Goal: Task Accomplishment & Management: Manage account settings

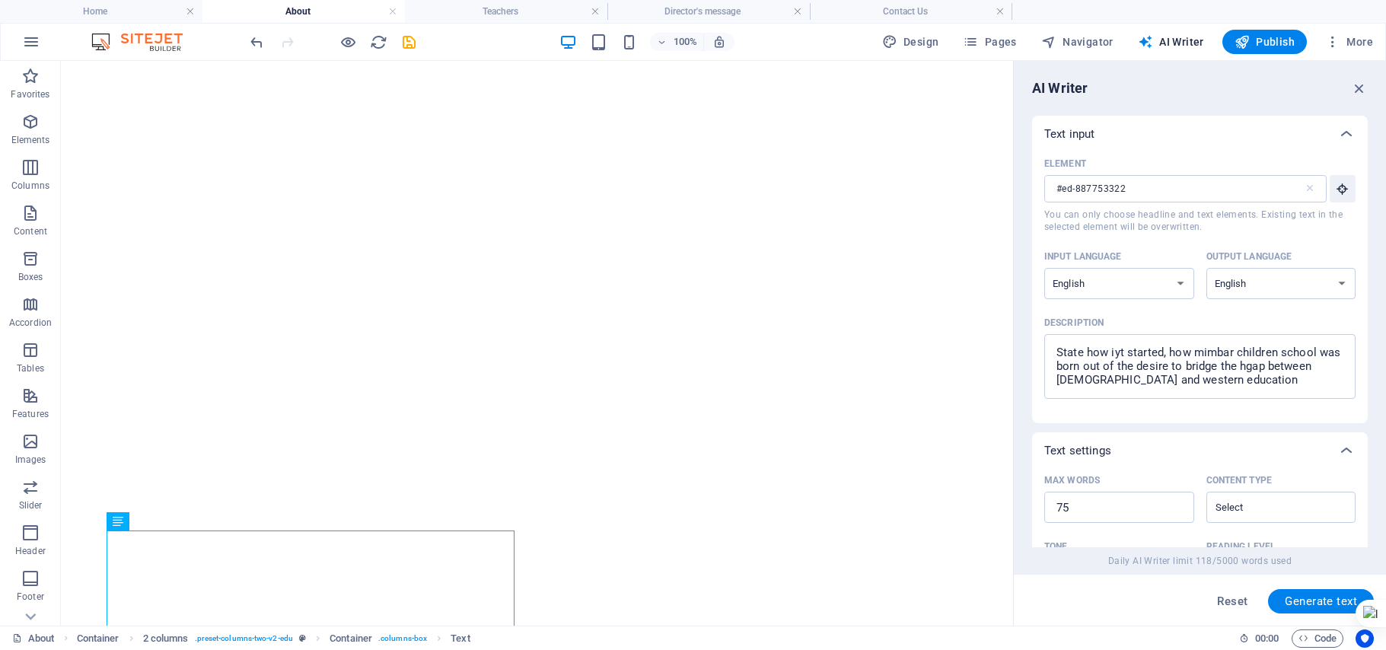
select select "English"
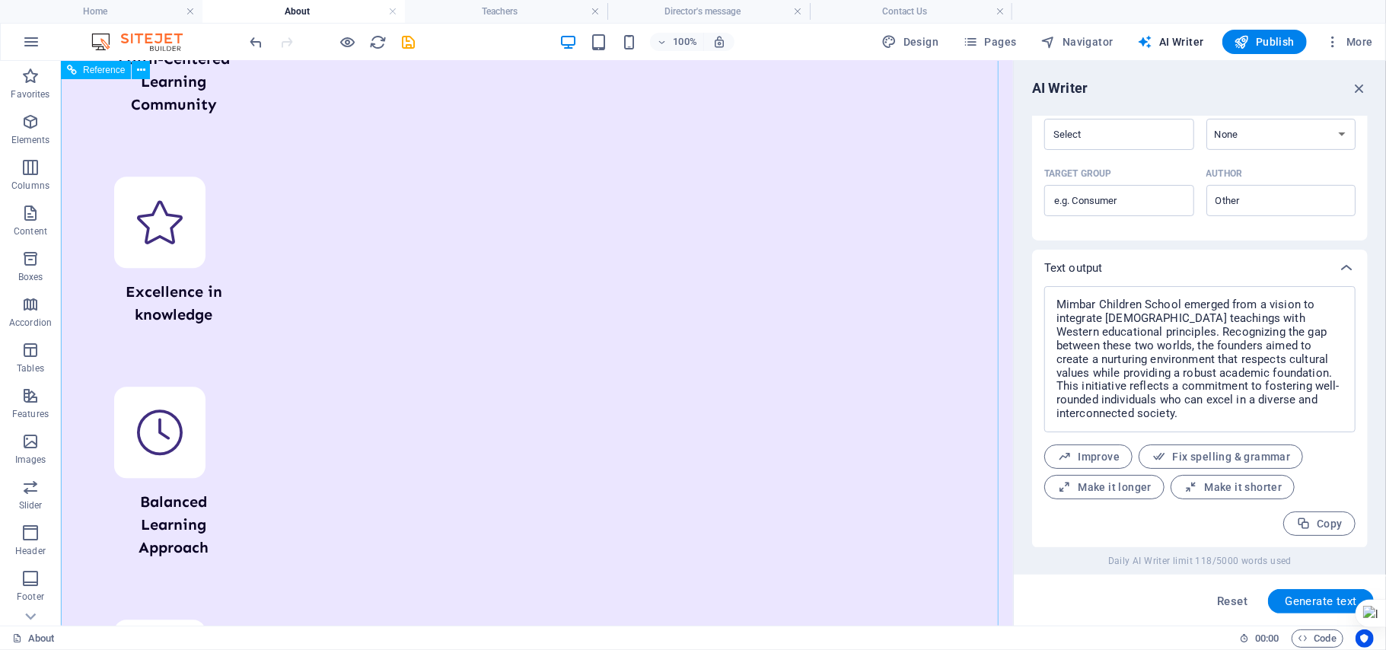
scroll to position [3133, 0]
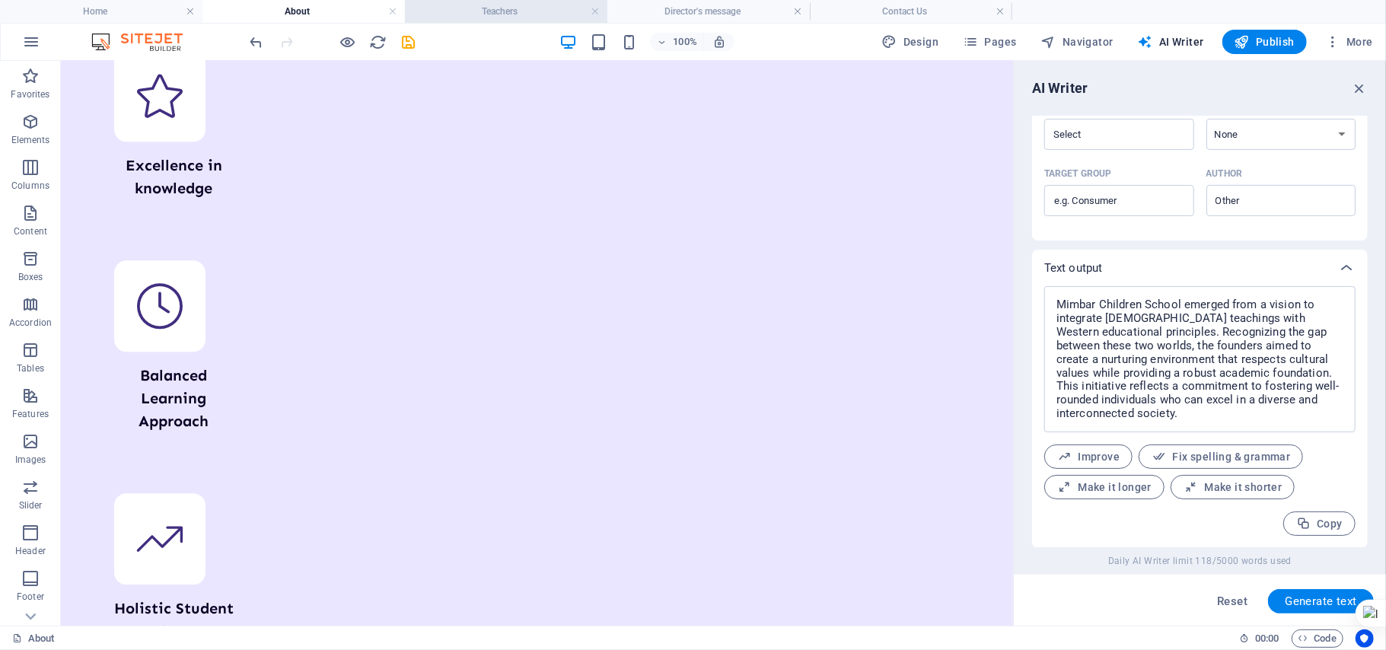
click at [473, 10] on h4 "Teachers" at bounding box center [506, 11] width 202 height 17
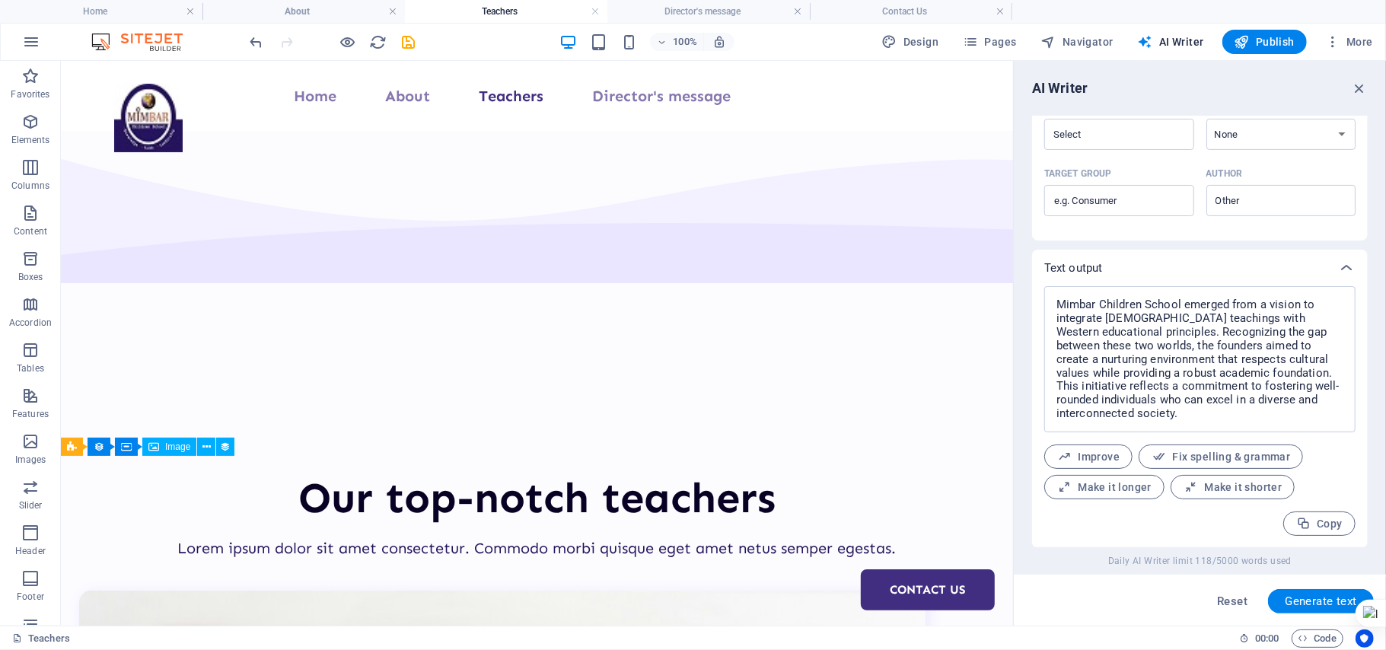
scroll to position [0, 0]
click at [128, 15] on h4 "Home" at bounding box center [101, 11] width 202 height 17
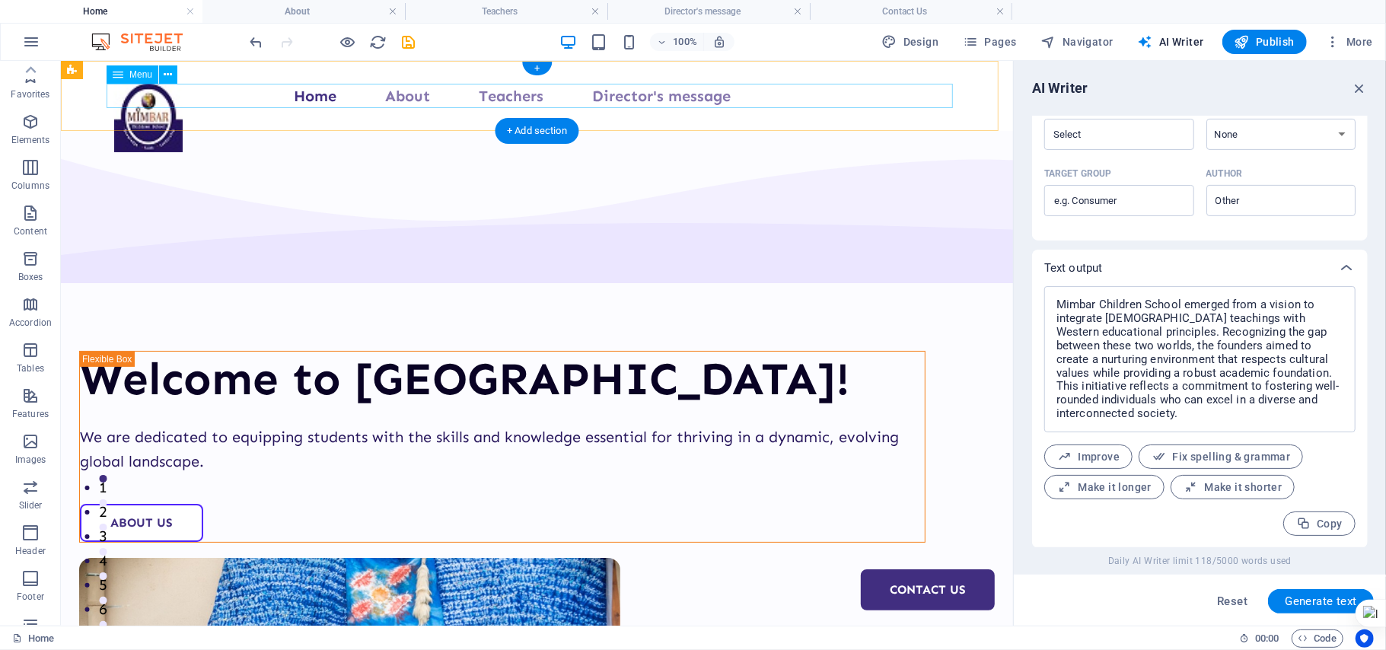
click at [347, 104] on nav "Home About Teachers Director's message Contact Us" at bounding box center [536, 95] width 846 height 24
click at [275, 100] on nav "Home About Teachers Director's message Contact Us" at bounding box center [536, 95] width 846 height 24
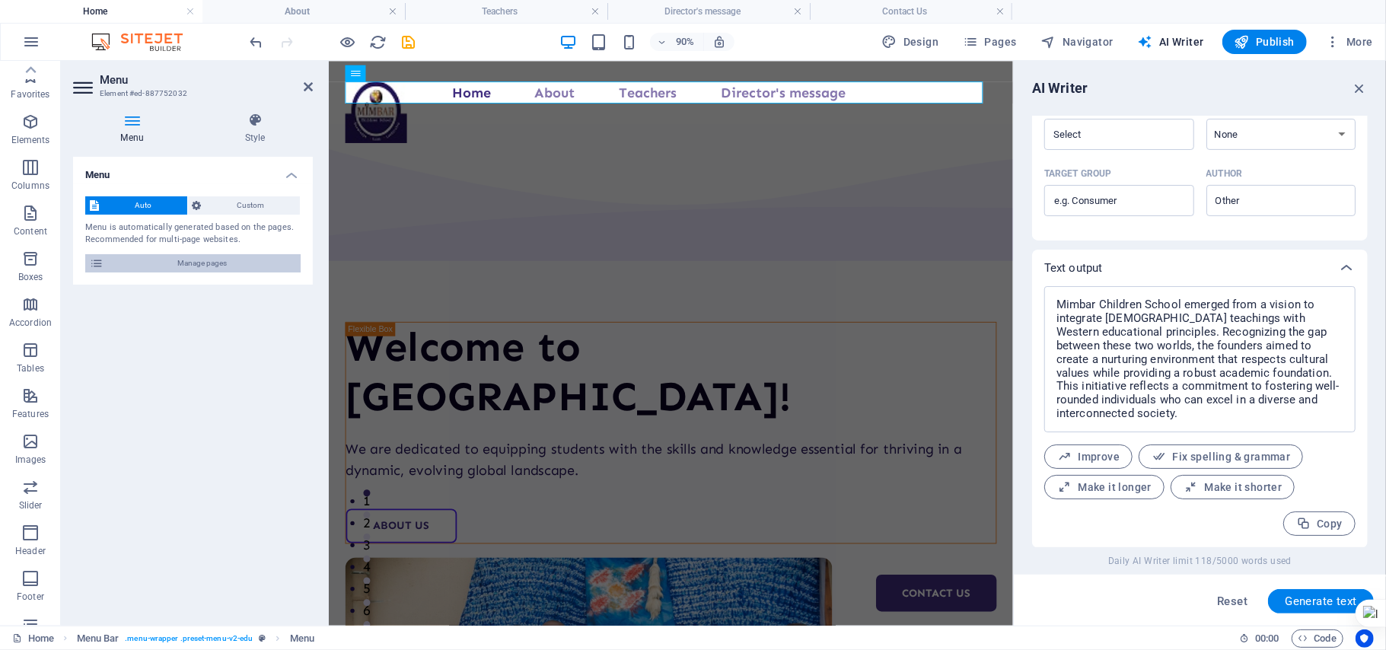
click at [222, 265] on span "Manage pages" at bounding box center [202, 263] width 188 height 18
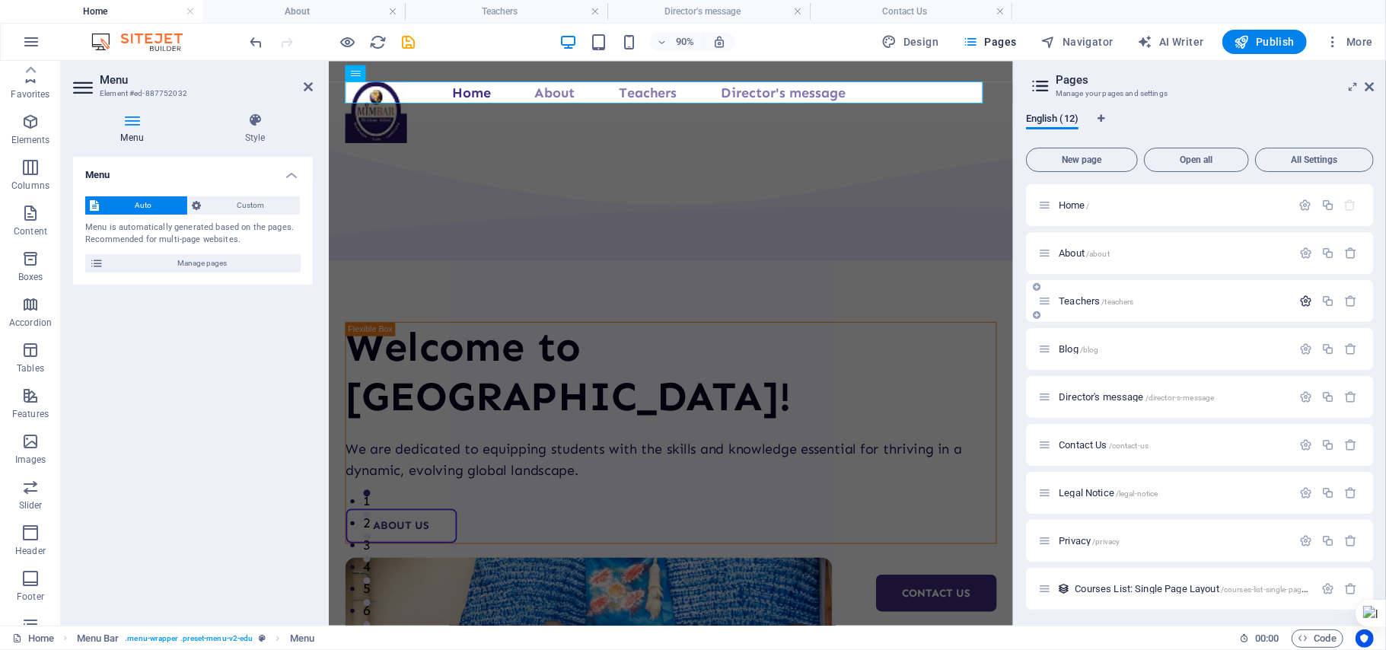
click at [1295, 301] on button "button" at bounding box center [1306, 301] width 22 height 13
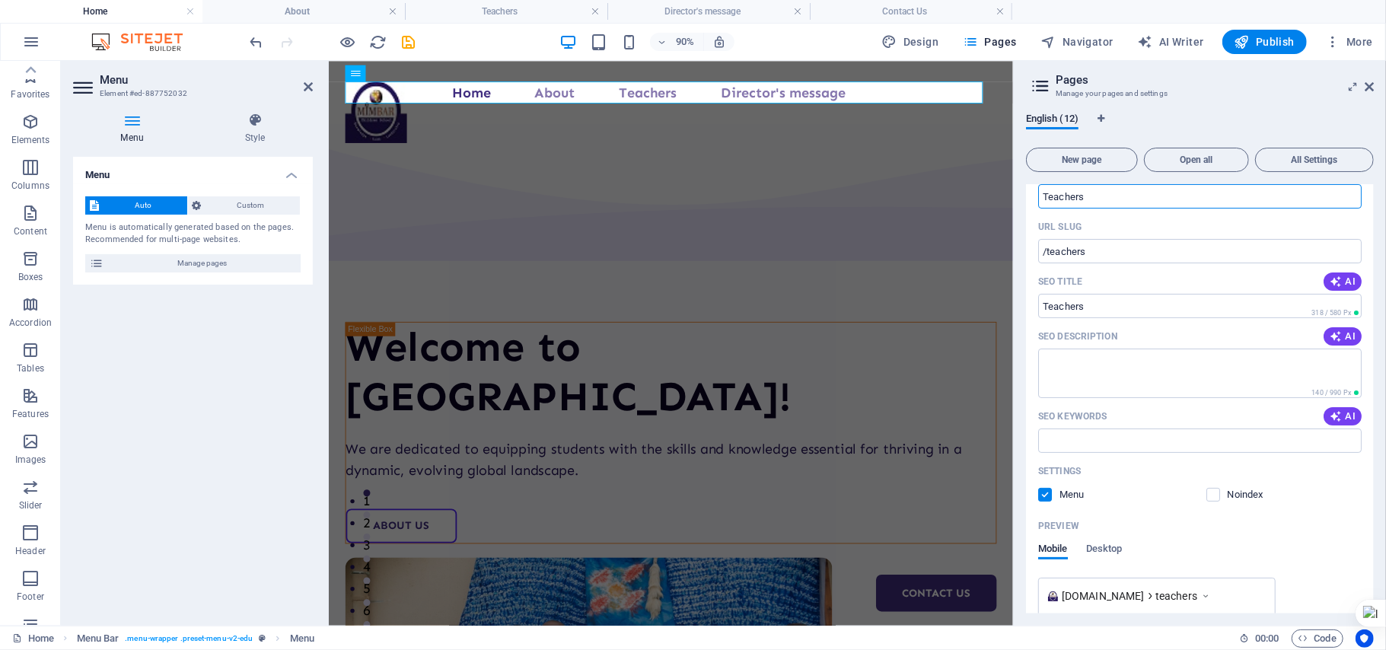
scroll to position [186, 0]
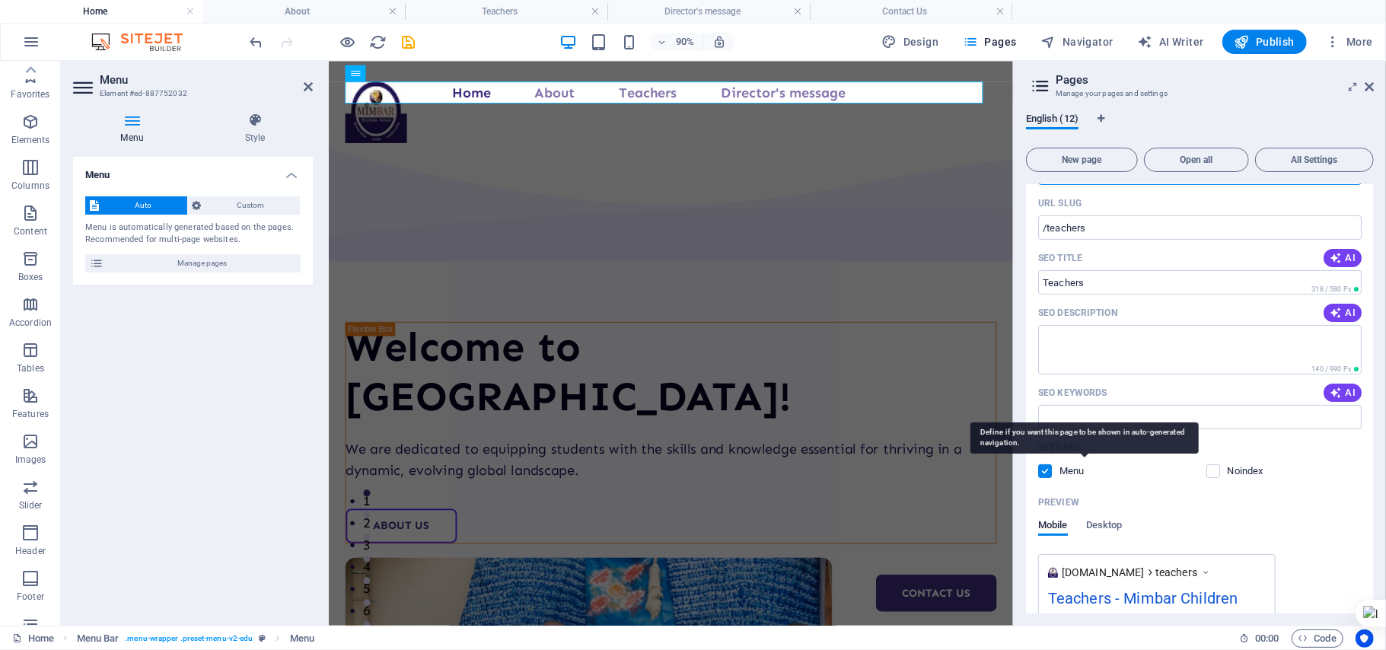
click at [1082, 470] on p "Menu" at bounding box center [1083, 471] width 49 height 14
click at [0, 0] on input "checkbox" at bounding box center [0, 0] width 0 height 0
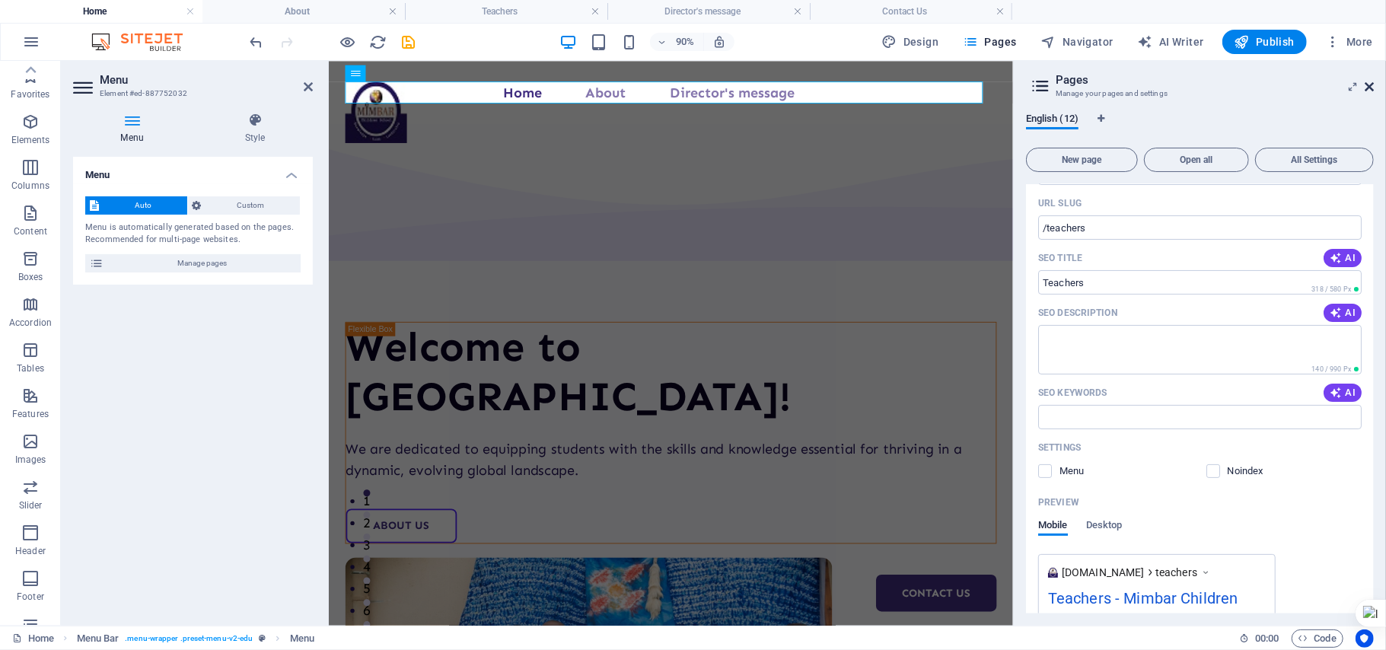
click at [1373, 92] on icon at bounding box center [1369, 87] width 9 height 12
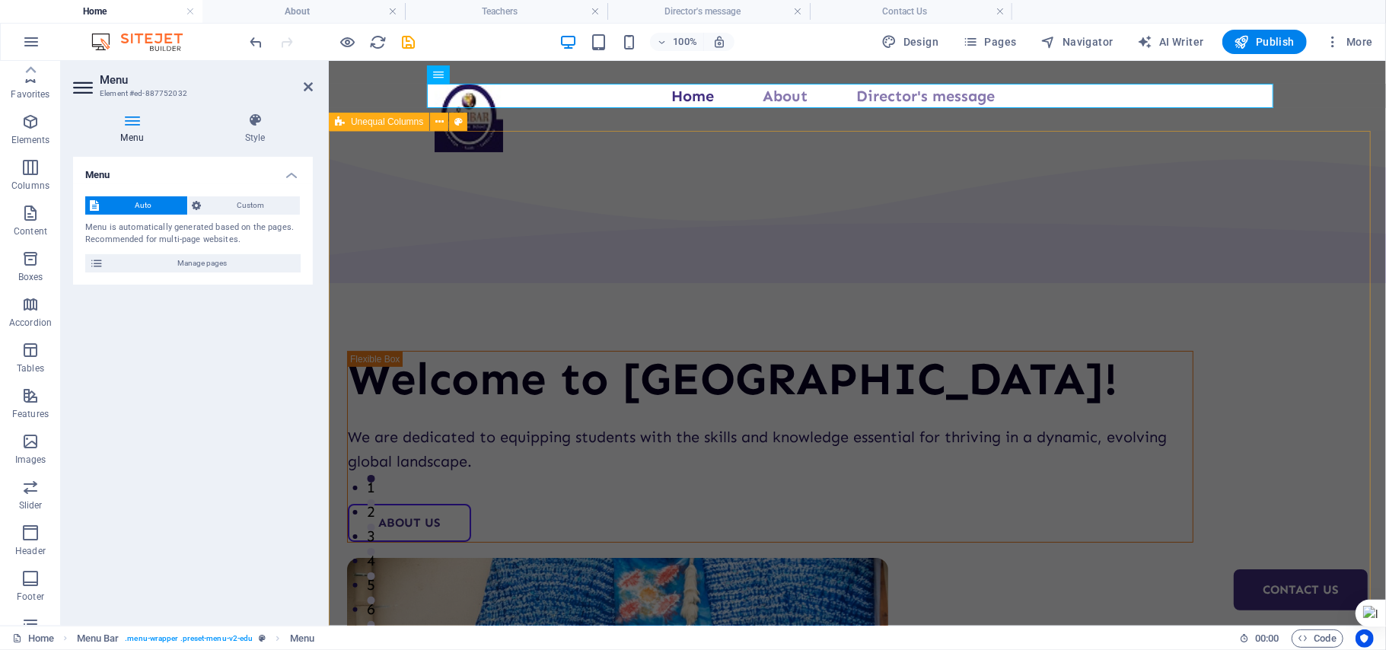
click at [727, 183] on div "Welcome to Mimbar Children School! We are dedicated to equipping students with …" at bounding box center [856, 587] width 1057 height 914
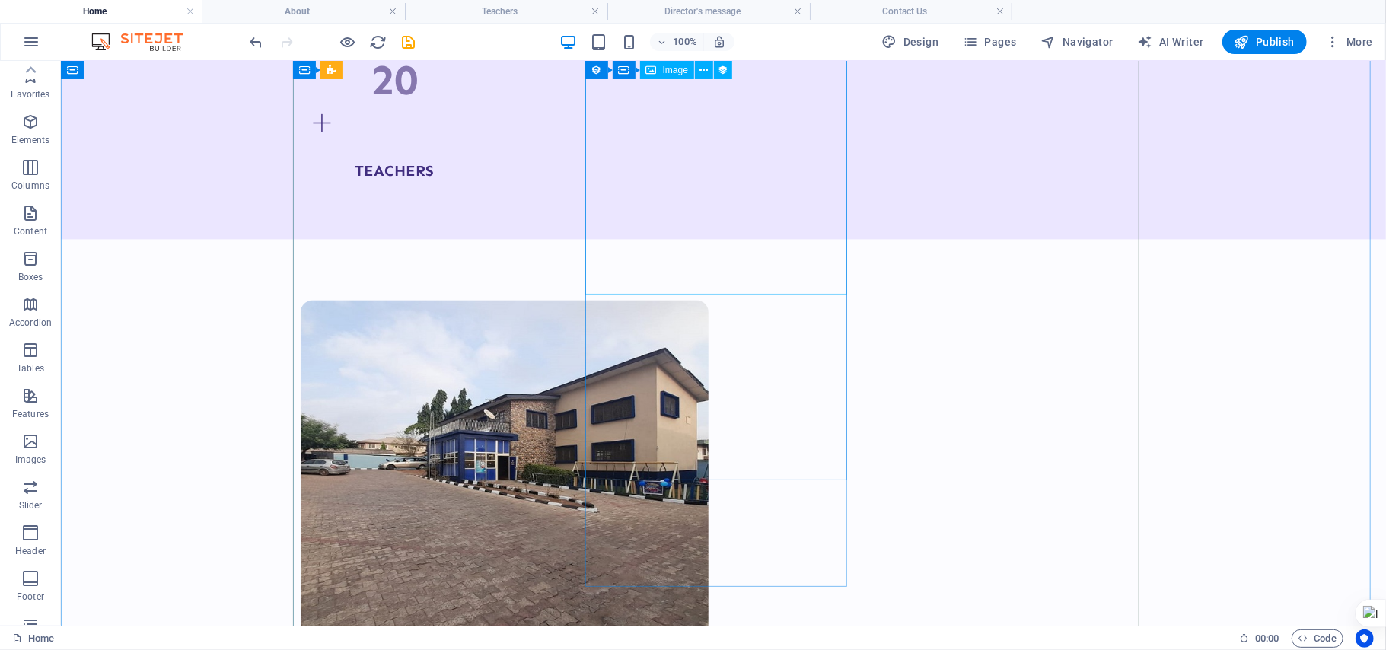
scroll to position [2080, 0]
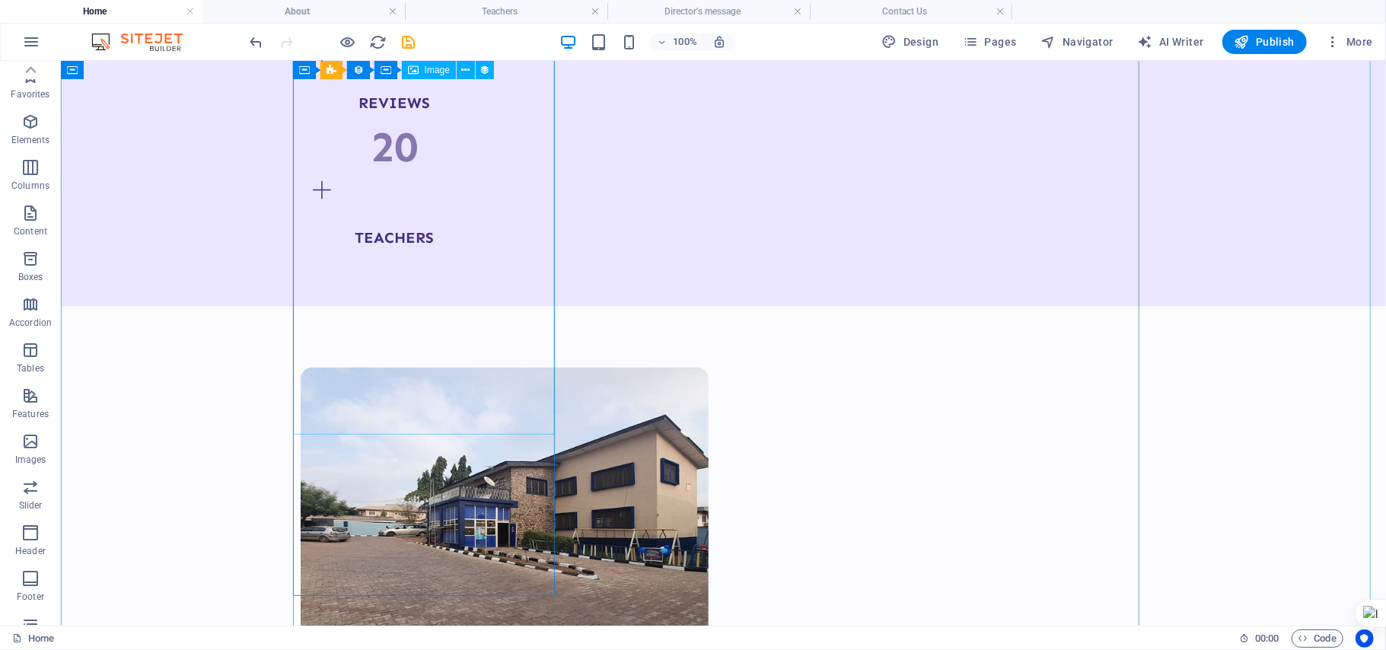
click at [425, 73] on span "Image" at bounding box center [437, 69] width 25 height 9
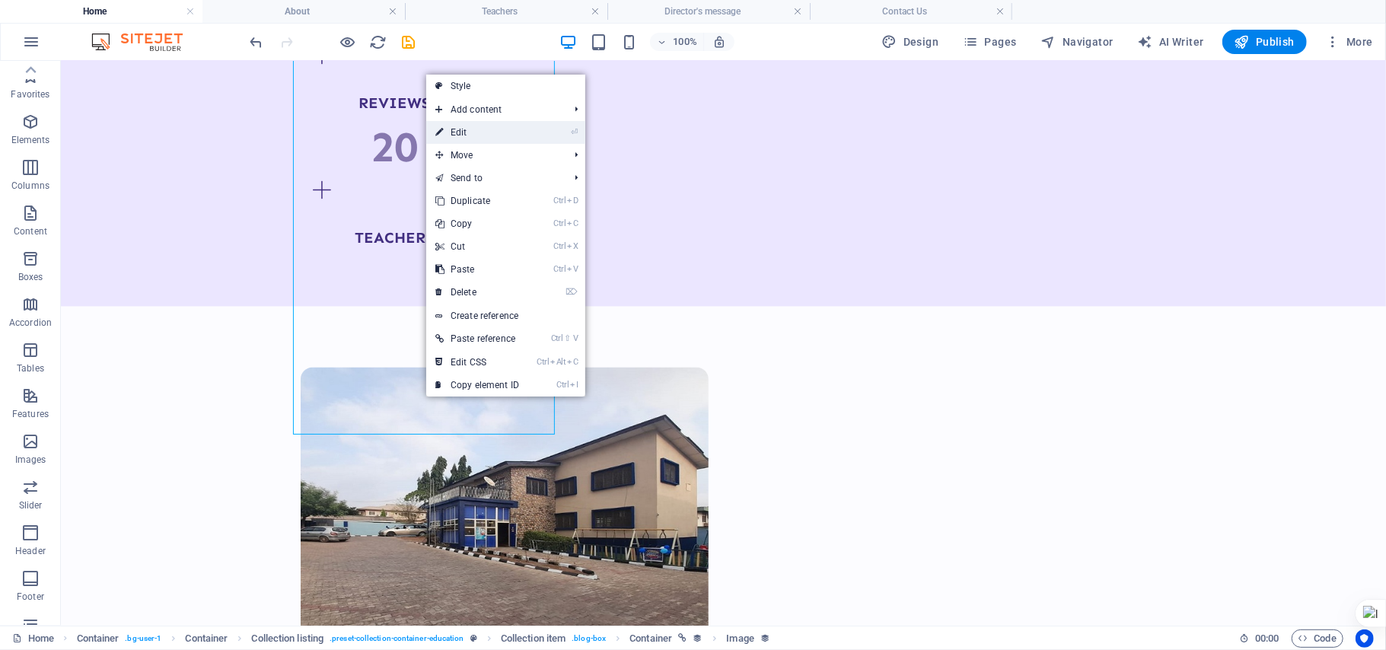
click at [467, 135] on link "⏎ Edit" at bounding box center [477, 132] width 102 height 23
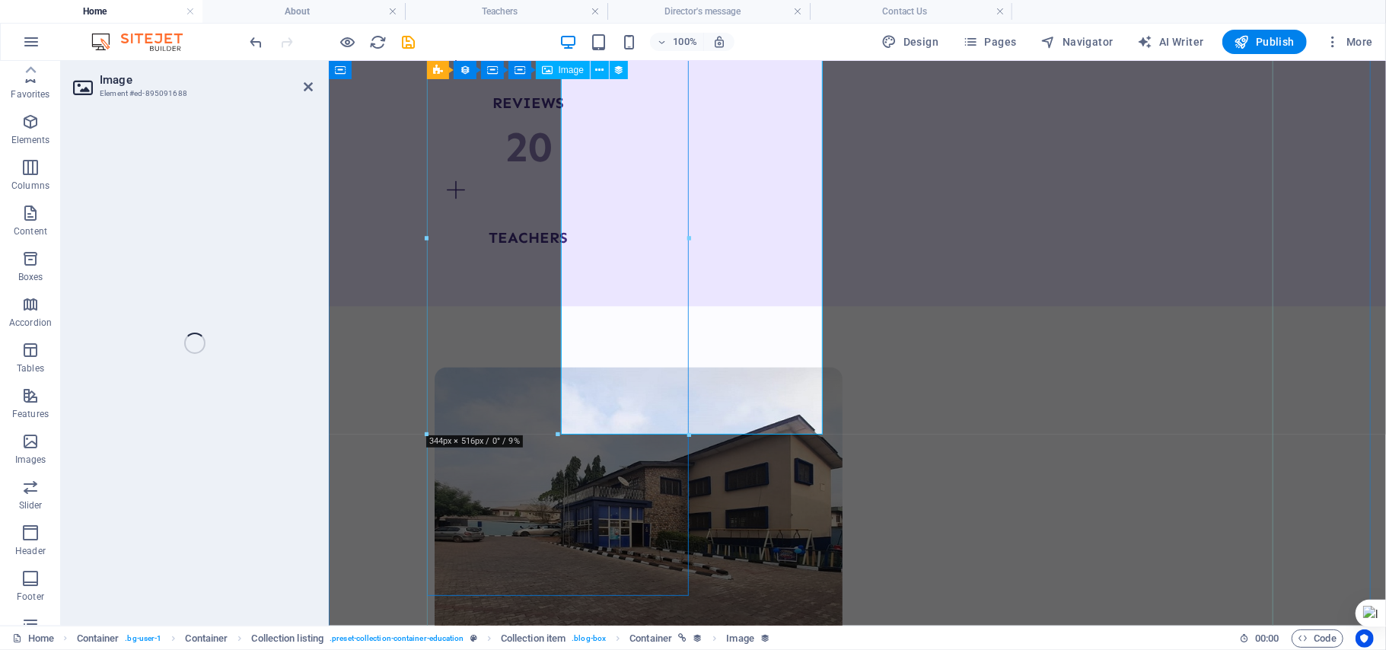
select select "%"
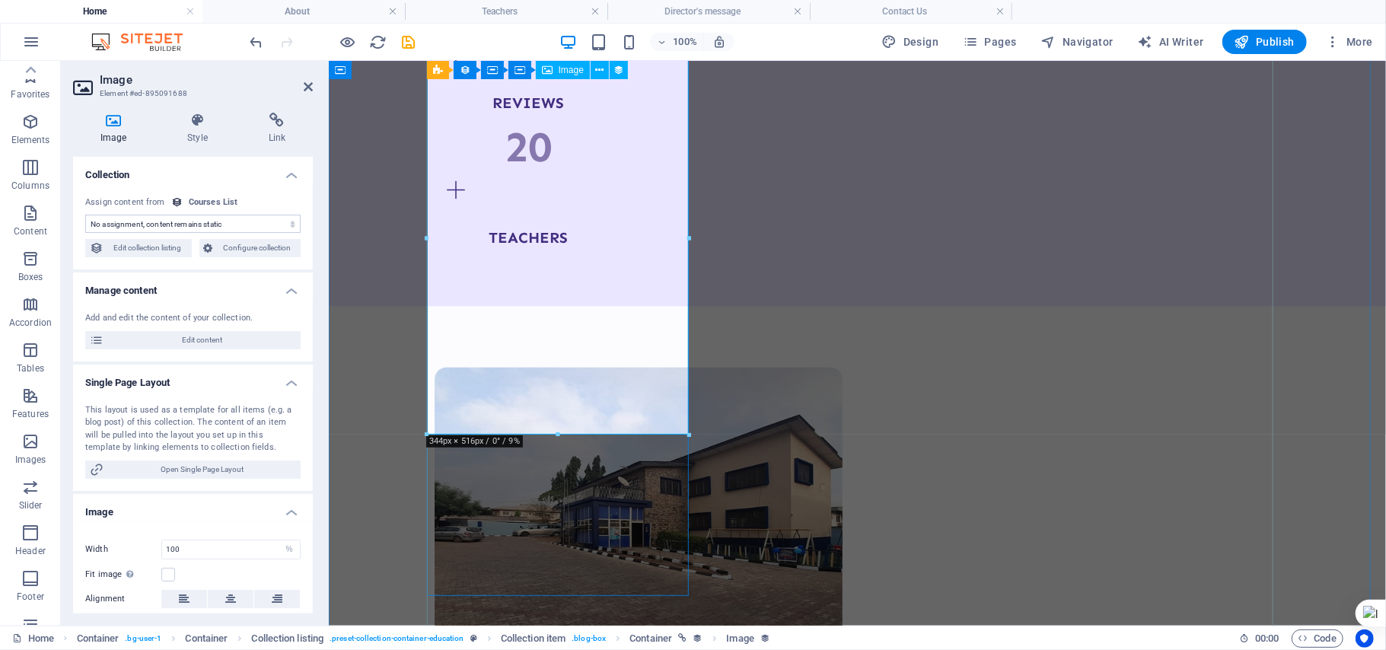
select select "our-course-image"
click at [196, 144] on h4 "Style" at bounding box center [200, 129] width 81 height 32
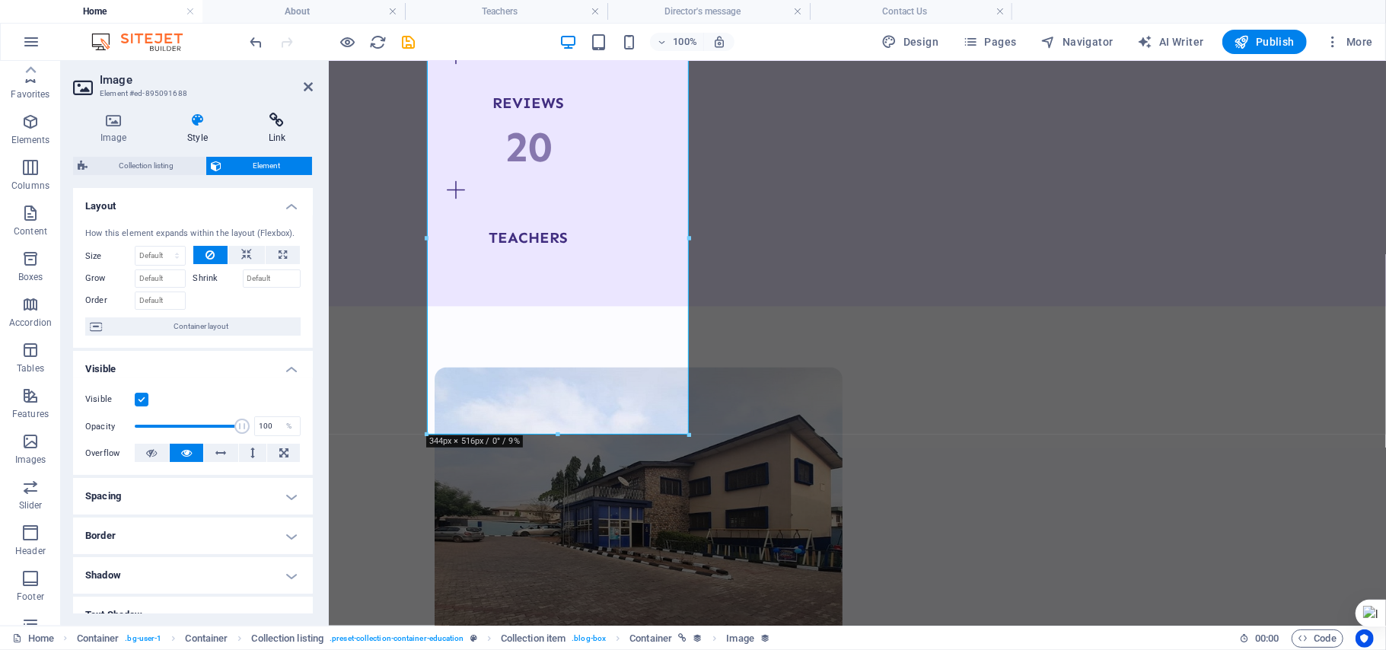
click at [275, 129] on h4 "Link" at bounding box center [277, 129] width 72 height 32
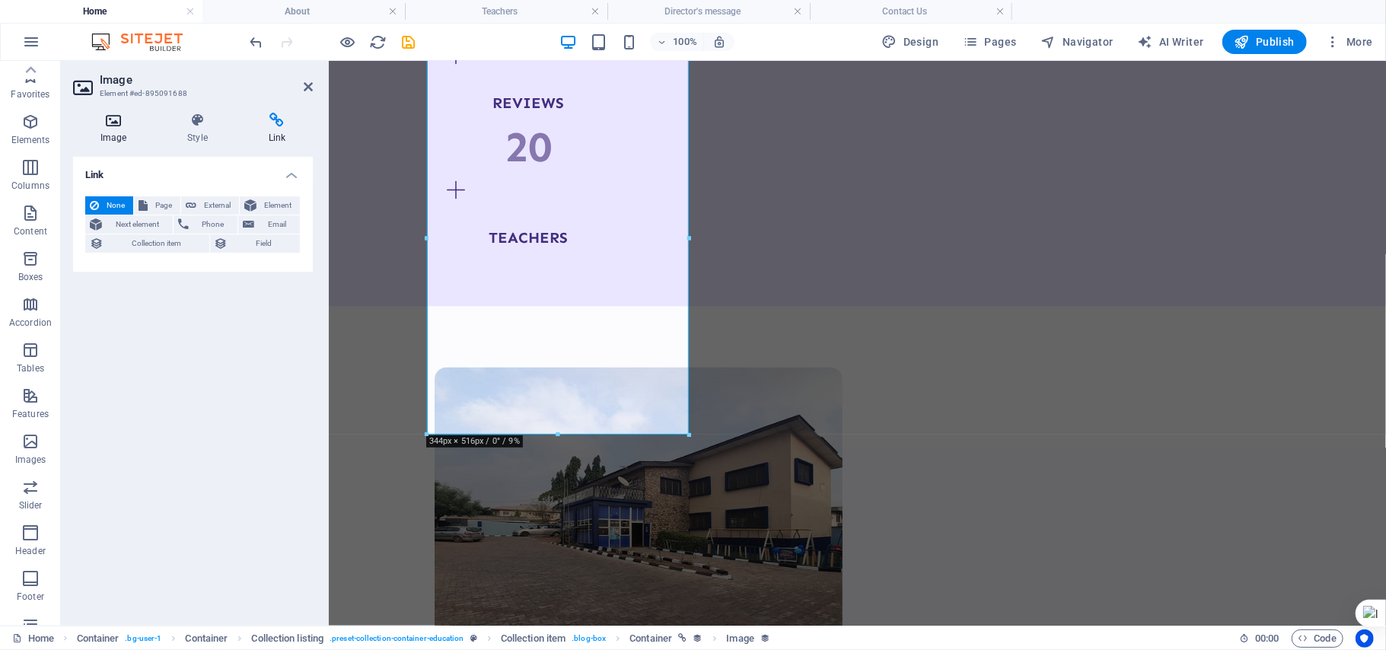
click at [123, 120] on icon at bounding box center [113, 120] width 81 height 15
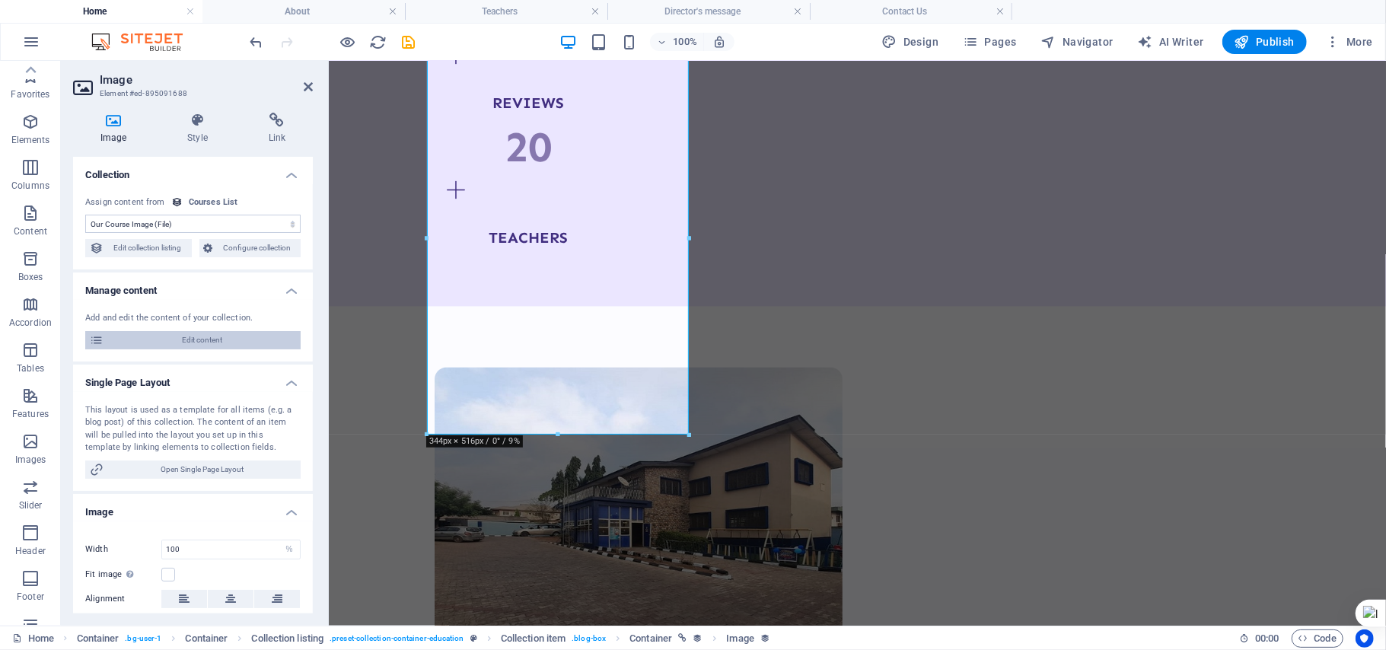
click at [260, 336] on span "Edit content" at bounding box center [202, 340] width 188 height 18
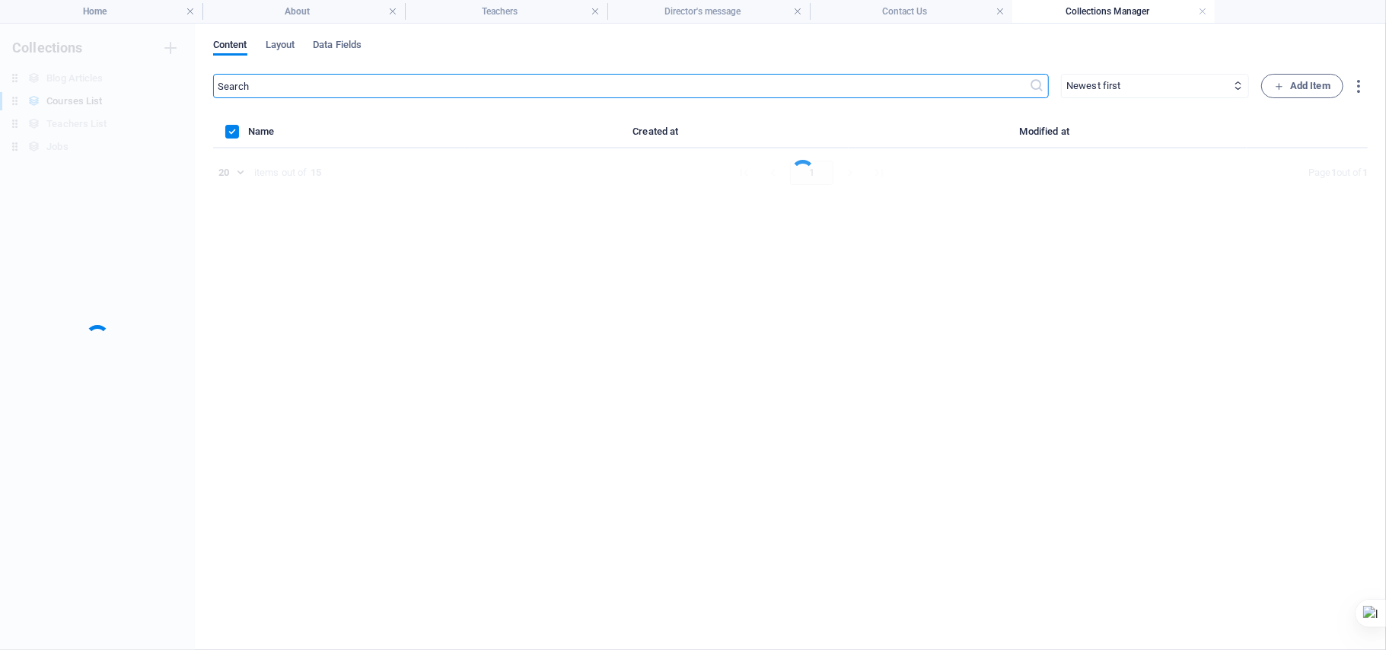
scroll to position [0, 0]
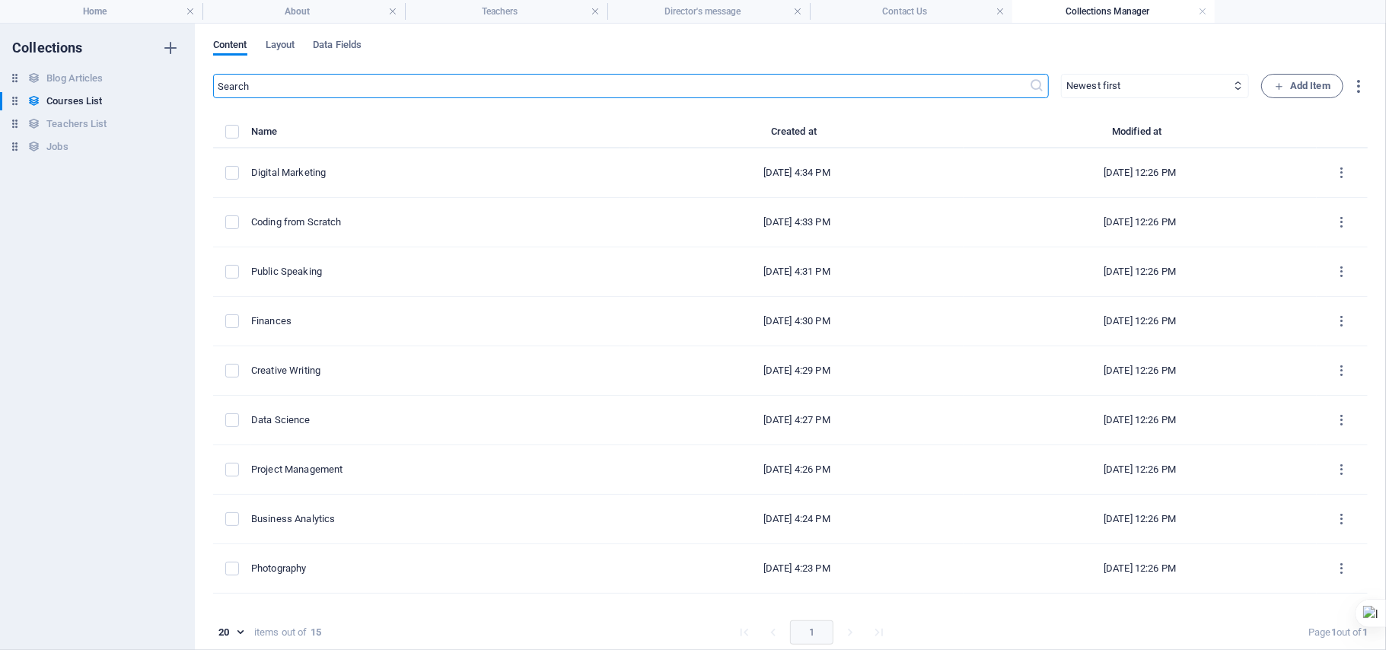
select select "Design"
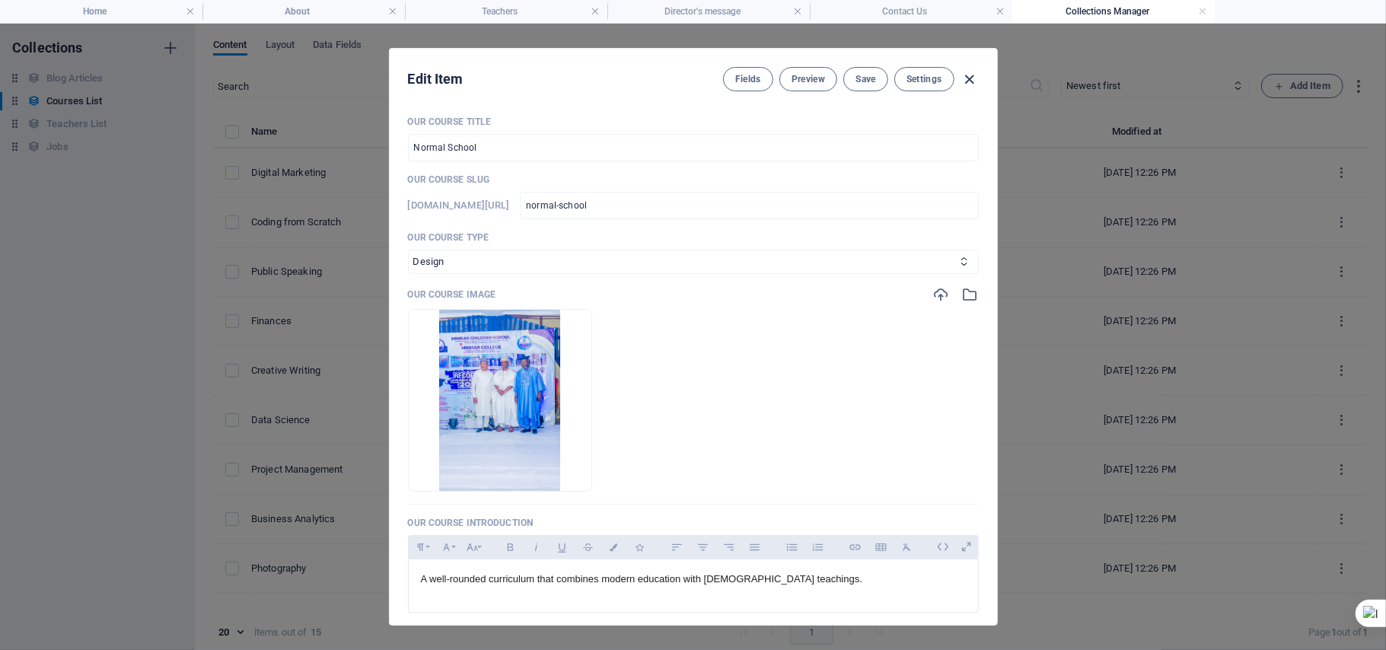
click at [966, 77] on icon "button" at bounding box center [970, 80] width 18 height 18
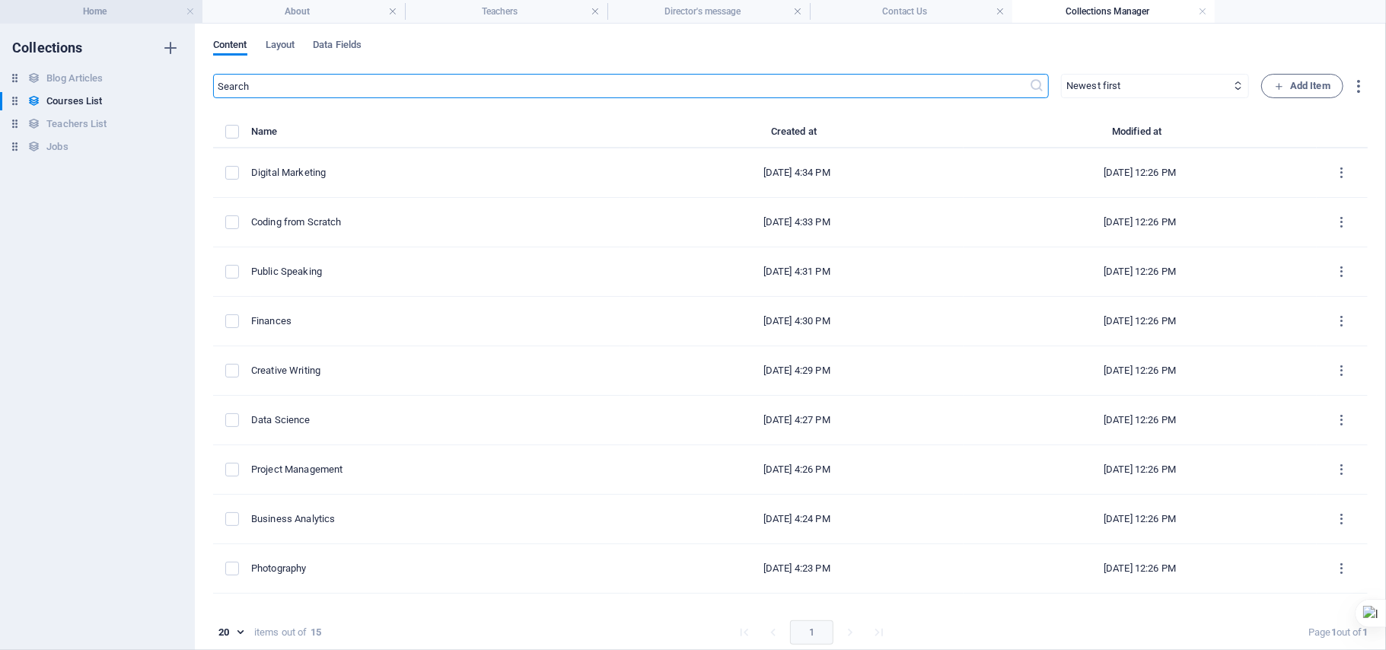
click at [149, 19] on h4 "Home" at bounding box center [101, 11] width 202 height 17
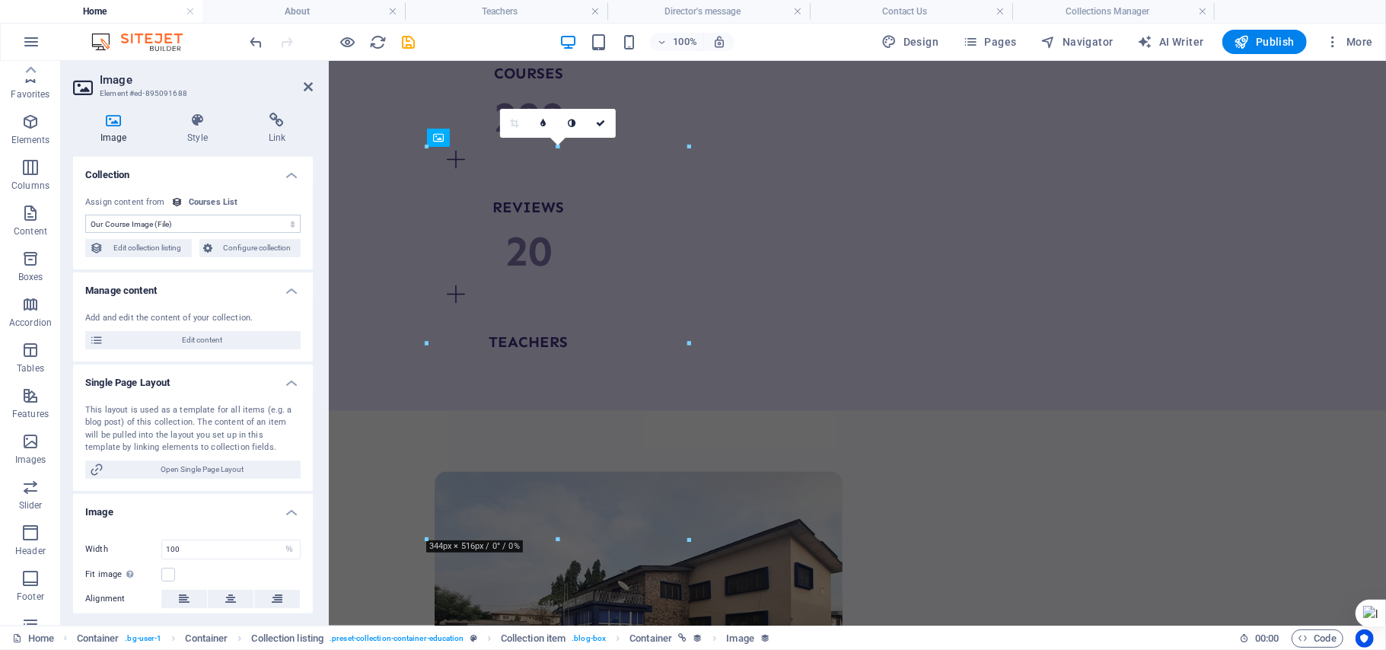
scroll to position [2080, 0]
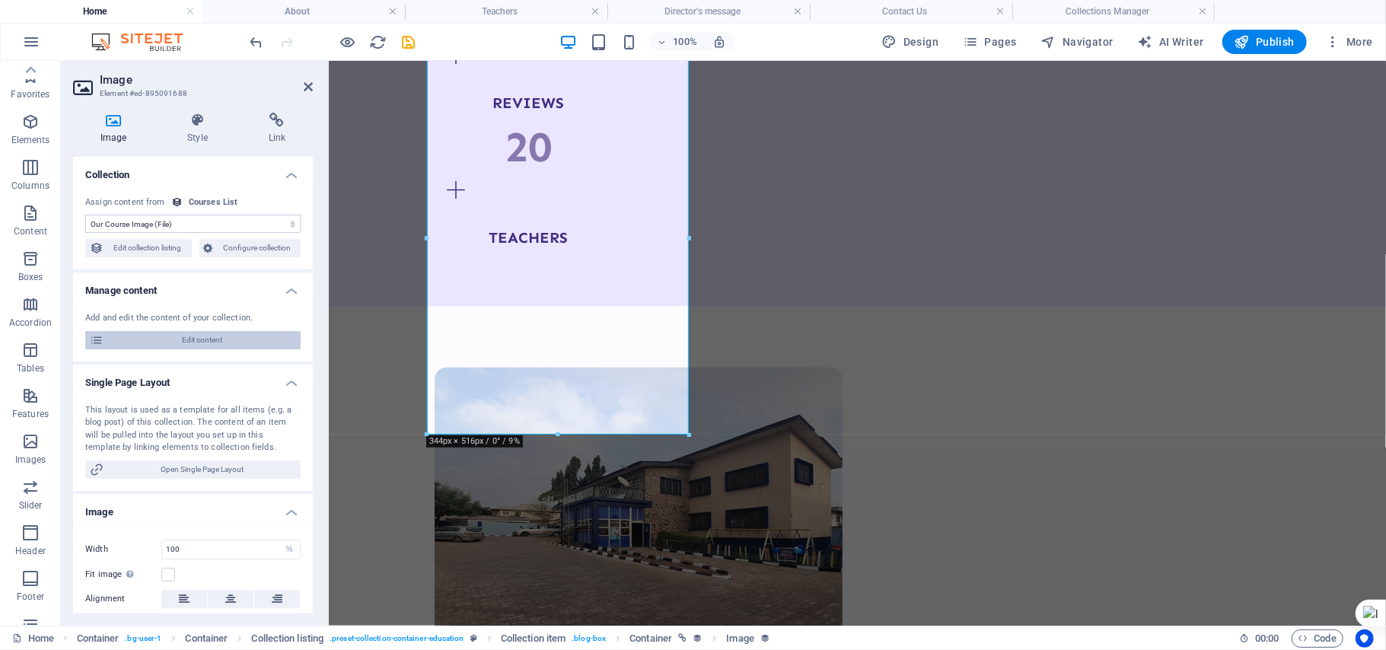
click at [224, 331] on span "Edit content" at bounding box center [202, 340] width 188 height 18
select select "Design"
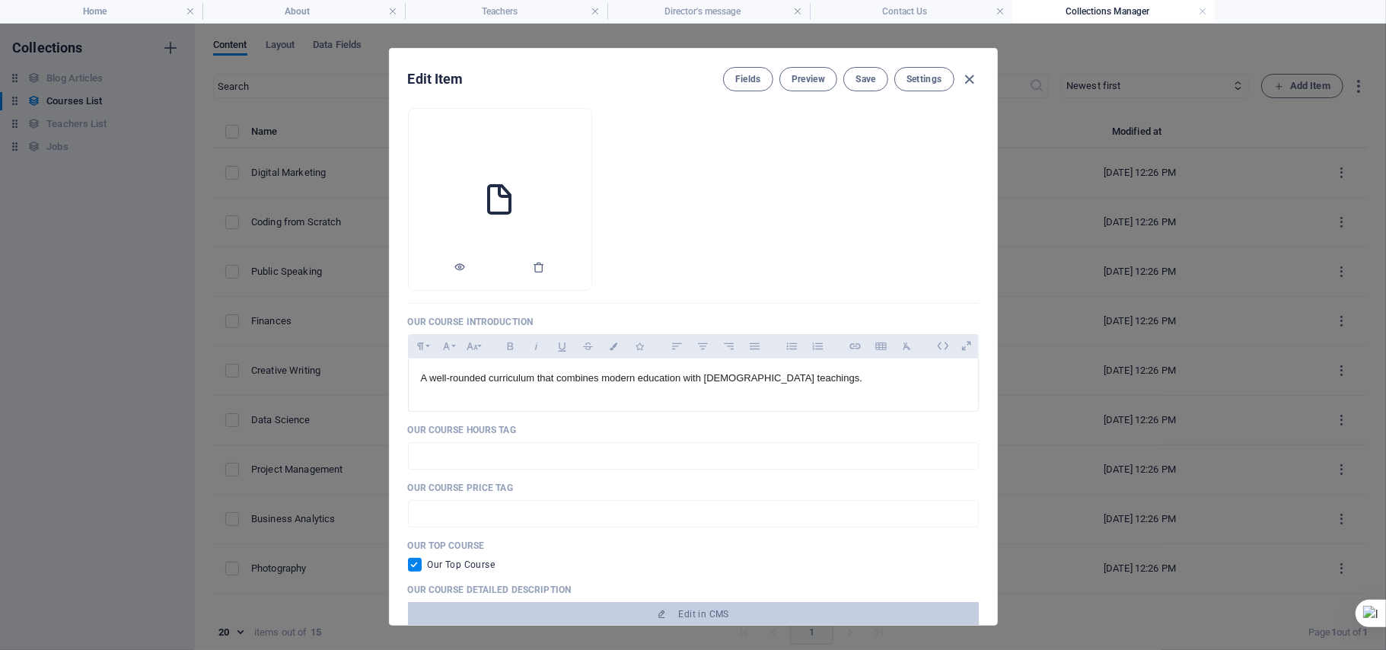
scroll to position [202, 0]
click at [571, 170] on li at bounding box center [500, 198] width 184 height 183
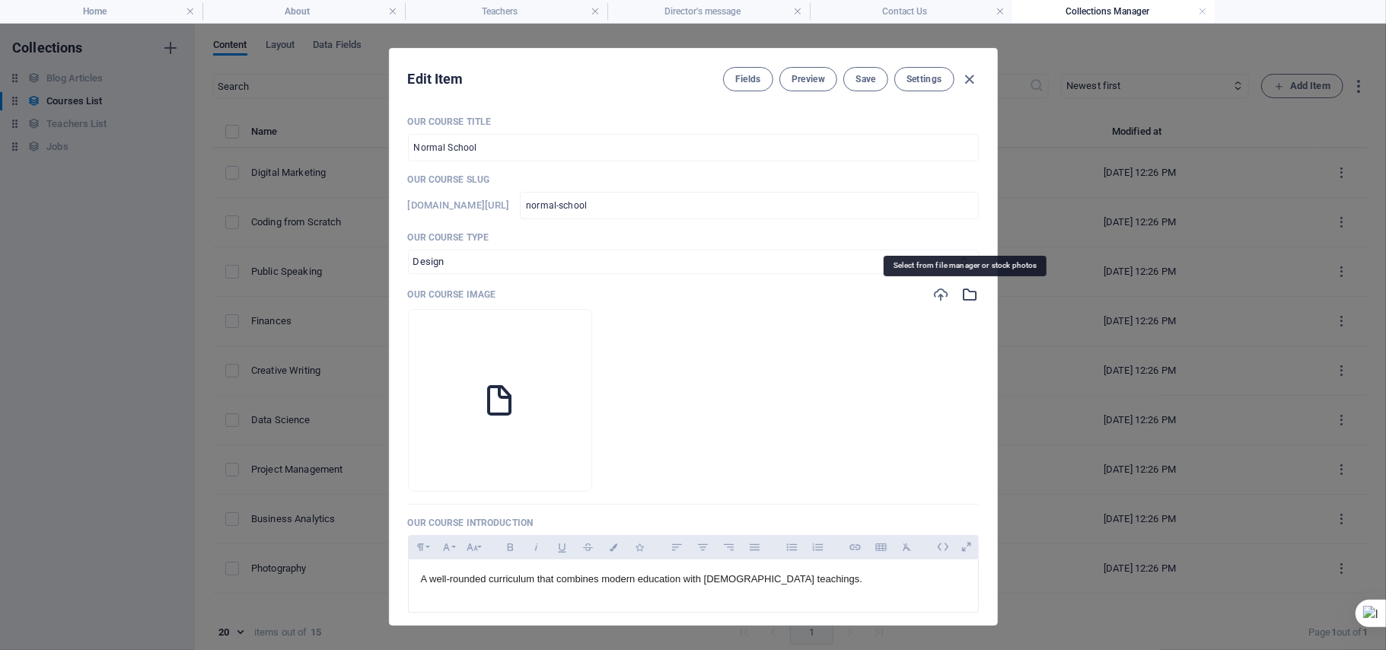
click at [966, 293] on icon "button" at bounding box center [970, 294] width 17 height 17
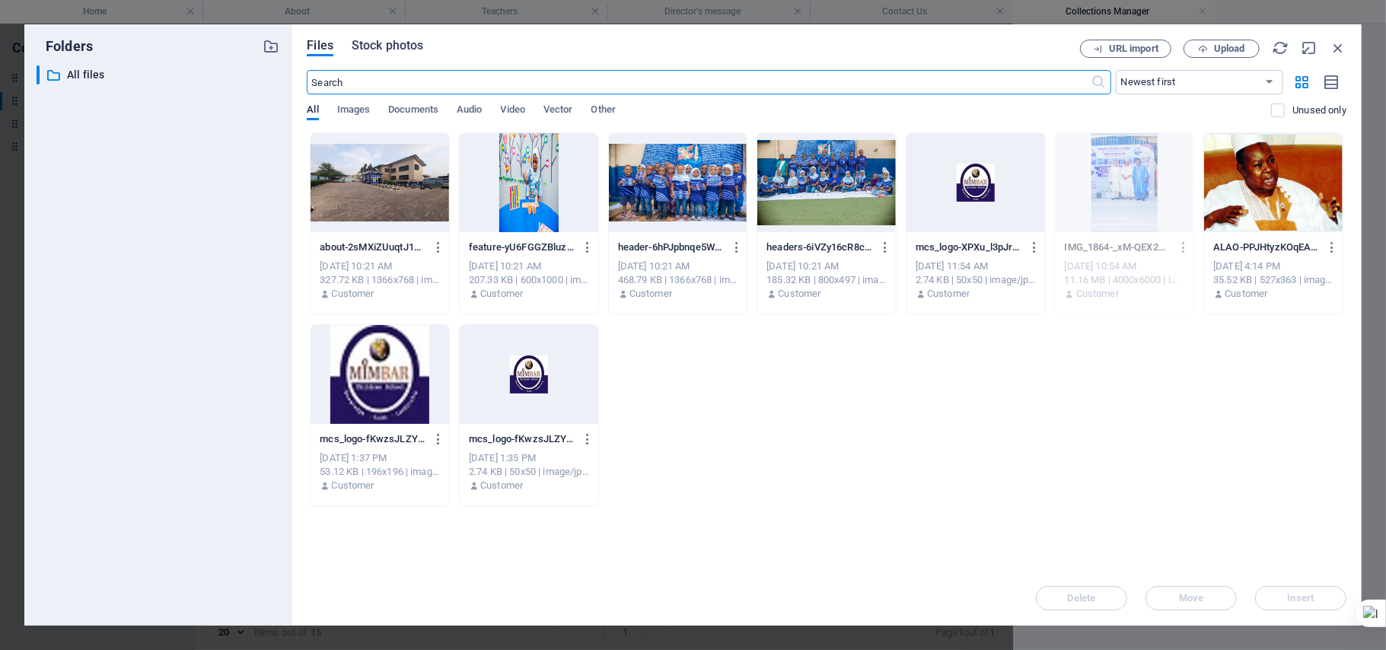
click at [390, 49] on span "Stock photos" at bounding box center [388, 46] width 72 height 18
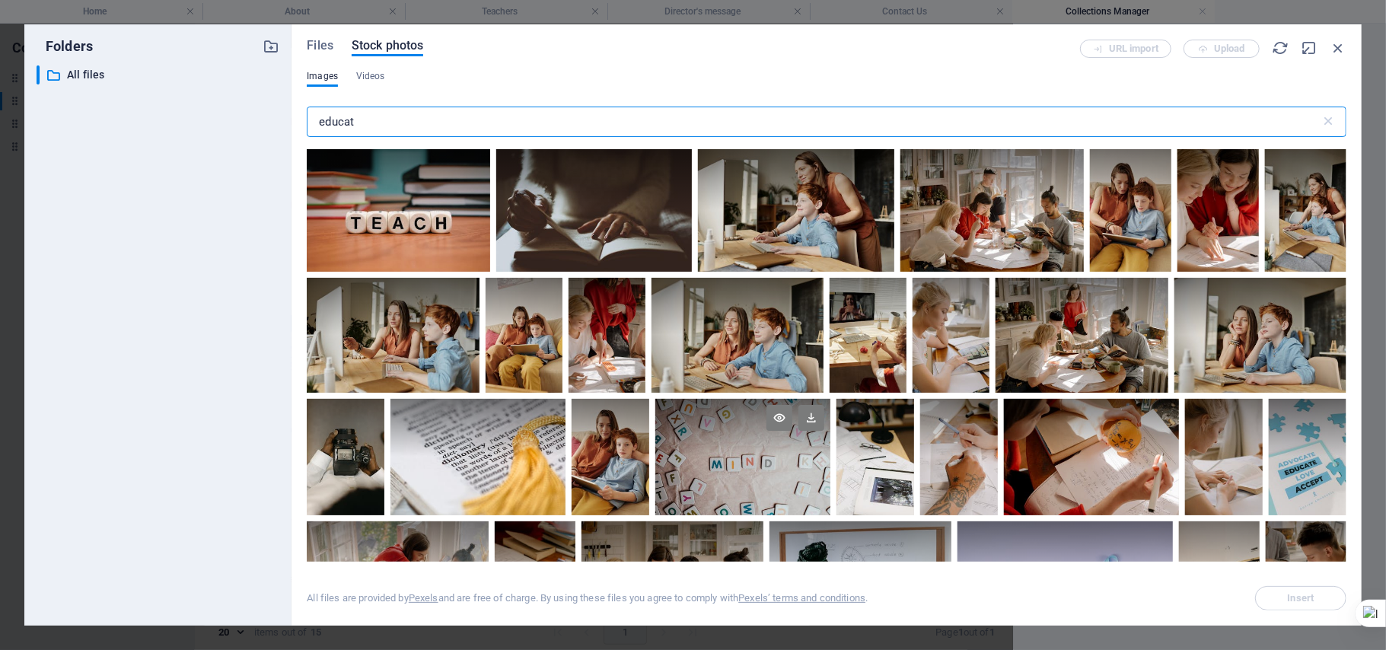
type input "educat"
click at [711, 434] on div at bounding box center [742, 428] width 175 height 59
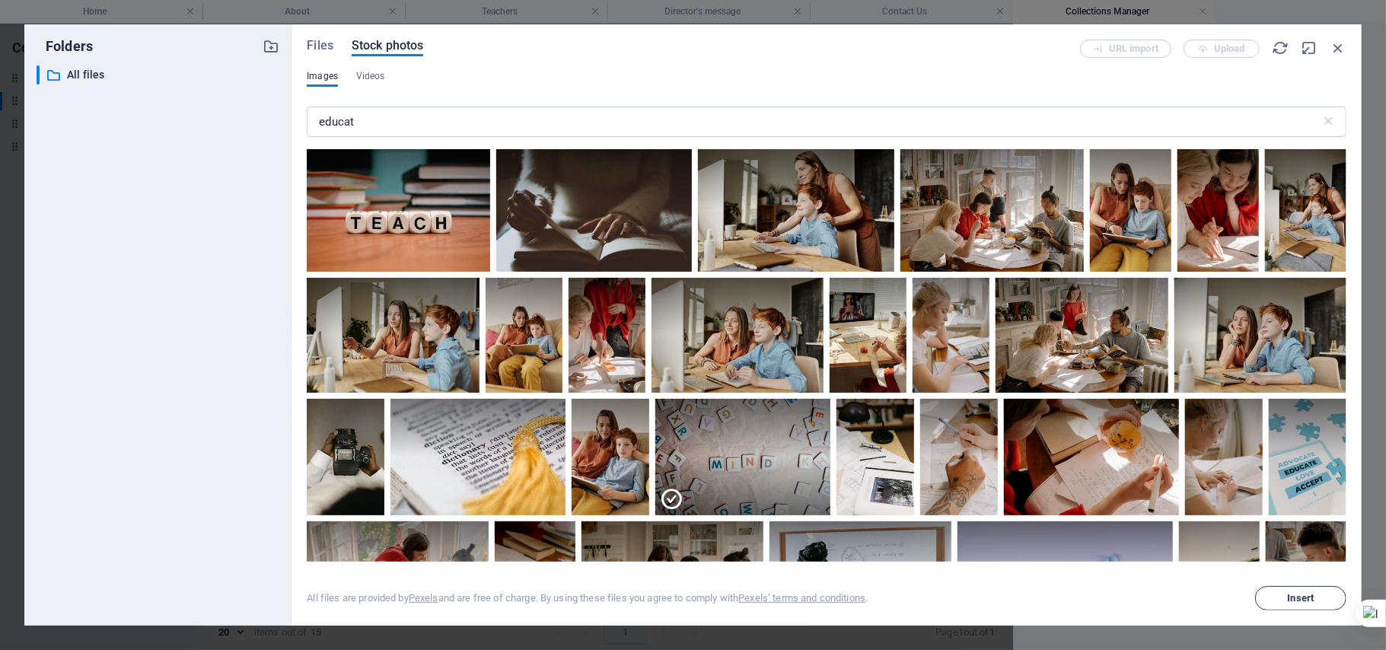
click at [1288, 597] on span "Insert" at bounding box center [1301, 598] width 27 height 9
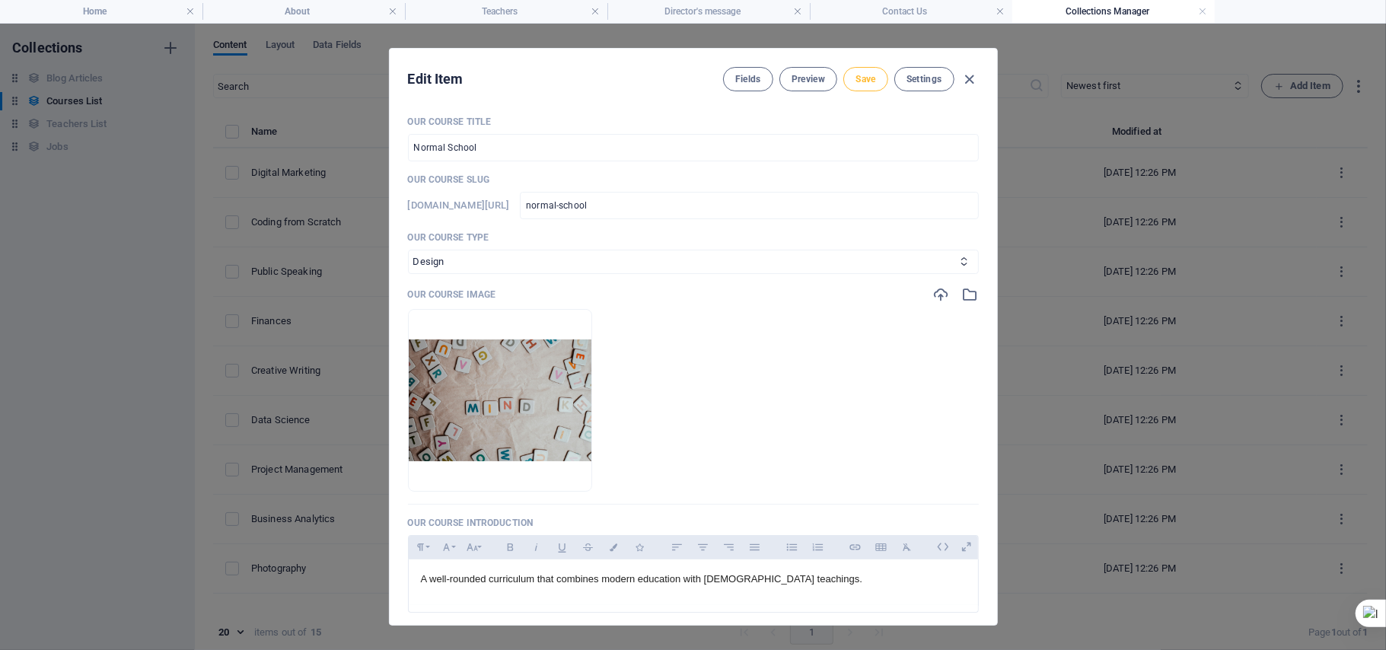
click at [875, 83] on button "Save" at bounding box center [865, 79] width 44 height 24
click at [963, 82] on icon "button" at bounding box center [970, 80] width 18 height 18
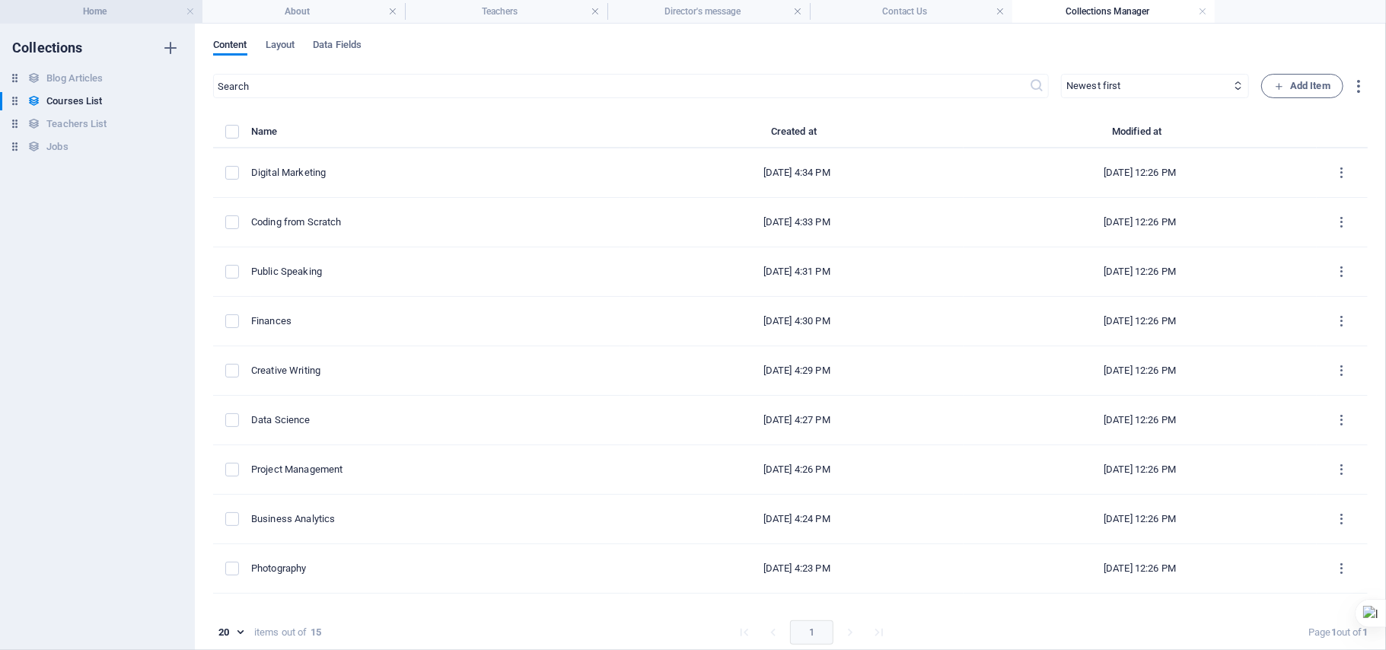
click at [96, 13] on h4 "Home" at bounding box center [101, 11] width 202 height 17
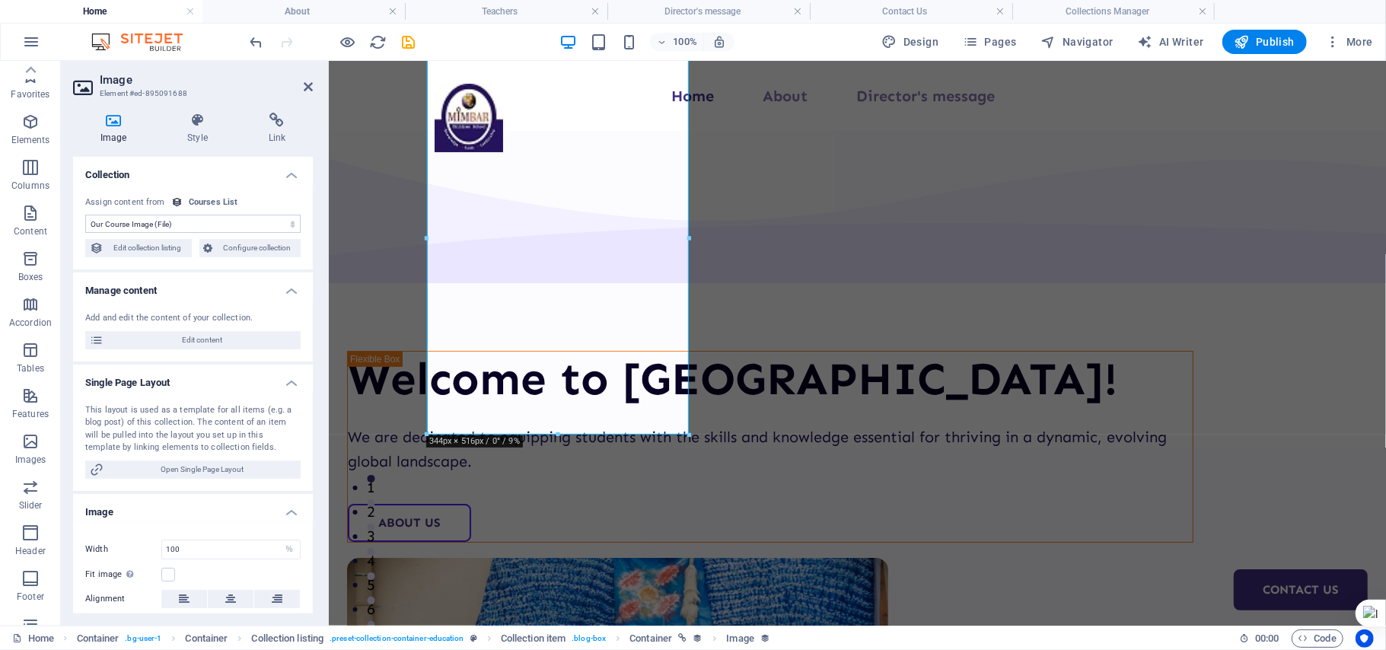
scroll to position [2080, 0]
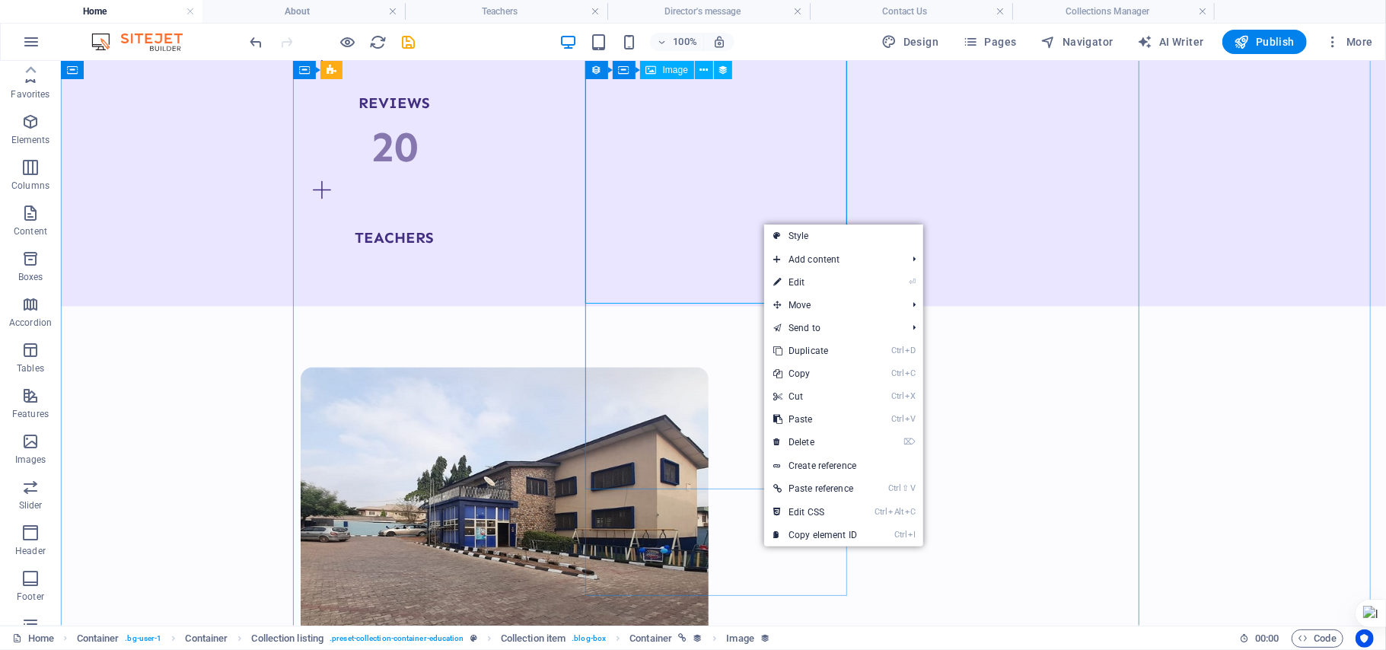
select select "our-course-image"
select select "%"
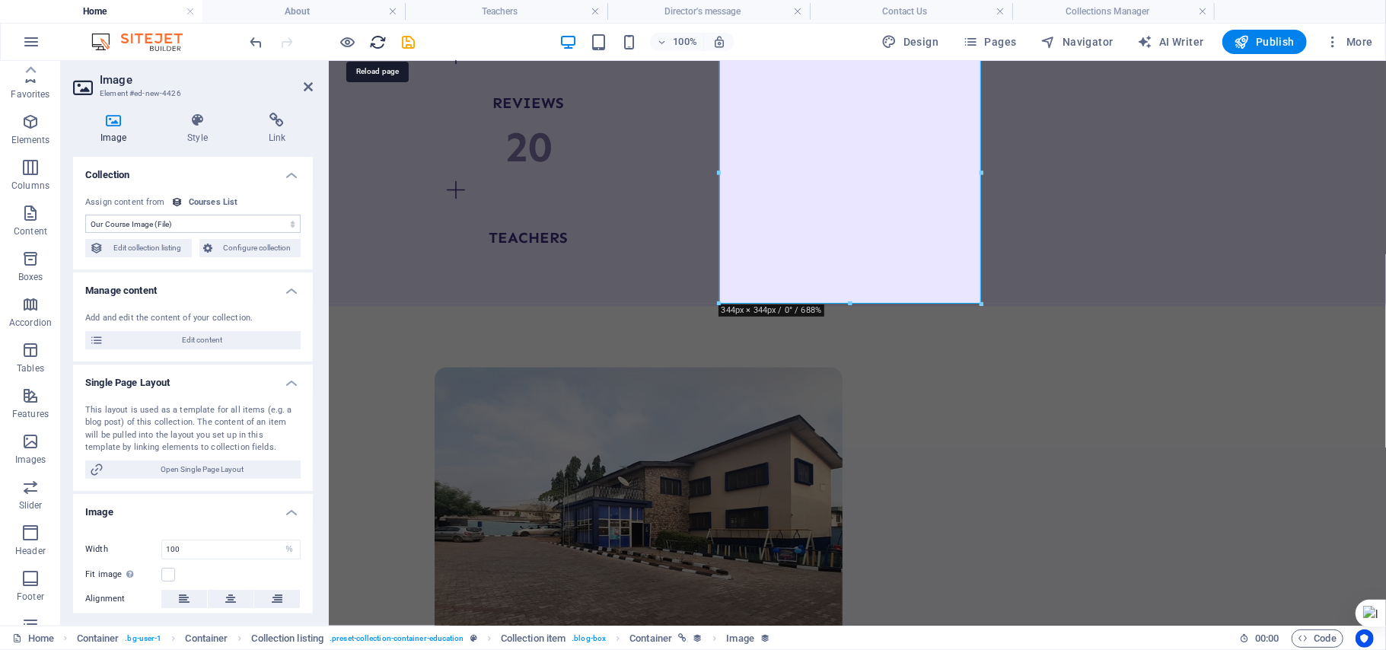
click at [382, 40] on icon "reload" at bounding box center [379, 42] width 18 height 18
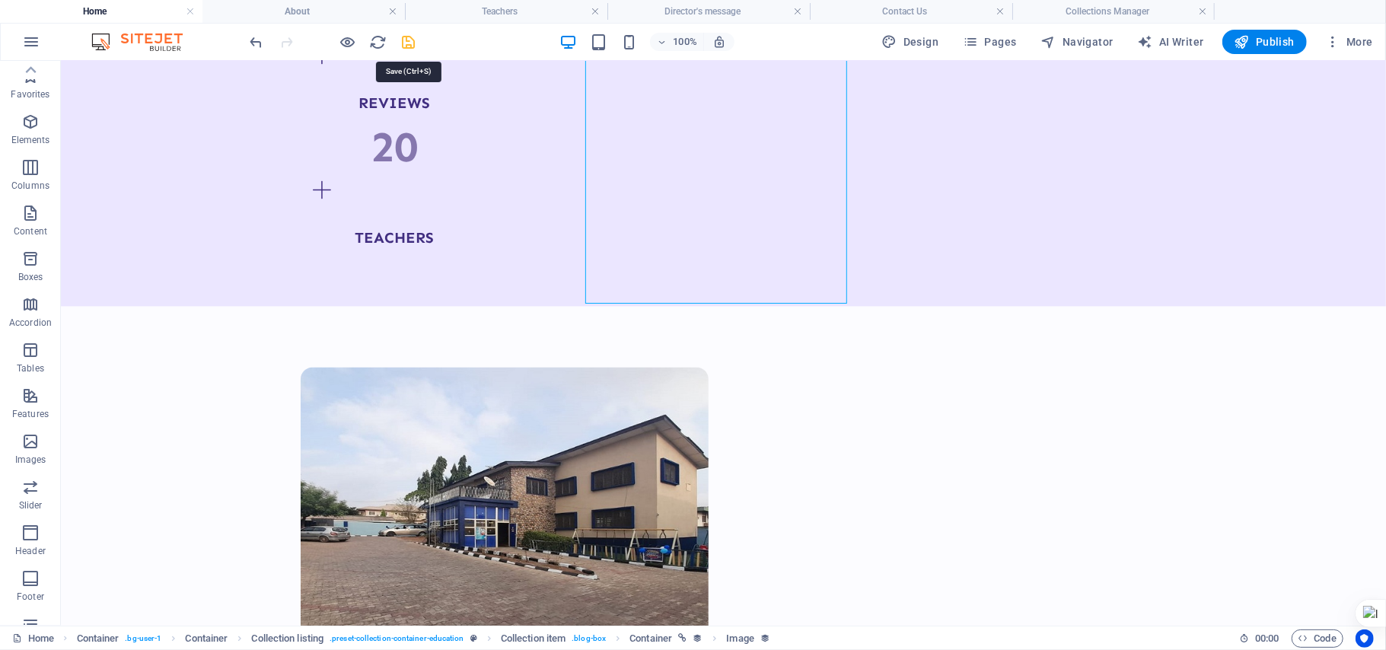
click at [409, 41] on icon "save" at bounding box center [409, 42] width 18 height 18
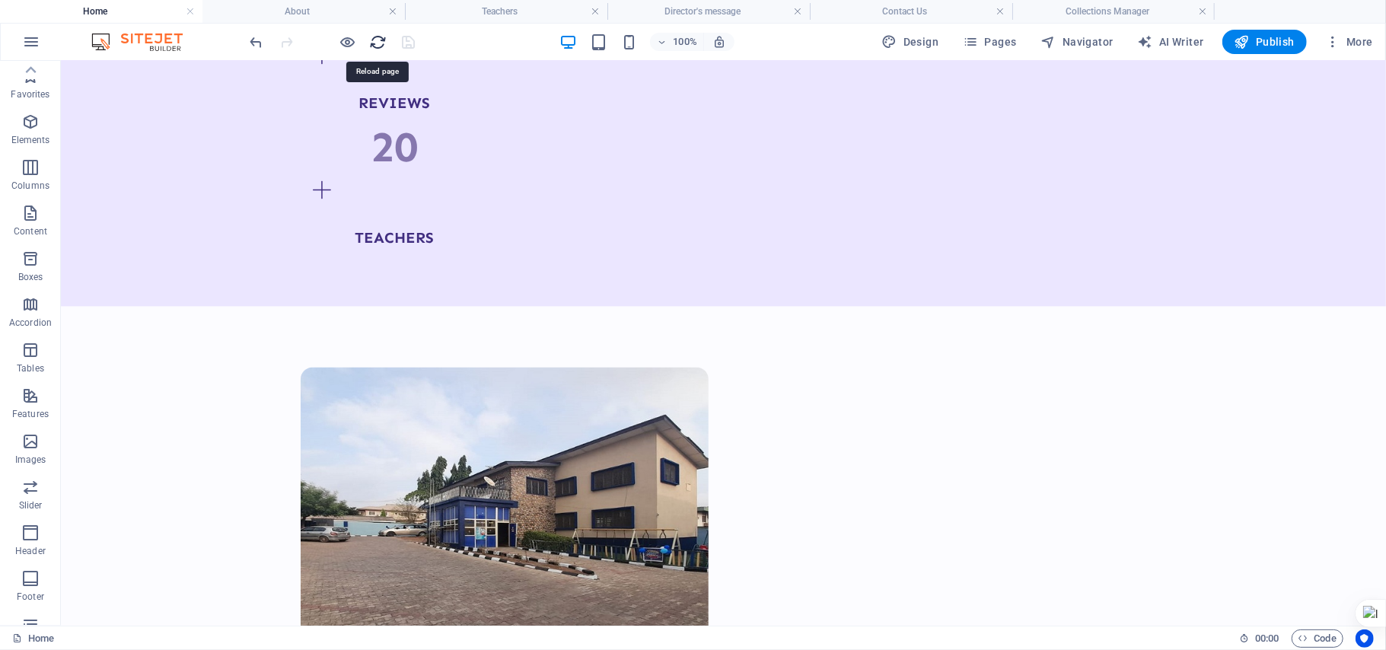
click at [384, 50] on icon "reload" at bounding box center [379, 42] width 18 height 18
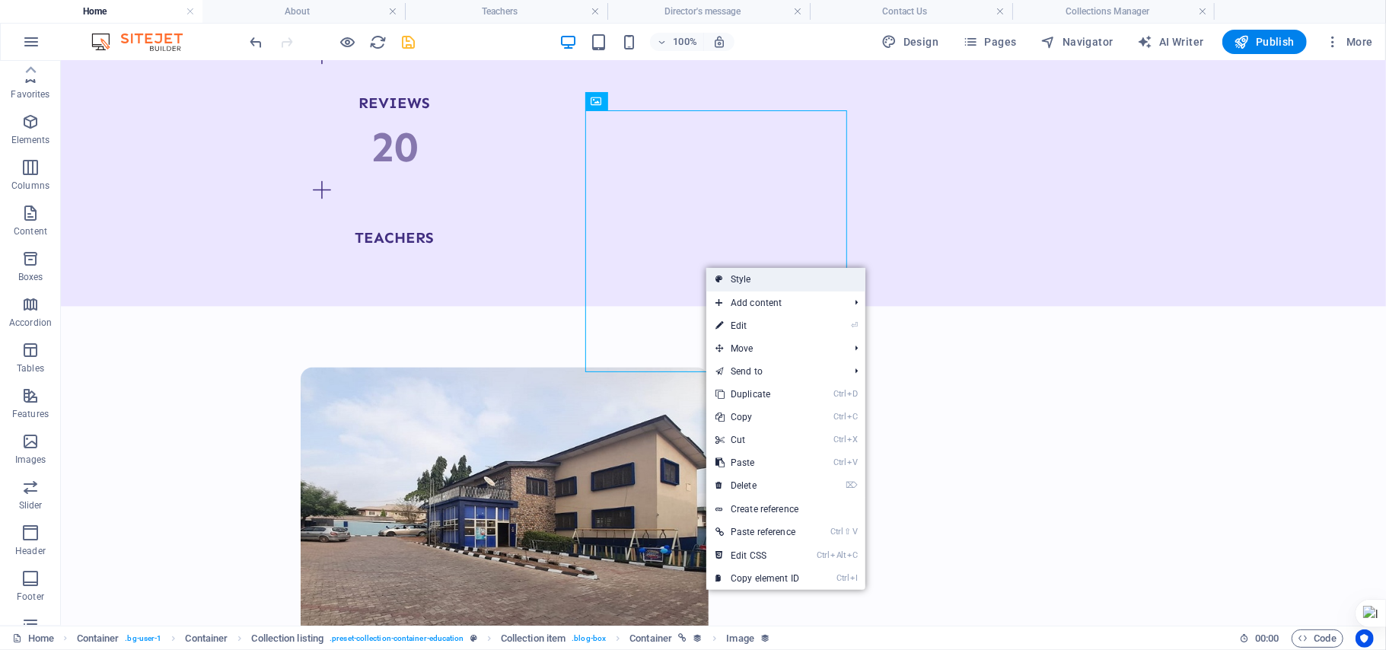
click at [760, 289] on link "Style" at bounding box center [785, 279] width 159 height 23
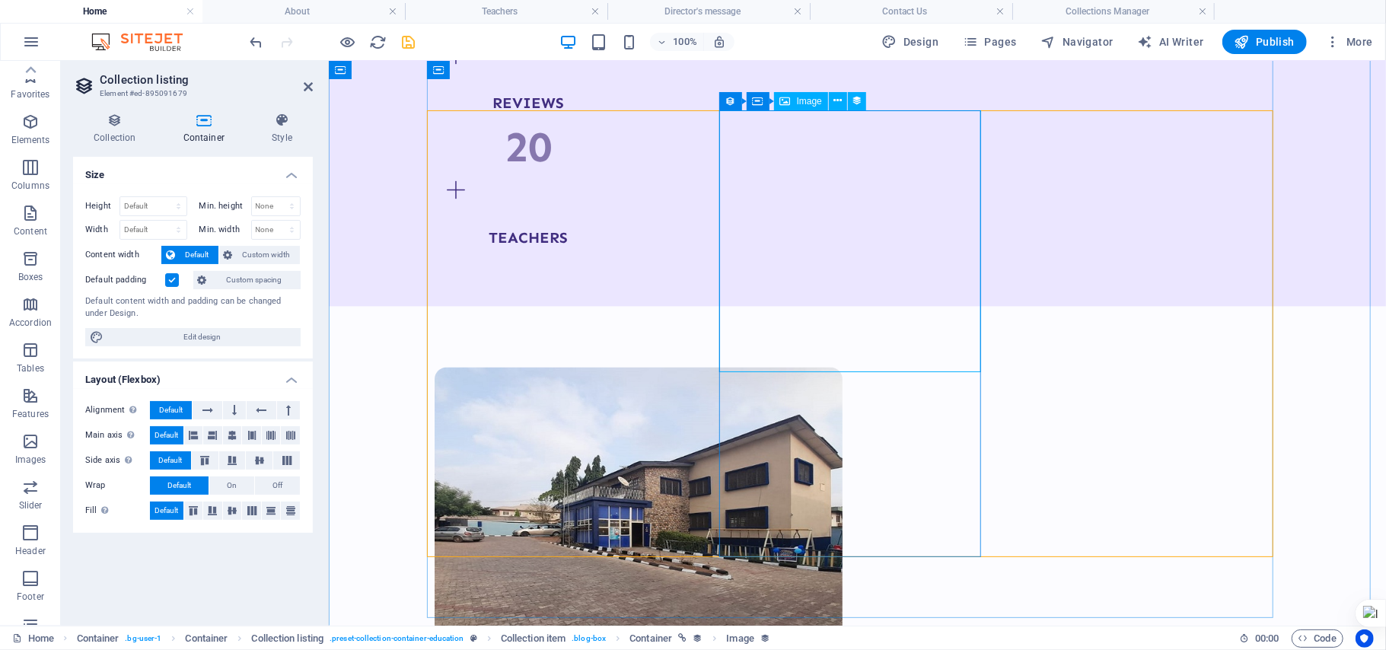
click at [792, 97] on div "Image" at bounding box center [801, 101] width 54 height 18
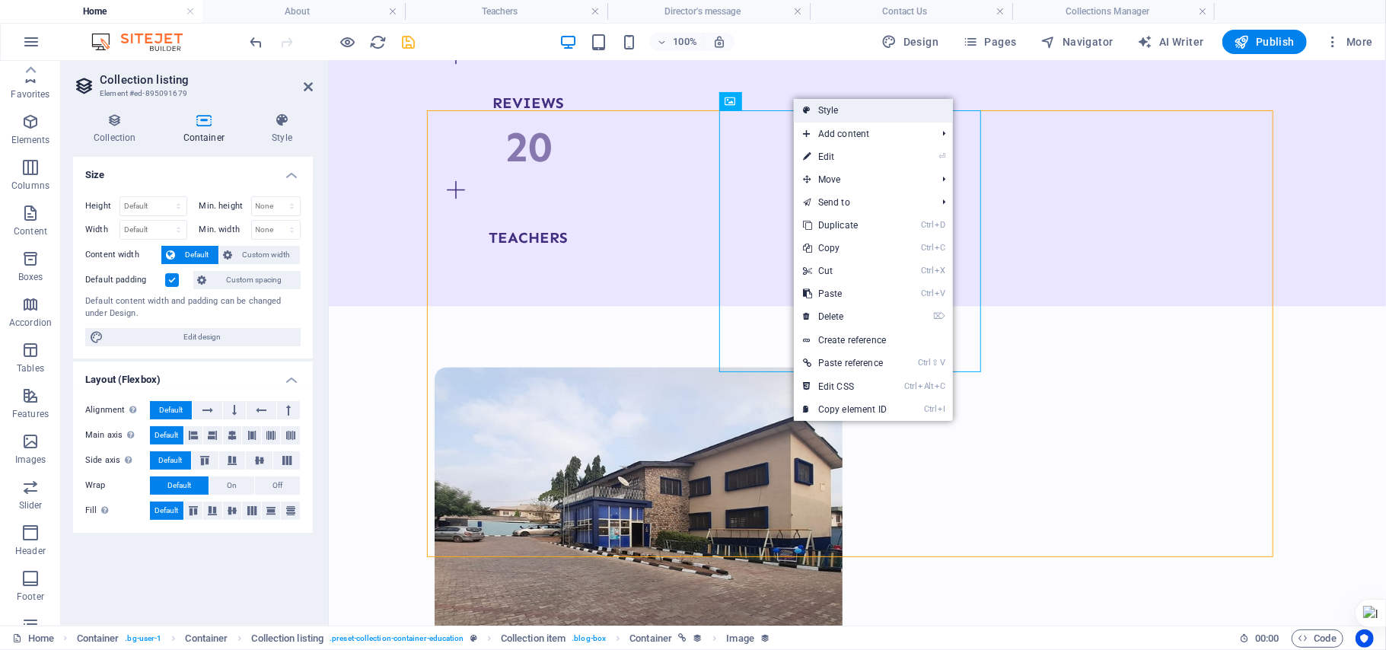
click at [819, 111] on link "Style" at bounding box center [873, 110] width 159 height 23
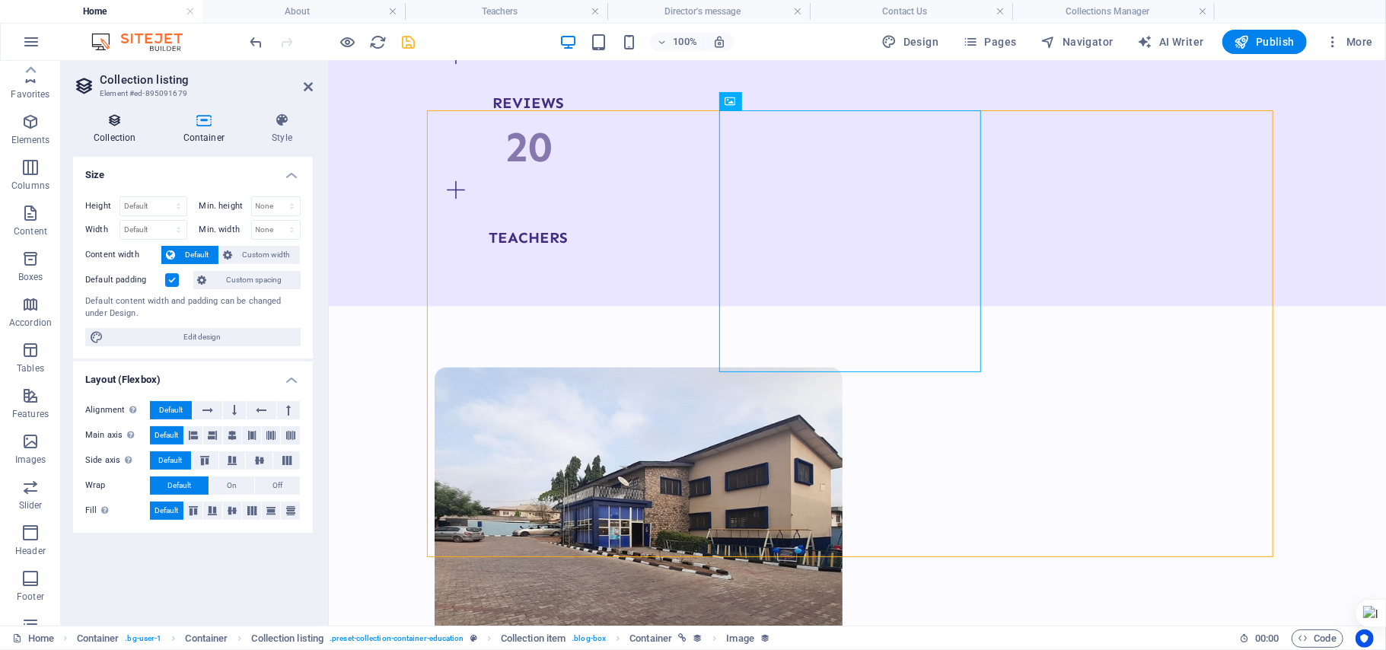
click at [134, 137] on h4 "Collection" at bounding box center [118, 129] width 90 height 32
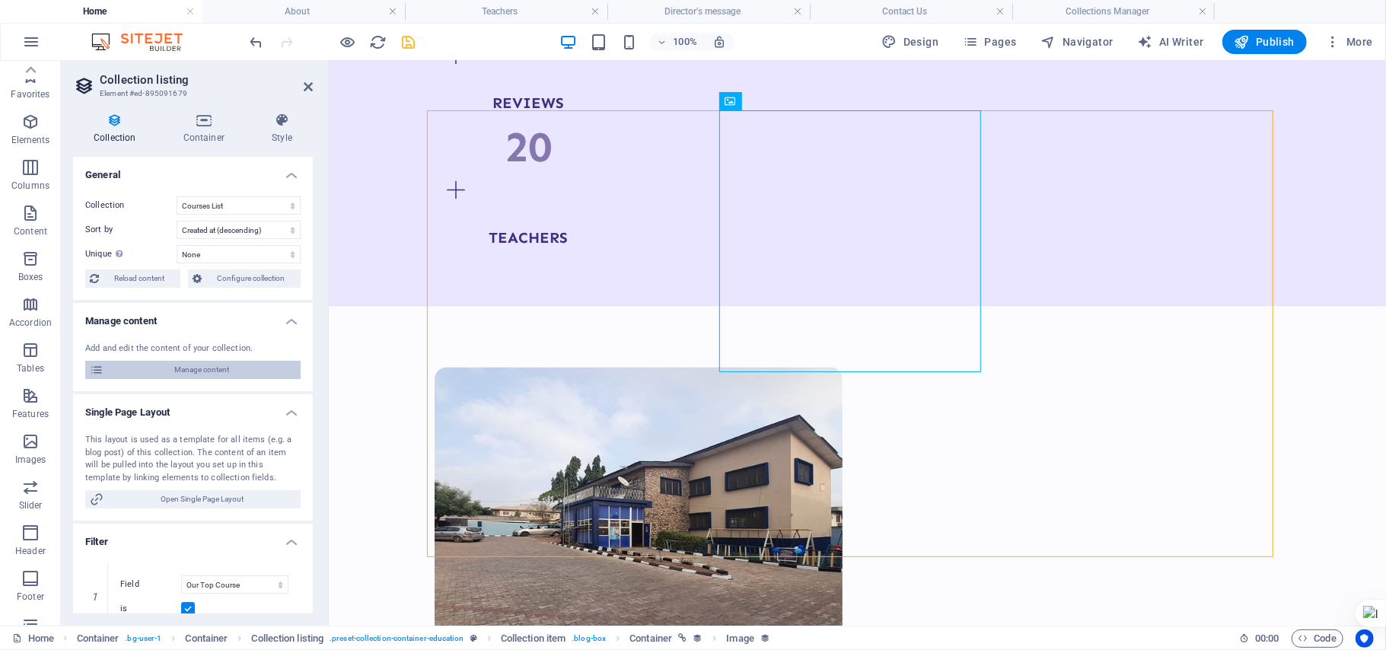
click at [209, 372] on span "Manage content" at bounding box center [202, 370] width 188 height 18
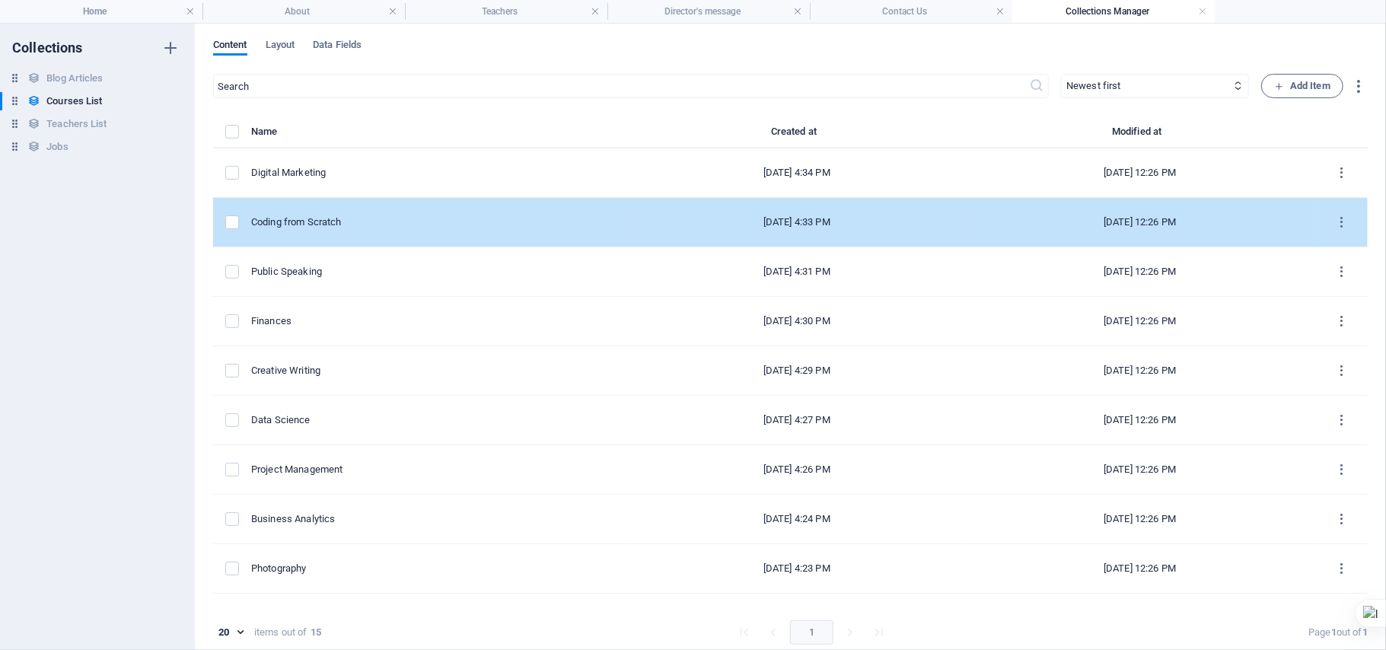
scroll to position [285, 0]
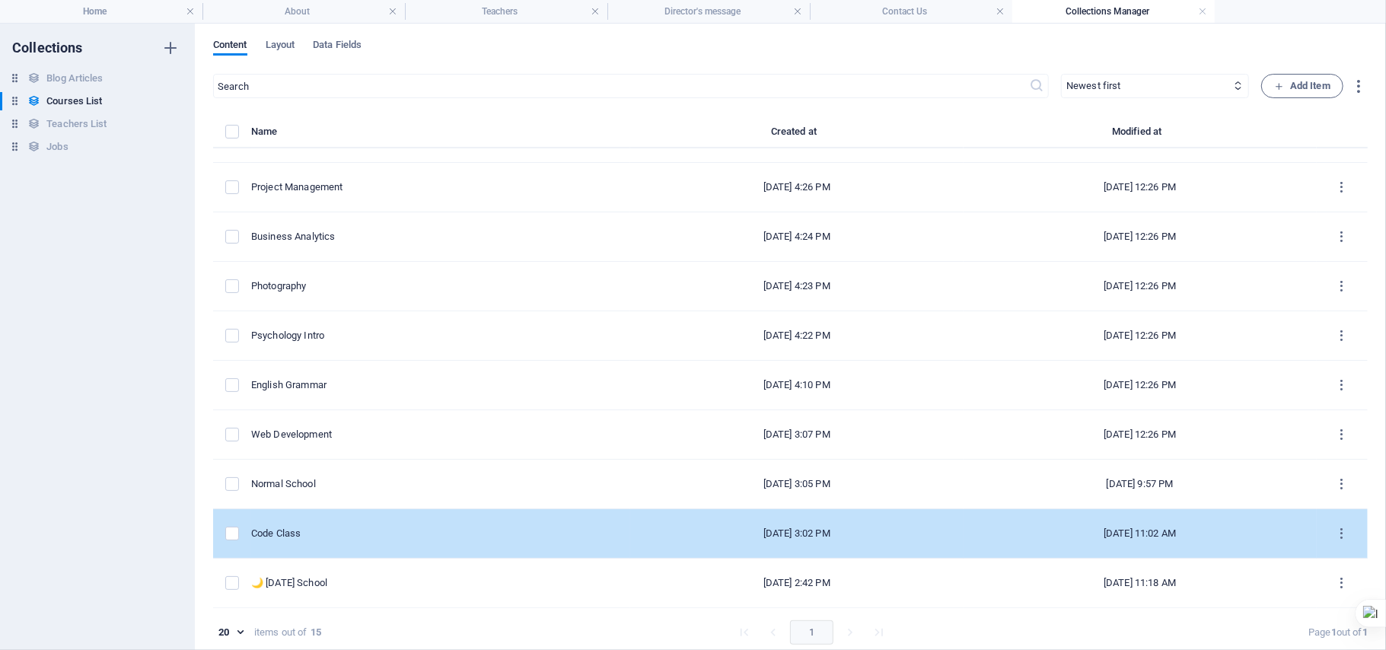
click at [391, 545] on td "Code Class" at bounding box center [440, 533] width 379 height 49
select select "Programming"
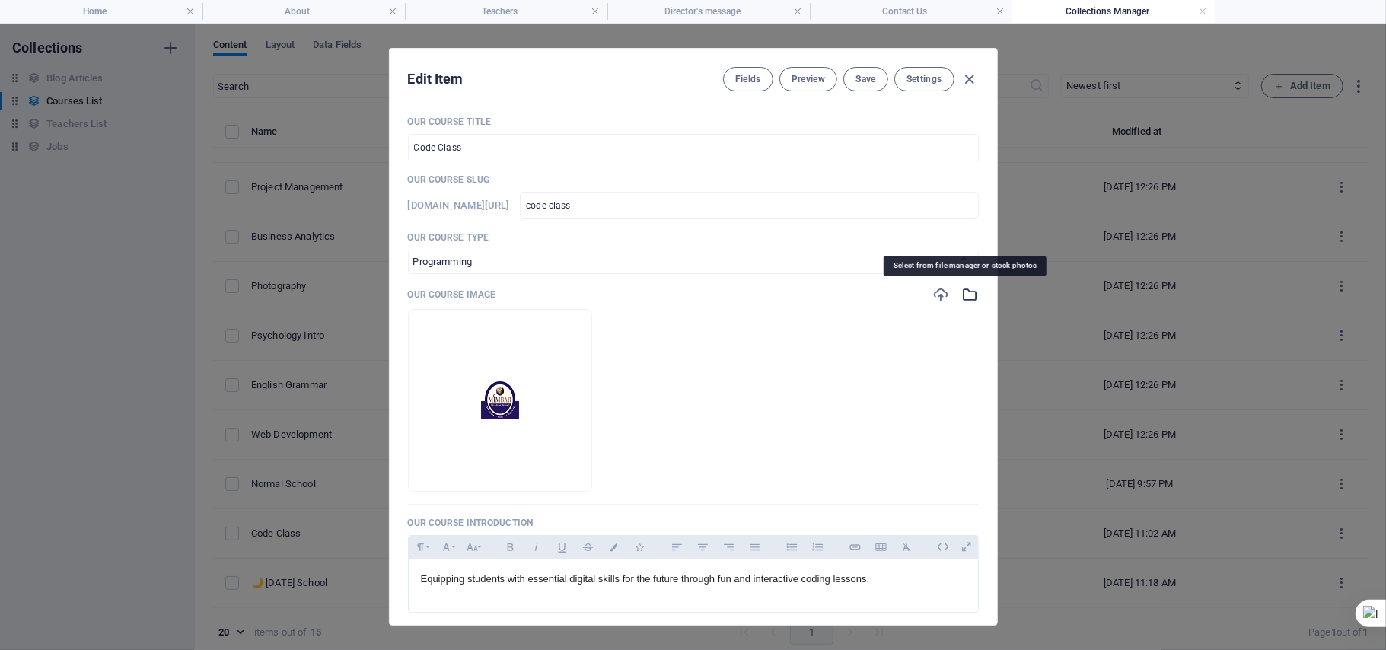
click at [962, 294] on icon "button" at bounding box center [970, 294] width 17 height 17
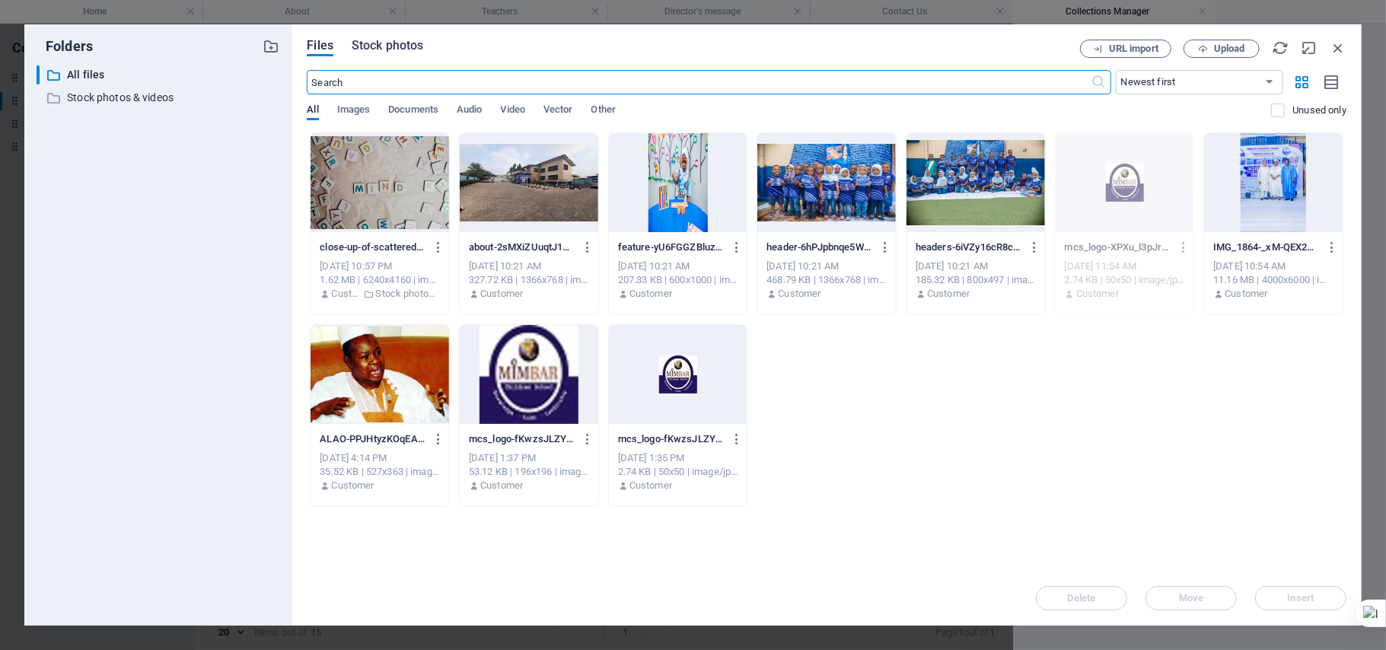
click at [378, 46] on span "Stock photos" at bounding box center [388, 46] width 72 height 18
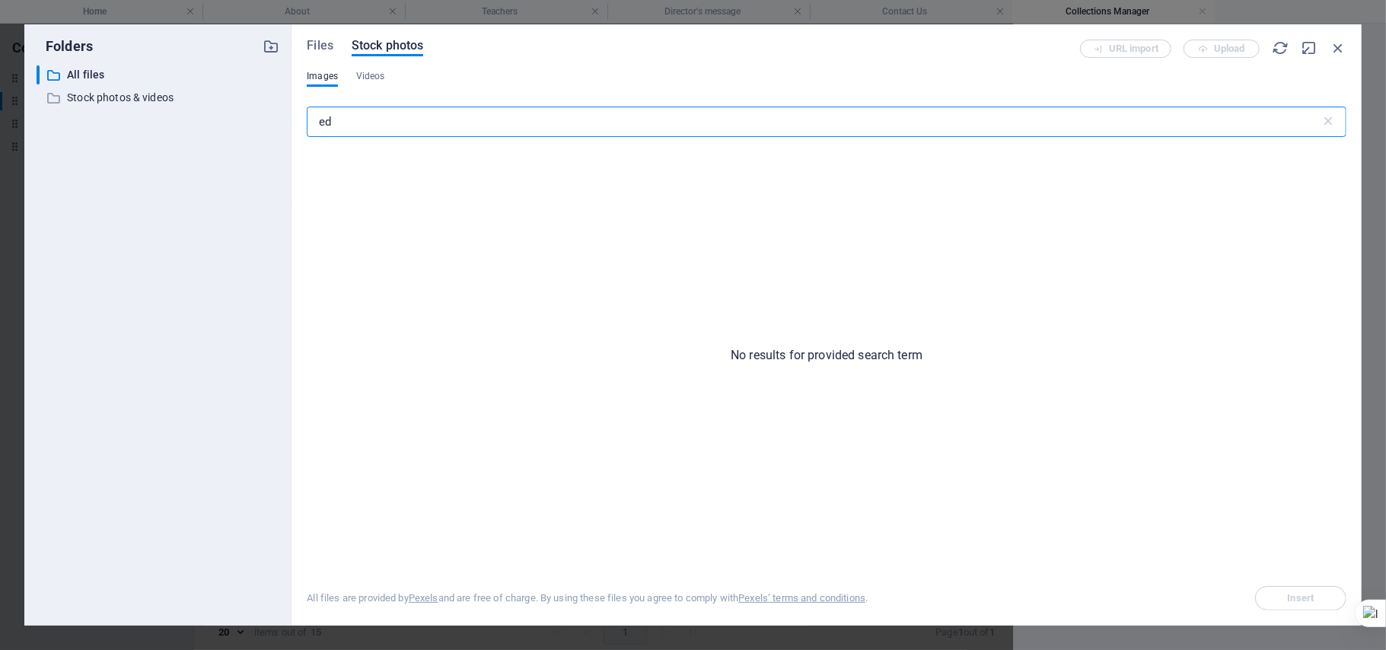
type input "e"
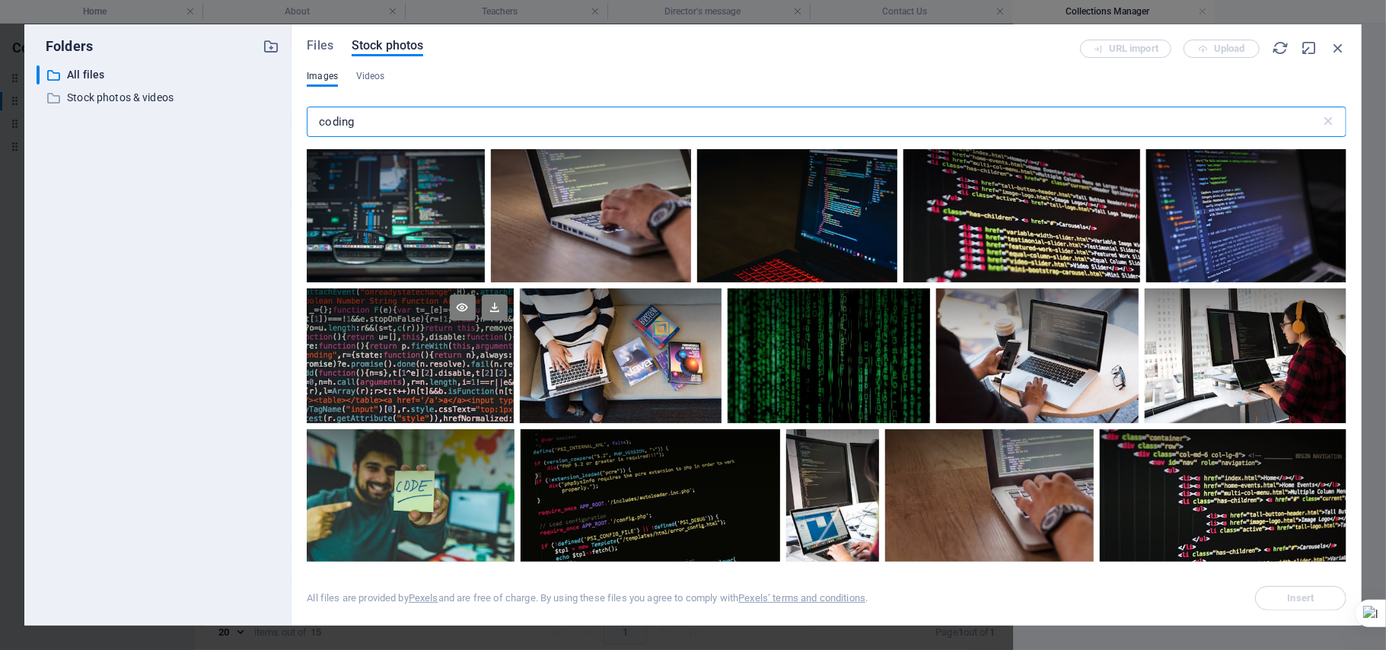
type input "coding"
click at [433, 362] on div at bounding box center [410, 355] width 206 height 135
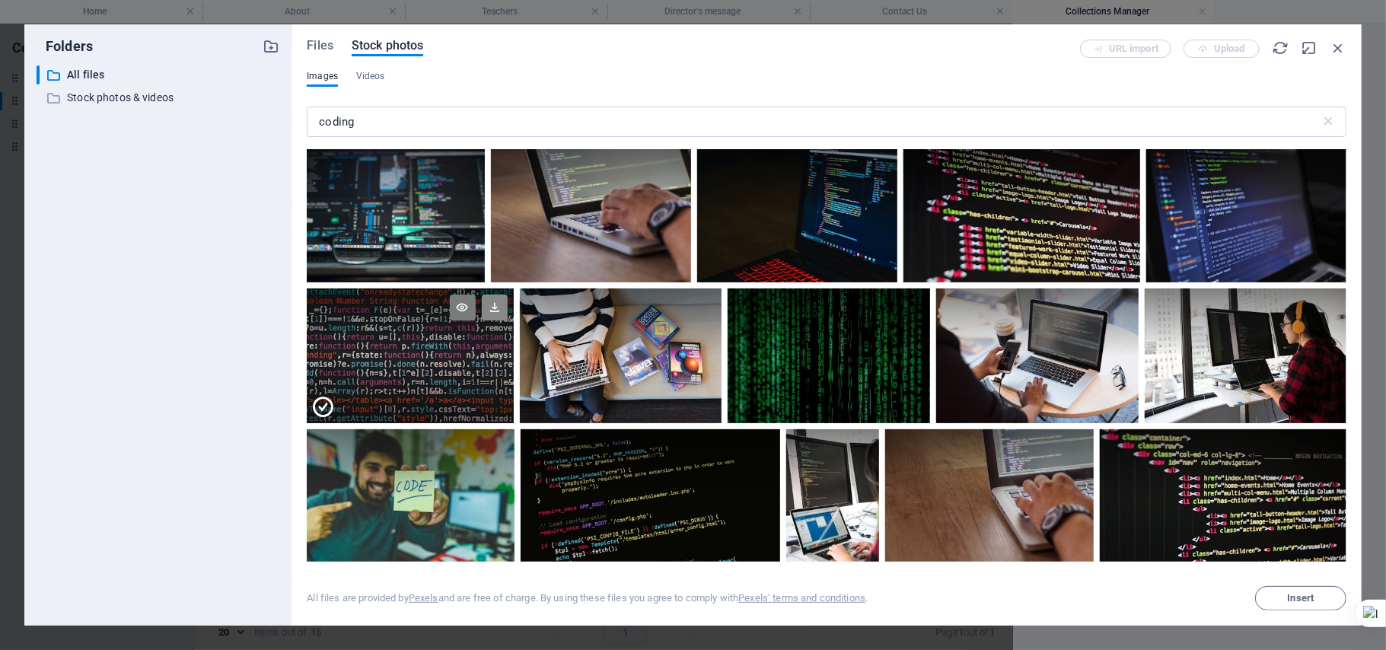
click at [498, 302] on icon at bounding box center [495, 308] width 26 height 26
click at [443, 338] on div at bounding box center [410, 322] width 206 height 68
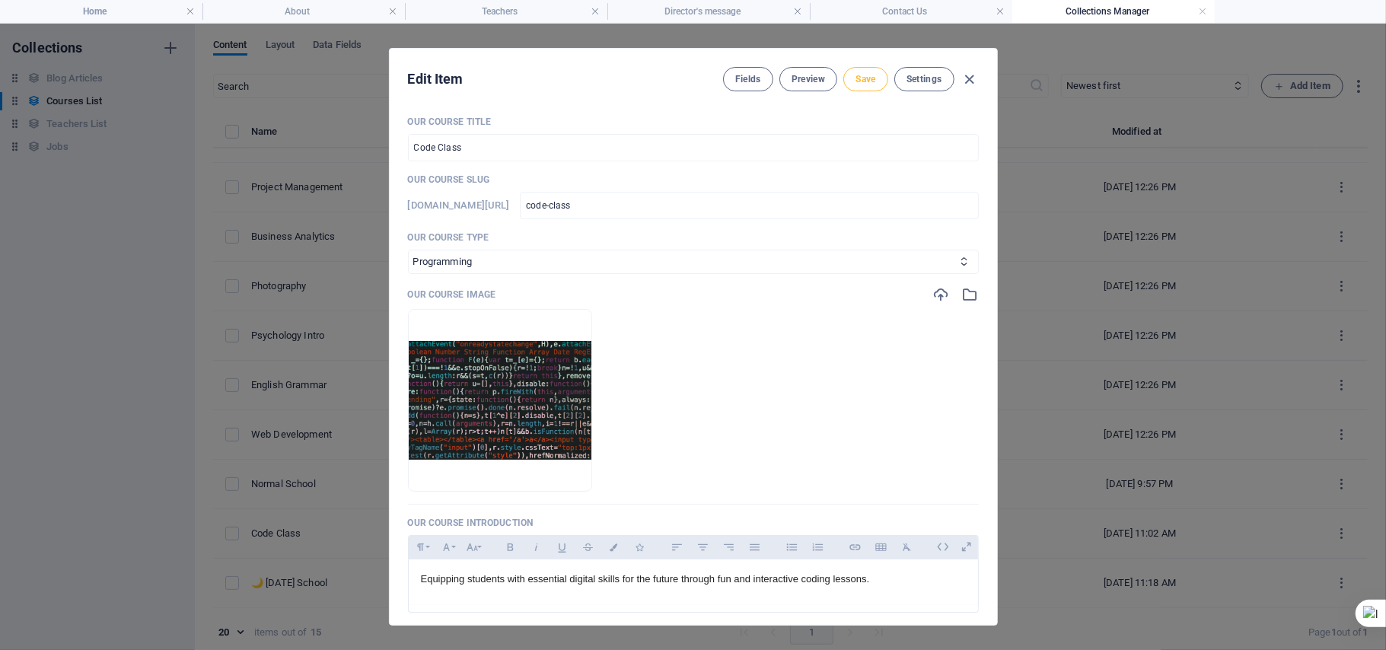
click at [874, 84] on button "Save" at bounding box center [865, 79] width 44 height 24
click at [971, 81] on icon "button" at bounding box center [970, 80] width 18 height 18
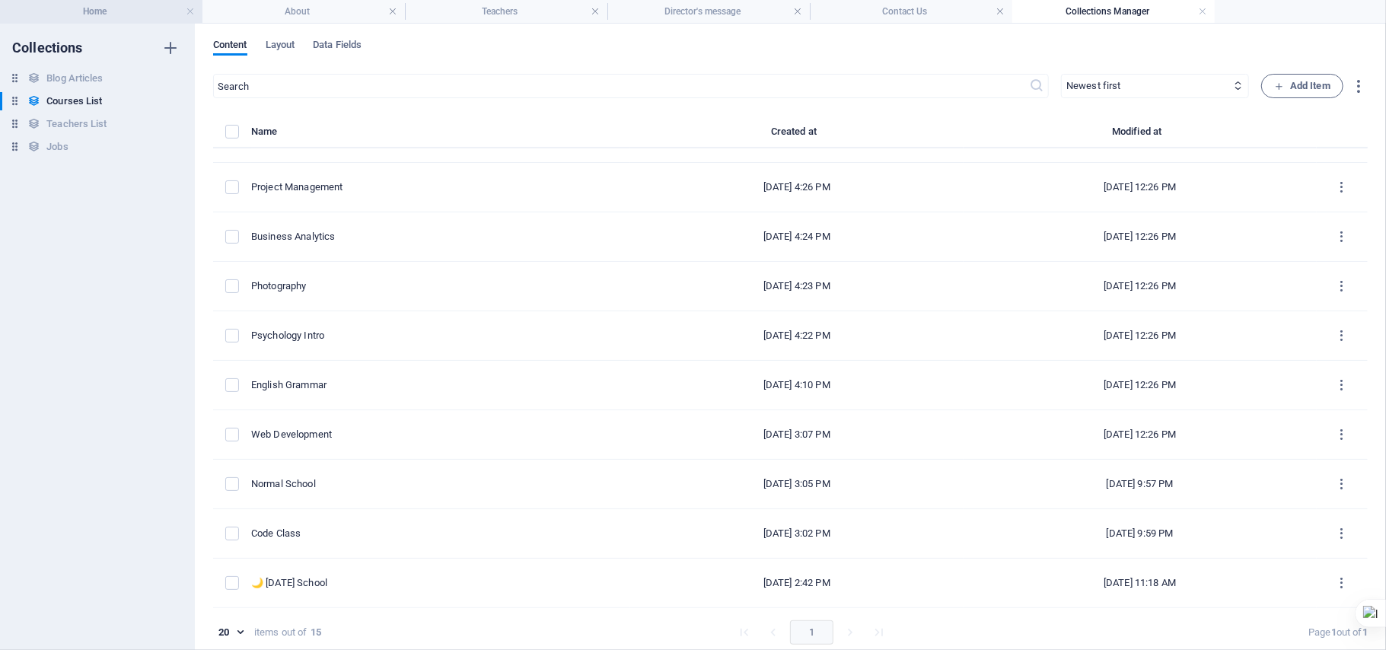
click at [116, 4] on h4 "Home" at bounding box center [101, 11] width 202 height 17
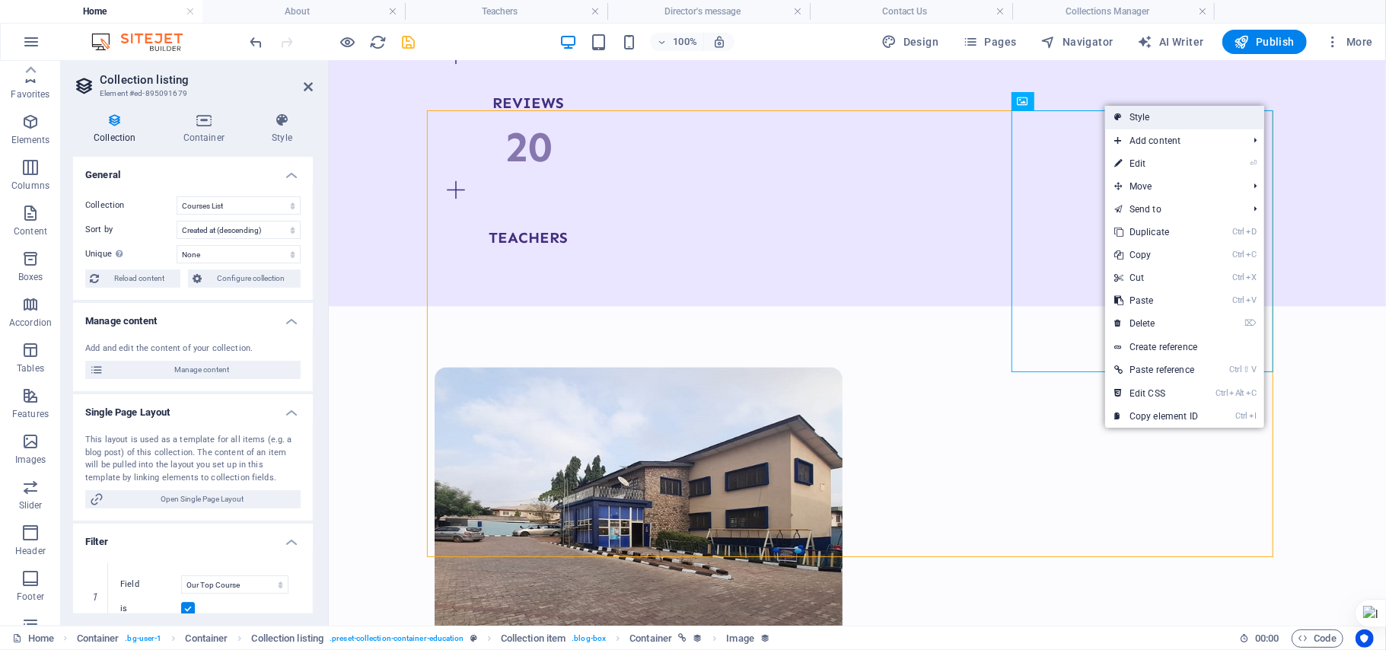
click at [1119, 117] on icon at bounding box center [1118, 117] width 8 height 23
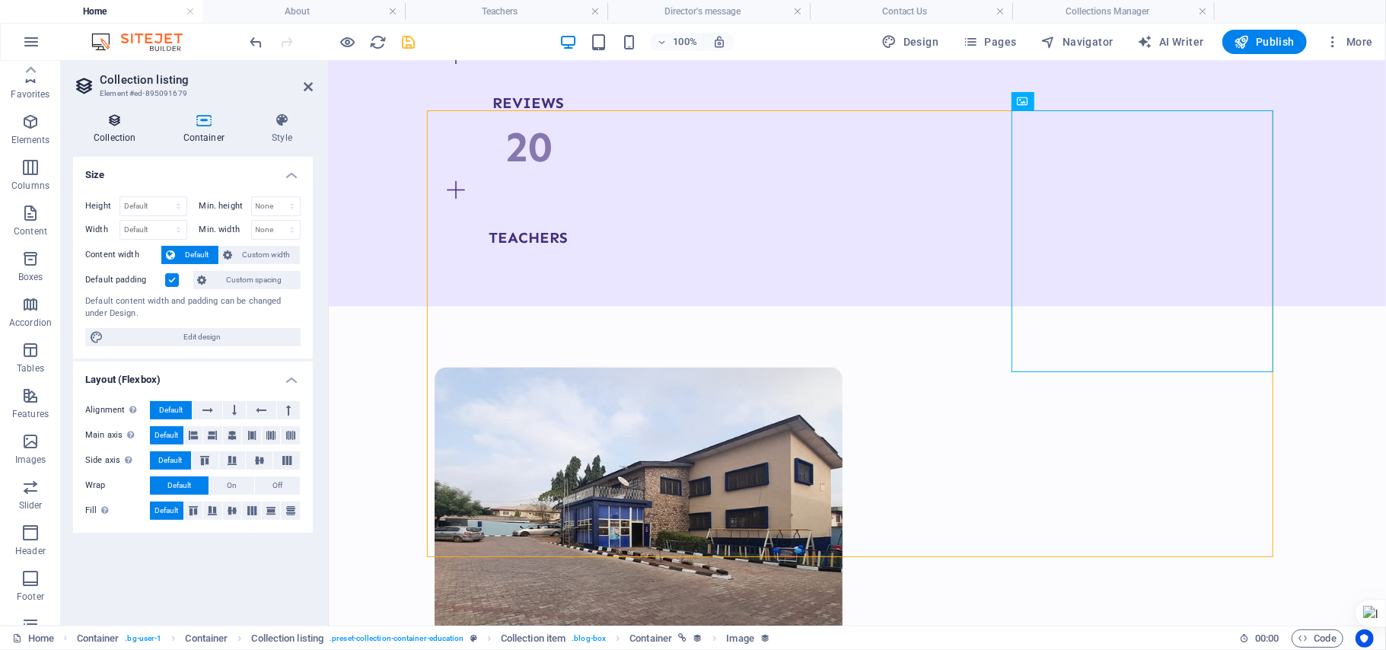
click at [116, 140] on h4 "Collection" at bounding box center [118, 129] width 90 height 32
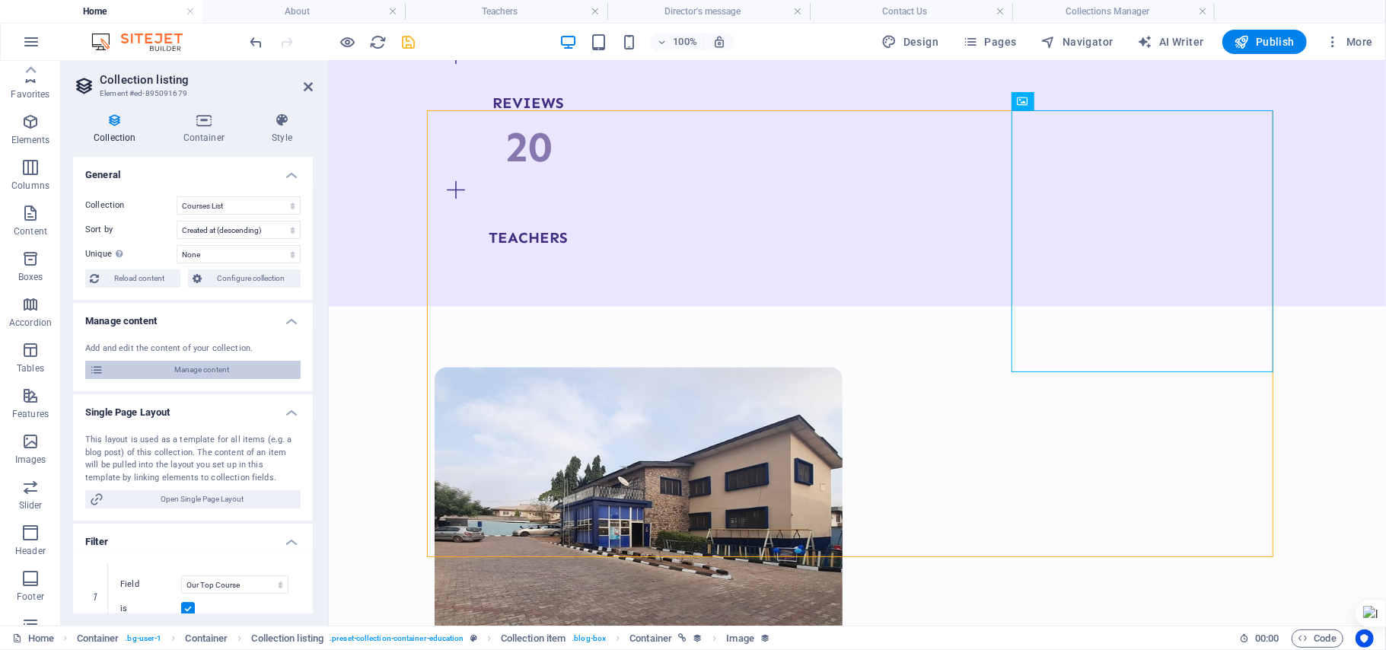
click at [206, 366] on span "Manage content" at bounding box center [202, 370] width 188 height 18
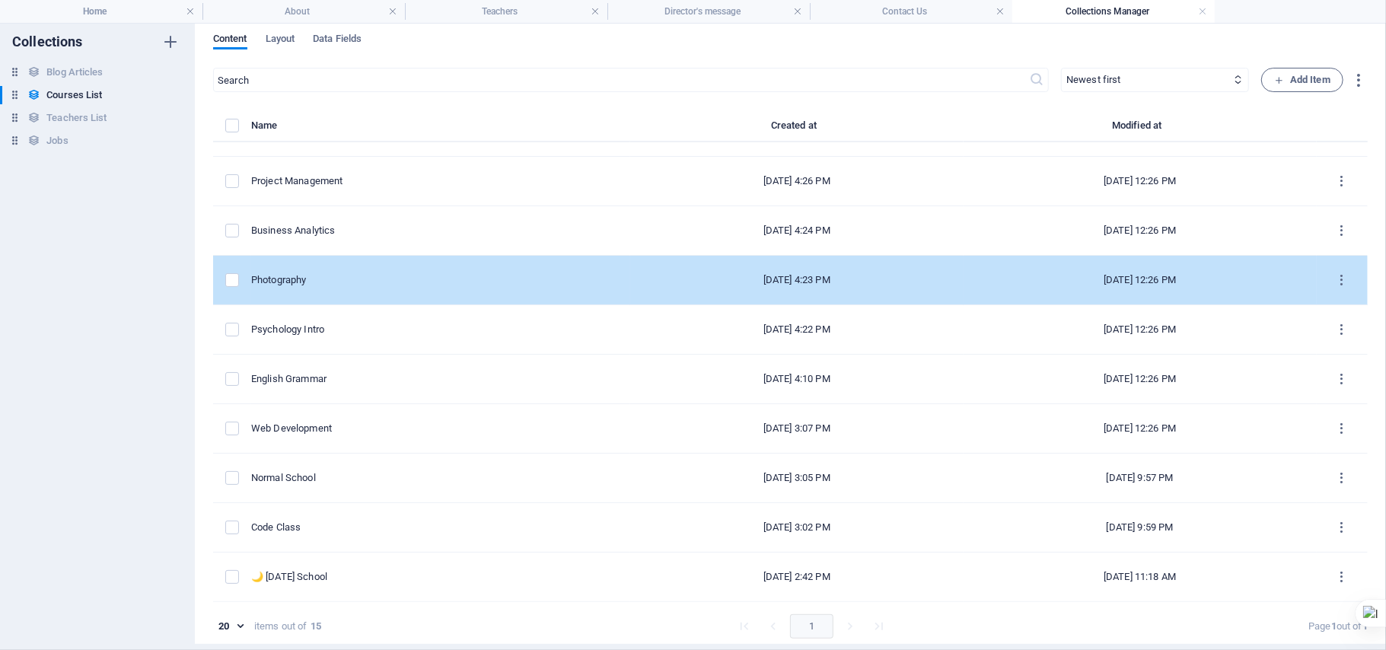
scroll to position [7, 0]
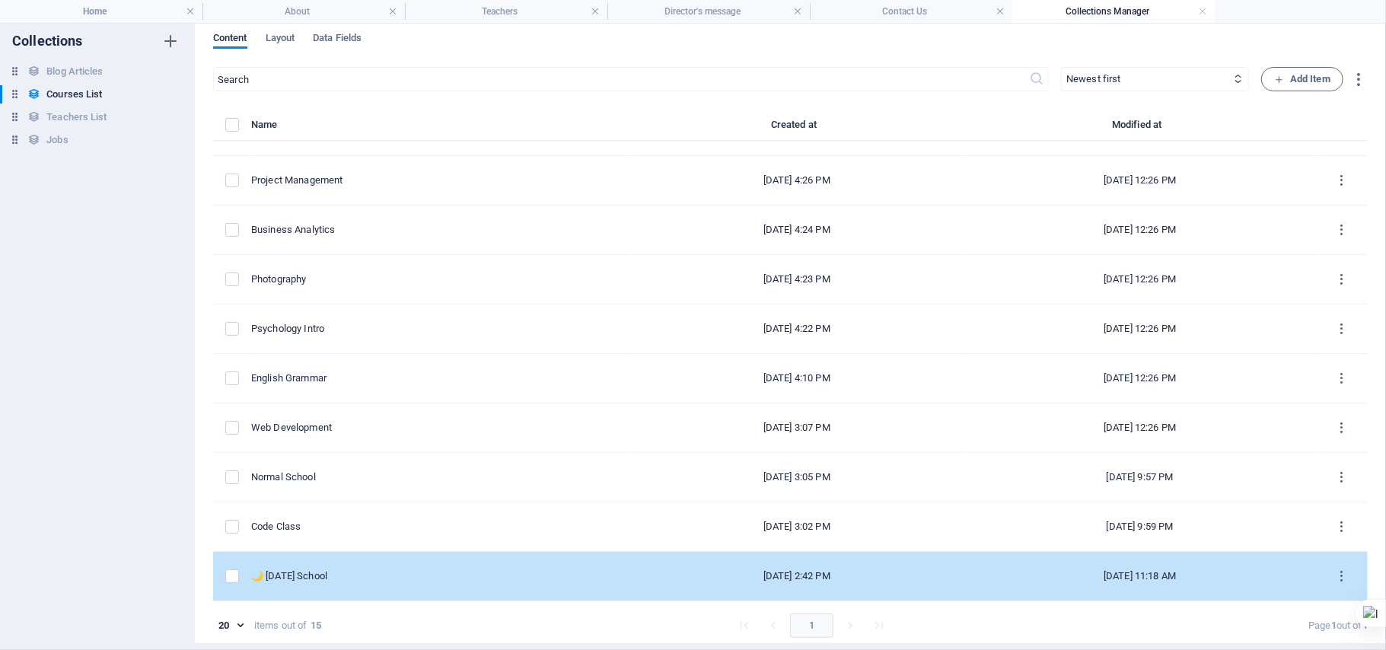
click at [366, 566] on td "🌙 [DATE] School" at bounding box center [440, 576] width 379 height 49
select select "Management"
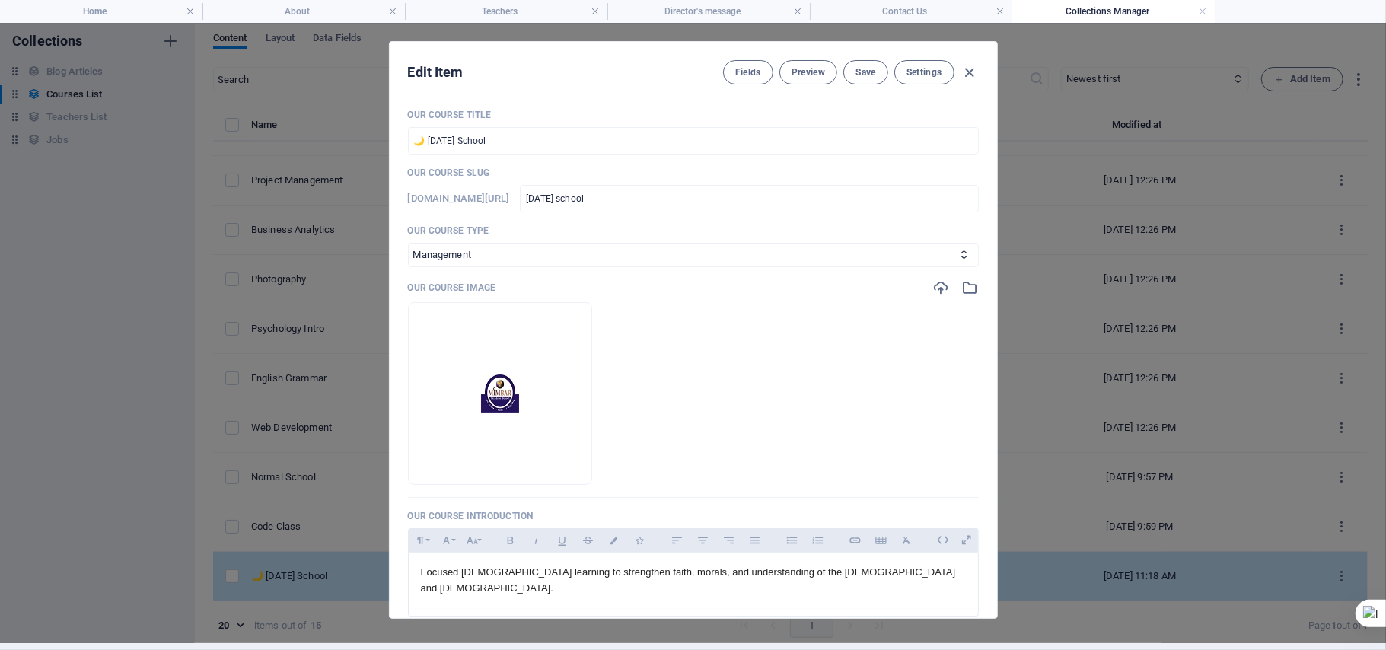
scroll to position [0, 0]
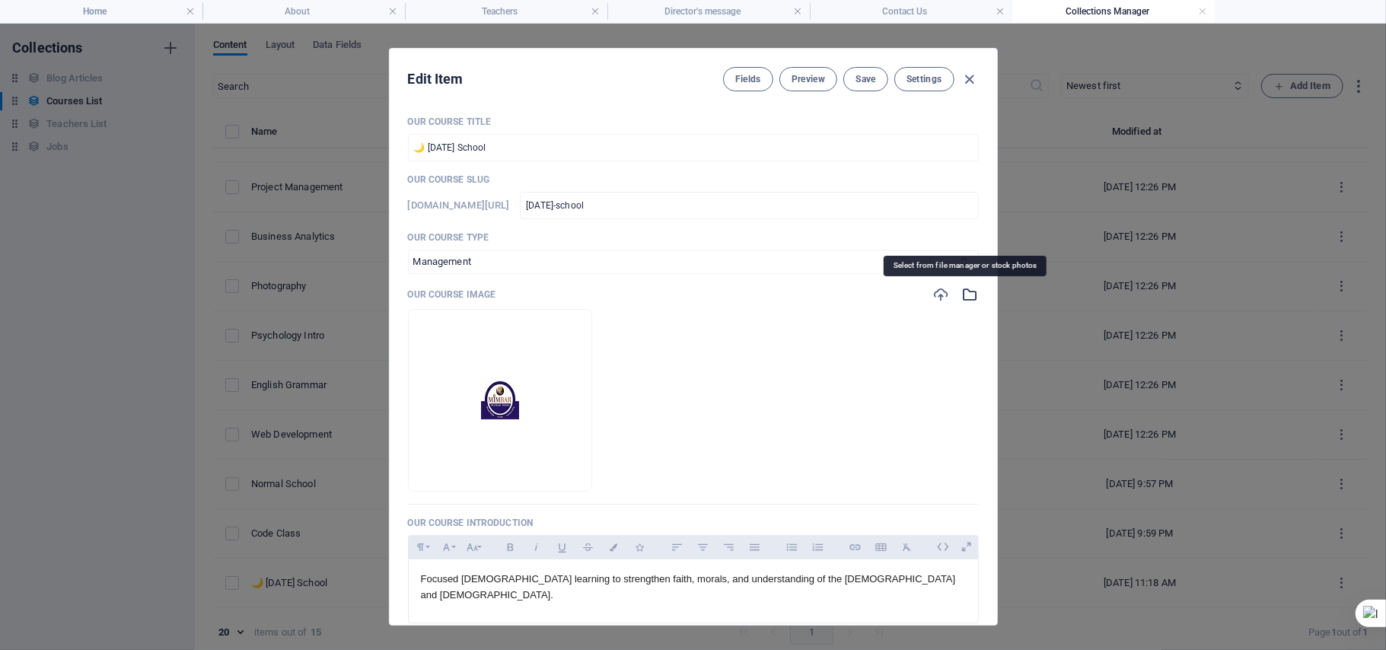
click at [968, 290] on icon "button" at bounding box center [970, 294] width 17 height 17
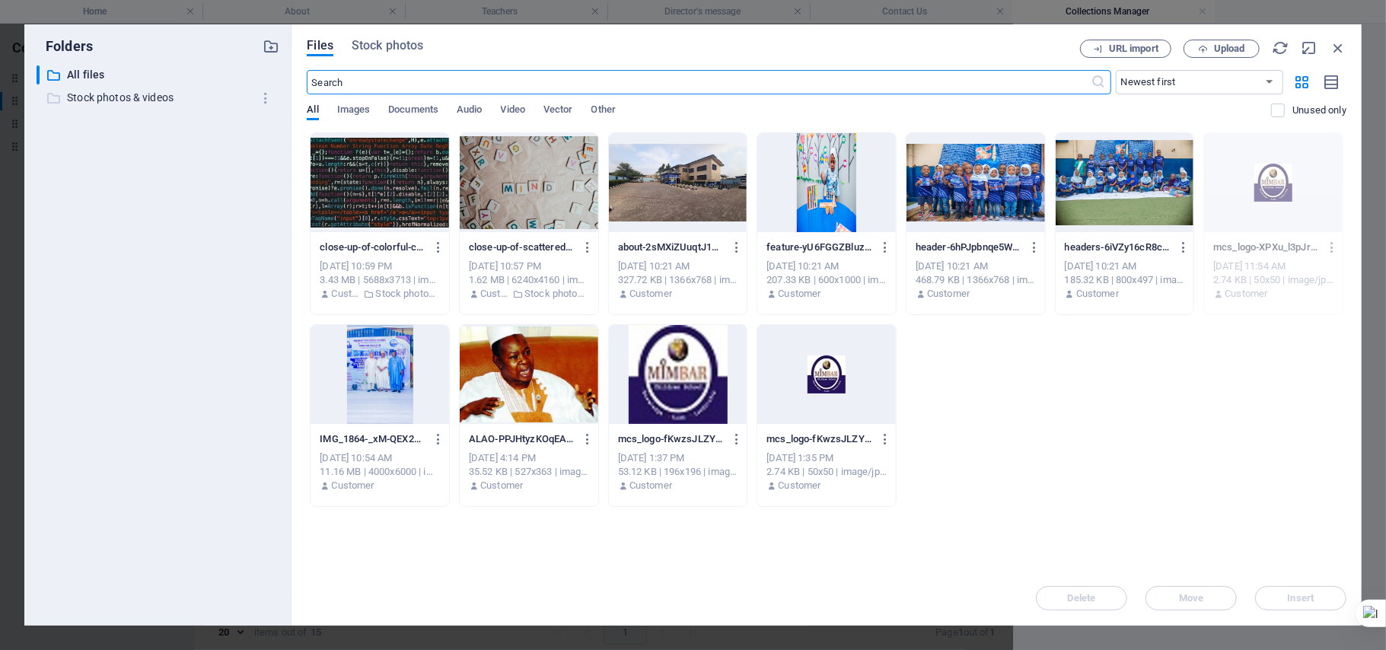
click at [99, 101] on p "Stock photos & videos" at bounding box center [159, 98] width 185 height 18
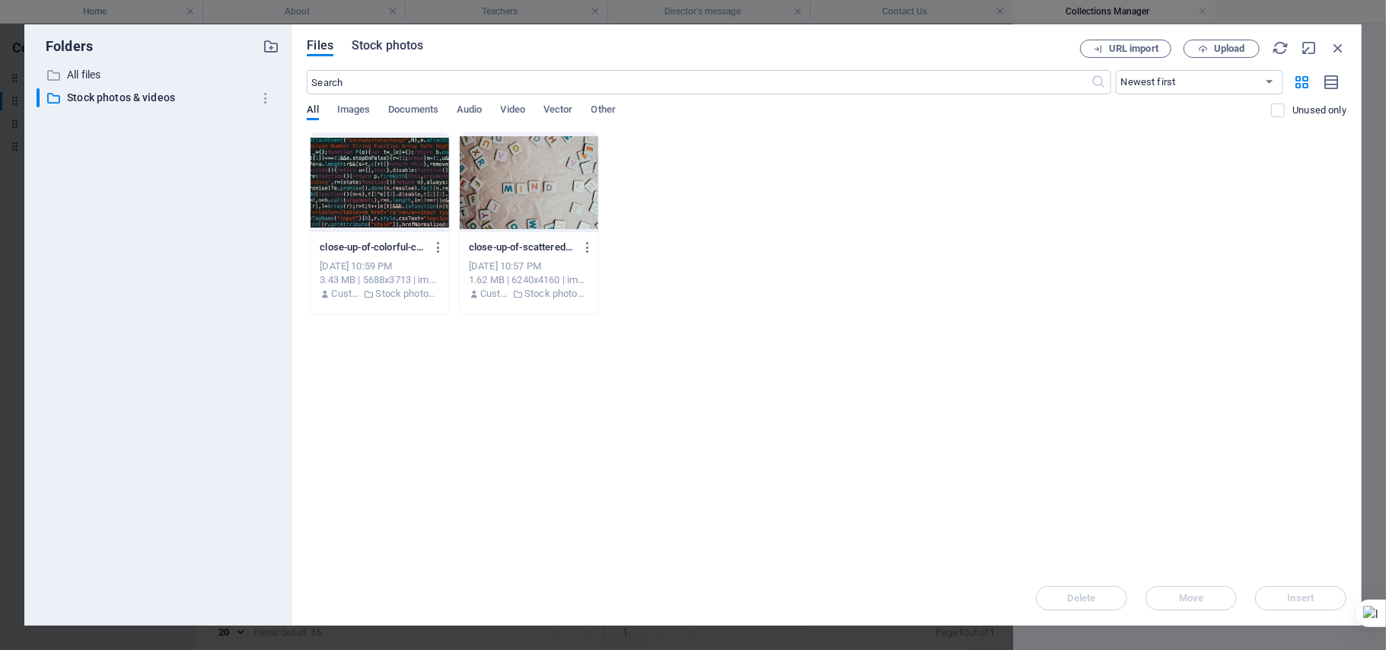
click at [370, 55] on button "Stock photos" at bounding box center [388, 48] width 72 height 17
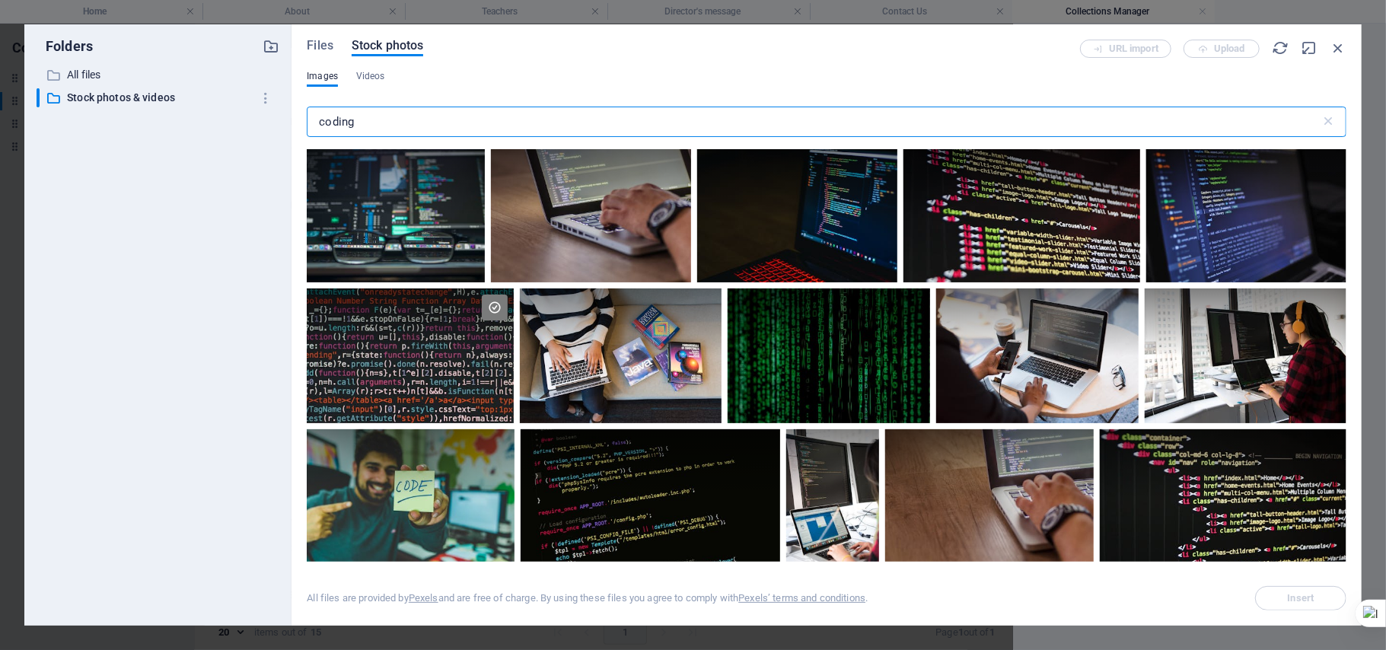
click at [537, 132] on input "coding" at bounding box center [813, 122] width 1013 height 30
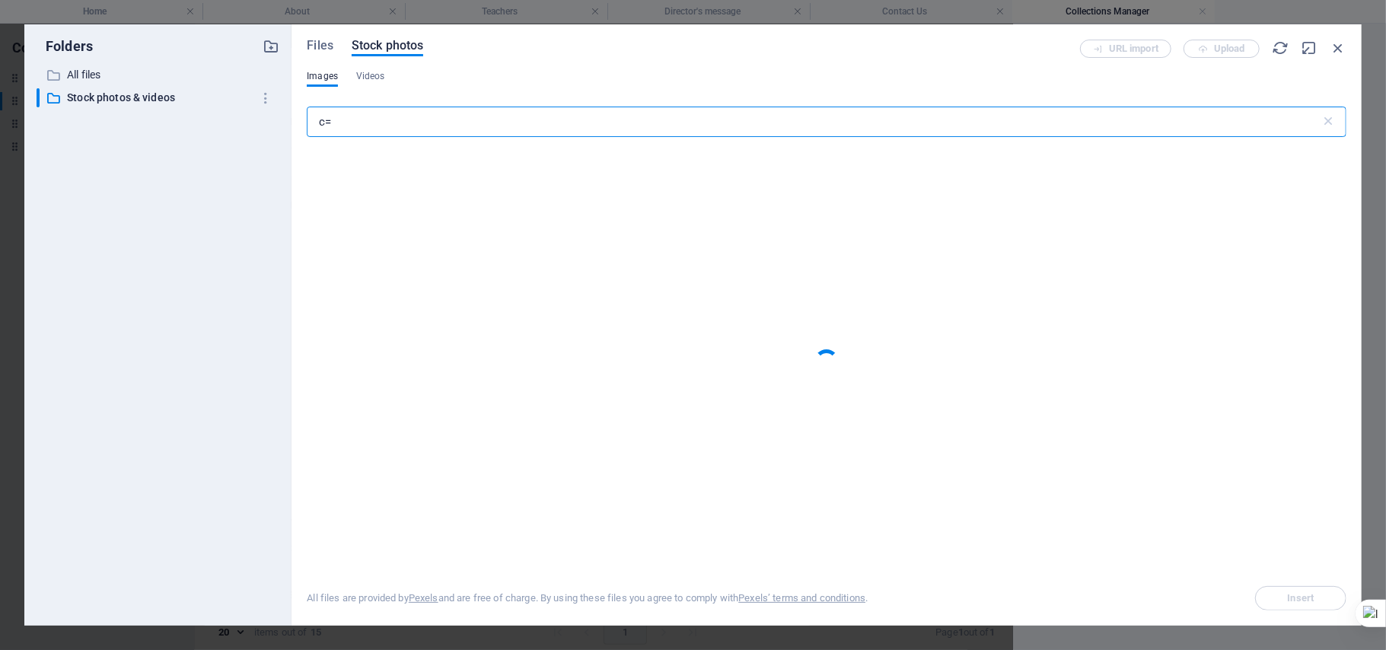
type input "c"
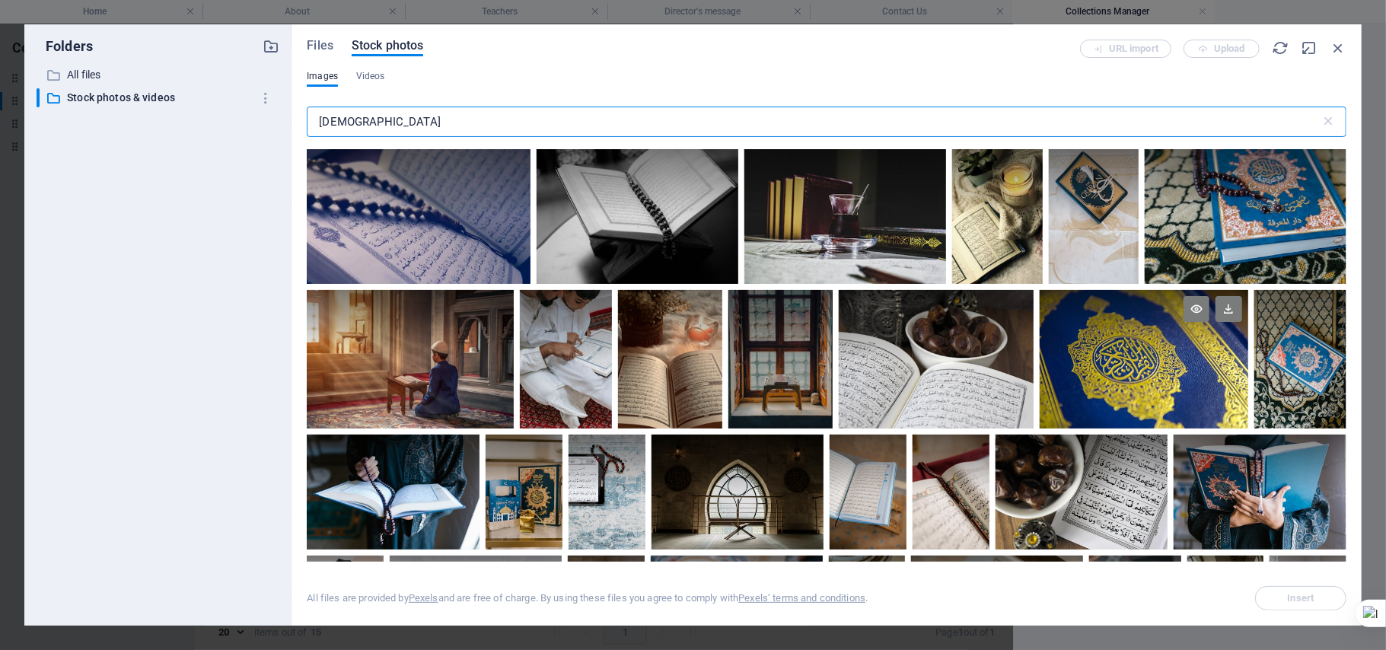
type input "quran"
click at [1123, 349] on div at bounding box center [1144, 324] width 208 height 69
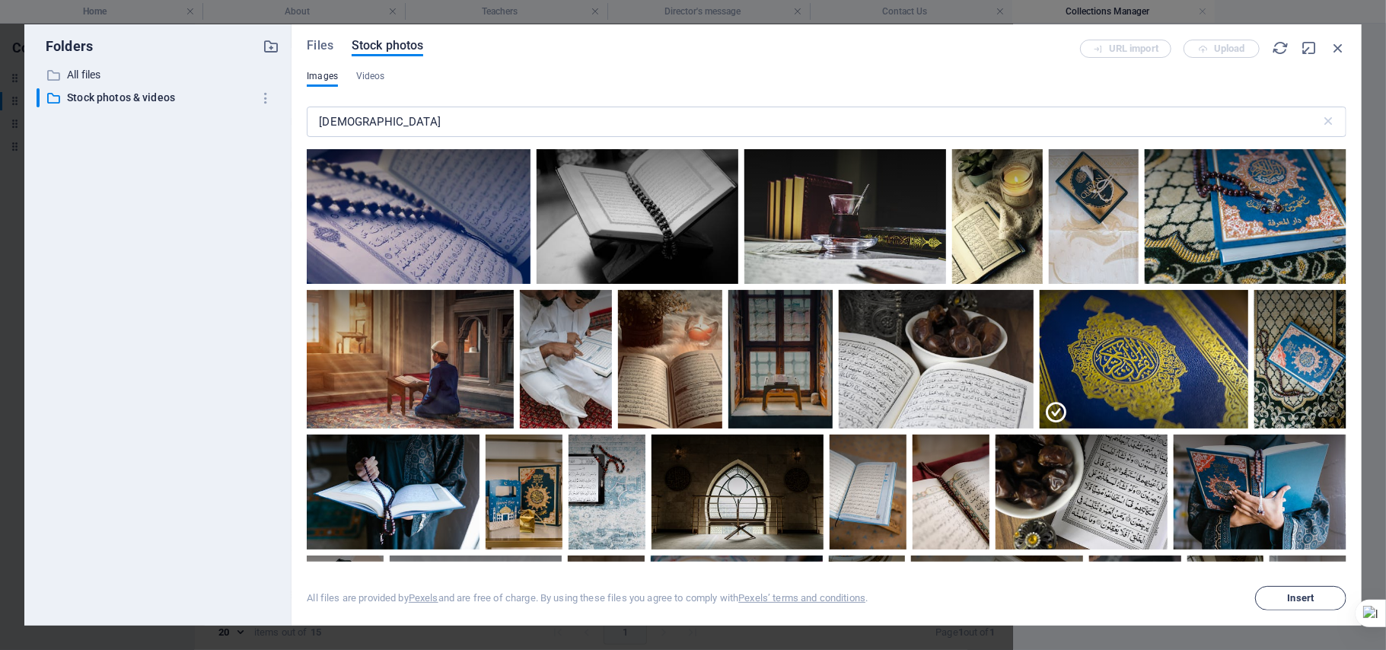
click at [1305, 603] on span "Insert" at bounding box center [1301, 598] width 27 height 9
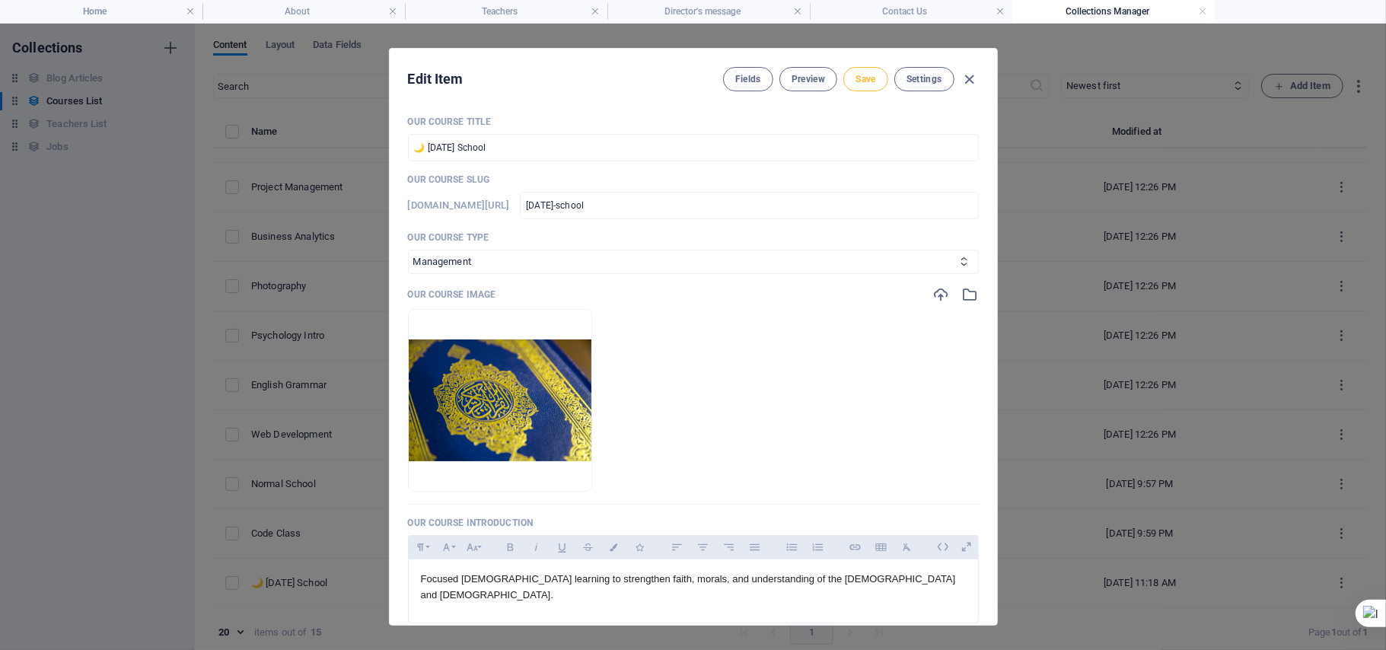
click at [872, 75] on button "Save" at bounding box center [865, 79] width 44 height 24
click at [866, 81] on span "Save" at bounding box center [866, 79] width 20 height 12
click at [104, 20] on li "Home" at bounding box center [101, 11] width 202 height 23
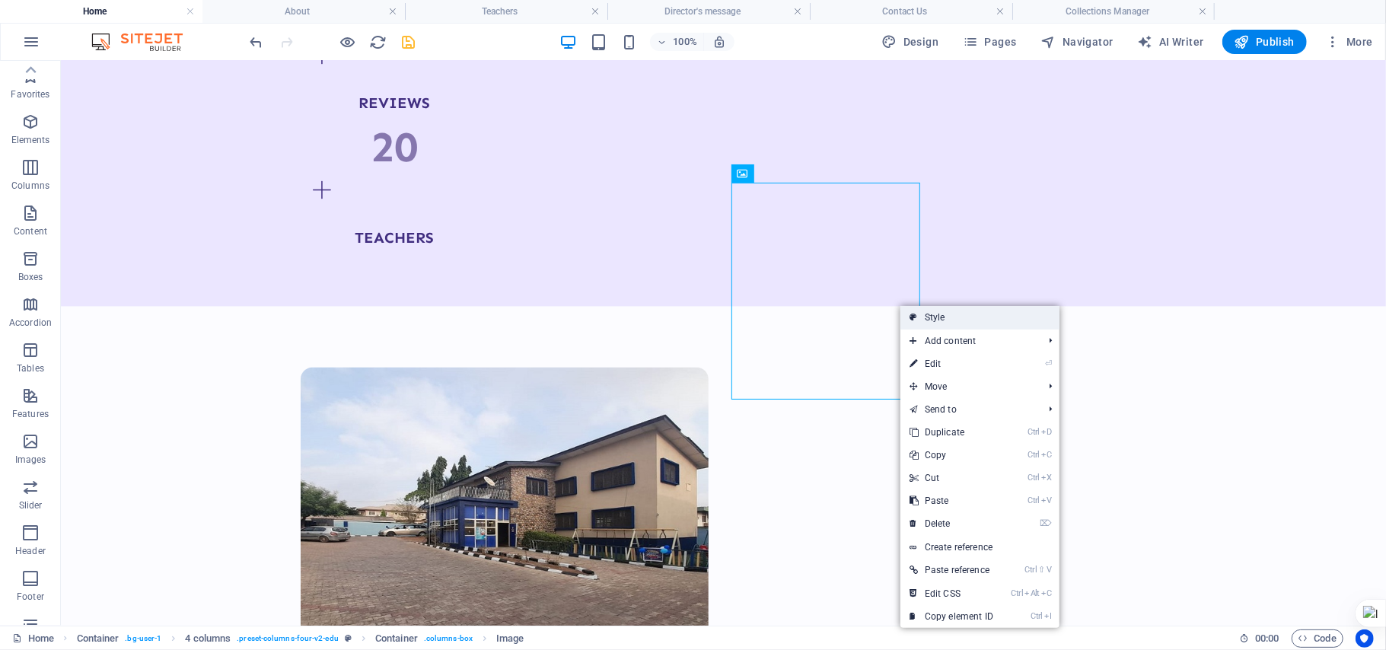
click at [918, 312] on link "Style" at bounding box center [979, 317] width 159 height 23
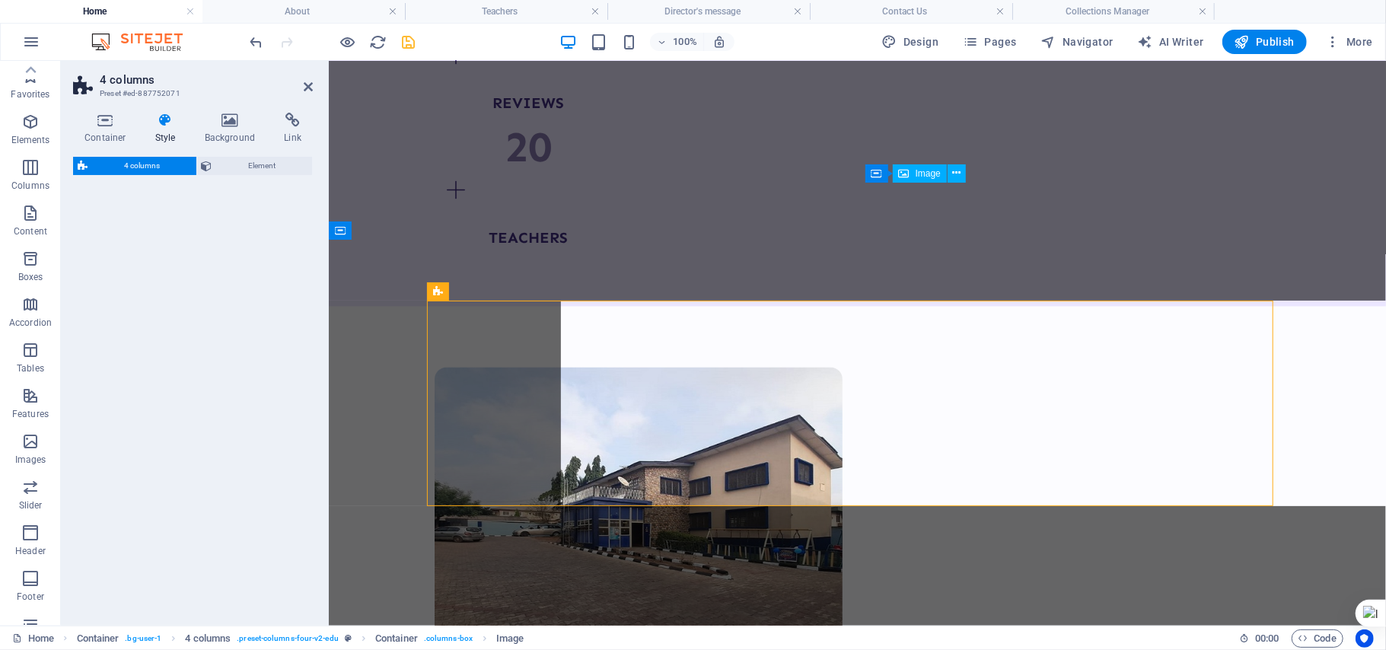
select select "rem"
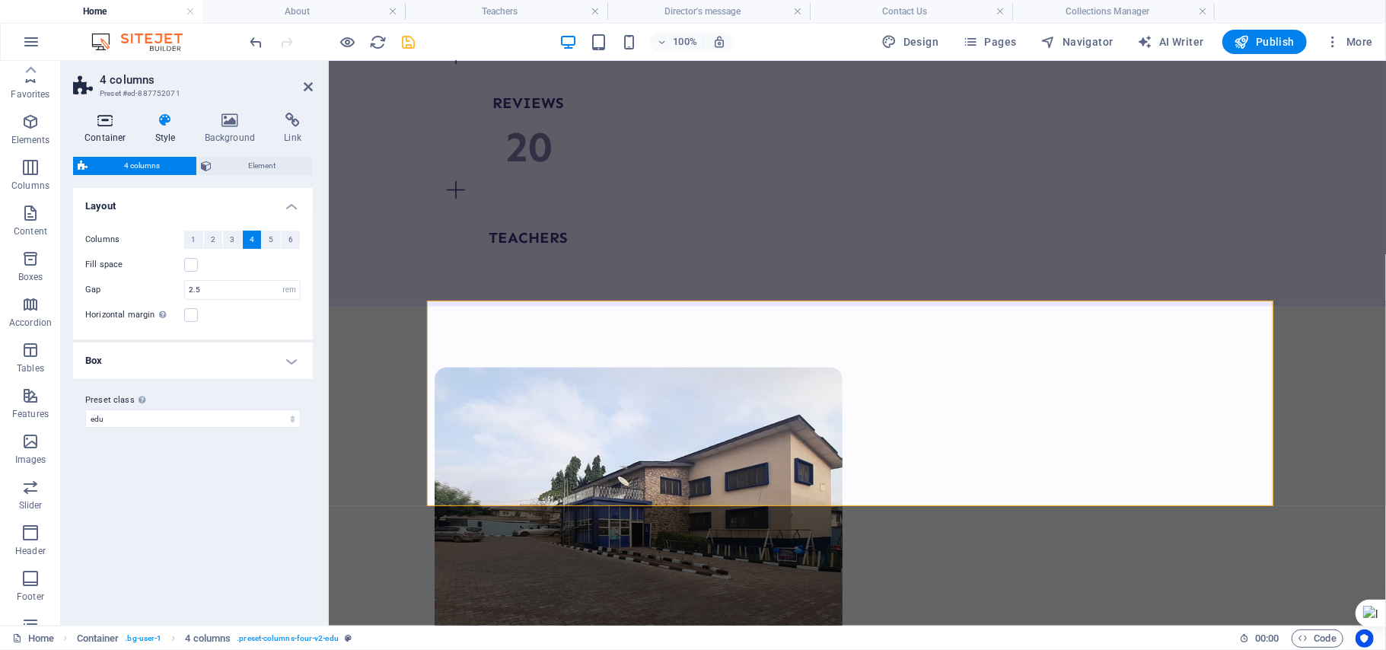
click at [113, 138] on h4 "Container" at bounding box center [108, 129] width 71 height 32
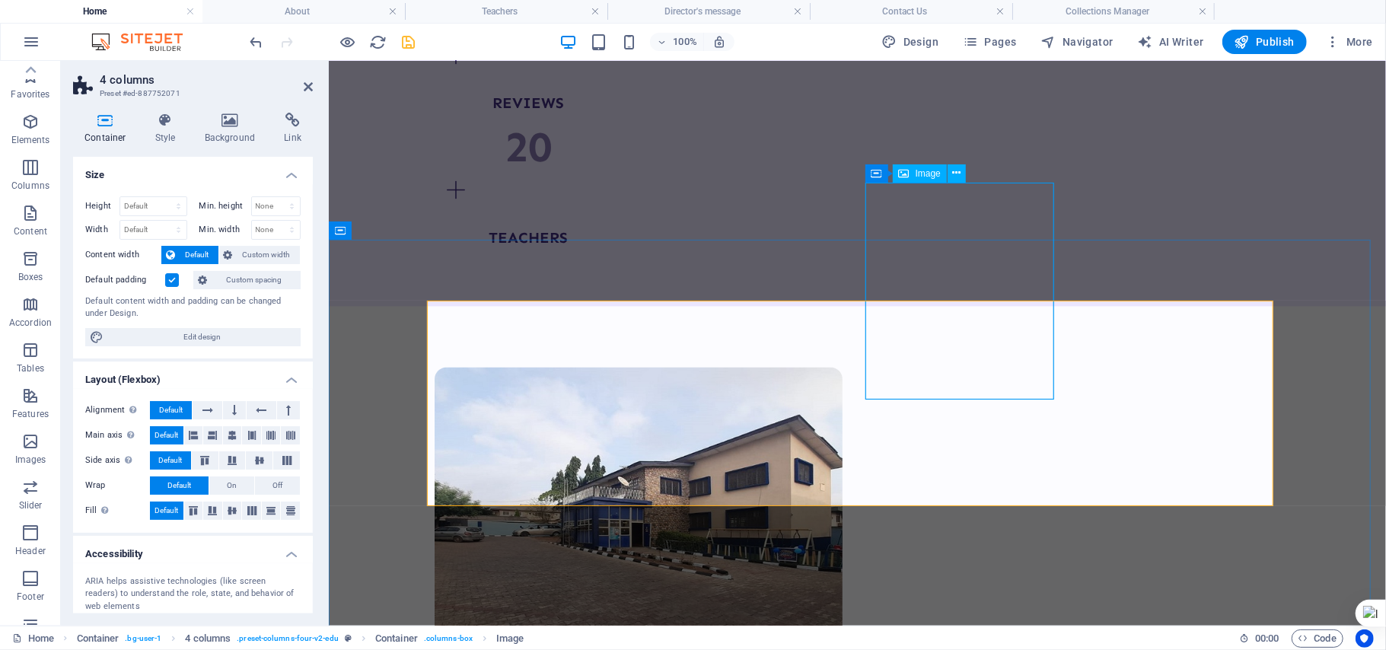
click at [917, 171] on span "Image" at bounding box center [928, 173] width 25 height 9
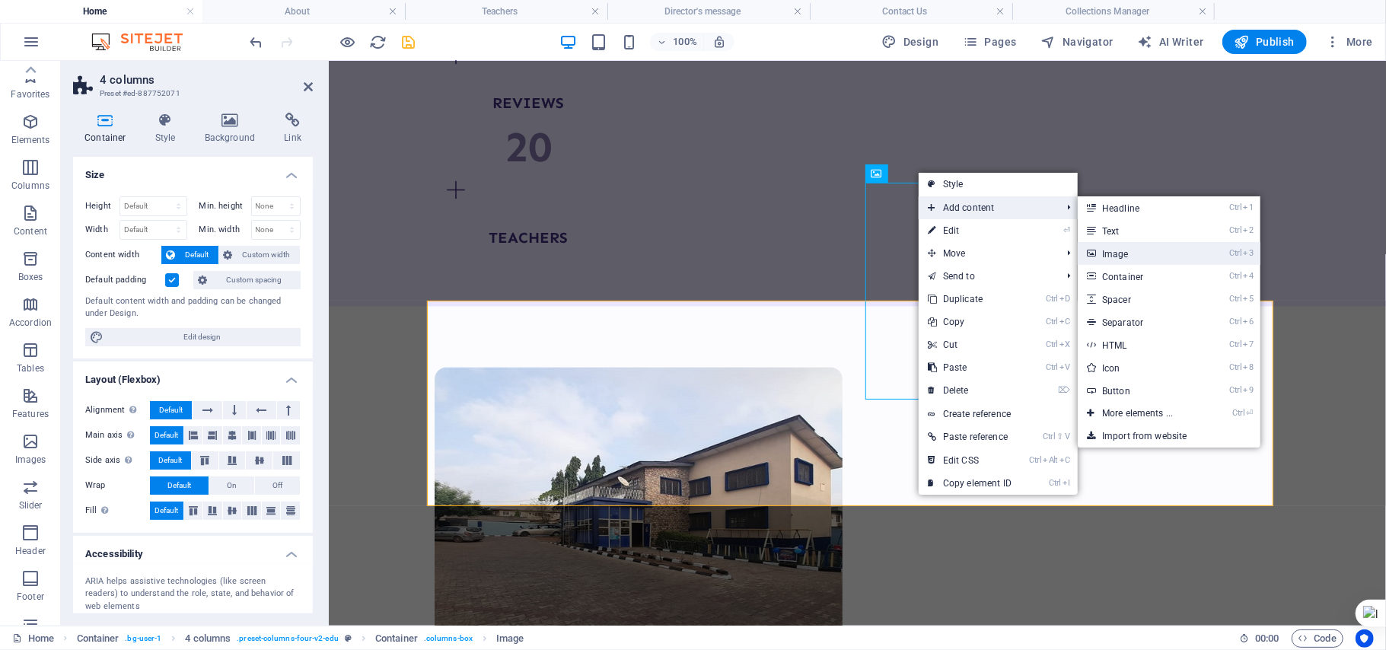
click at [1115, 253] on link "Ctrl 3 Image" at bounding box center [1141, 253] width 126 height 23
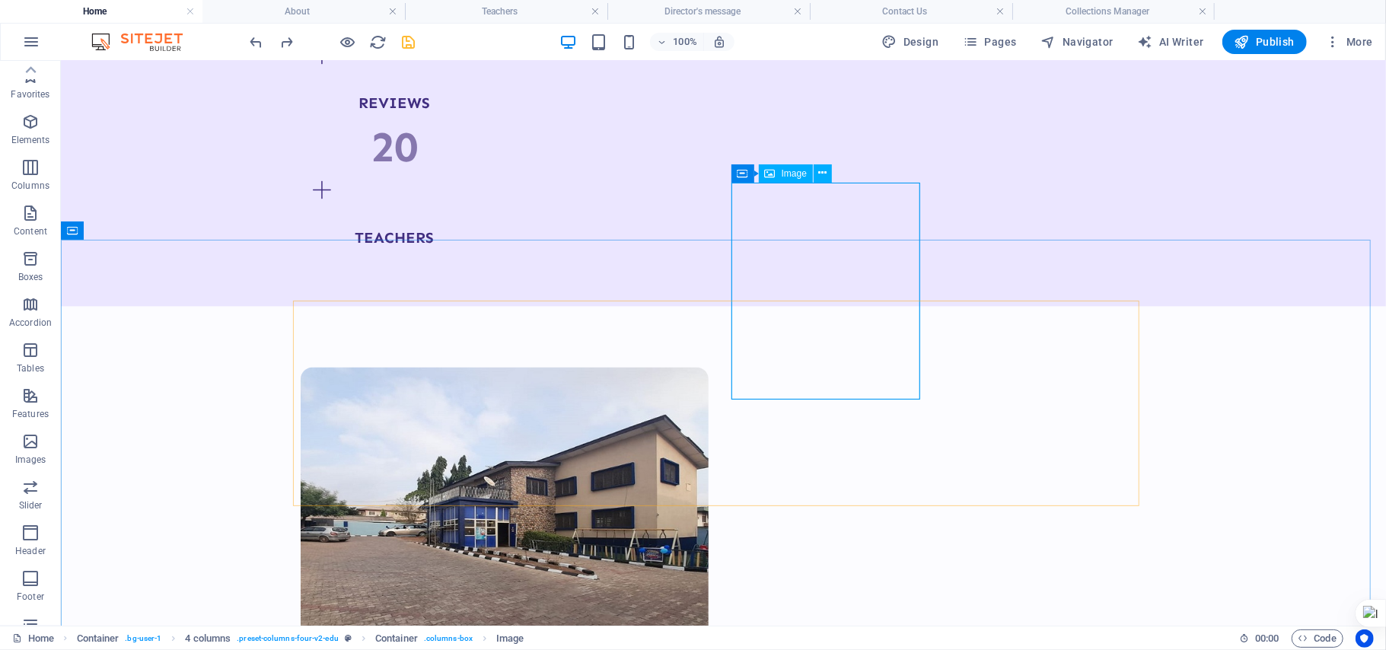
click at [784, 174] on span "Image" at bounding box center [794, 173] width 25 height 9
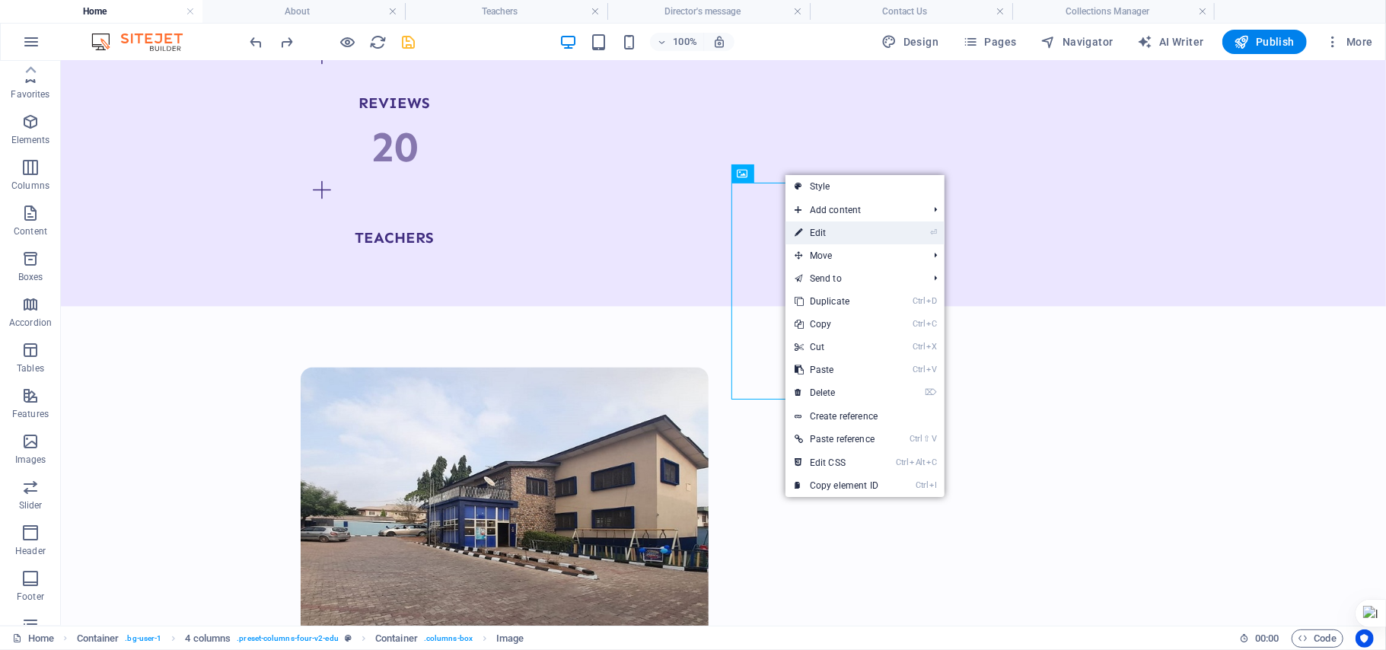
click at [820, 227] on link "⏎ Edit" at bounding box center [836, 232] width 102 height 23
select select "%"
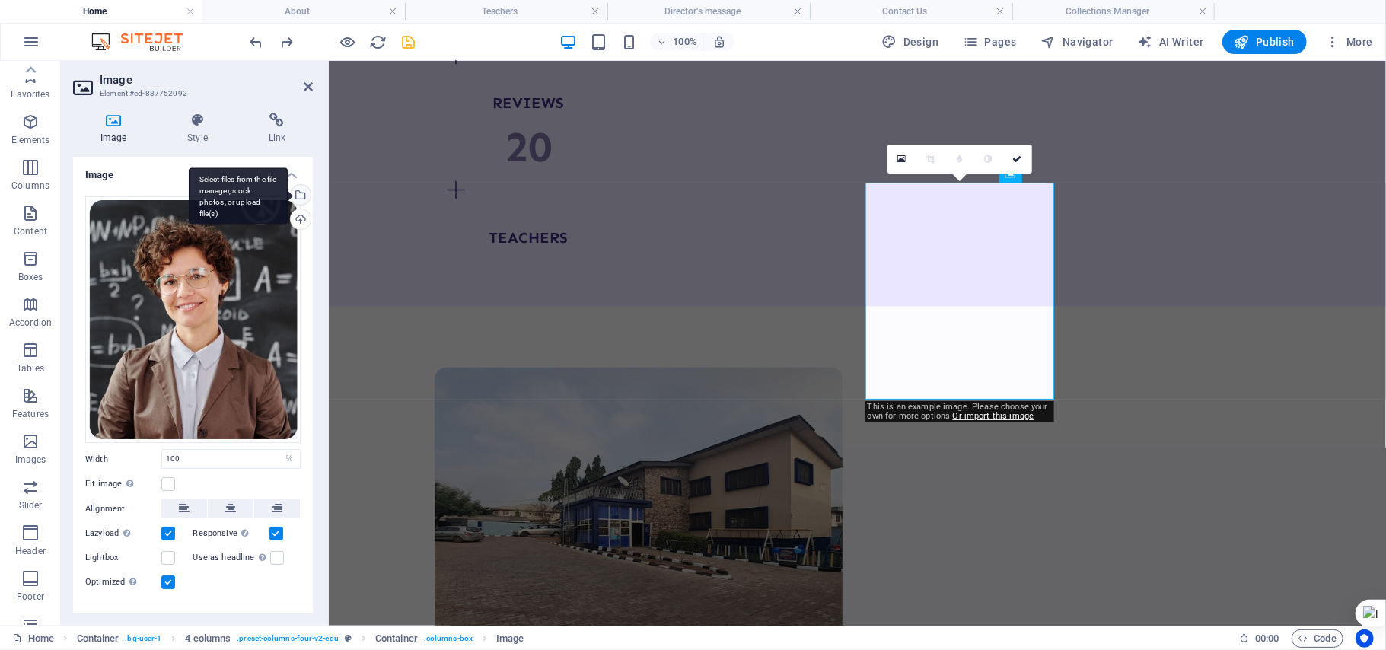
click at [302, 202] on div "Select files from the file manager, stock photos, or upload file(s)" at bounding box center [299, 196] width 23 height 23
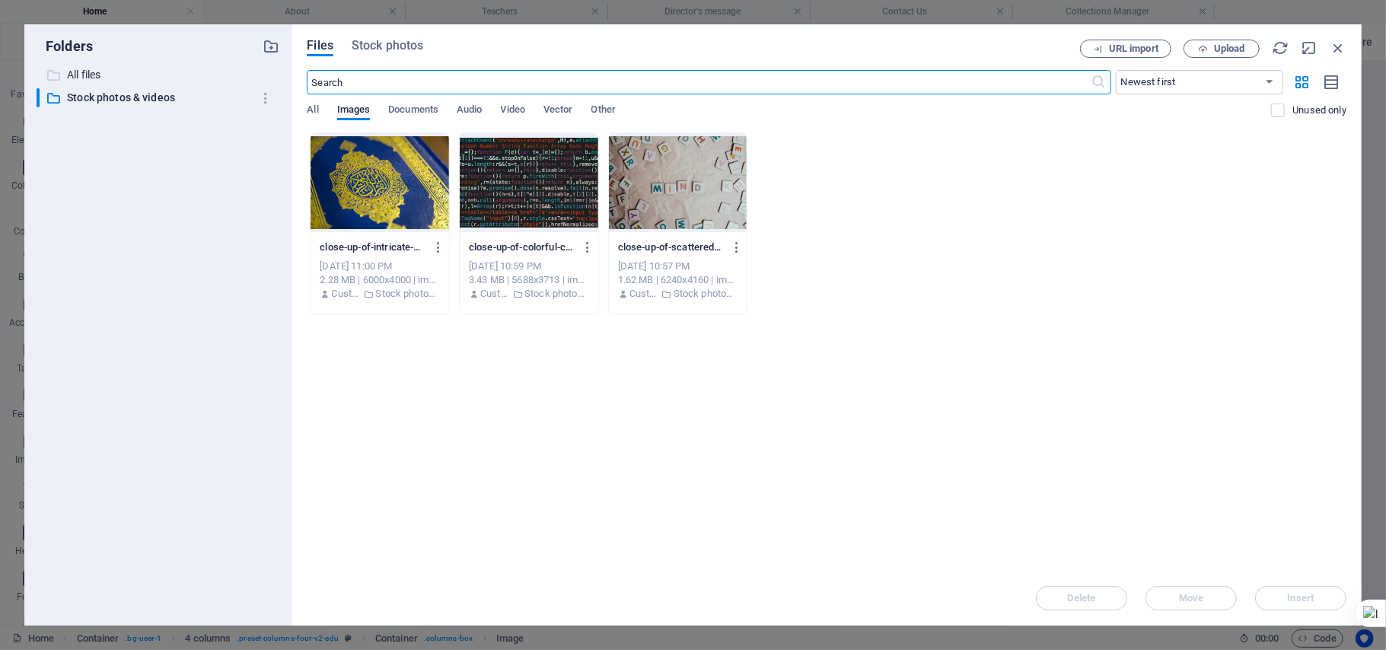
click at [225, 69] on p "All files" at bounding box center [159, 75] width 185 height 18
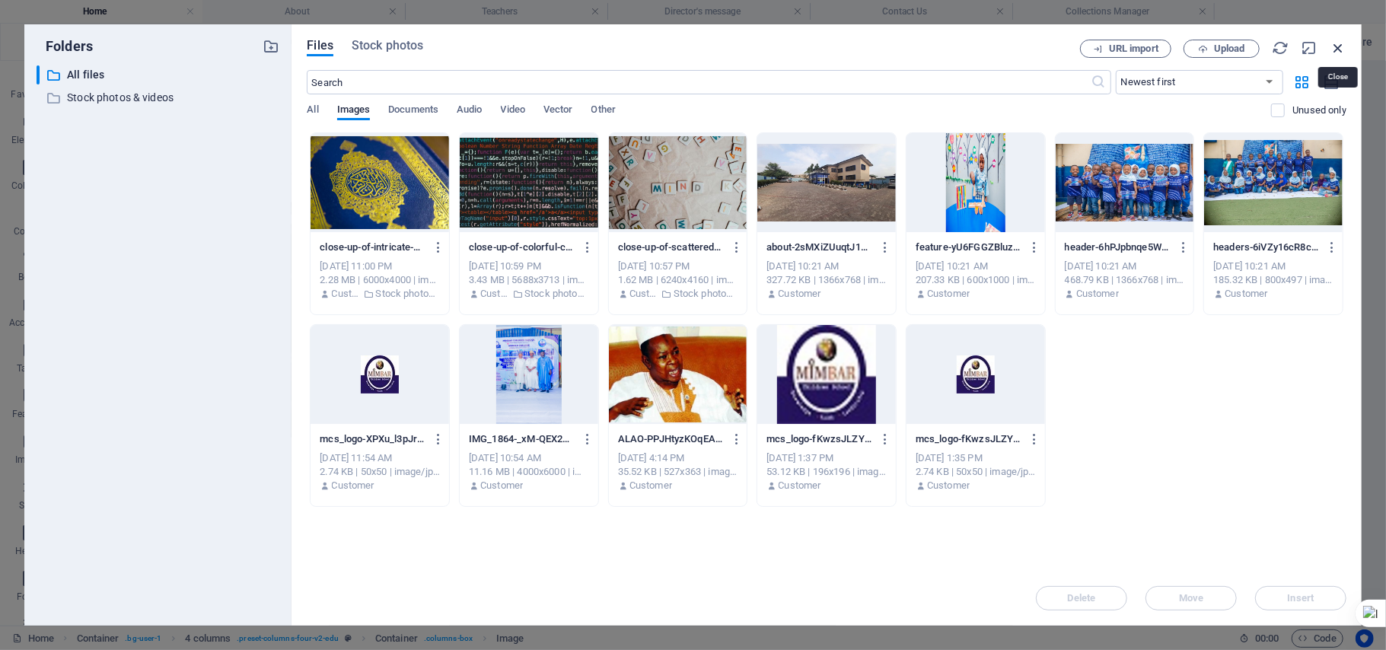
click at [1337, 52] on icon "button" at bounding box center [1338, 48] width 17 height 17
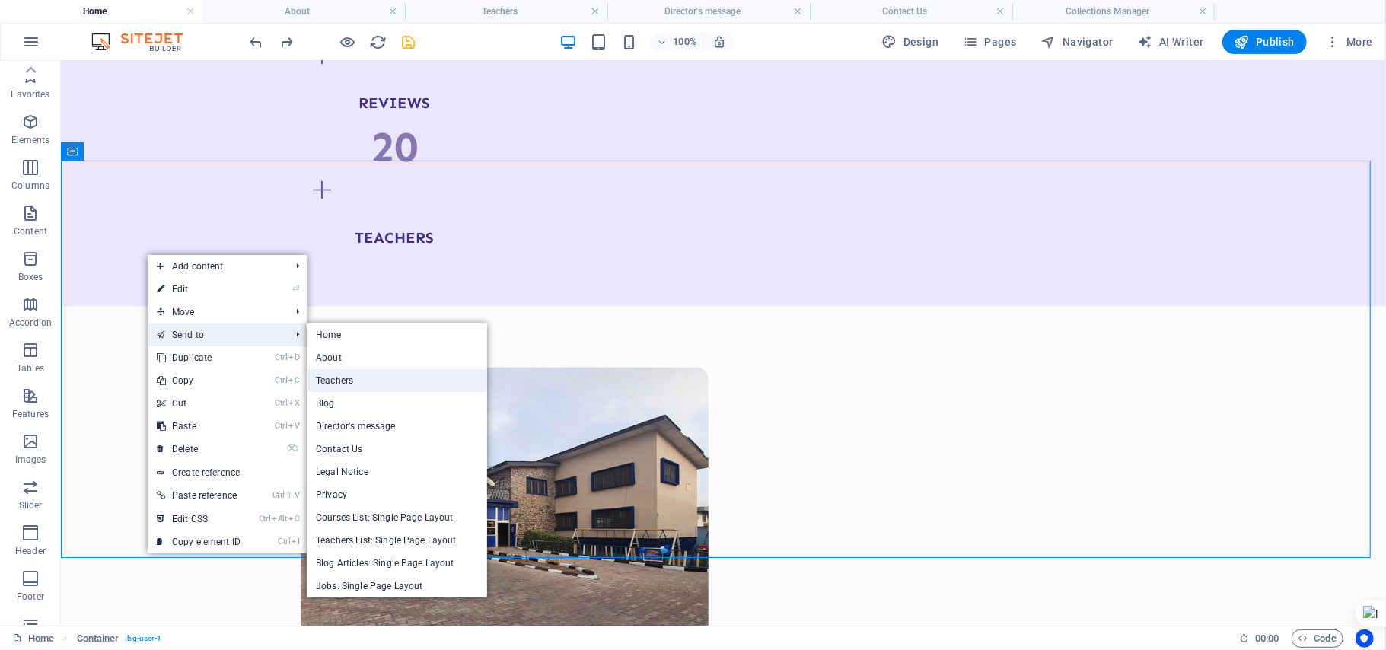
click at [350, 390] on link "Teachers" at bounding box center [397, 380] width 180 height 23
select select "multiple-waves"
select select "rem"
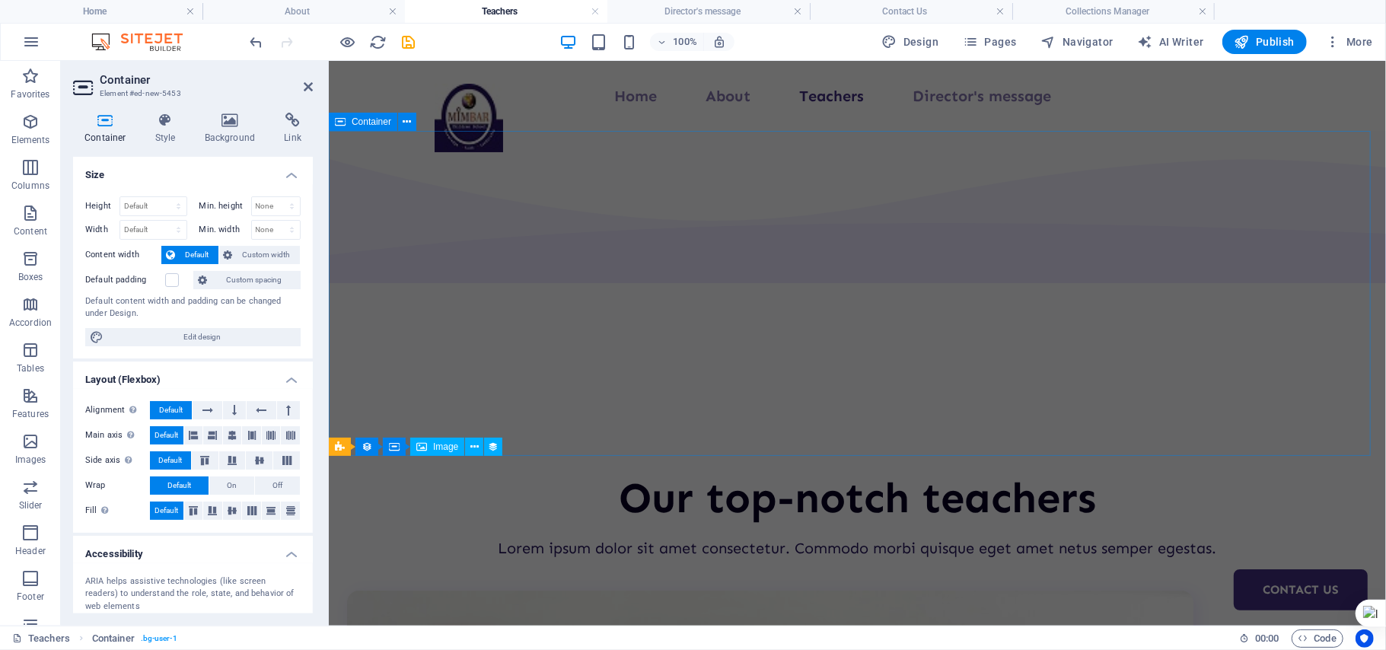
scroll to position [1541, 0]
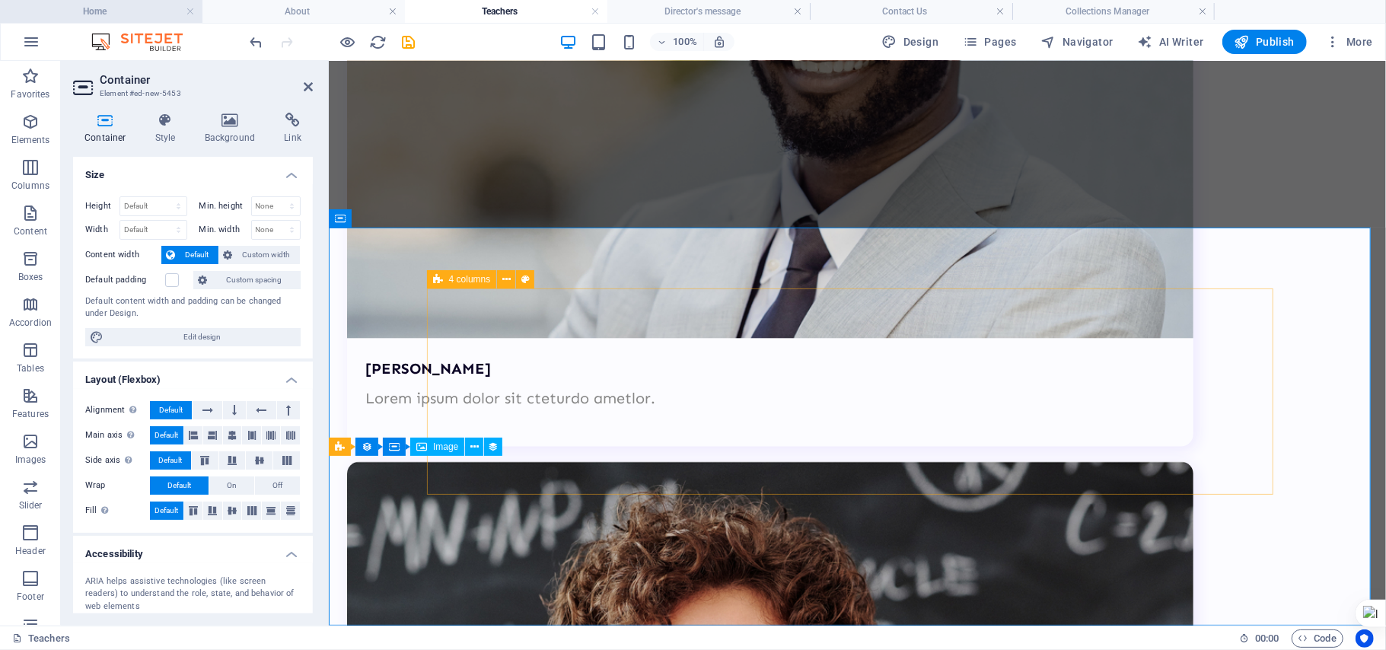
click at [122, 12] on h4 "Home" at bounding box center [101, 11] width 202 height 17
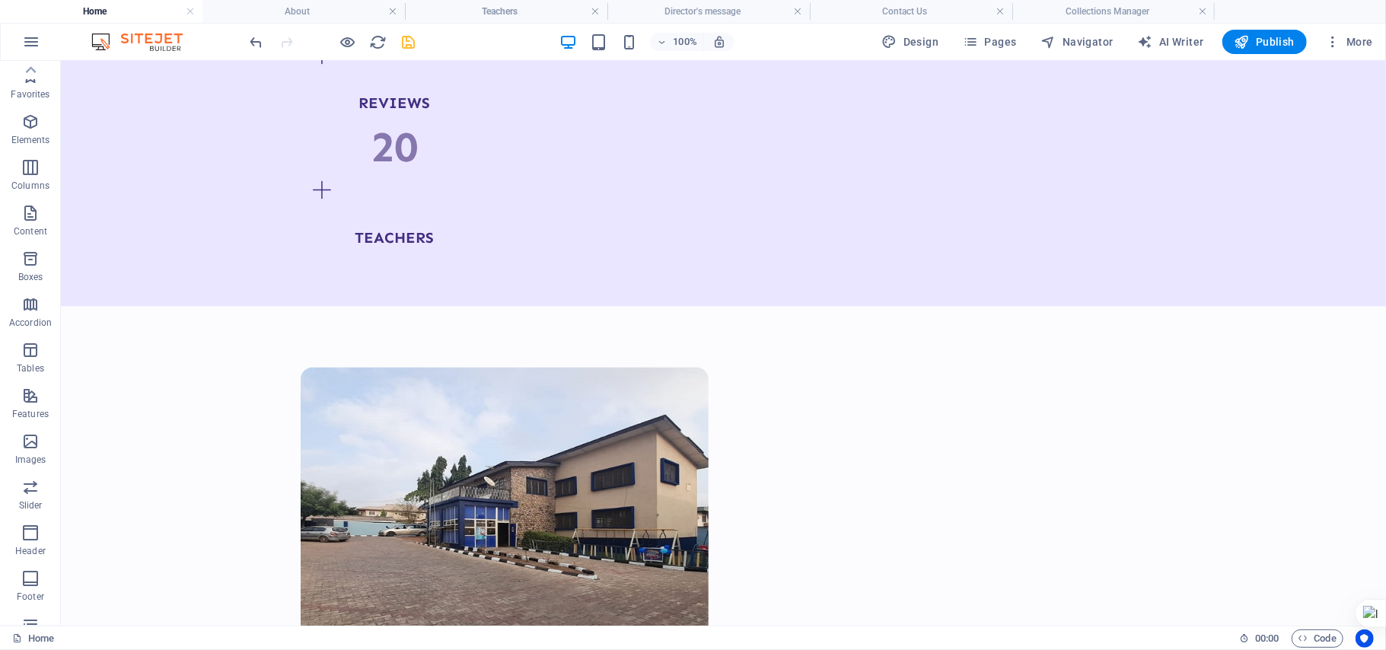
scroll to position [0, 0]
click at [413, 40] on icon "save" at bounding box center [409, 42] width 18 height 18
click at [381, 44] on icon "reload" at bounding box center [379, 42] width 18 height 18
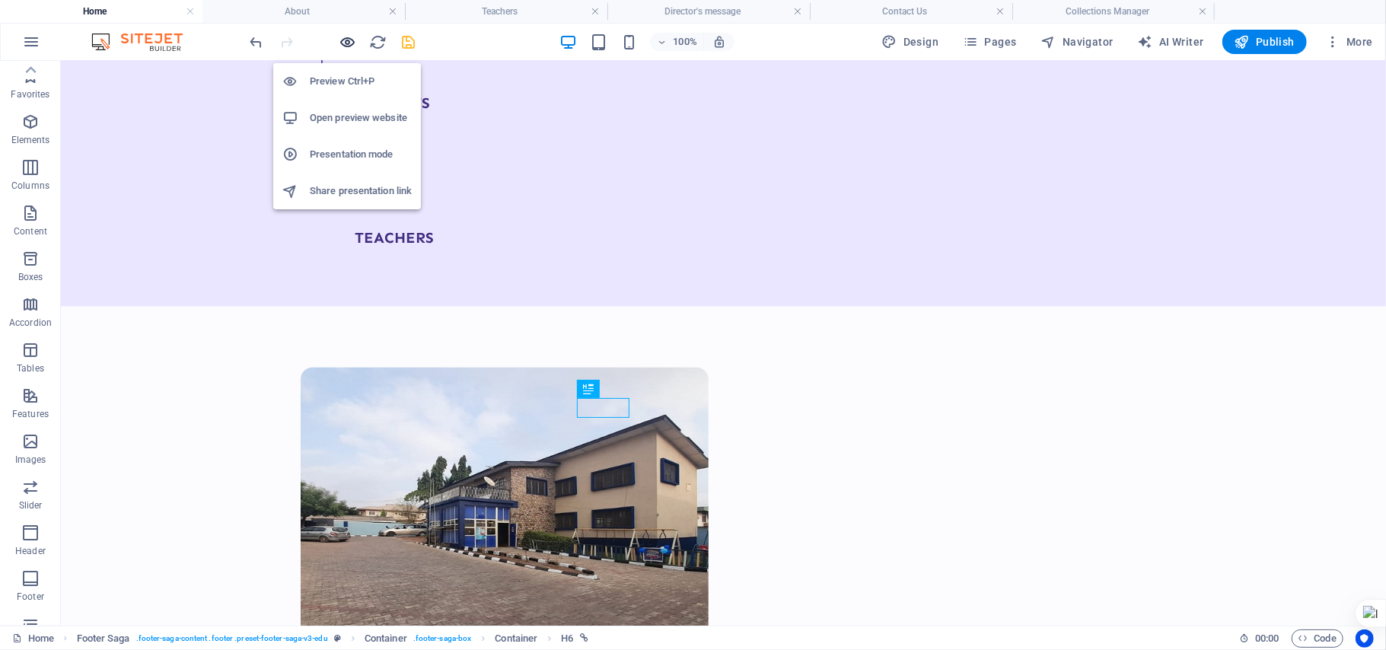
click at [339, 46] on icon "button" at bounding box center [348, 42] width 18 height 18
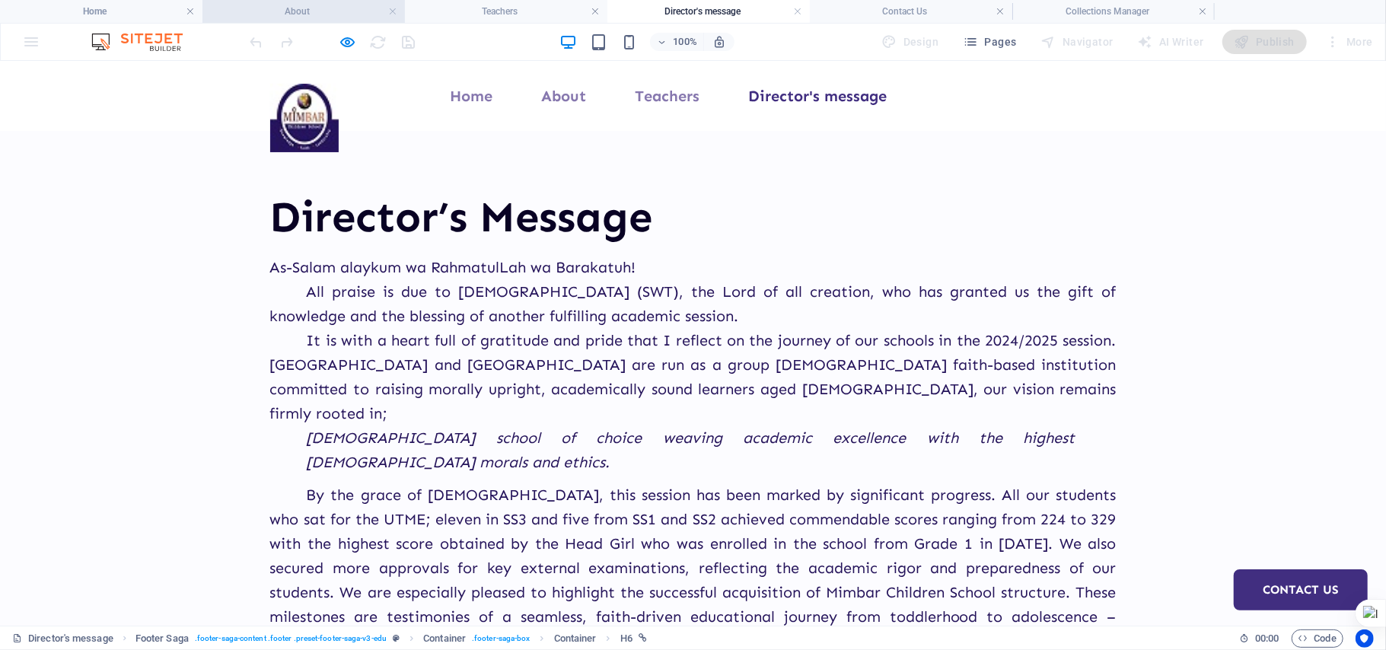
click at [233, 18] on h4 "About" at bounding box center [303, 11] width 202 height 17
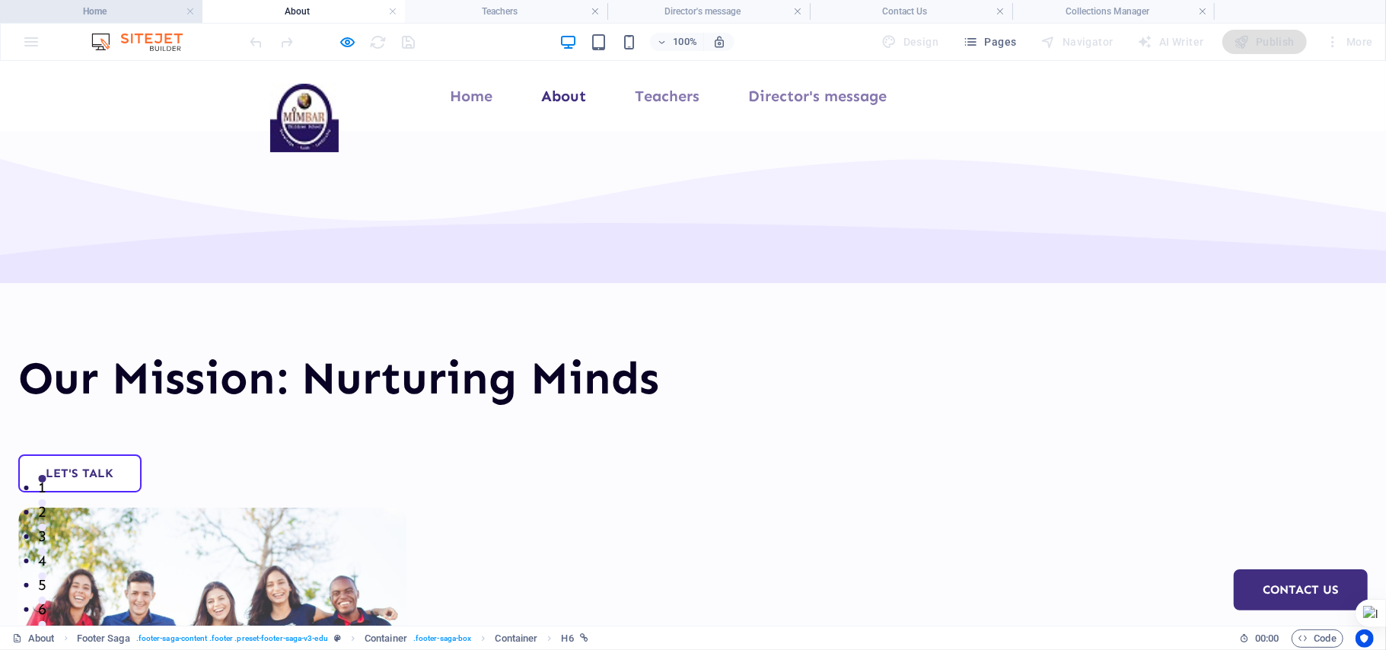
scroll to position [3084, 0]
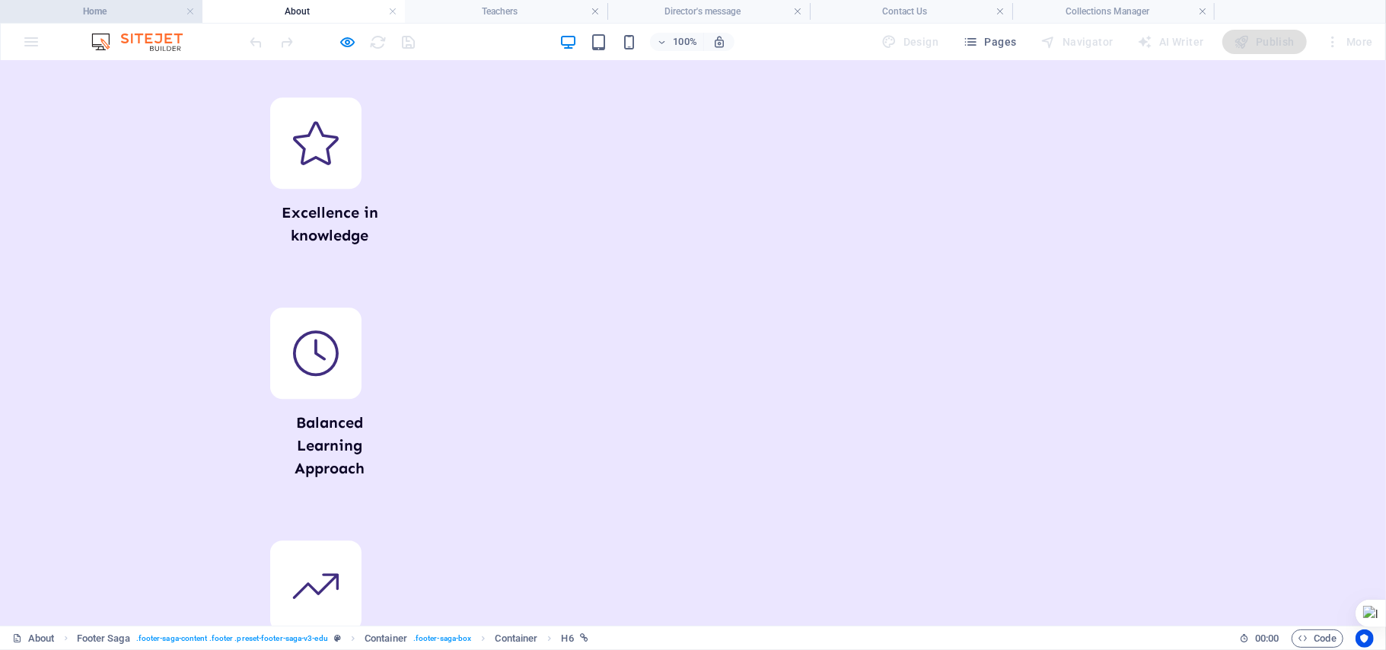
click at [138, 10] on h4 "Home" at bounding box center [101, 11] width 202 height 17
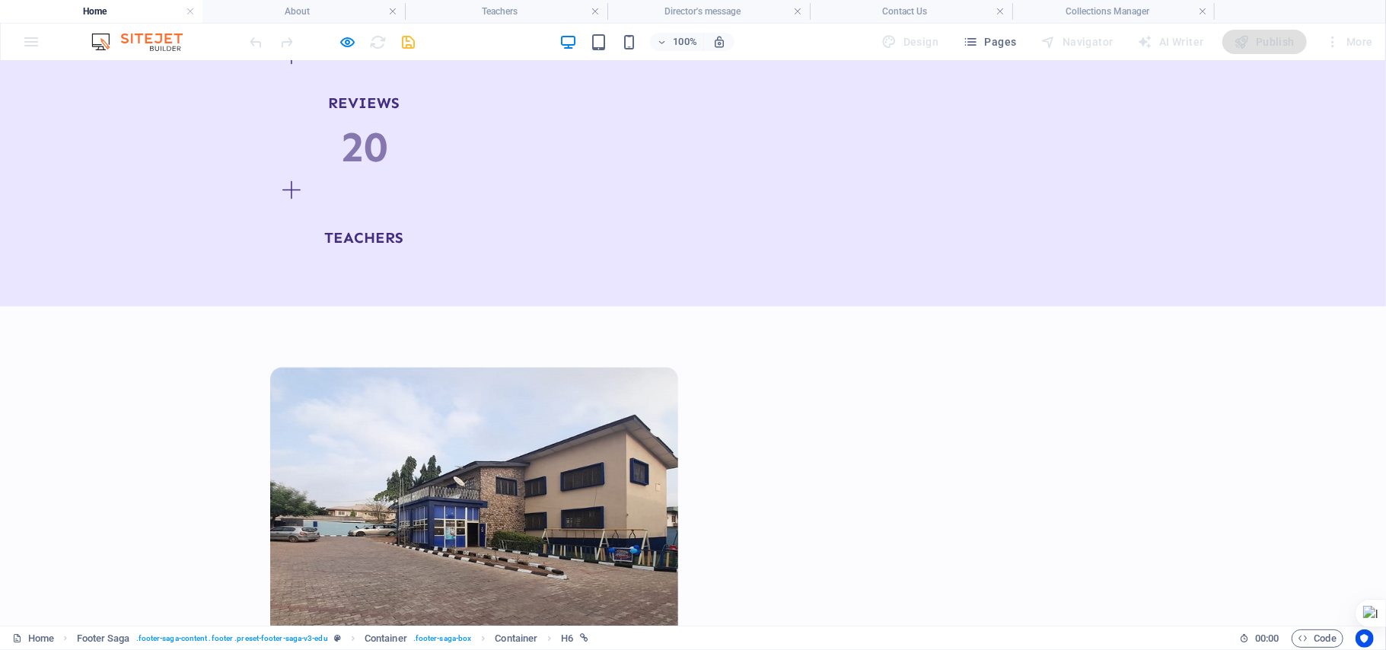
scroll to position [0, 0]
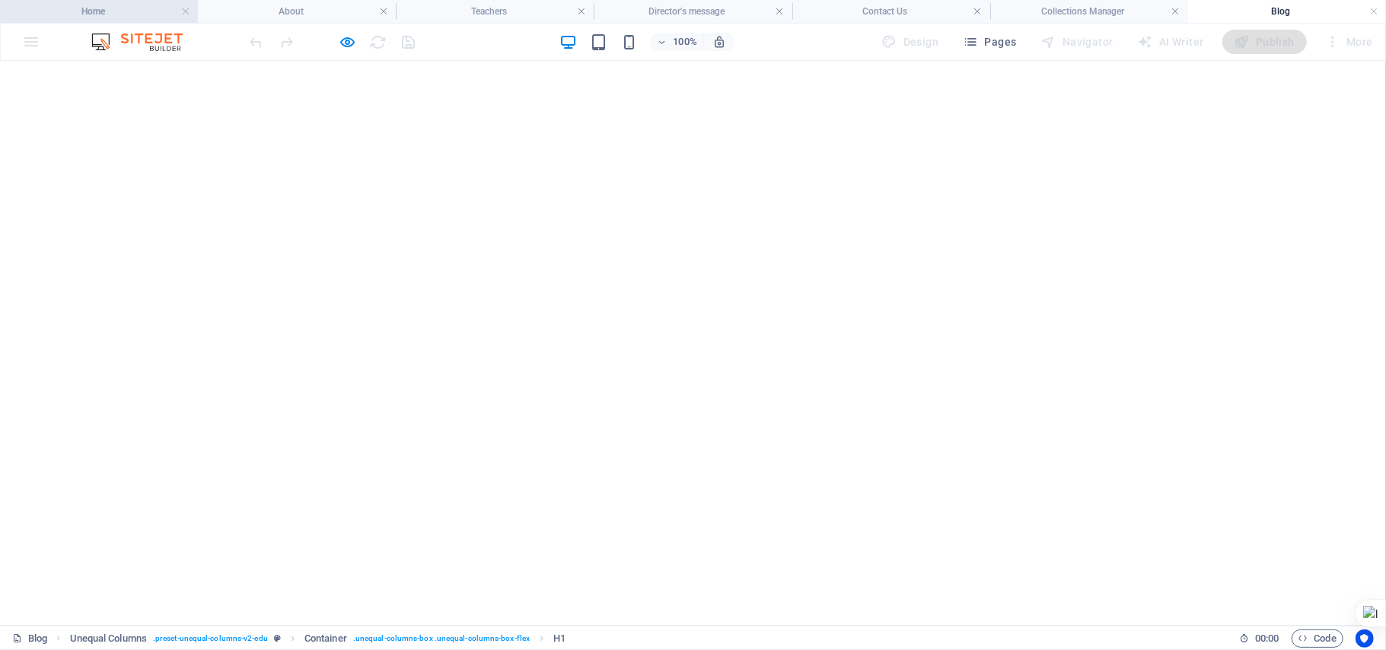
click at [129, 20] on li "Home" at bounding box center [99, 11] width 198 height 23
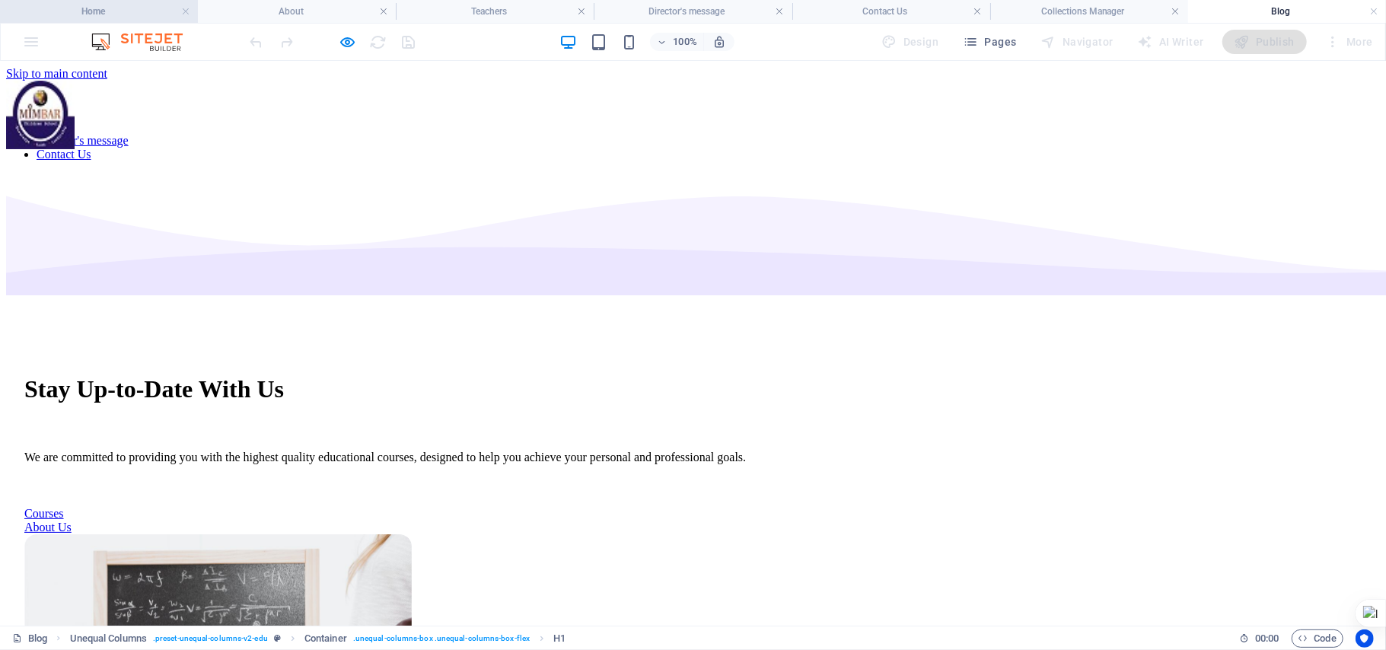
click at [82, 9] on h4 "Home" at bounding box center [99, 11] width 198 height 17
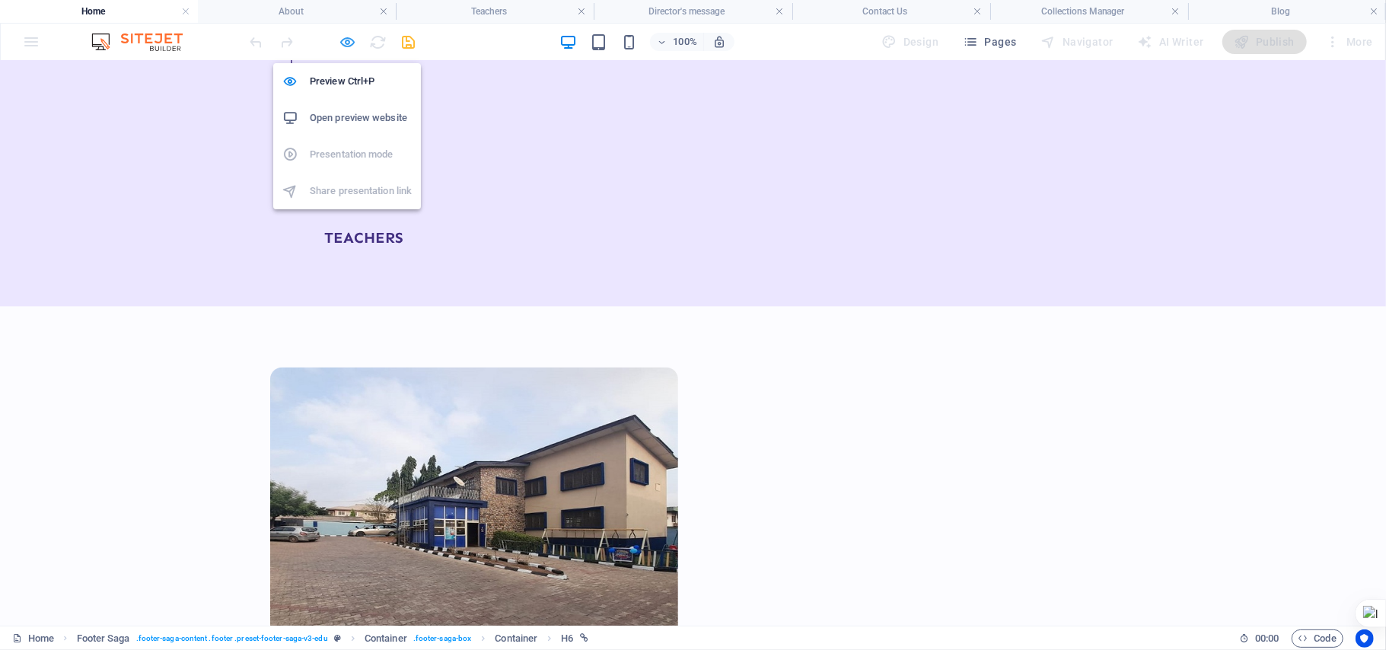
click at [355, 41] on icon "button" at bounding box center [348, 42] width 18 height 18
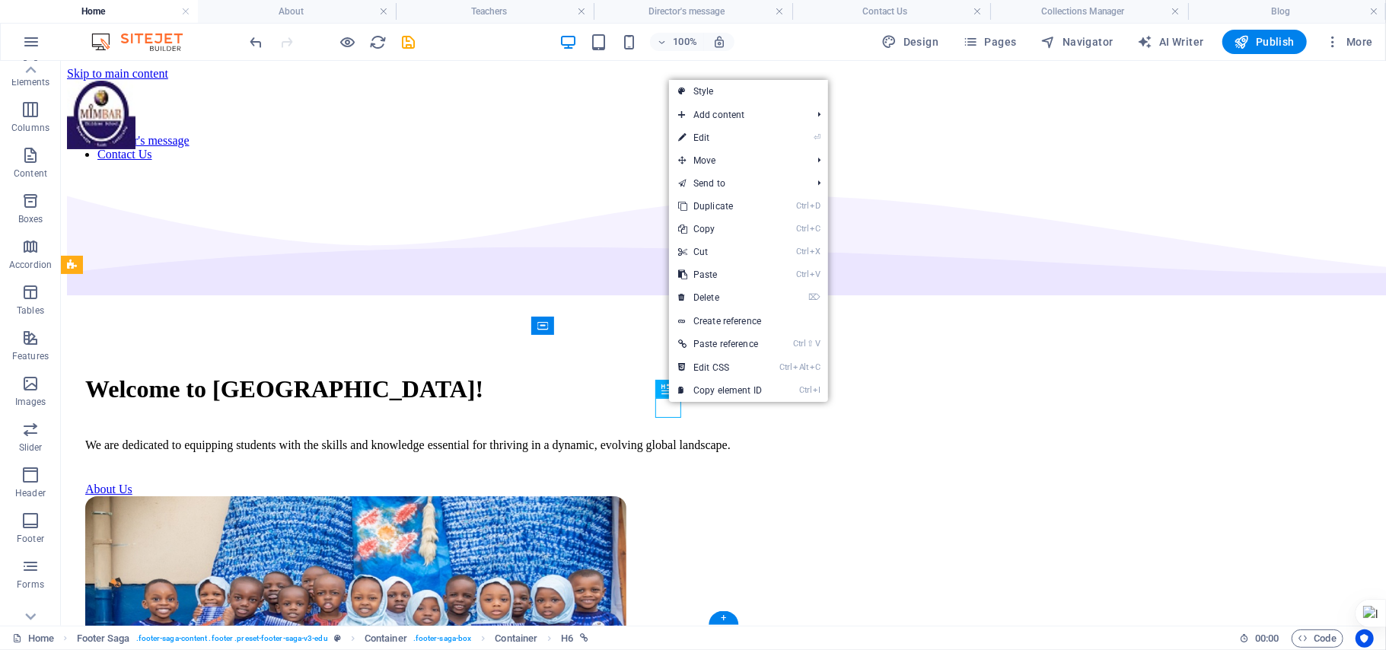
scroll to position [4074, 0]
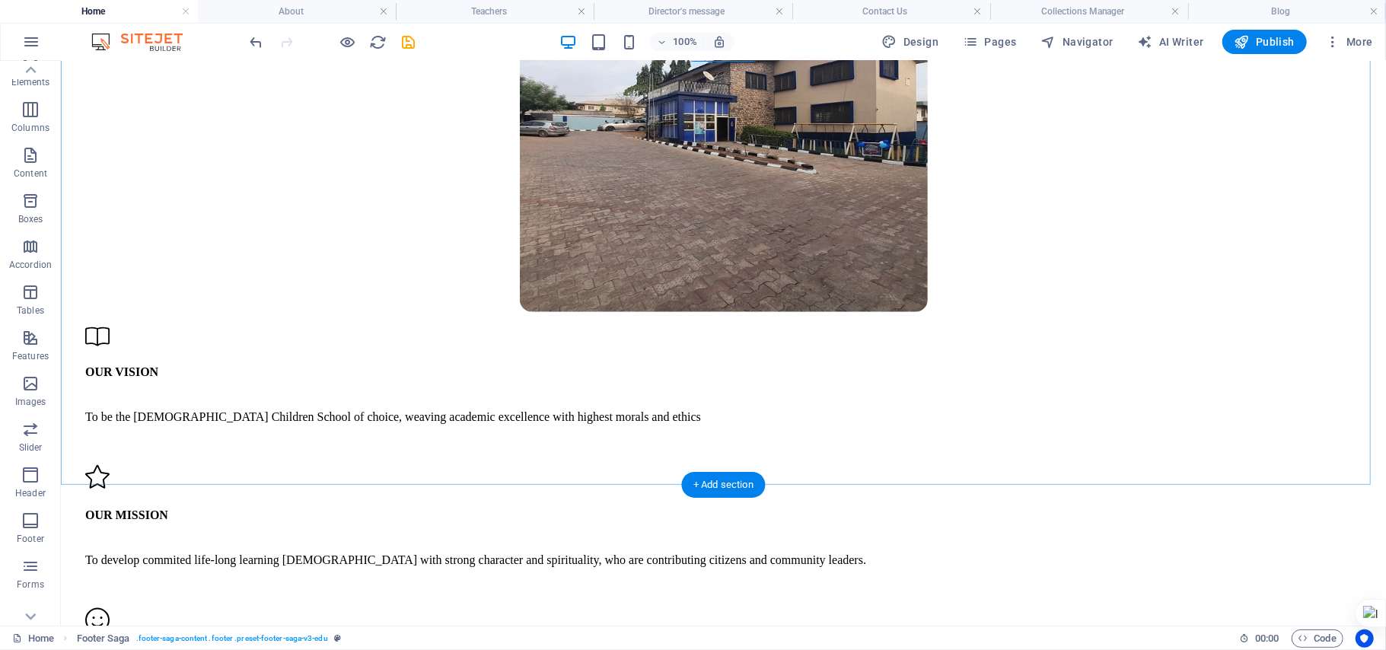
scroll to position [1099, 0]
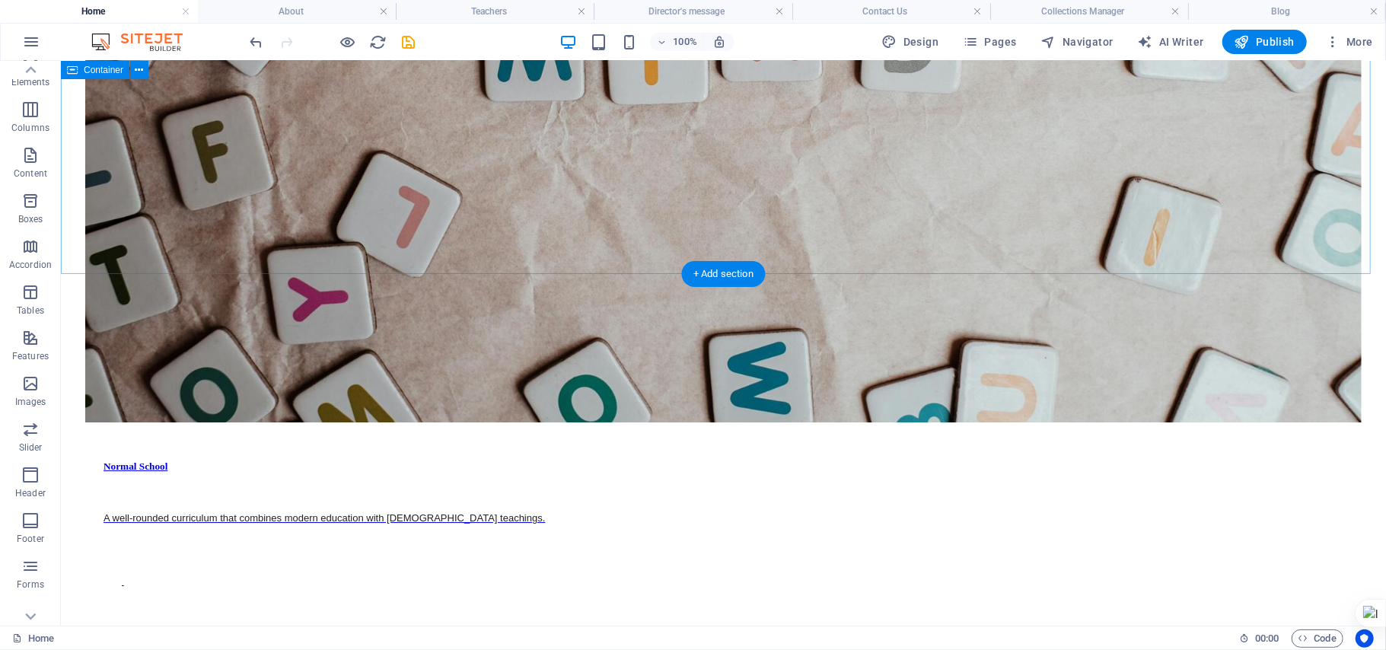
scroll to position [4025, 0]
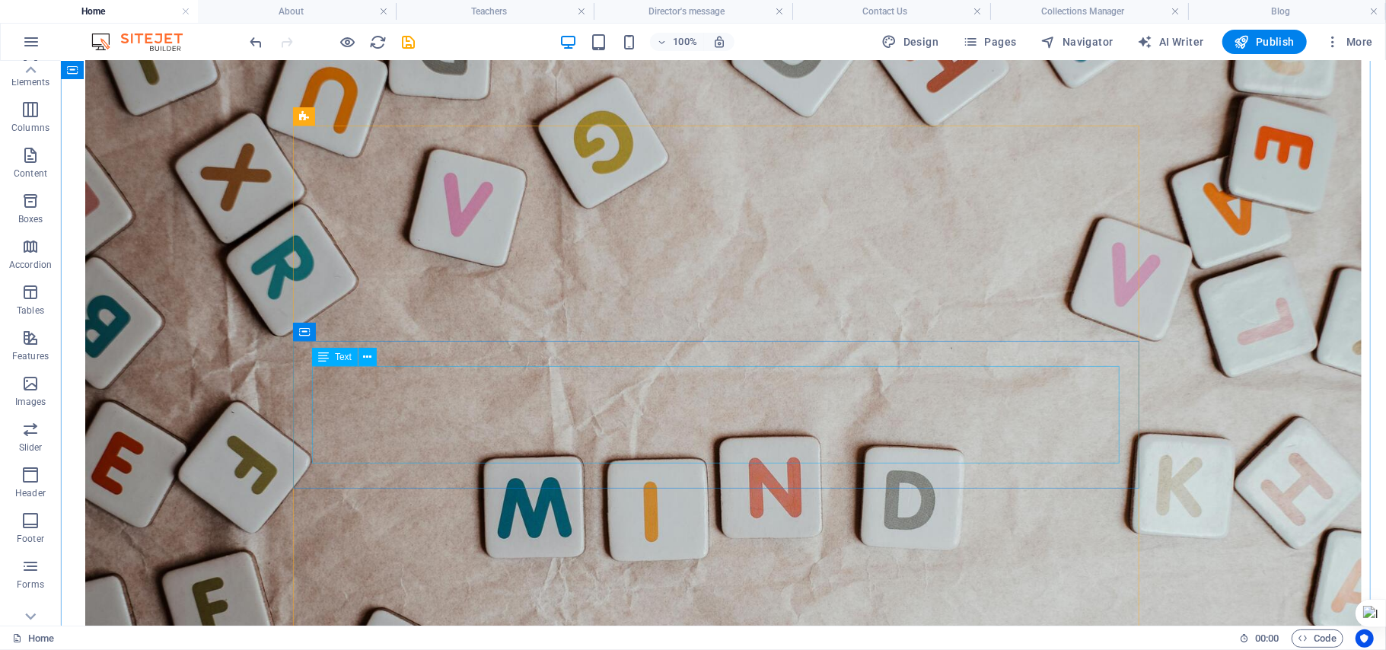
scroll to position [3315, 0]
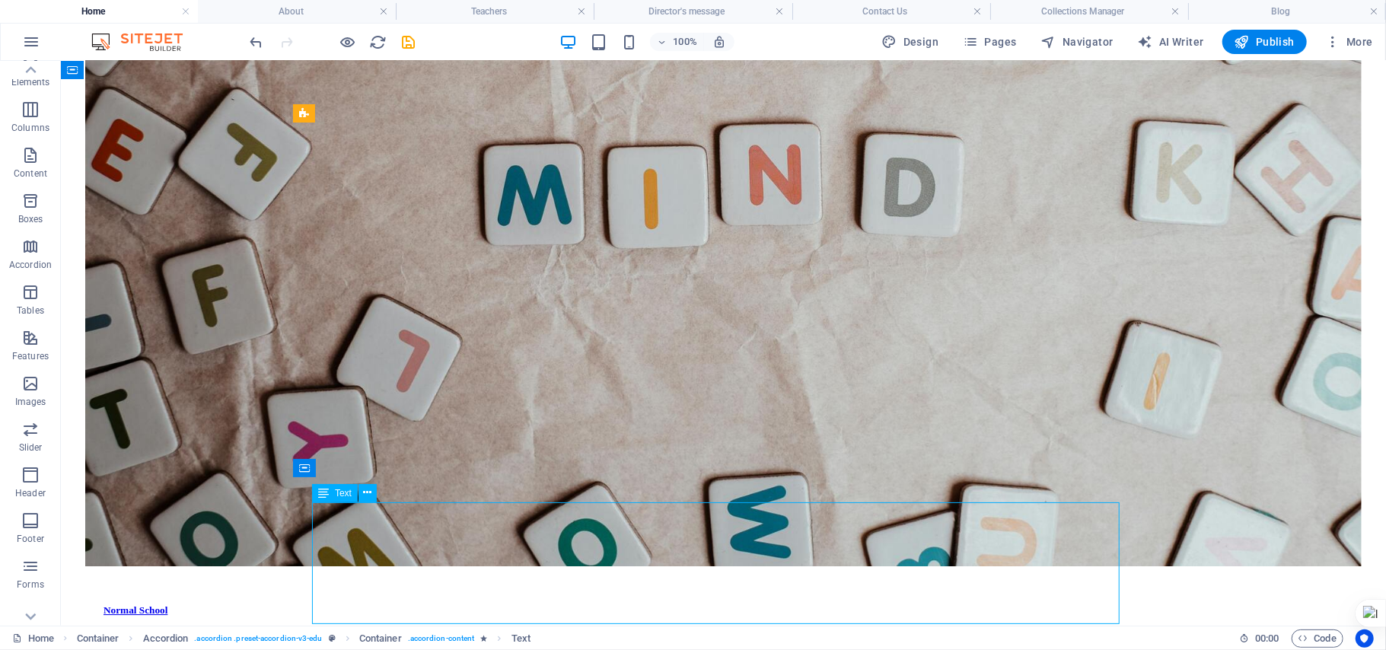
scroll to position [3315, 0]
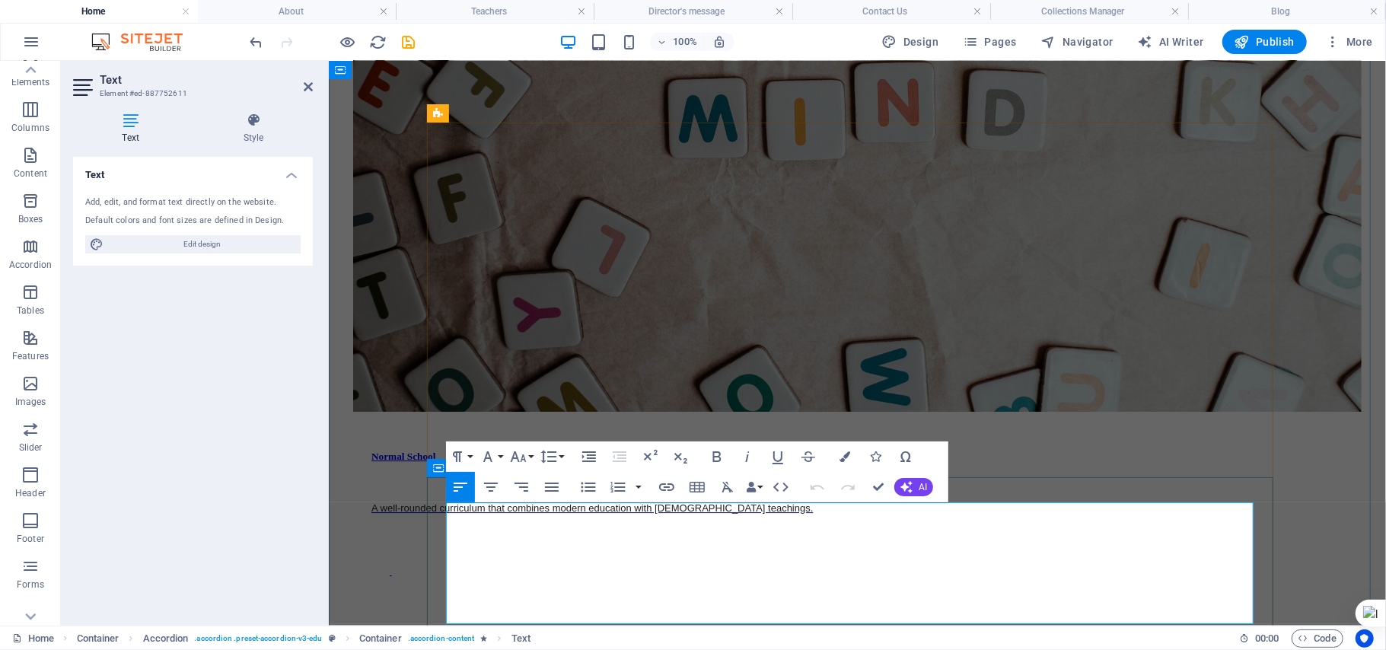
scroll to position [3340, 0]
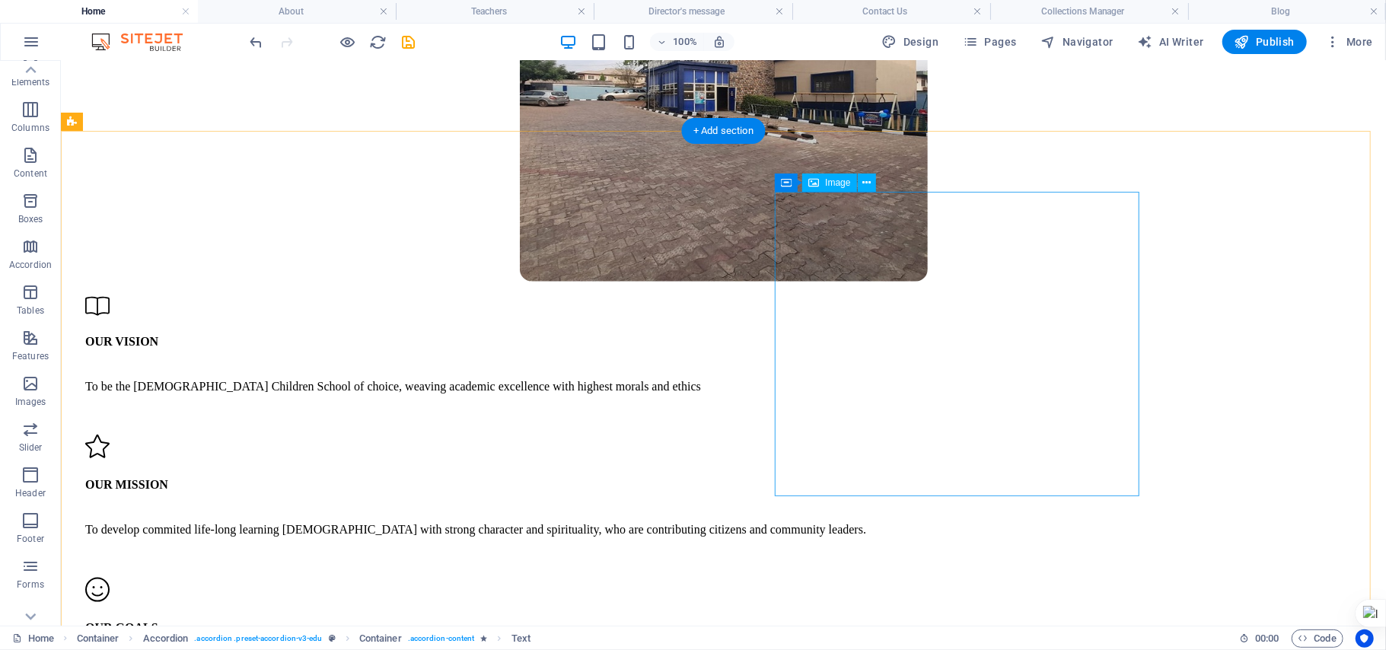
scroll to position [0, 0]
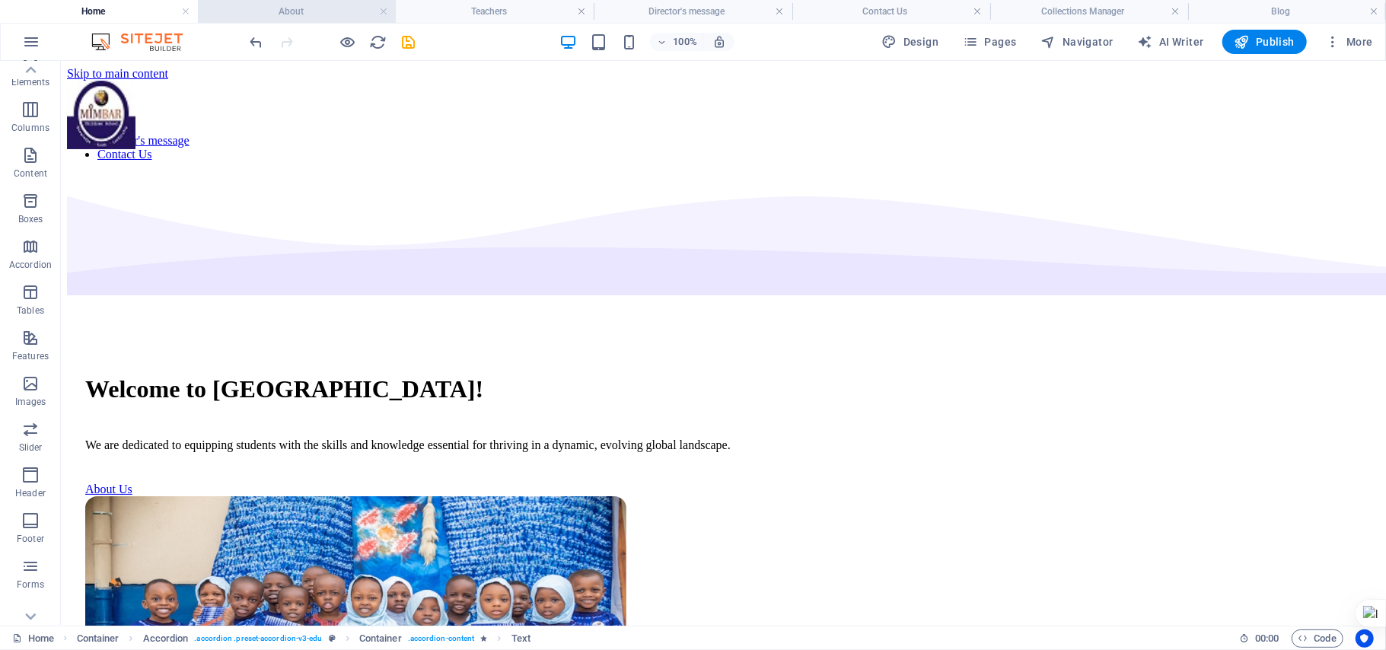
click at [275, 8] on h4 "About" at bounding box center [297, 11] width 198 height 17
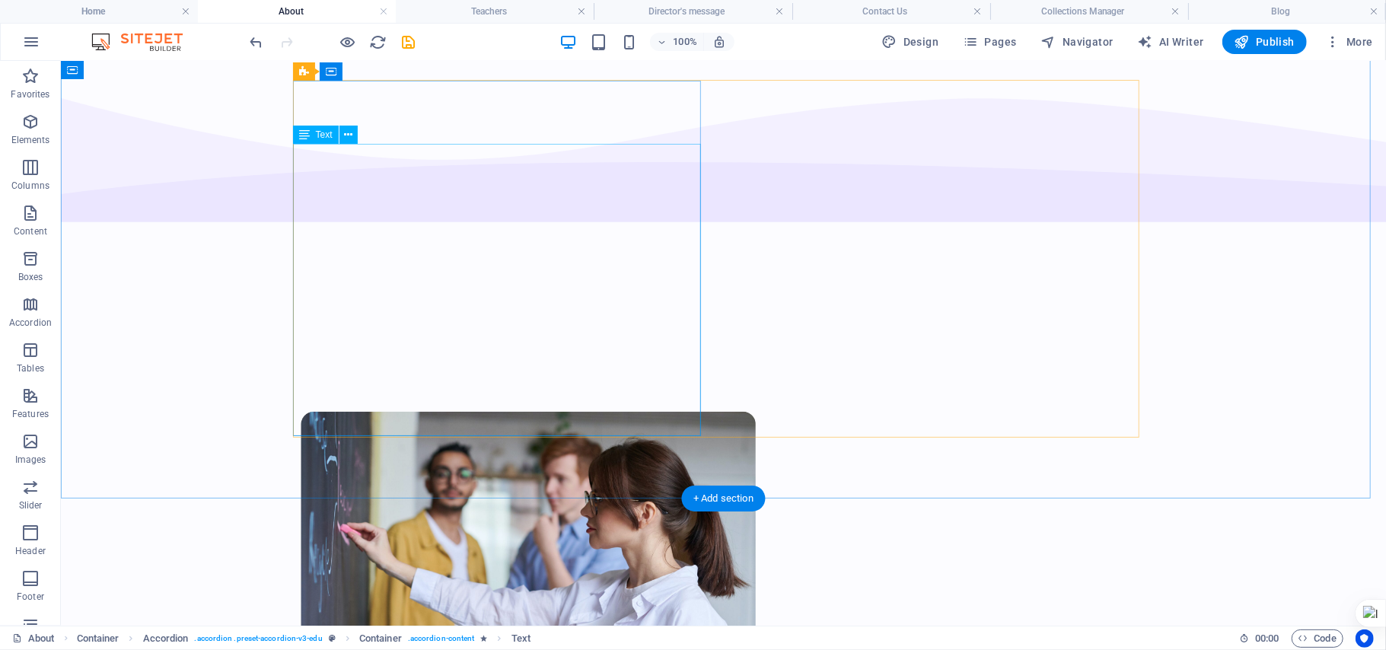
scroll to position [1200, 0]
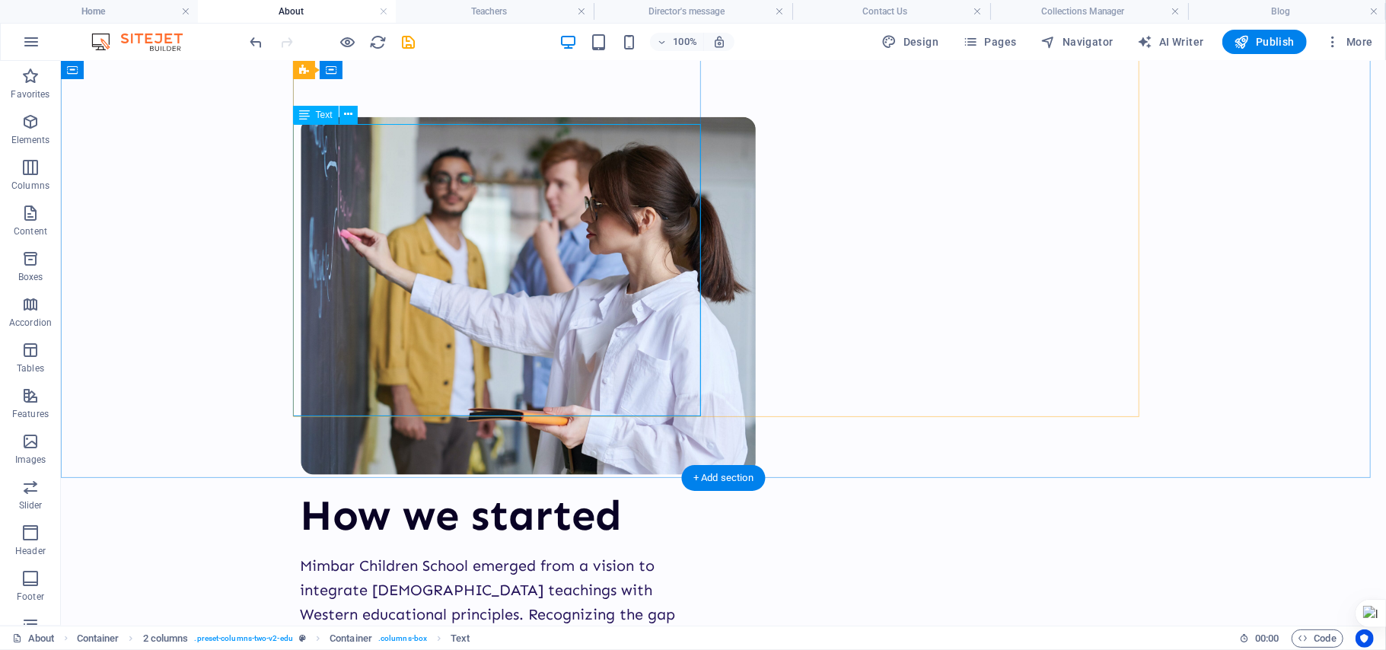
scroll to position [1184, 0]
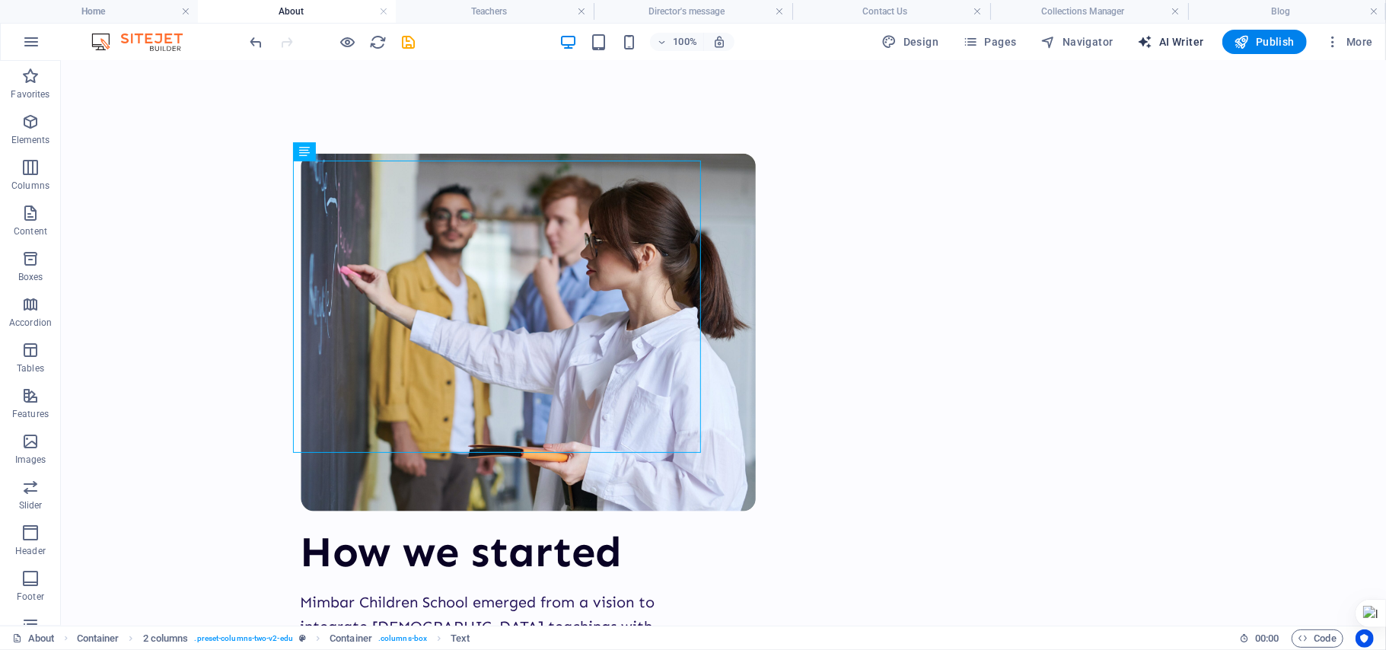
click at [1160, 41] on span "AI Writer" at bounding box center [1171, 41] width 66 height 15
select select "English"
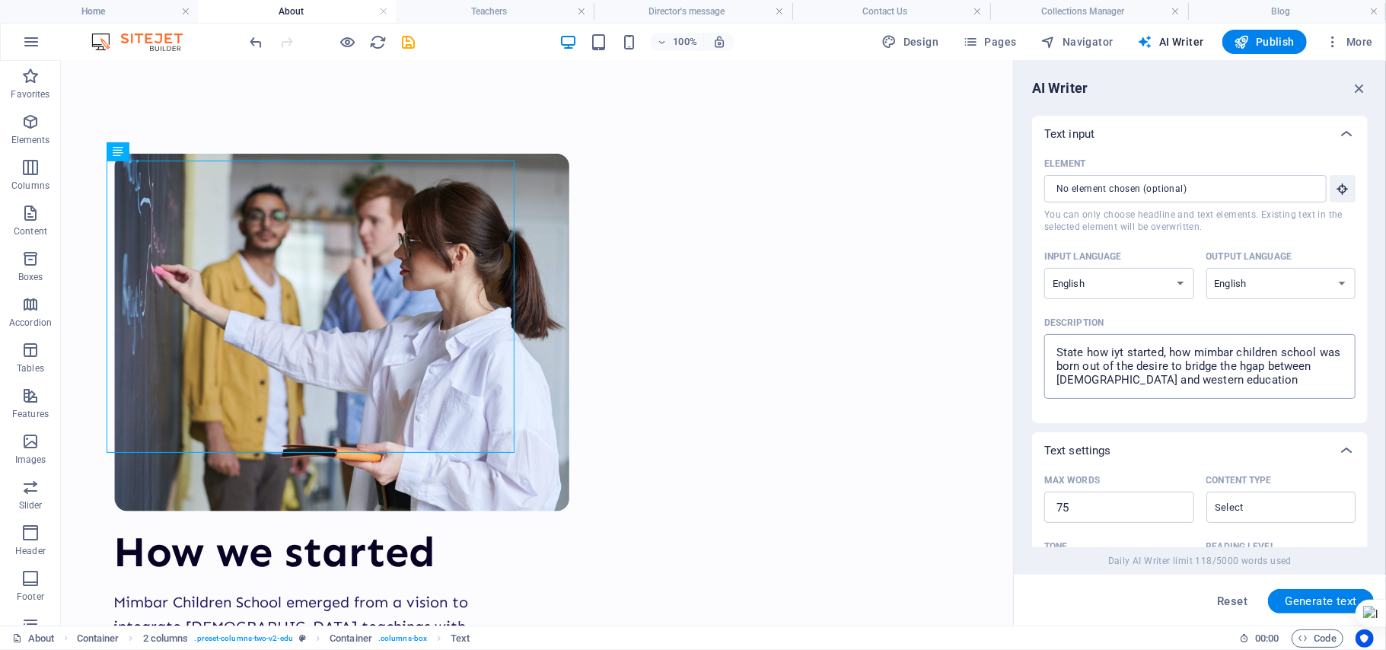
click at [1117, 353] on textarea "State how iyt started, how mimbar children school was born out of the desire to…" at bounding box center [1200, 366] width 296 height 49
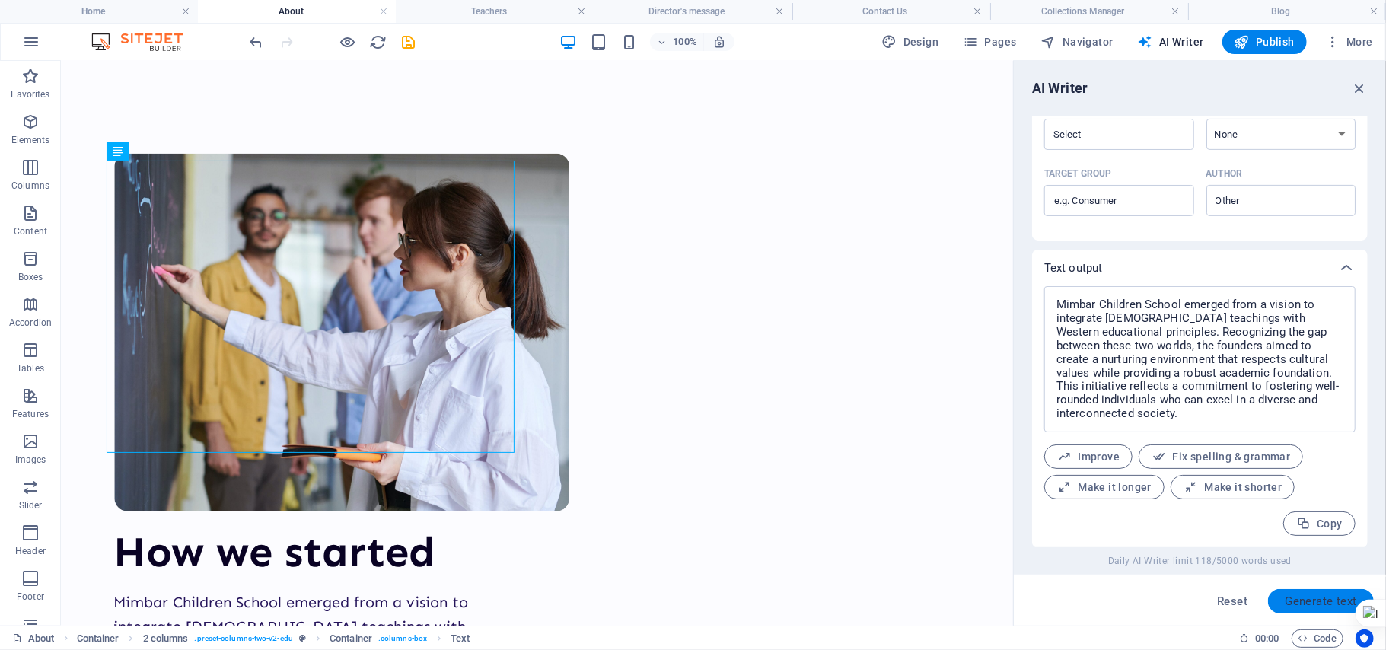
type textarea "State how how mimbar children school has fared in its desire to breach the hgap…"
click at [1317, 595] on span "Generate text" at bounding box center [1321, 601] width 72 height 12
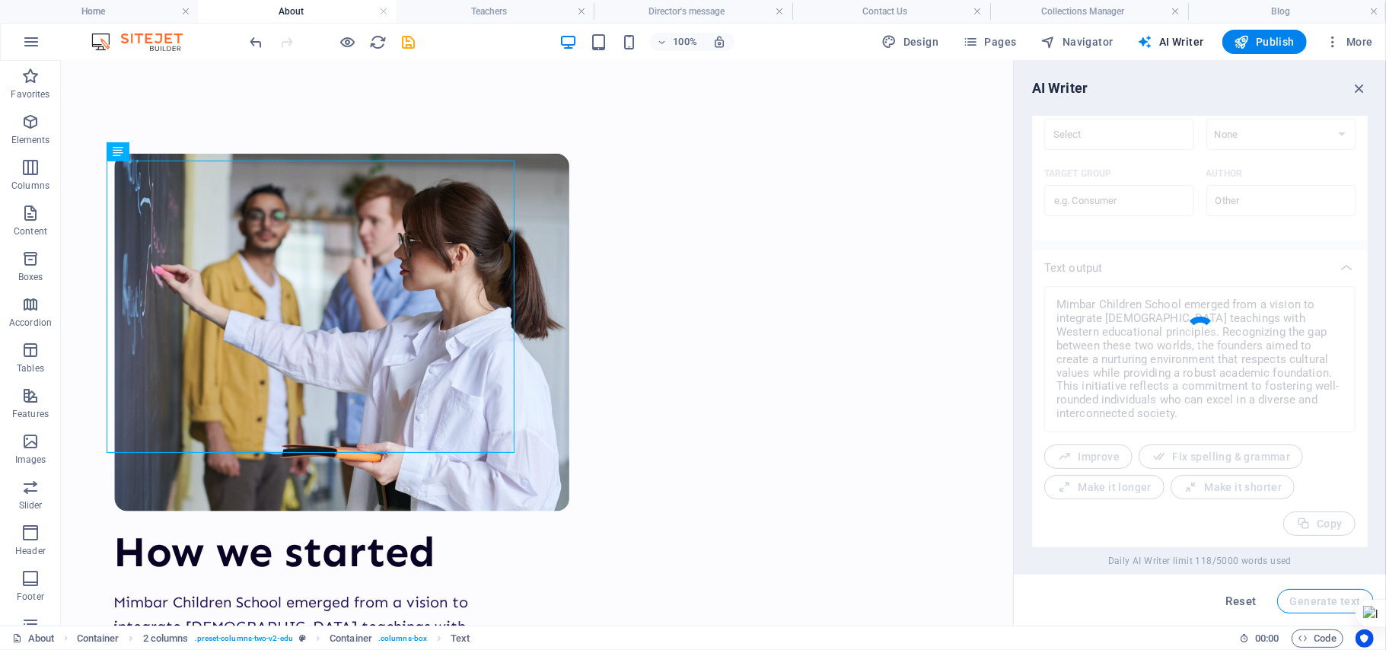
scroll to position [454, 0]
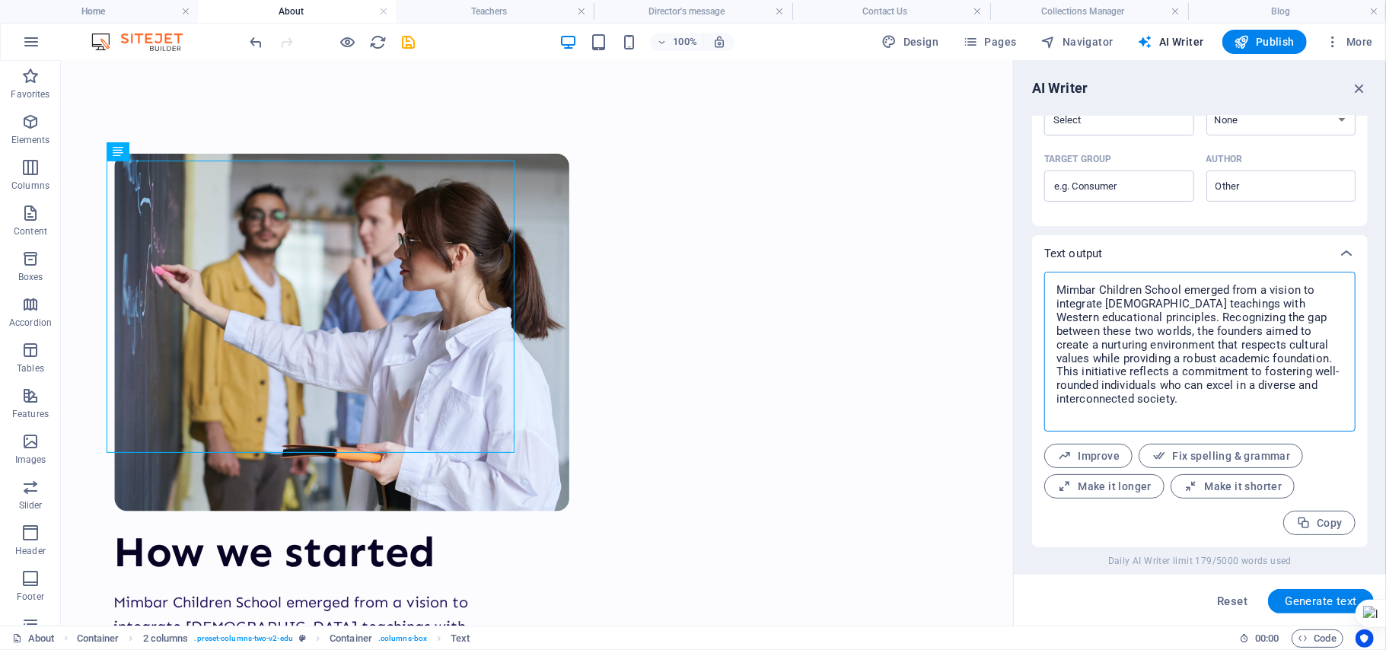
click at [1061, 299] on textarea "Mimbar Children School has successfully bridged the gap between [DEMOGRAPHIC_DA…" at bounding box center [1200, 351] width 296 height 145
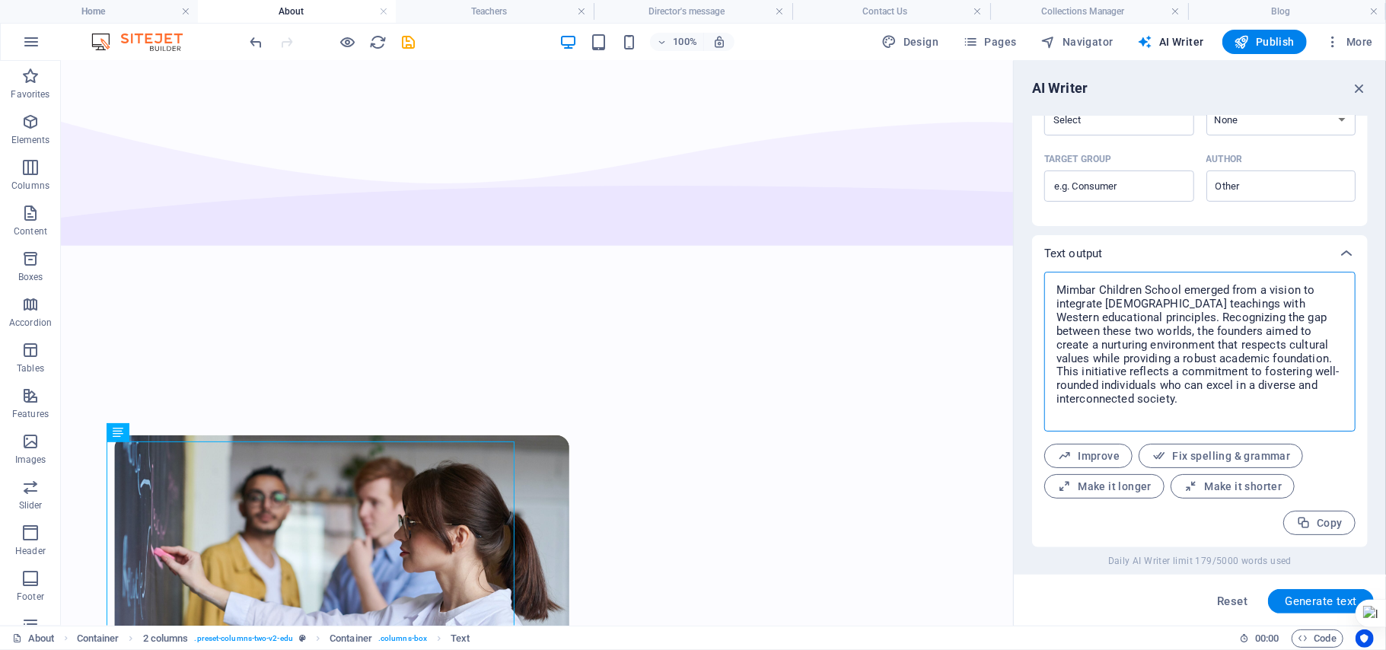
scroll to position [913, 0]
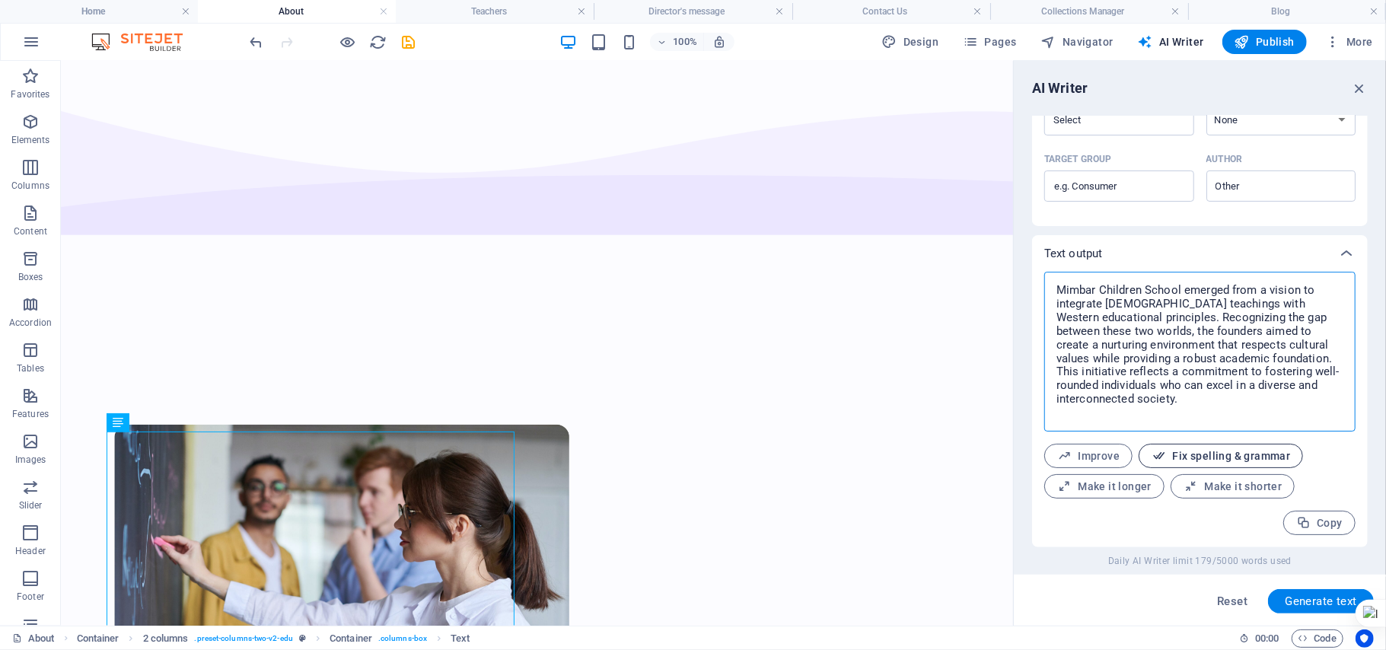
drag, startPoint x: 1054, startPoint y: 285, endPoint x: 1267, endPoint y: 444, distance: 266.4
click at [1267, 444] on div "Mimbar Children School has successfully bridged the gap between [DEMOGRAPHIC_DA…" at bounding box center [1199, 403] width 311 height 263
type textarea "Mimbar Children School has successfully bridged the gap between [DEMOGRAPHIC_DA…"
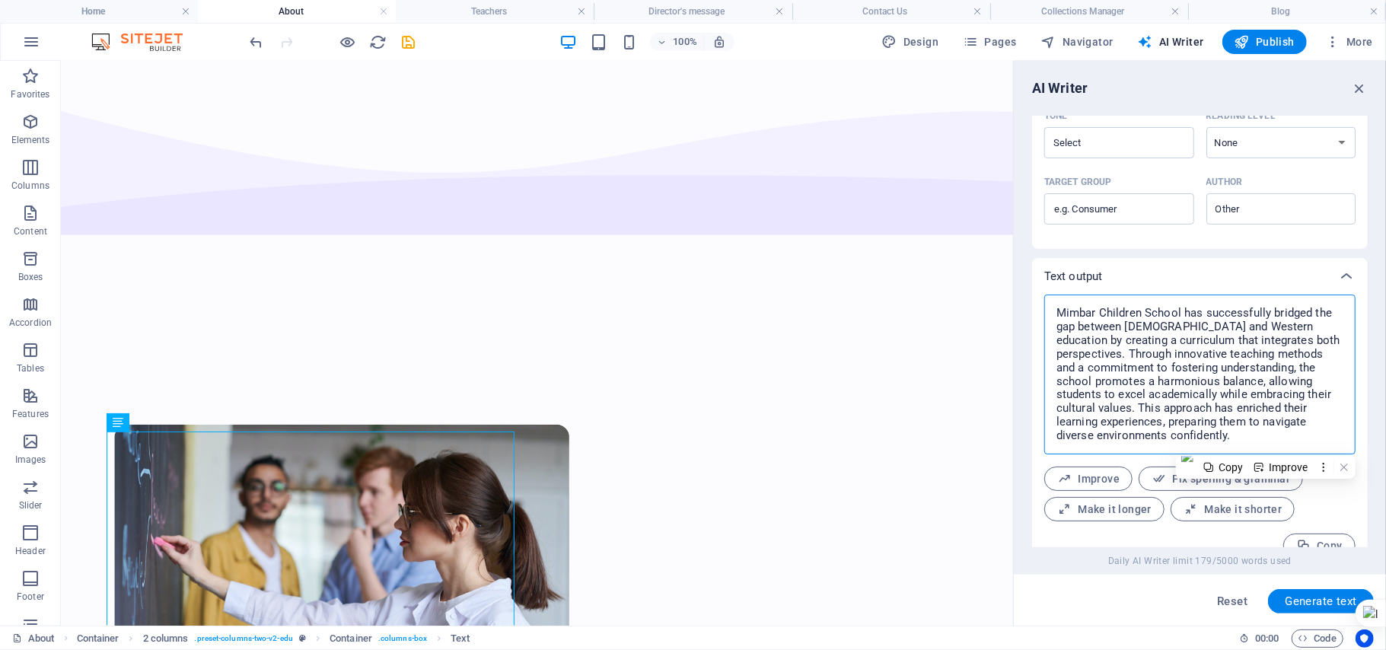
scroll to position [436, 0]
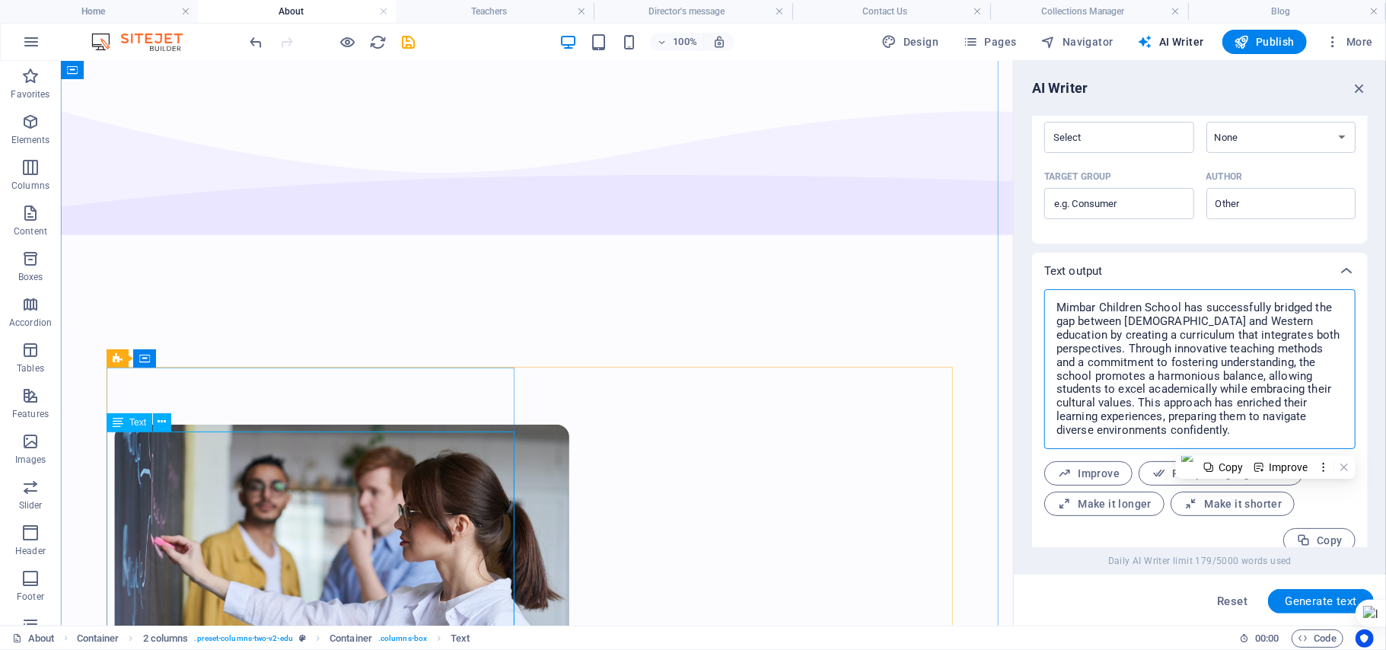
click at [147, 539] on div "Drag here to replace the existing content. Press “Ctrl” if you want to create a…" at bounding box center [537, 343] width 952 height 565
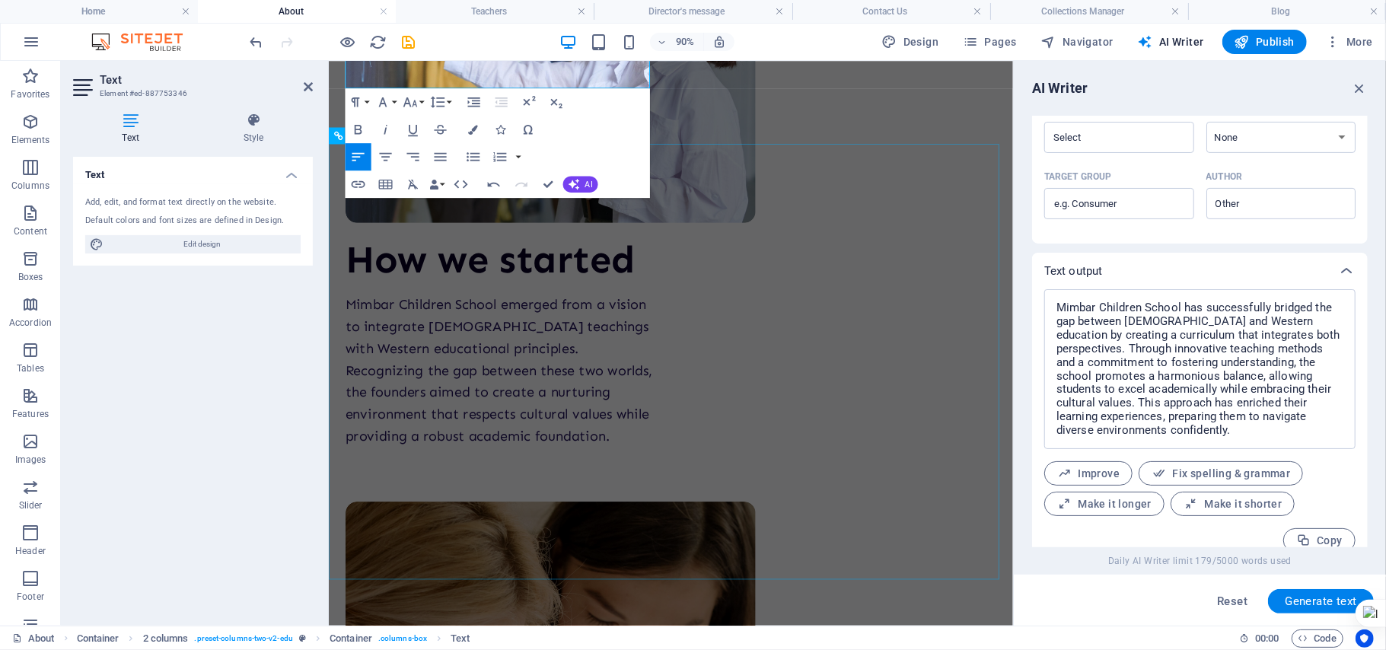
scroll to position [1624, 0]
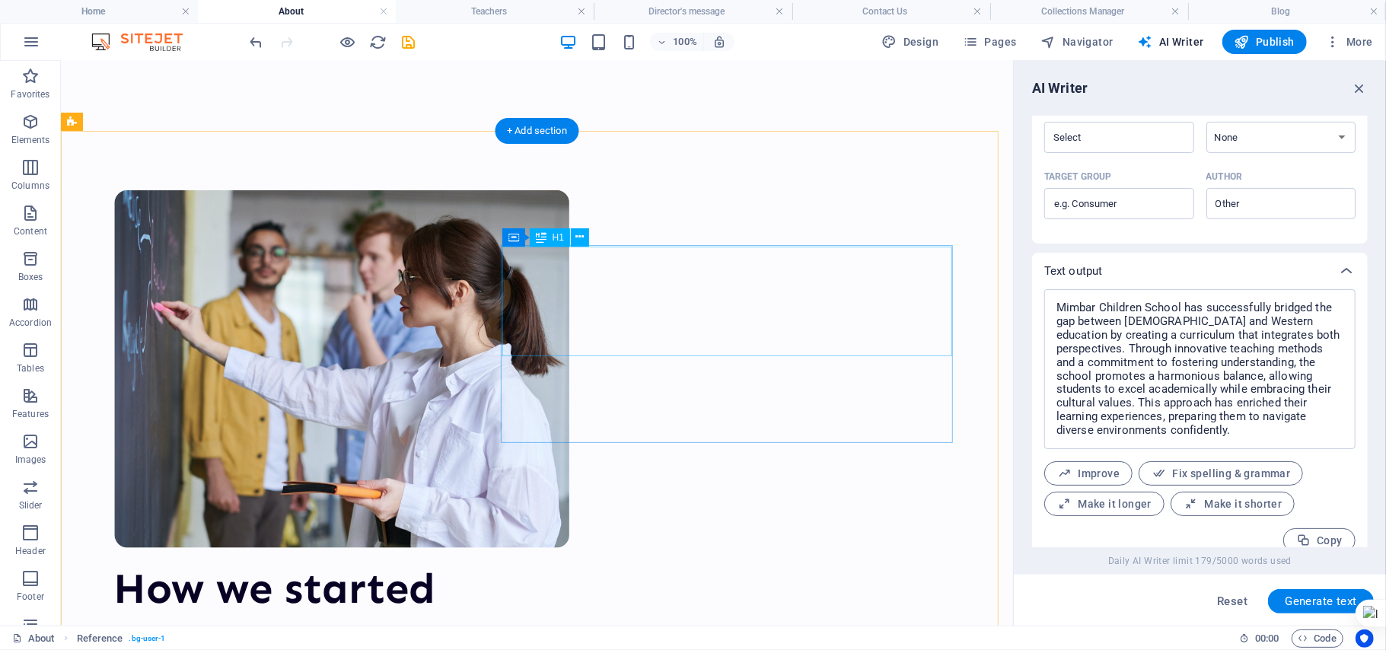
scroll to position [0, 0]
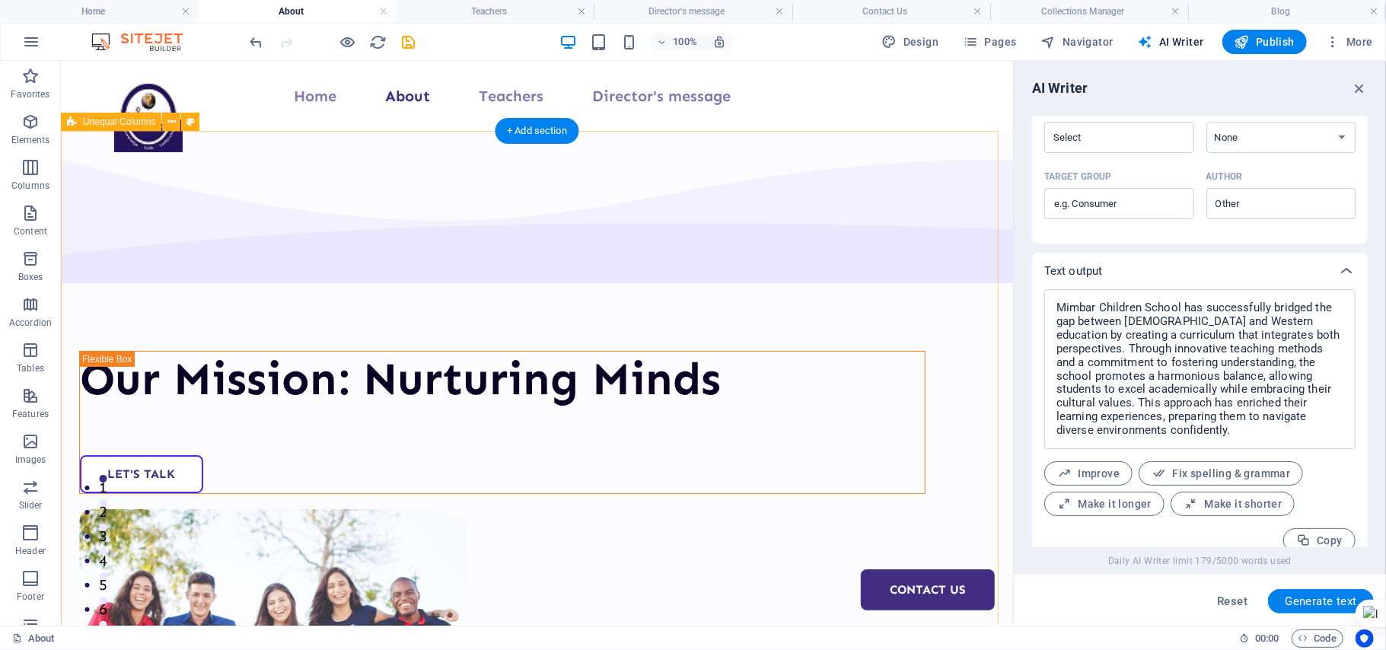
click at [741, 196] on div "Our Mission: Nurturing Minds Let's Talk" at bounding box center [536, 562] width 952 height 865
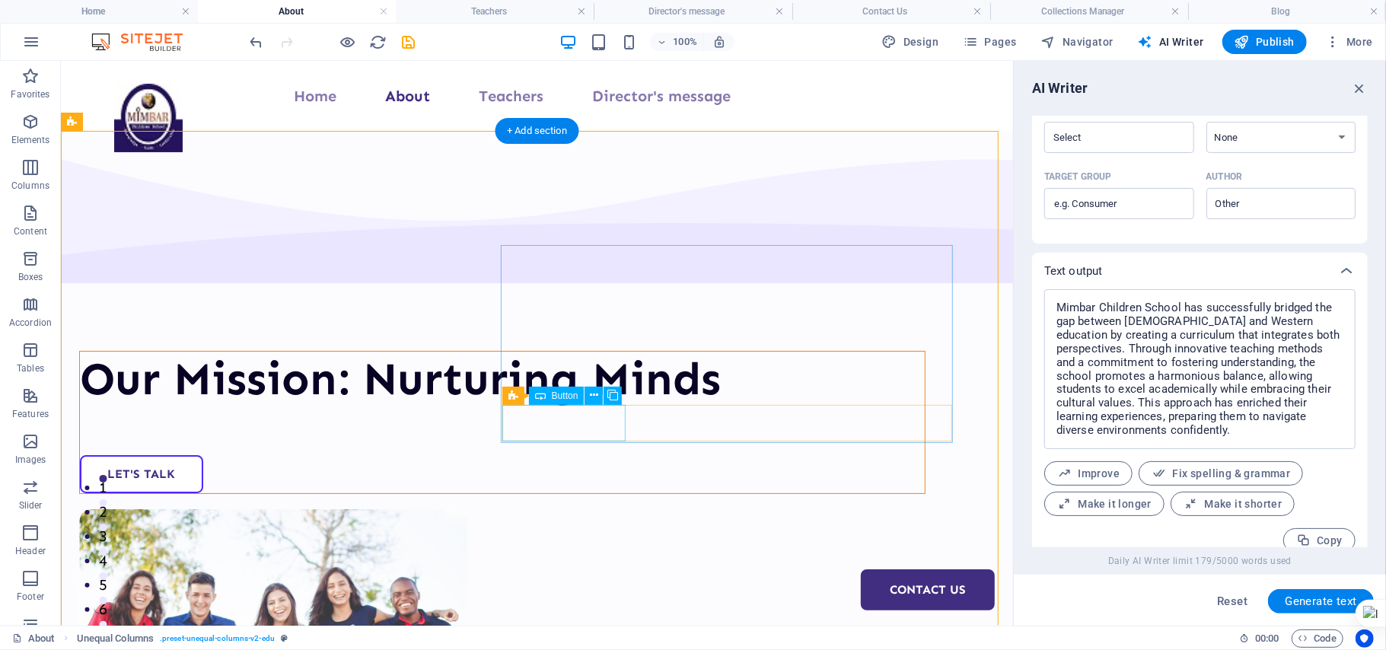
click at [576, 454] on div "Let's Talk" at bounding box center [501, 473] width 845 height 38
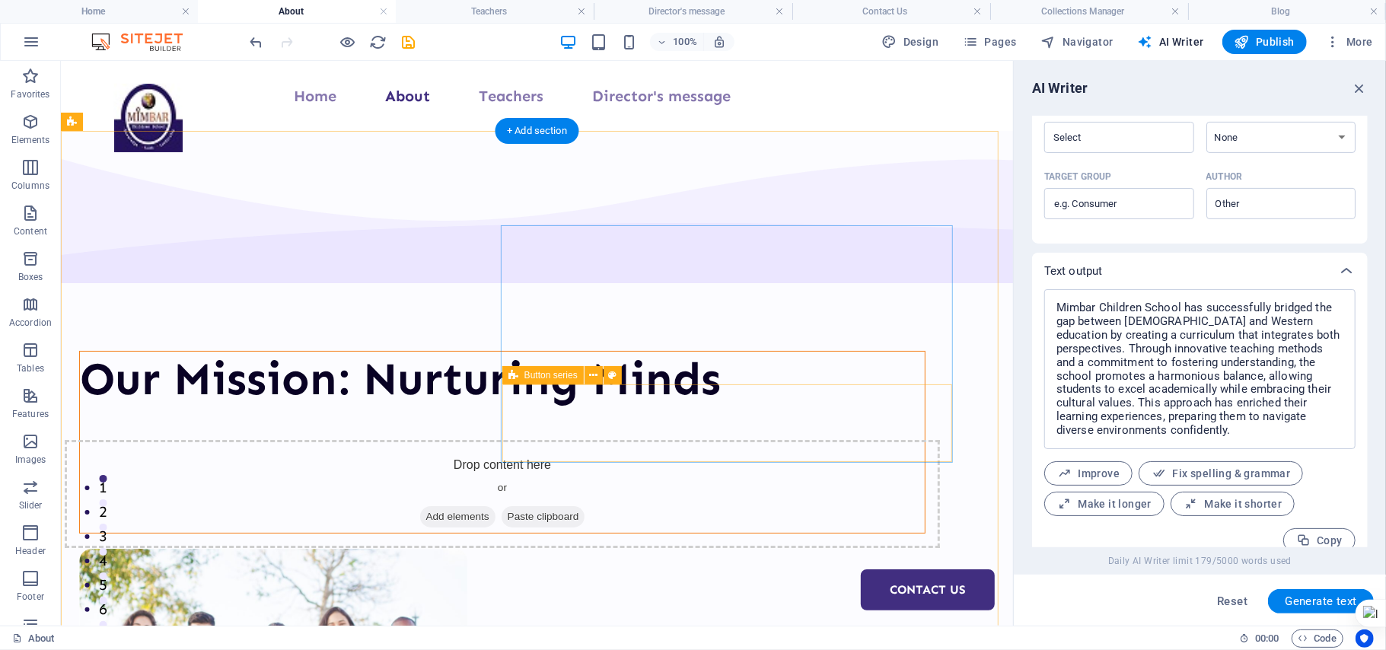
click at [576, 439] on div "Drop content here or Add elements Paste clipboard" at bounding box center [501, 493] width 875 height 108
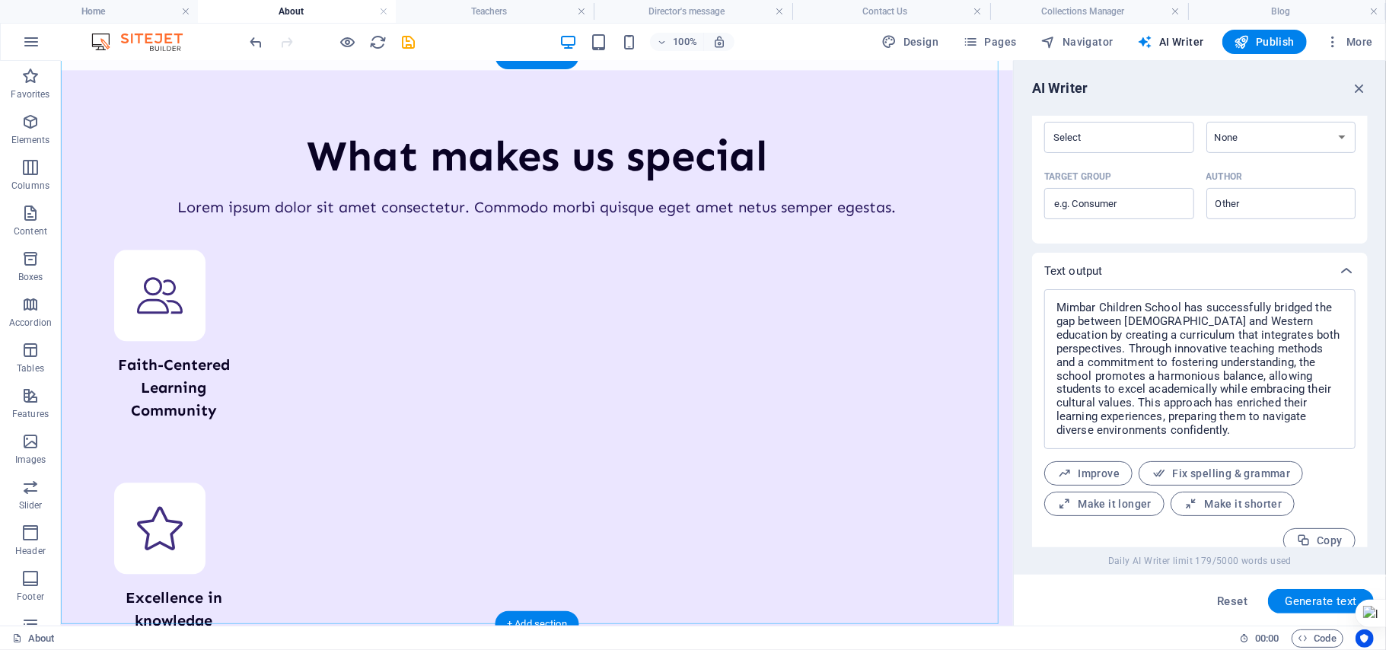
scroll to position [2638, 0]
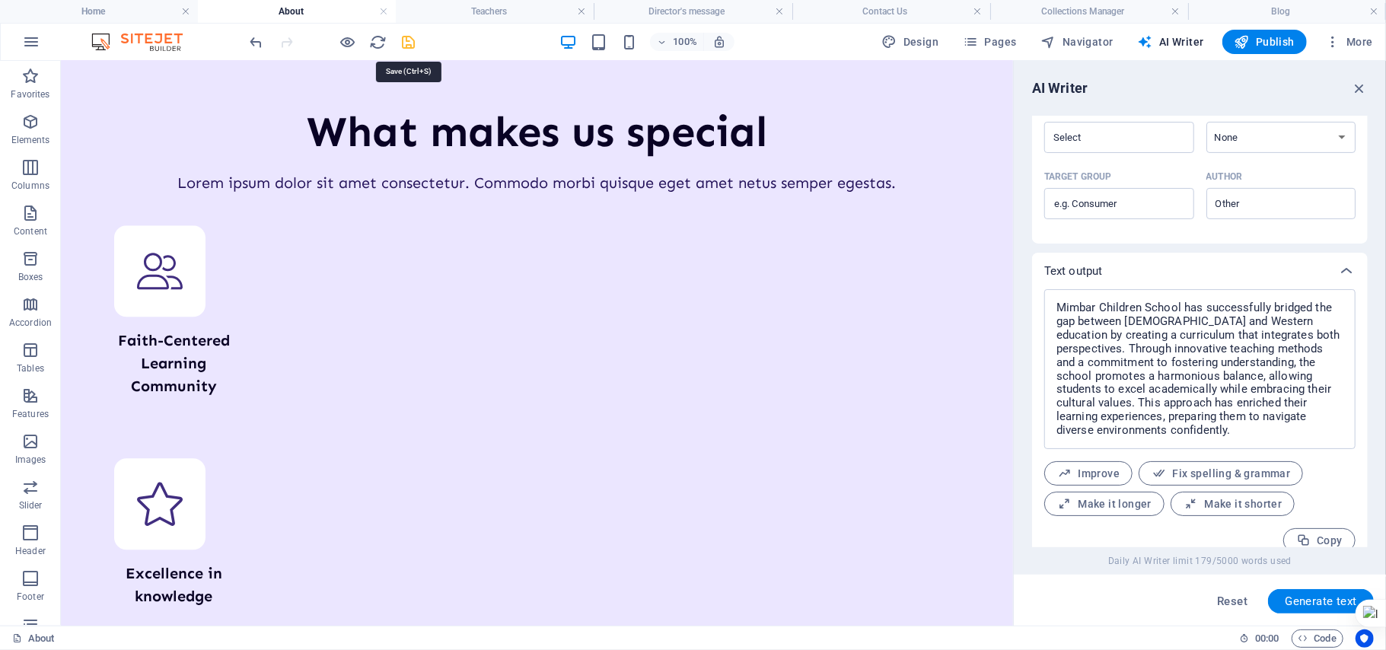
click at [402, 40] on icon "save" at bounding box center [409, 42] width 18 height 18
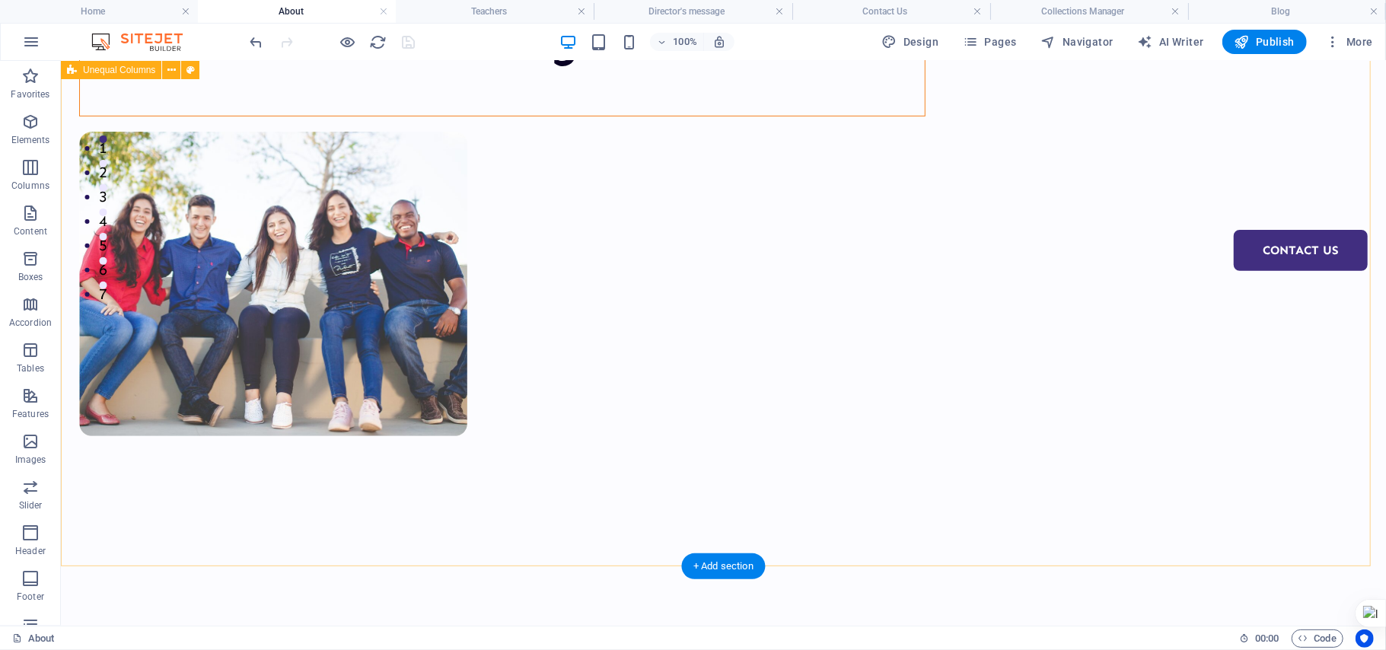
scroll to position [33, 0]
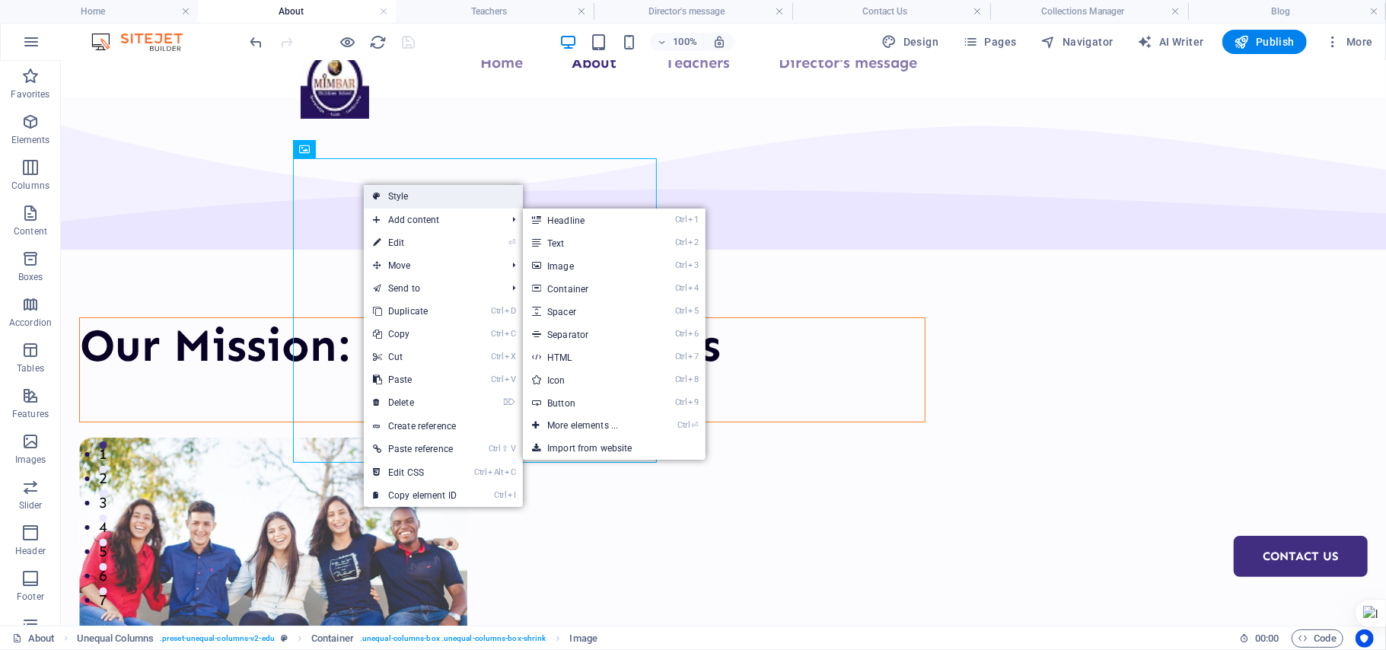
click at [424, 190] on link "Style" at bounding box center [443, 196] width 159 height 23
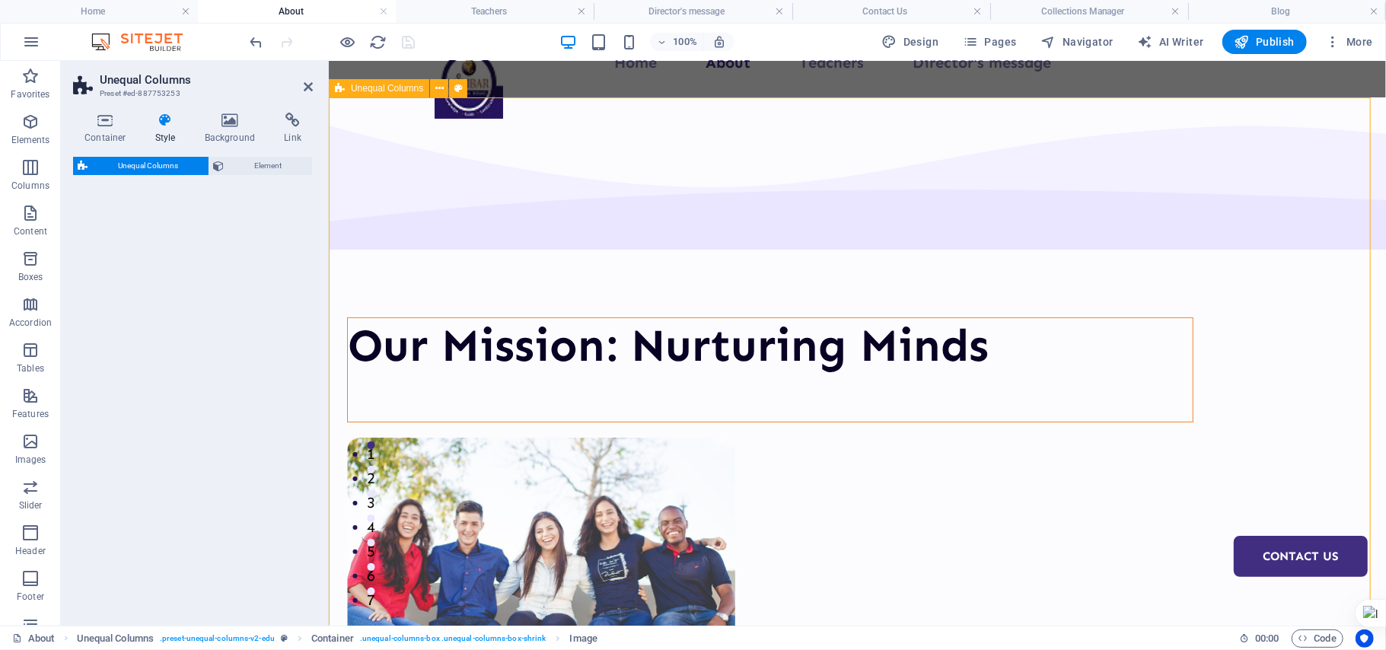
select select "%"
select select "rem"
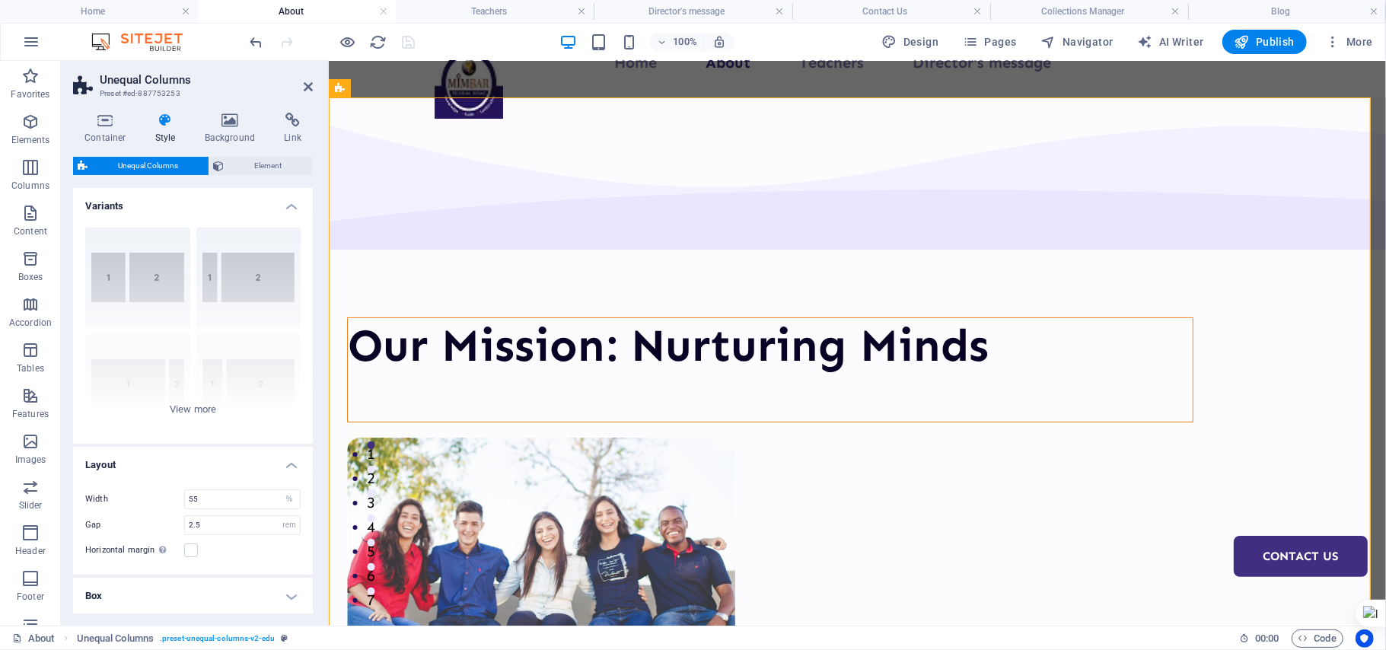
click at [314, 88] on aside "Unequal Columns Preset #ed-887753253 Container Style Background Link Size Heigh…" at bounding box center [195, 343] width 268 height 565
click at [309, 88] on icon at bounding box center [308, 87] width 9 height 12
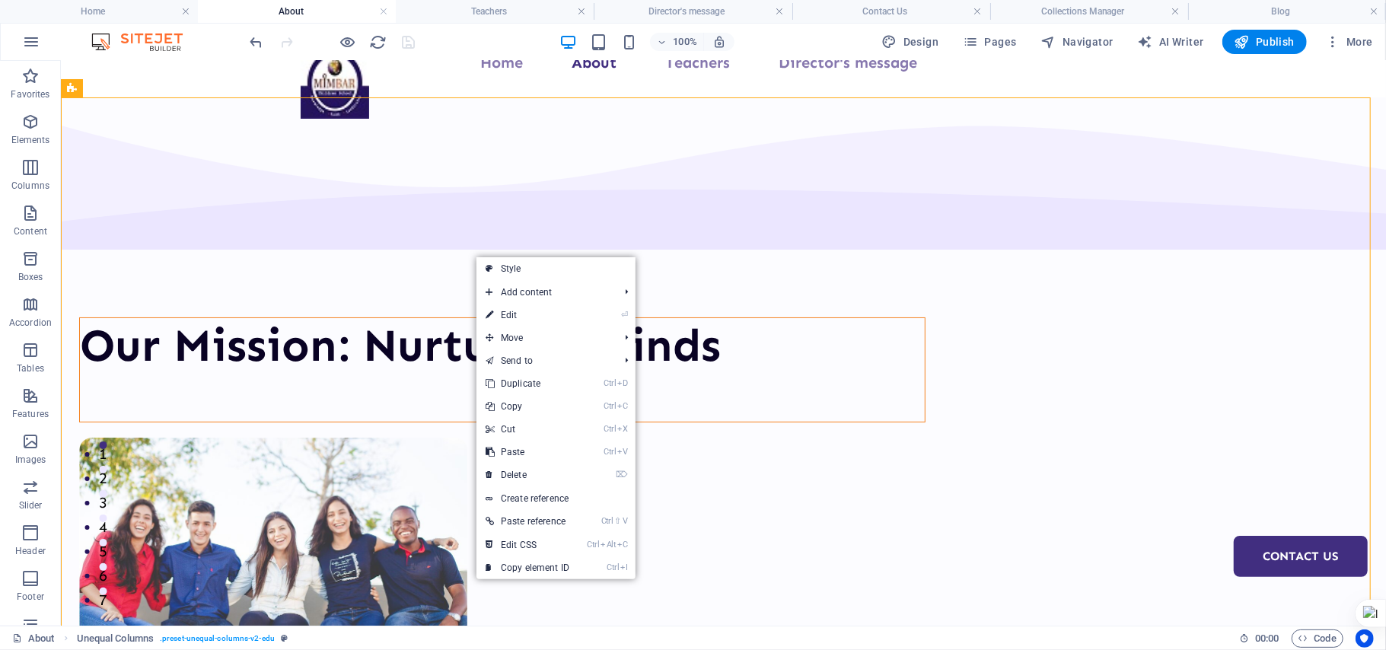
click at [516, 309] on link "⏎ Edit" at bounding box center [527, 315] width 102 height 23
select select "%"
select select "rem"
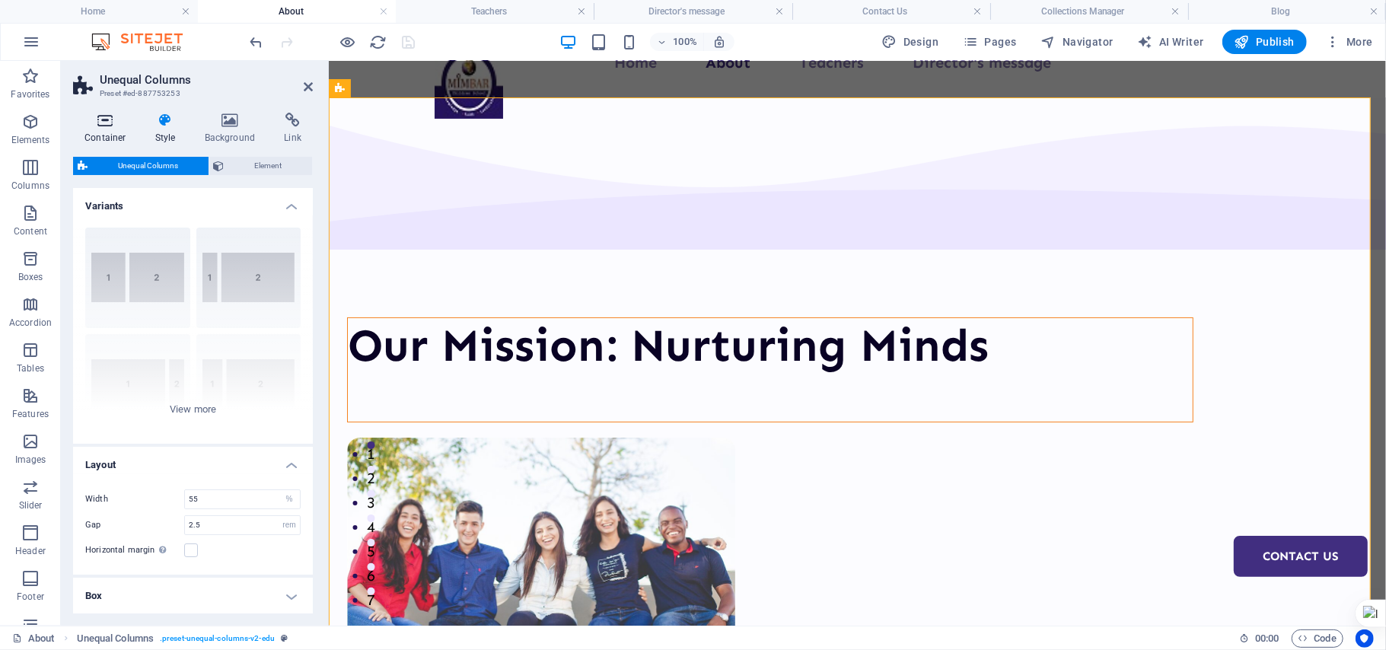
click at [116, 128] on h4 "Container" at bounding box center [108, 129] width 71 height 32
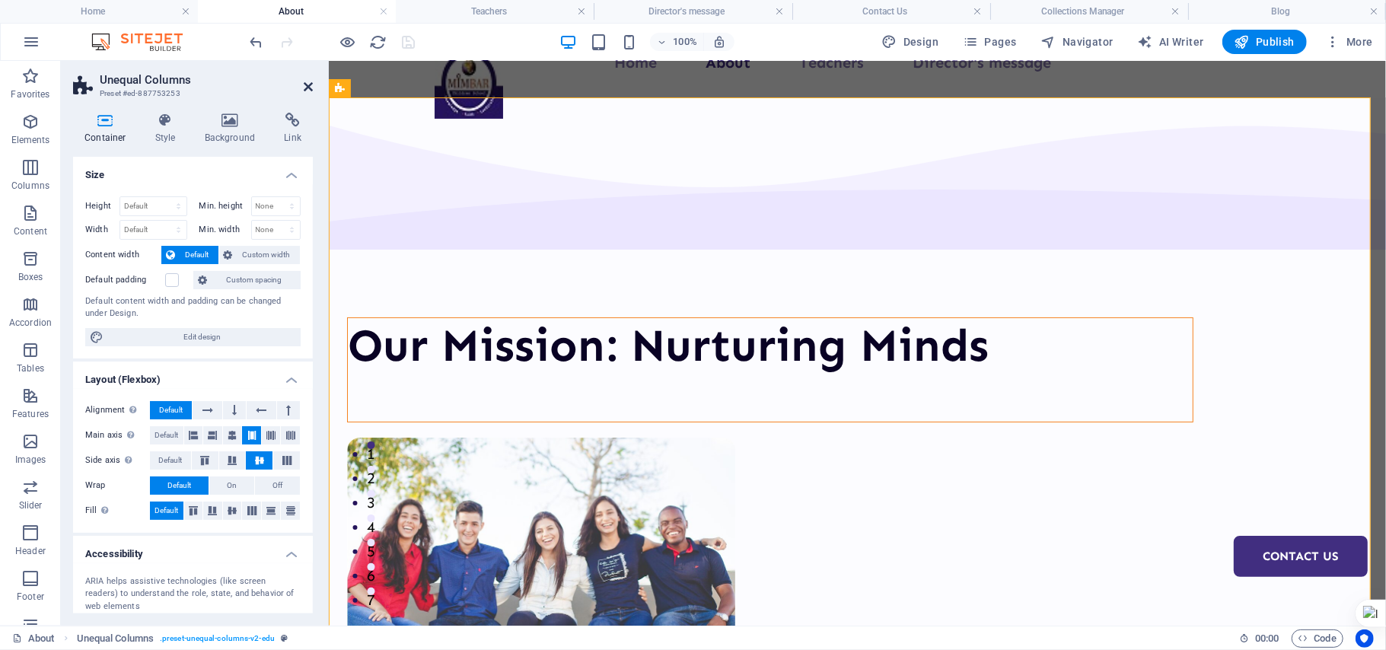
drag, startPoint x: 308, startPoint y: 96, endPoint x: 307, endPoint y: 84, distance: 12.2
click at [307, 84] on header "Unequal Columns Preset #ed-887753253" at bounding box center [193, 81] width 240 height 40
click at [307, 84] on icon at bounding box center [308, 87] width 9 height 12
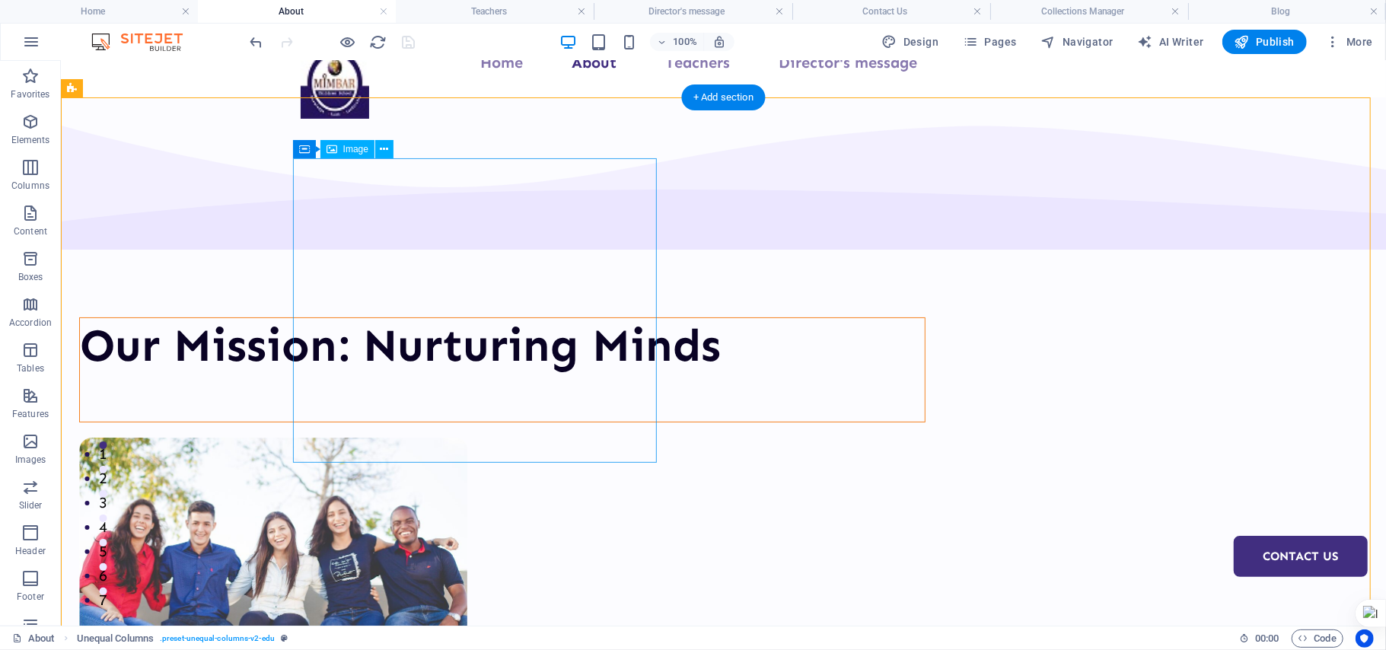
click at [479, 437] on figure at bounding box center [501, 589] width 846 height 304
select select "px"
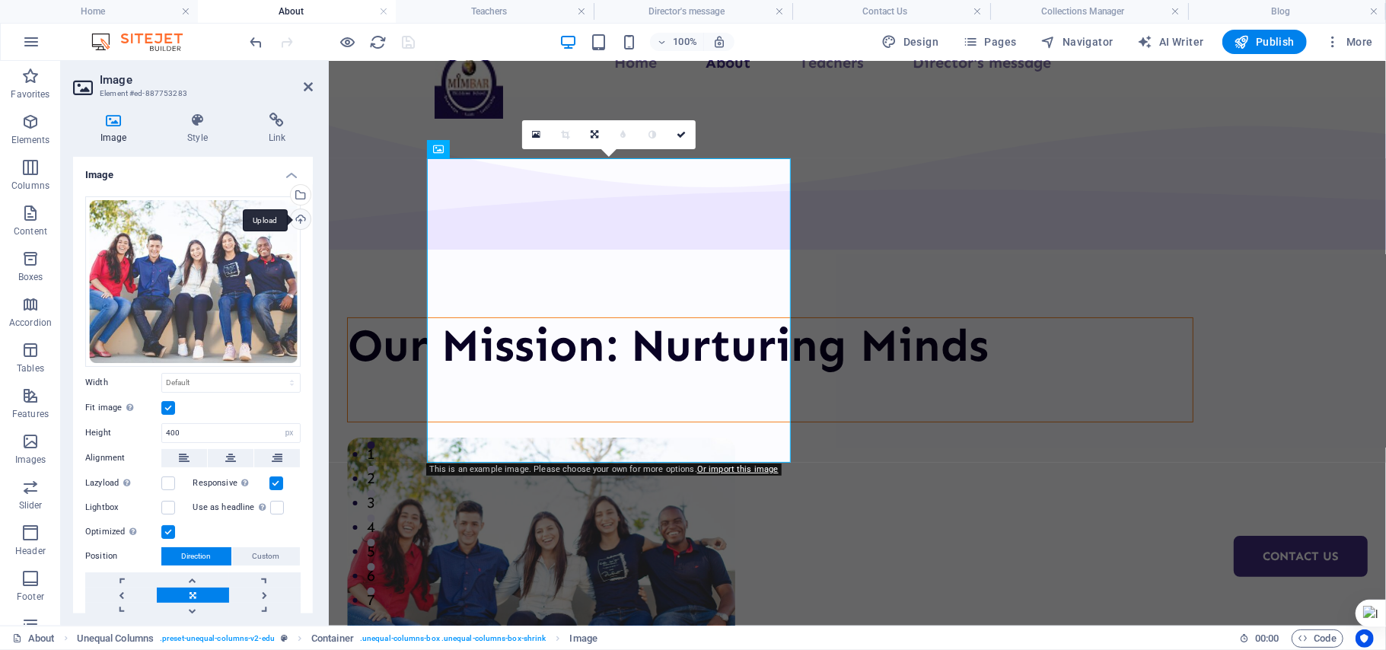
click at [300, 212] on div "Upload" at bounding box center [299, 220] width 23 height 23
click at [300, 218] on div "Upload" at bounding box center [299, 220] width 23 height 23
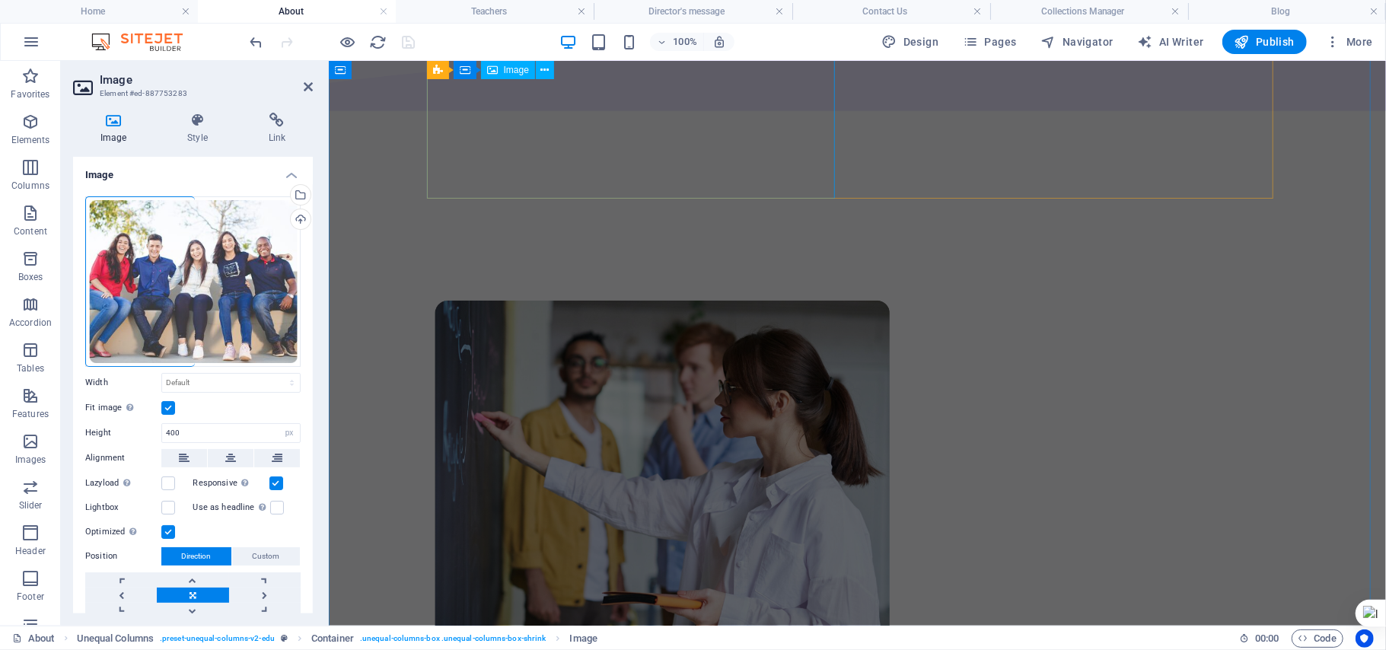
scroll to position [997, 0]
click at [755, 302] on figure at bounding box center [638, 481] width 408 height 358
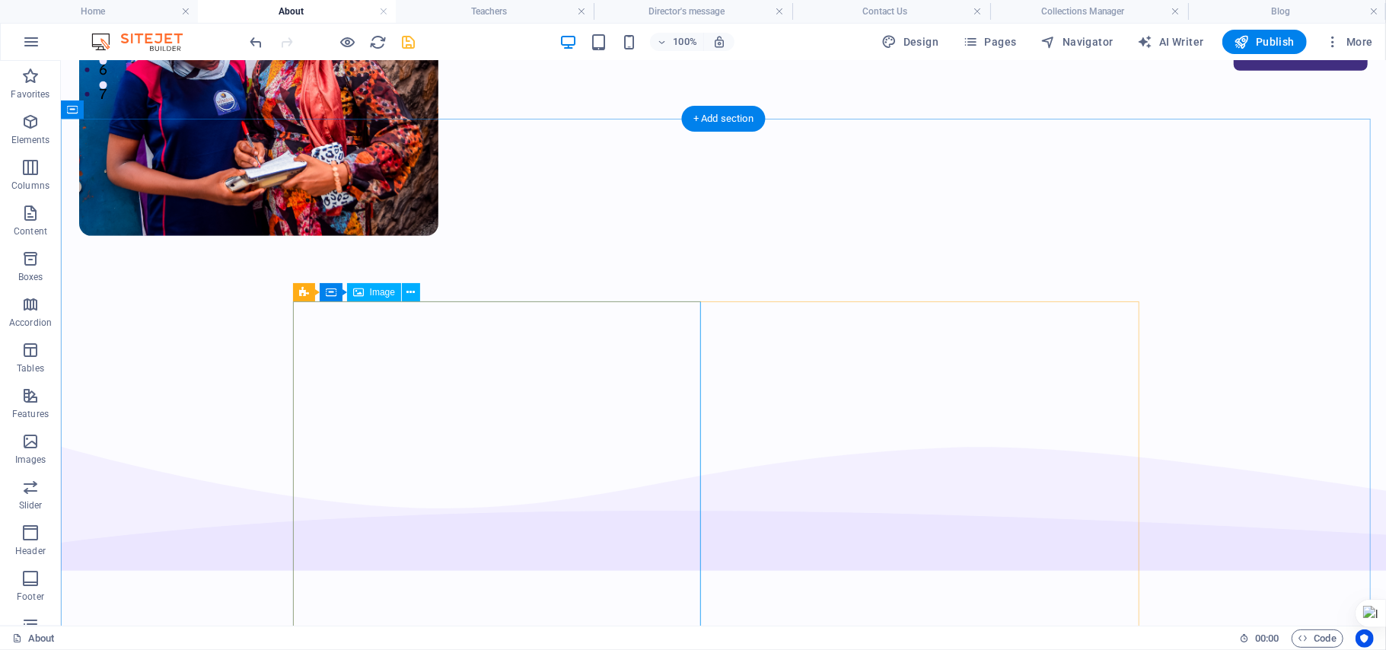
scroll to position [627, 0]
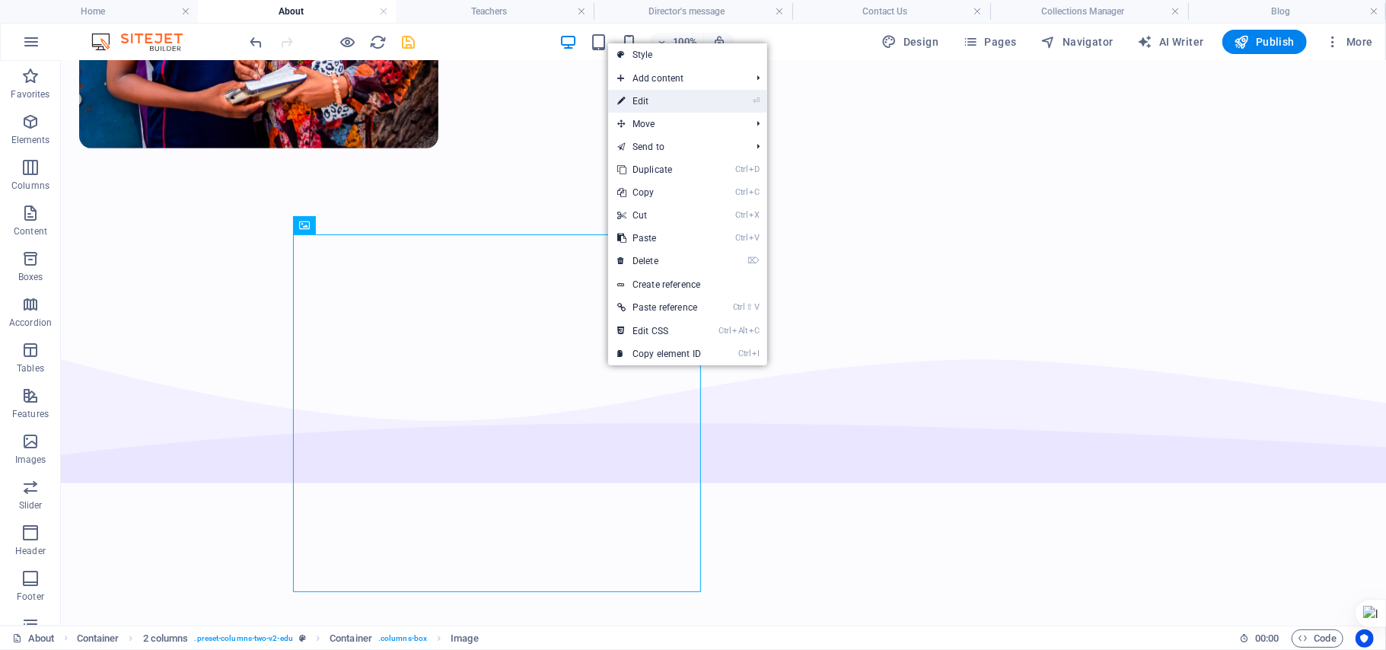
click at [671, 91] on link "⏎ Edit" at bounding box center [659, 101] width 102 height 23
select select "px"
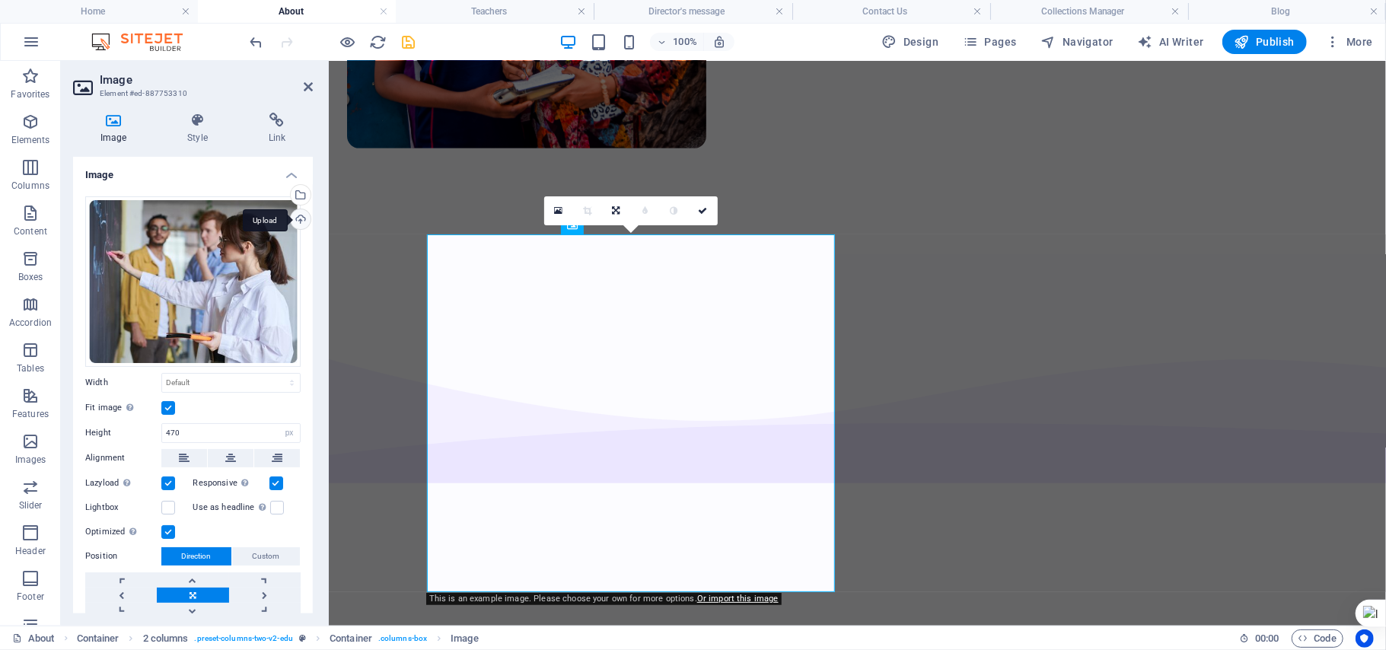
click at [295, 220] on div "Upload" at bounding box center [299, 220] width 23 height 23
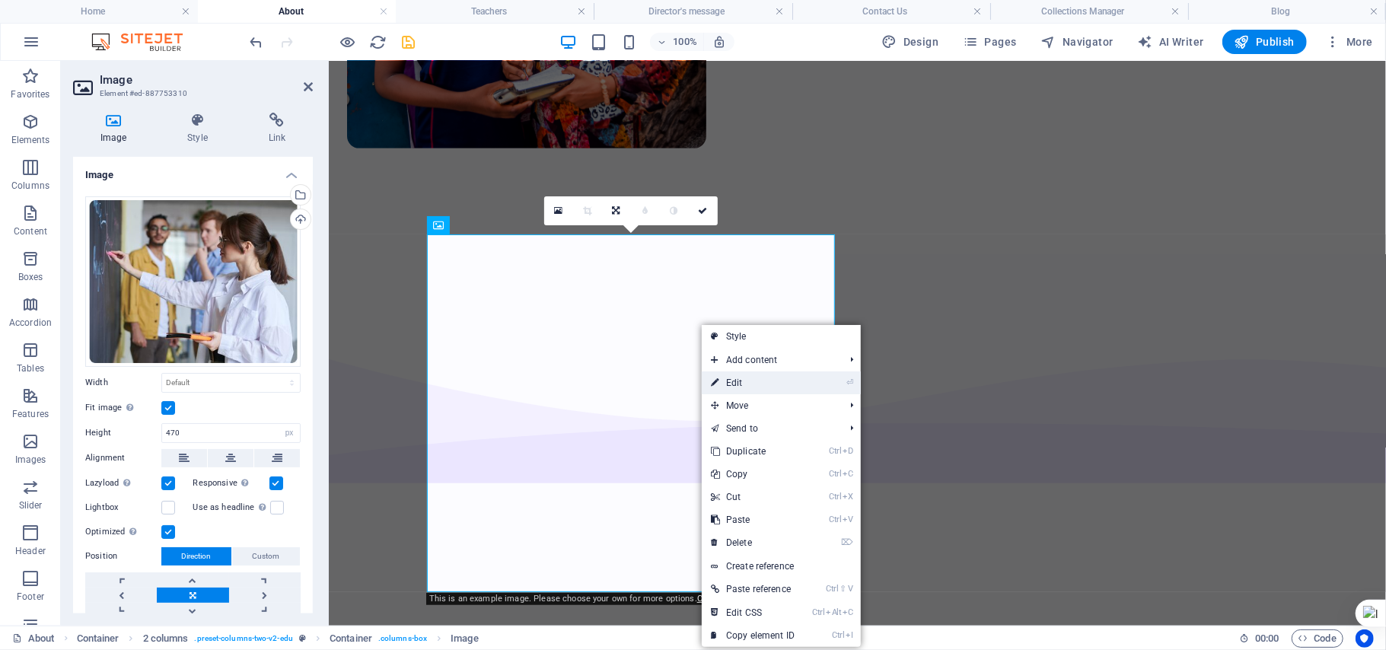
click at [741, 379] on link "⏎ Edit" at bounding box center [753, 382] width 102 height 23
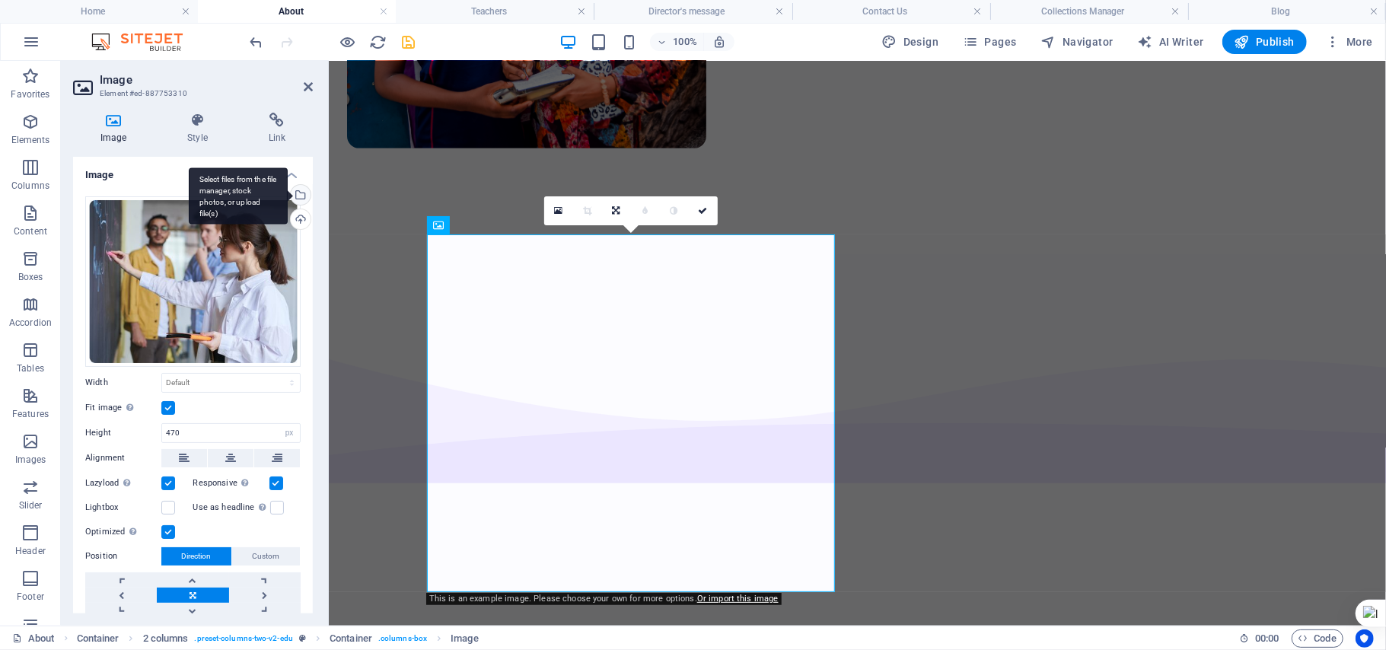
click at [297, 199] on div "Select files from the file manager, stock photos, or upload file(s)" at bounding box center [299, 196] width 23 height 23
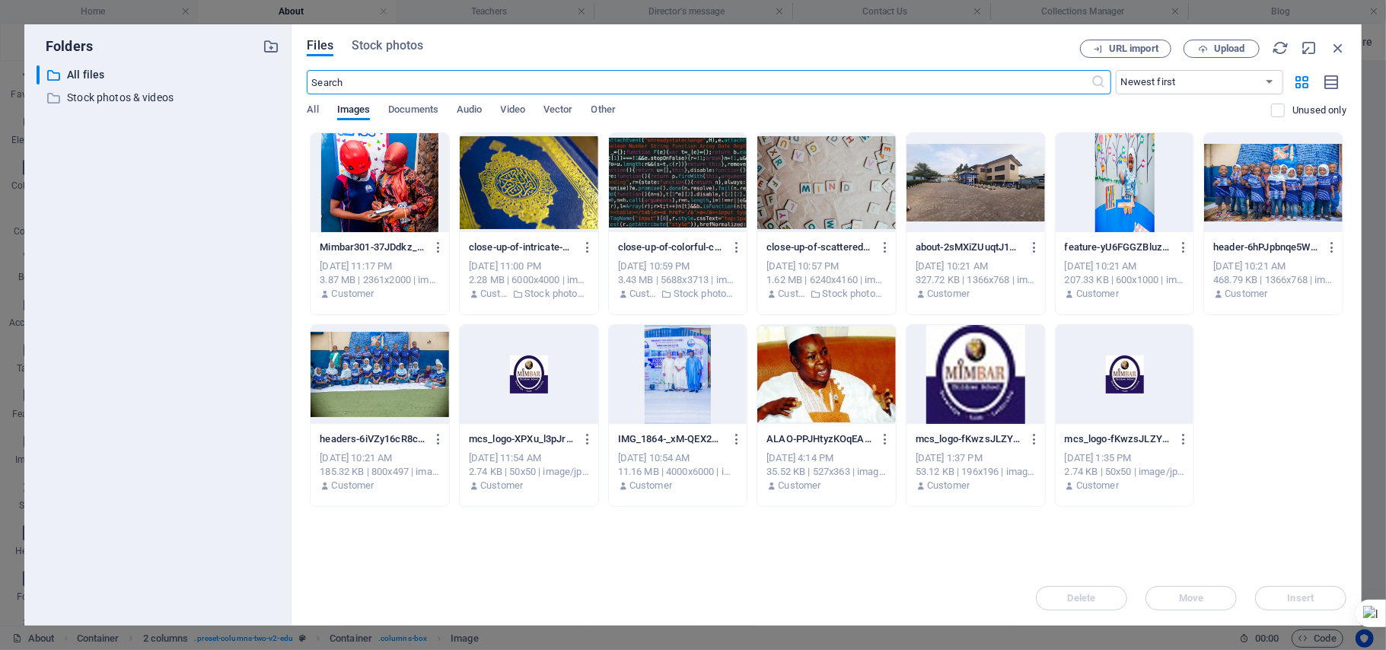
click at [960, 226] on div at bounding box center [975, 182] width 139 height 99
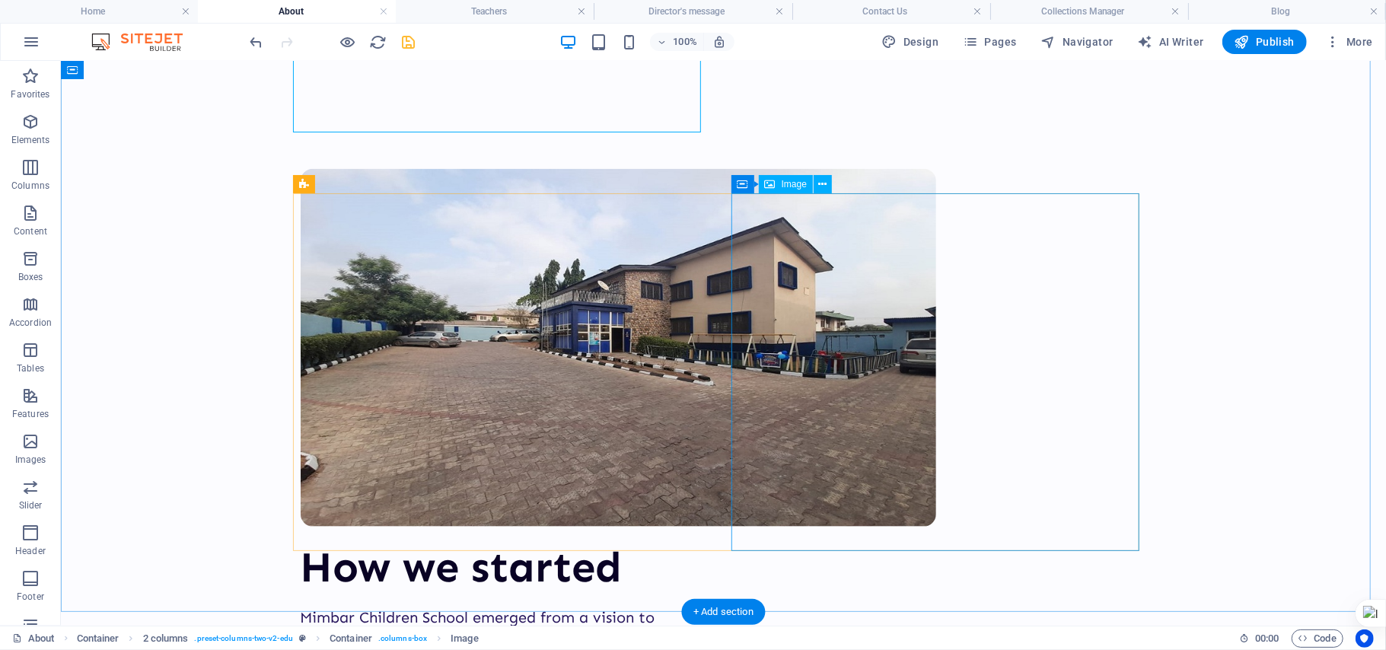
scroll to position [1134, 0]
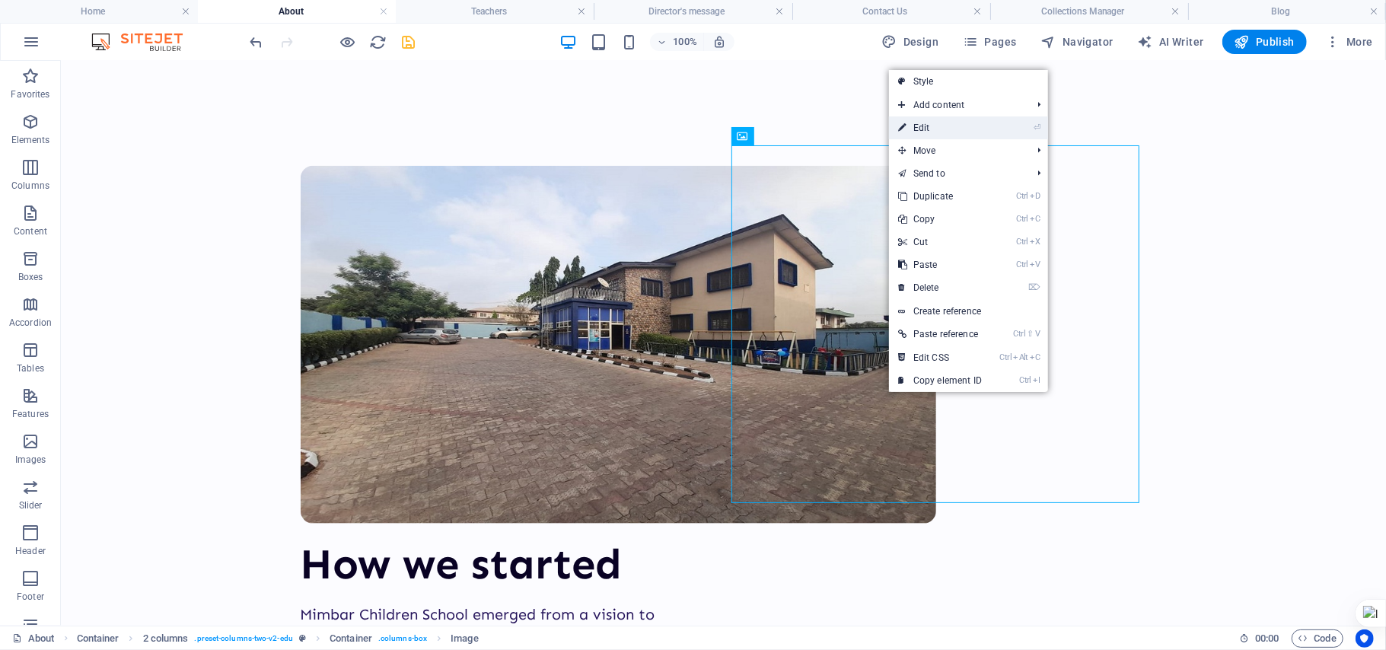
click at [950, 128] on link "⏎ Edit" at bounding box center [940, 127] width 102 height 23
select select "px"
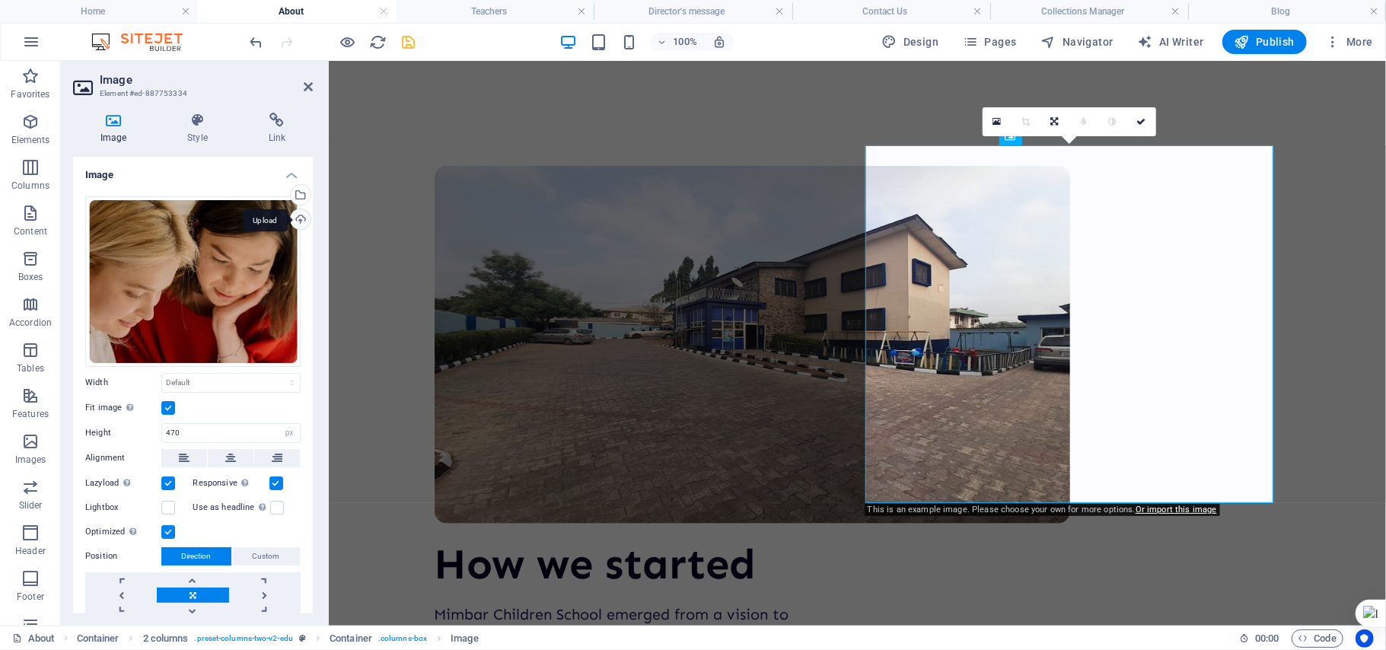
click at [293, 214] on div "Upload" at bounding box center [299, 220] width 23 height 23
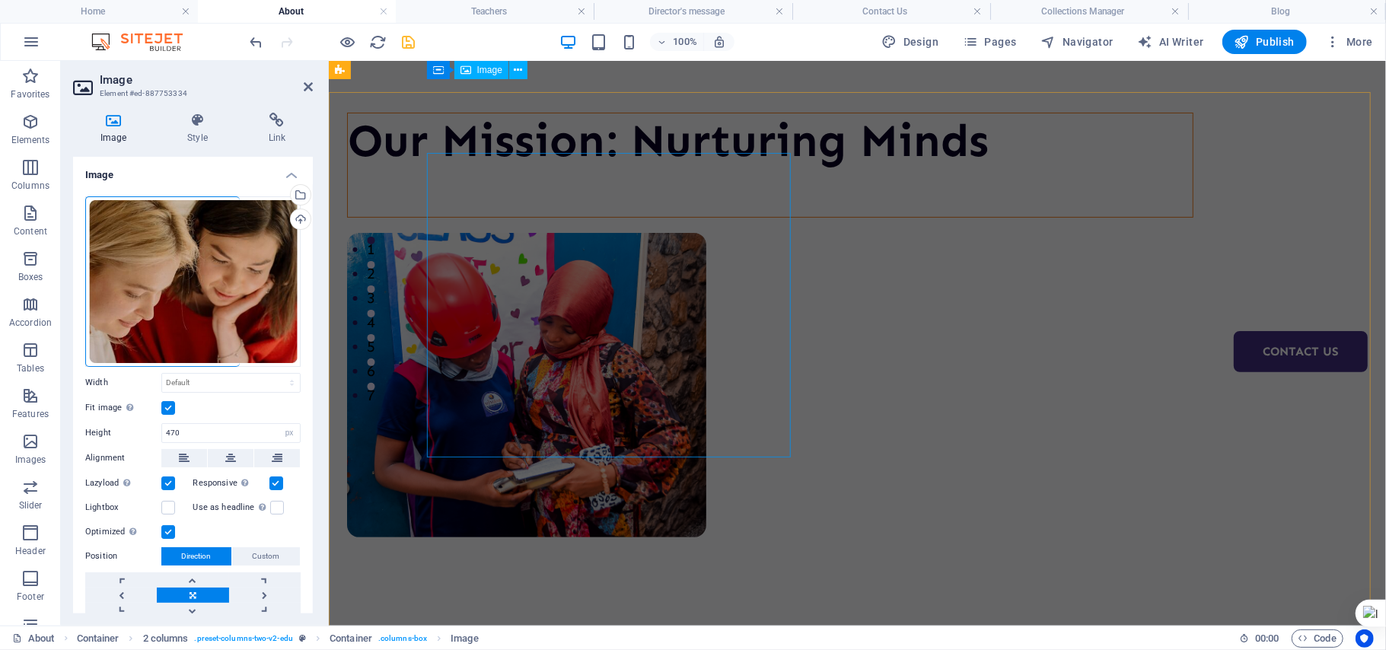
scroll to position [0, 0]
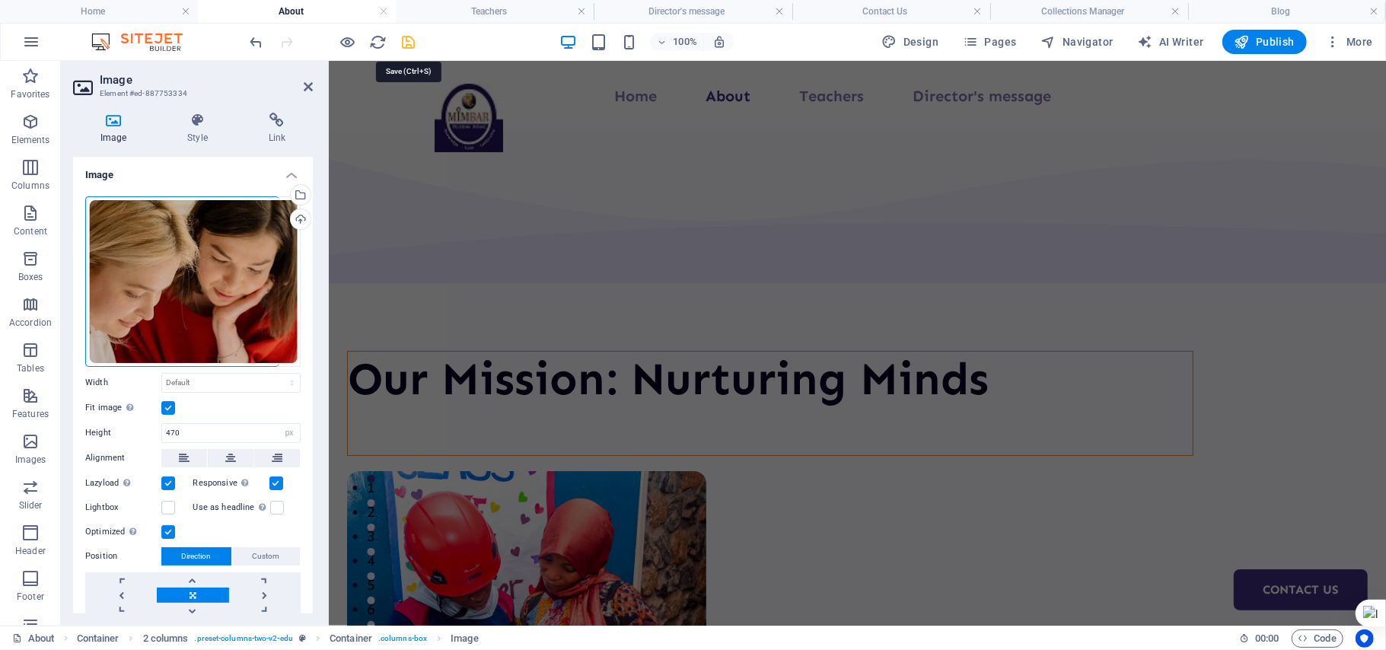
click at [413, 47] on icon "save" at bounding box center [409, 42] width 18 height 18
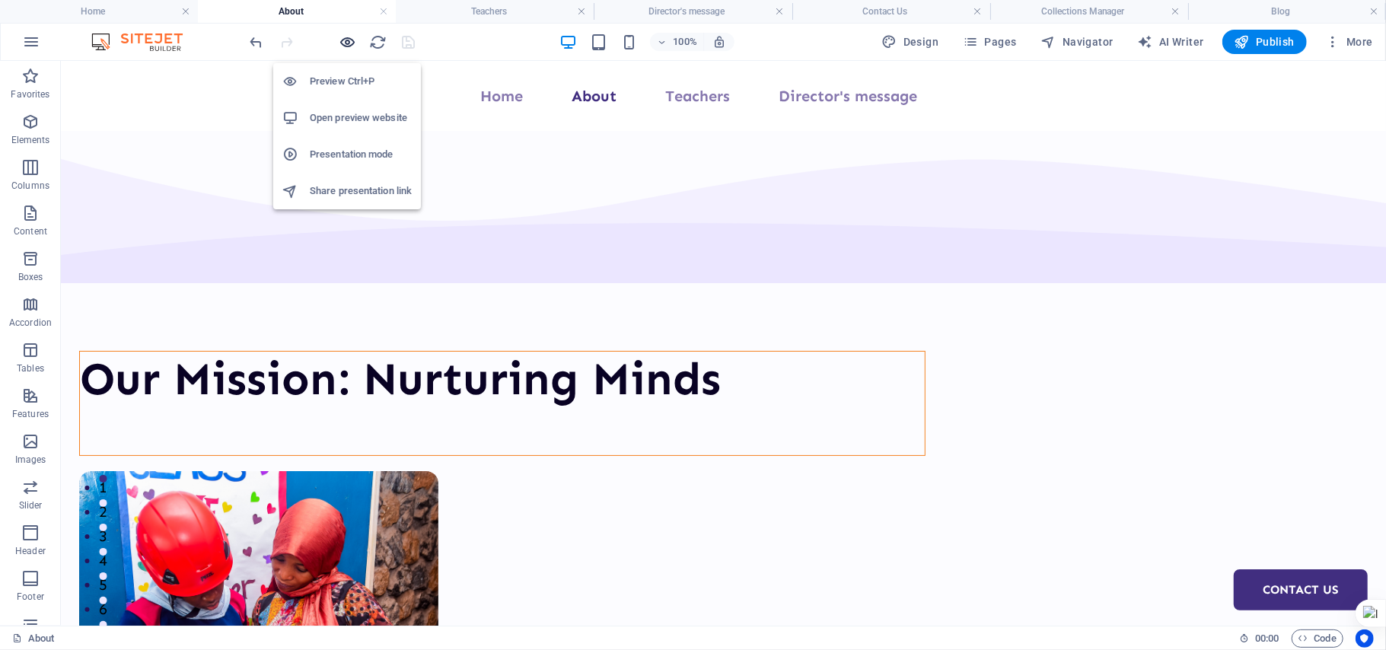
click at [351, 41] on icon "button" at bounding box center [348, 42] width 18 height 18
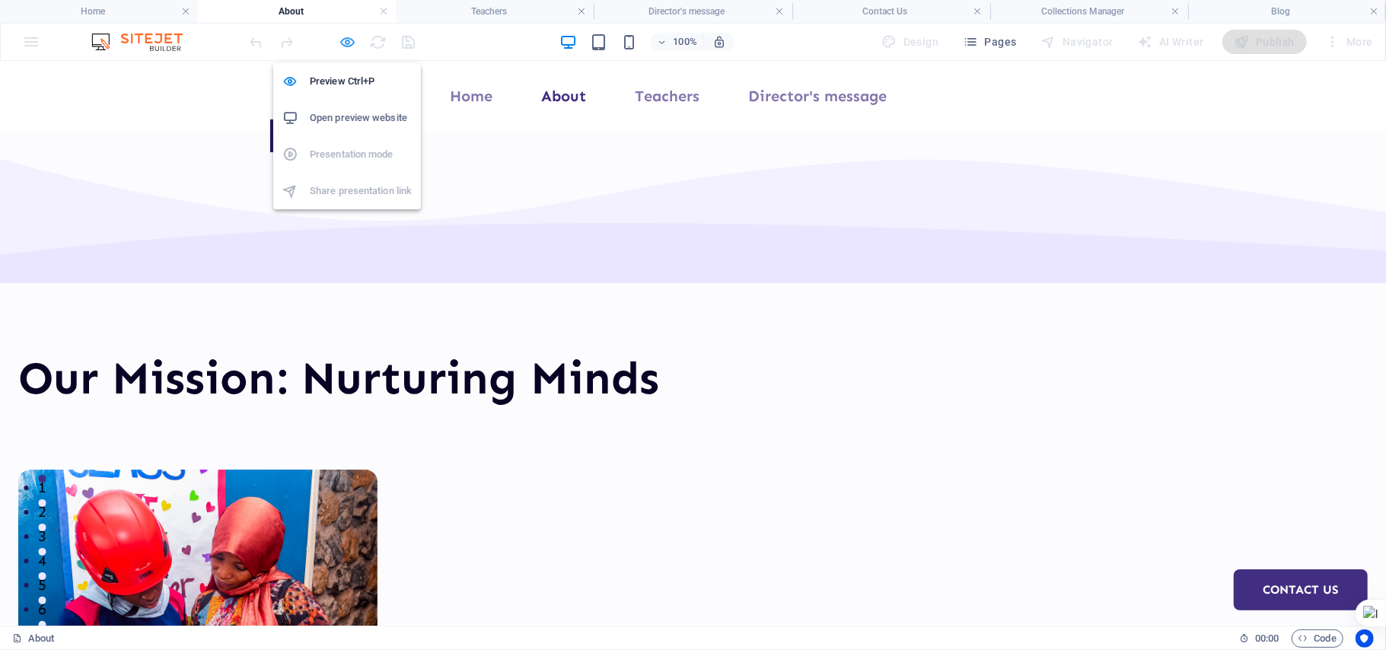
click at [351, 44] on icon "button" at bounding box center [348, 42] width 18 height 18
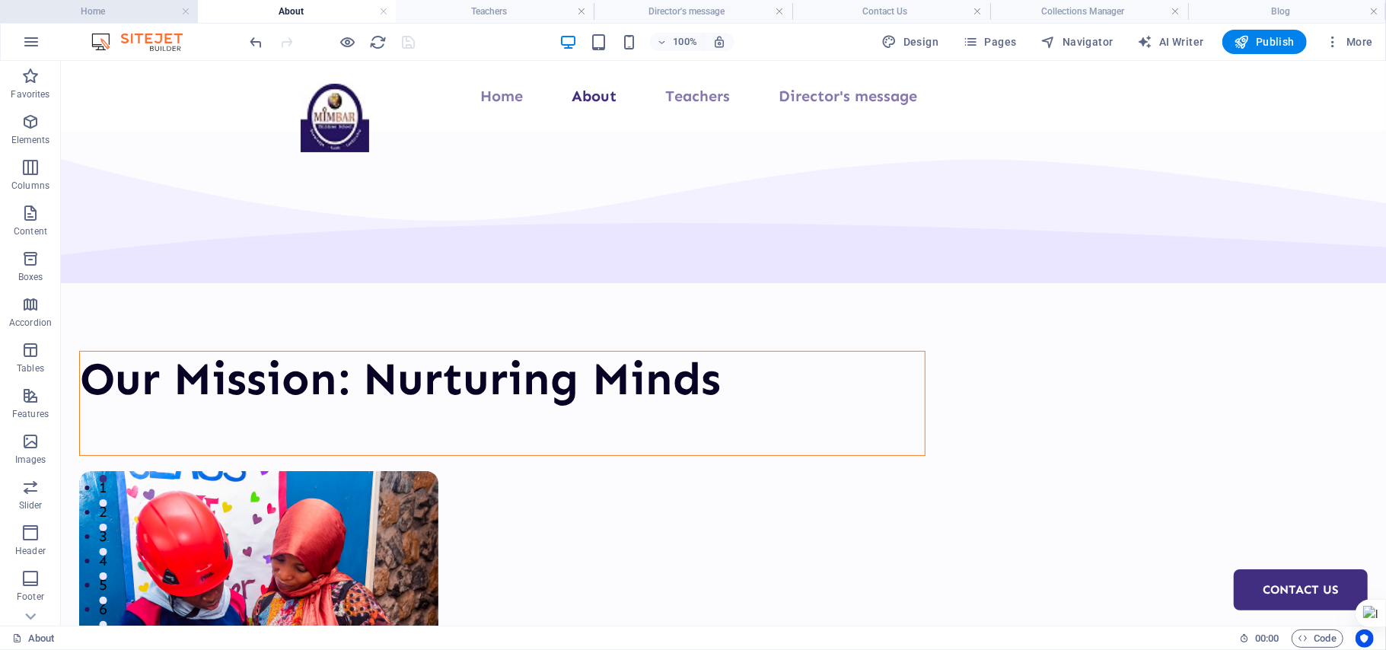
click at [128, 0] on li "Home" at bounding box center [99, 11] width 198 height 23
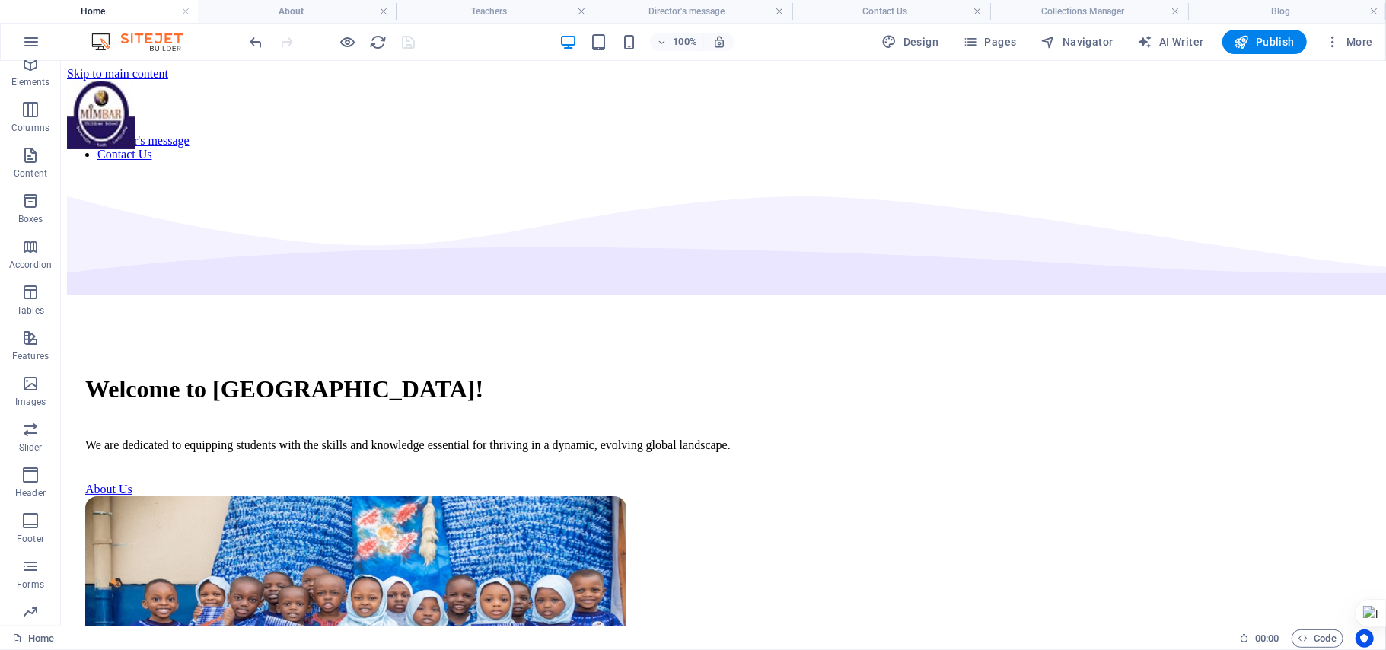
click at [305, 24] on div "100% Design Pages Navigator AI Writer Publish More" at bounding box center [693, 42] width 1384 height 37
click at [307, 2] on li "About" at bounding box center [297, 11] width 198 height 23
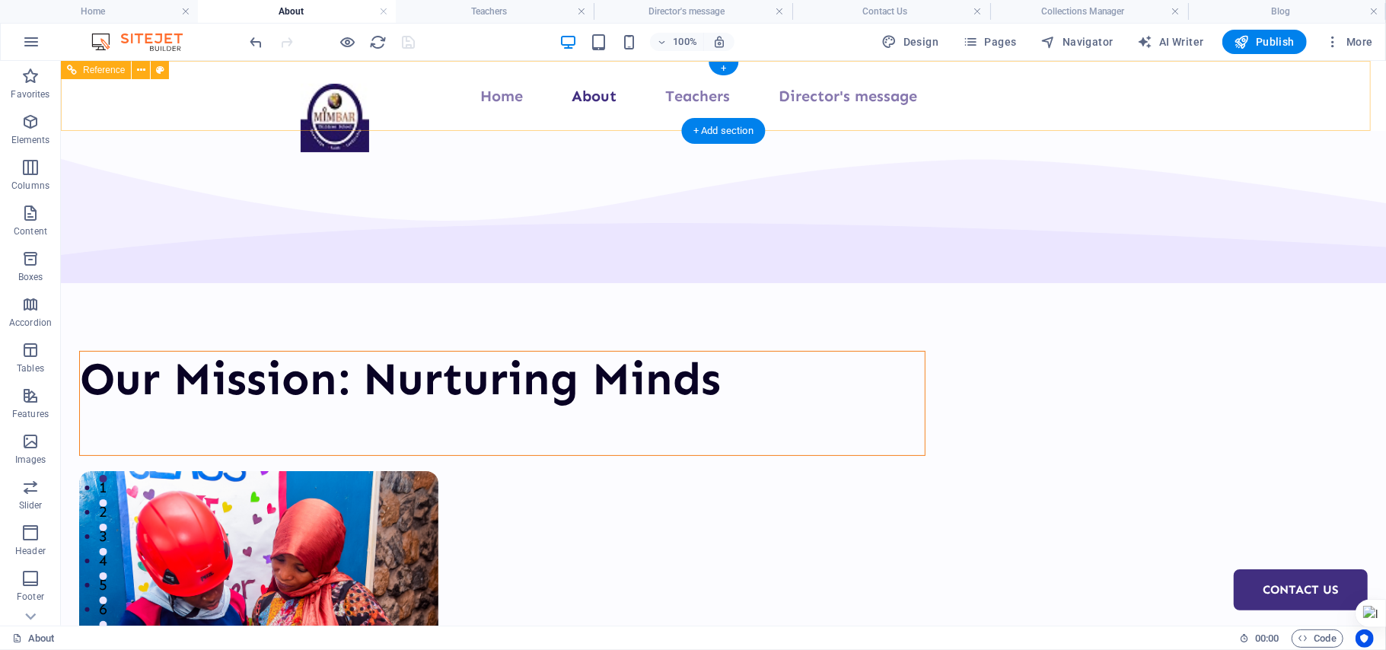
click at [505, 91] on nav "Home About Teachers Director's message Contact Us" at bounding box center [723, 95] width 846 height 24
click at [553, 100] on nav "Home About Teachers Director's message Contact Us" at bounding box center [723, 95] width 846 height 24
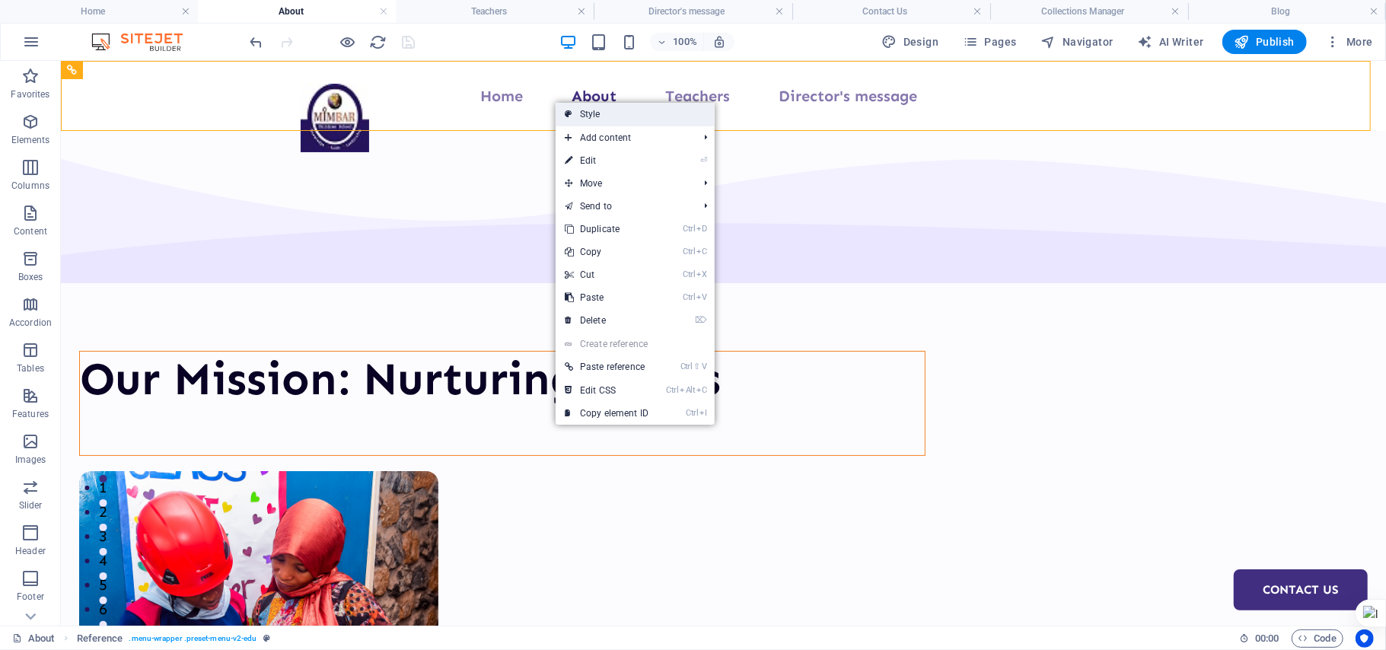
click at [597, 120] on link "Style" at bounding box center [635, 114] width 159 height 23
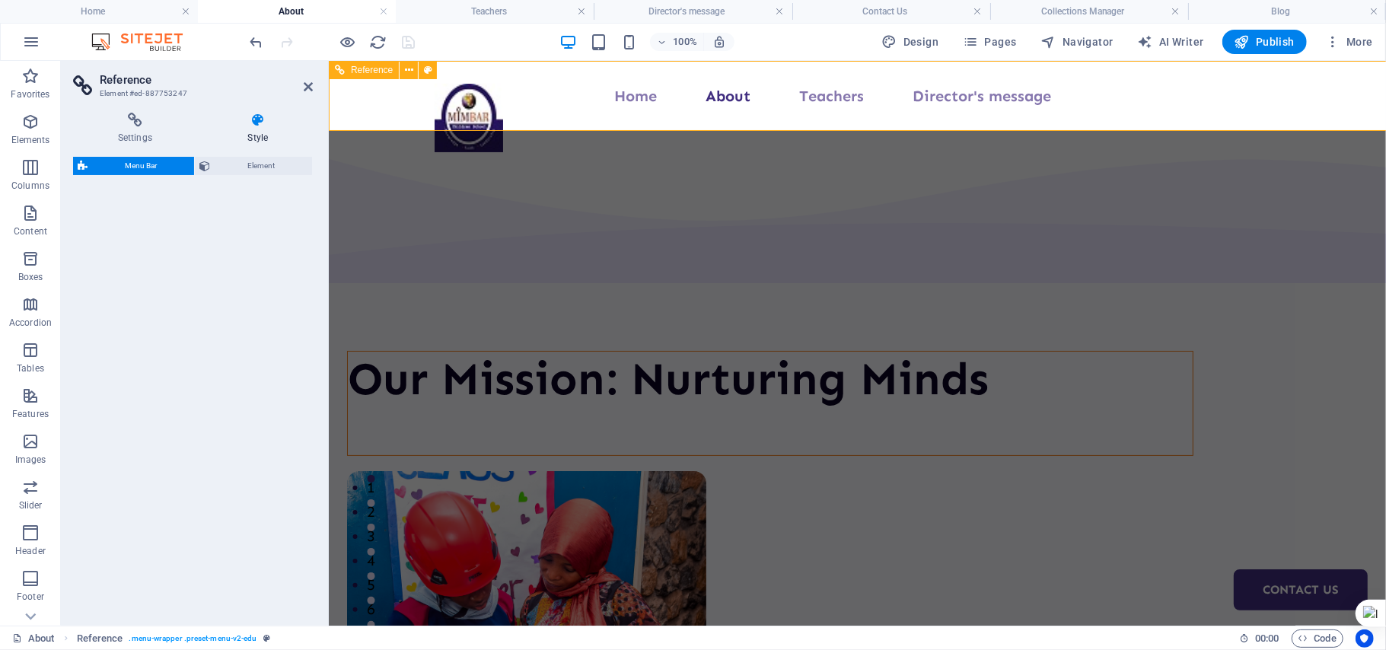
select select "px"
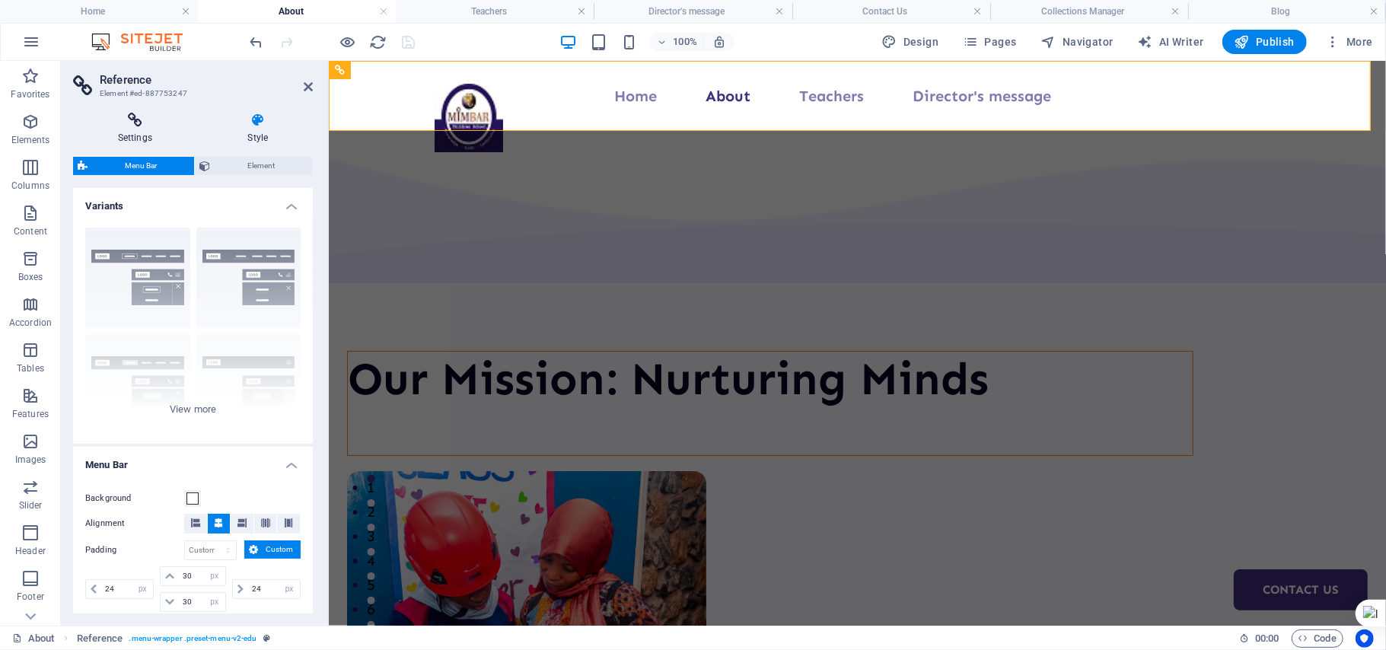
click at [169, 134] on h4 "Settings" at bounding box center [138, 129] width 130 height 32
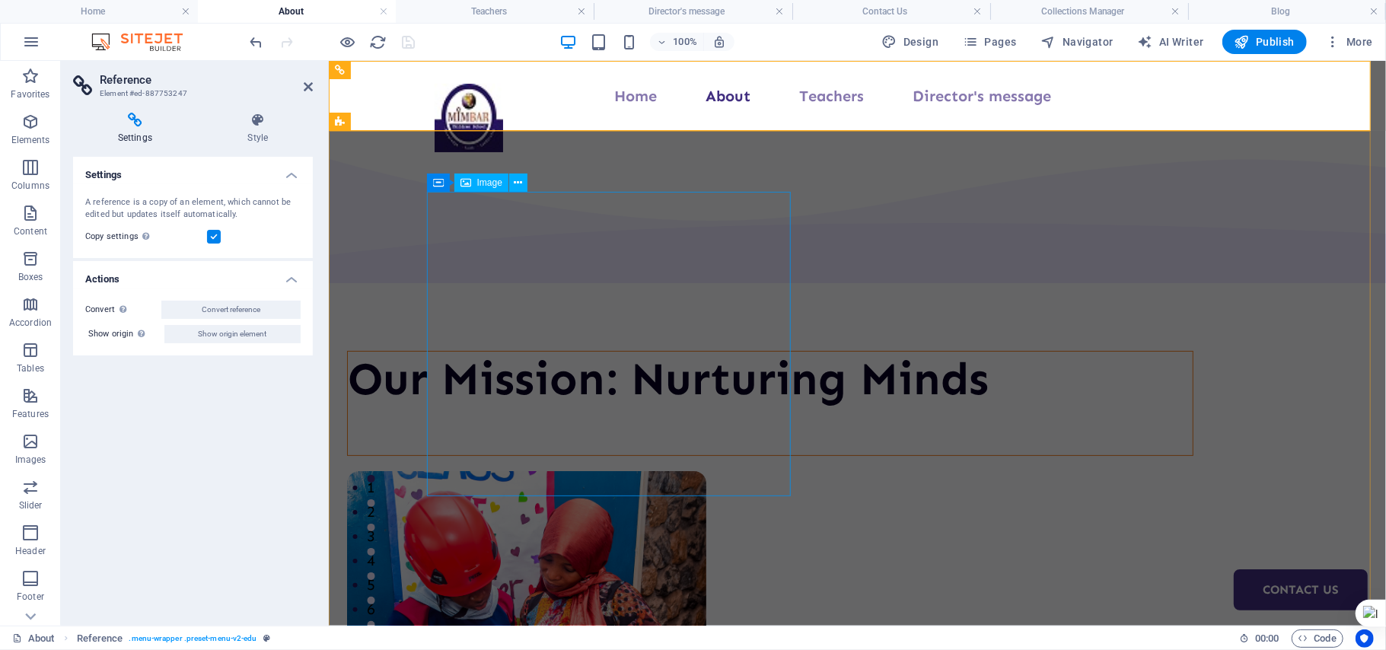
click at [512, 470] on figure at bounding box center [769, 622] width 846 height 304
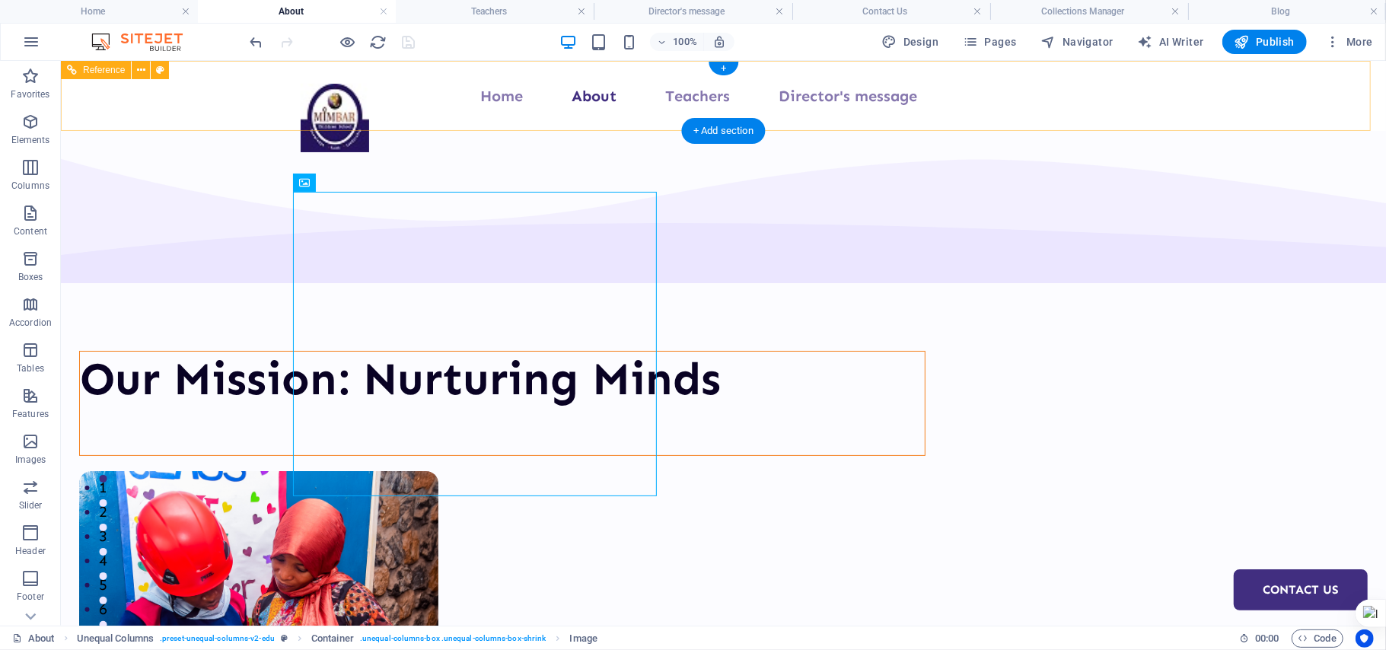
click at [668, 100] on nav "Home About Teachers Director's message Contact Us" at bounding box center [723, 95] width 846 height 24
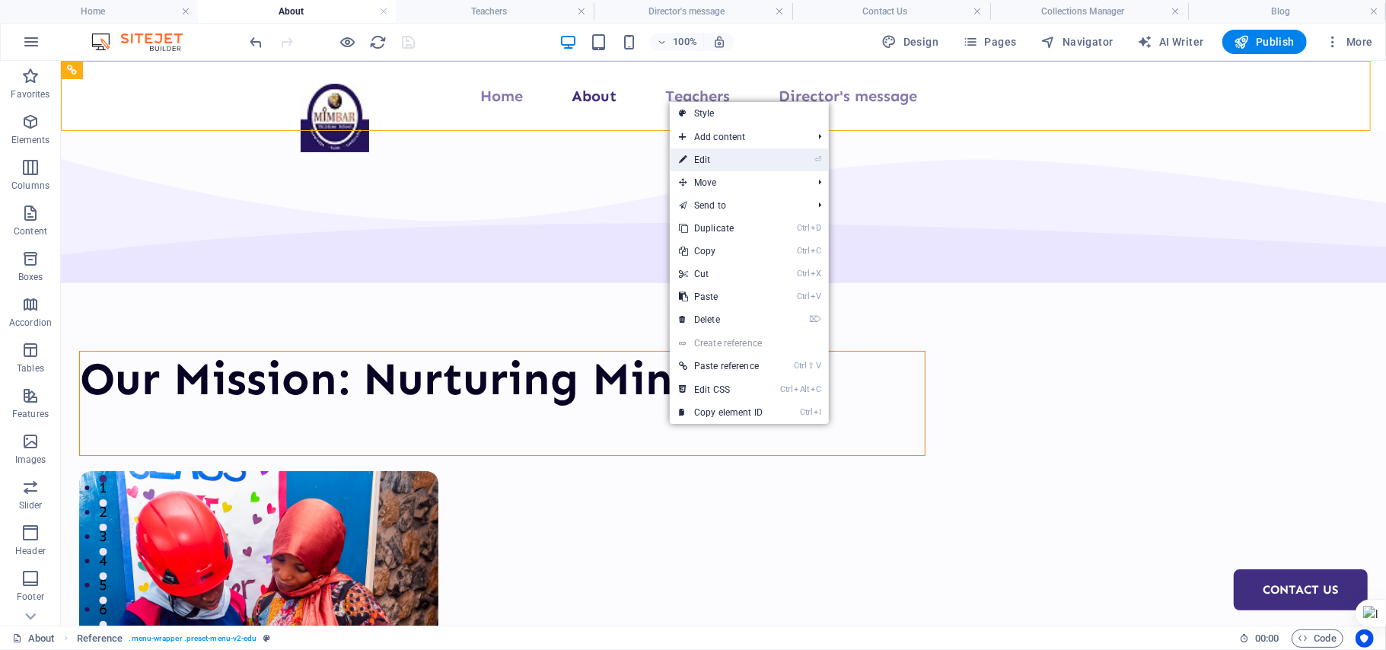
click at [728, 167] on link "⏎ Edit" at bounding box center [721, 159] width 102 height 23
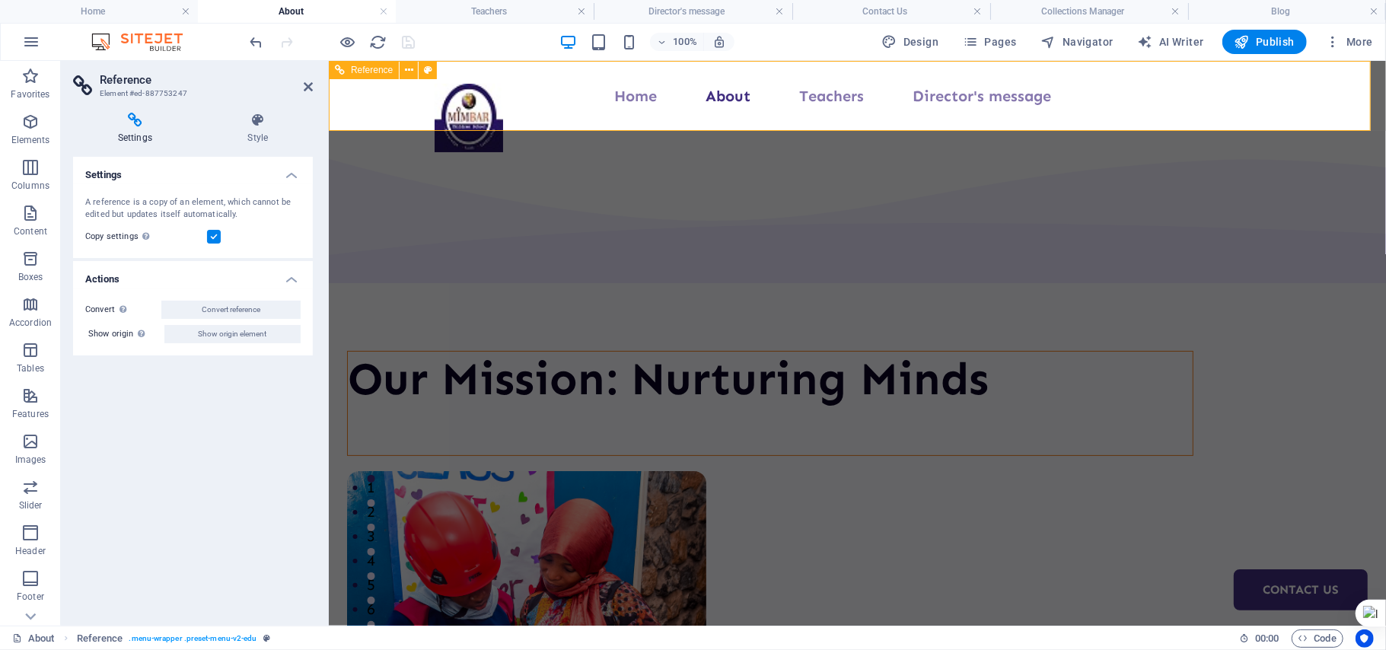
click at [758, 97] on nav "Home About Teachers Director's message Contact Us" at bounding box center [857, 95] width 846 height 24
click at [303, 93] on header "Reference Element #ed-887753247" at bounding box center [193, 81] width 240 height 40
click at [311, 84] on icon at bounding box center [308, 87] width 9 height 12
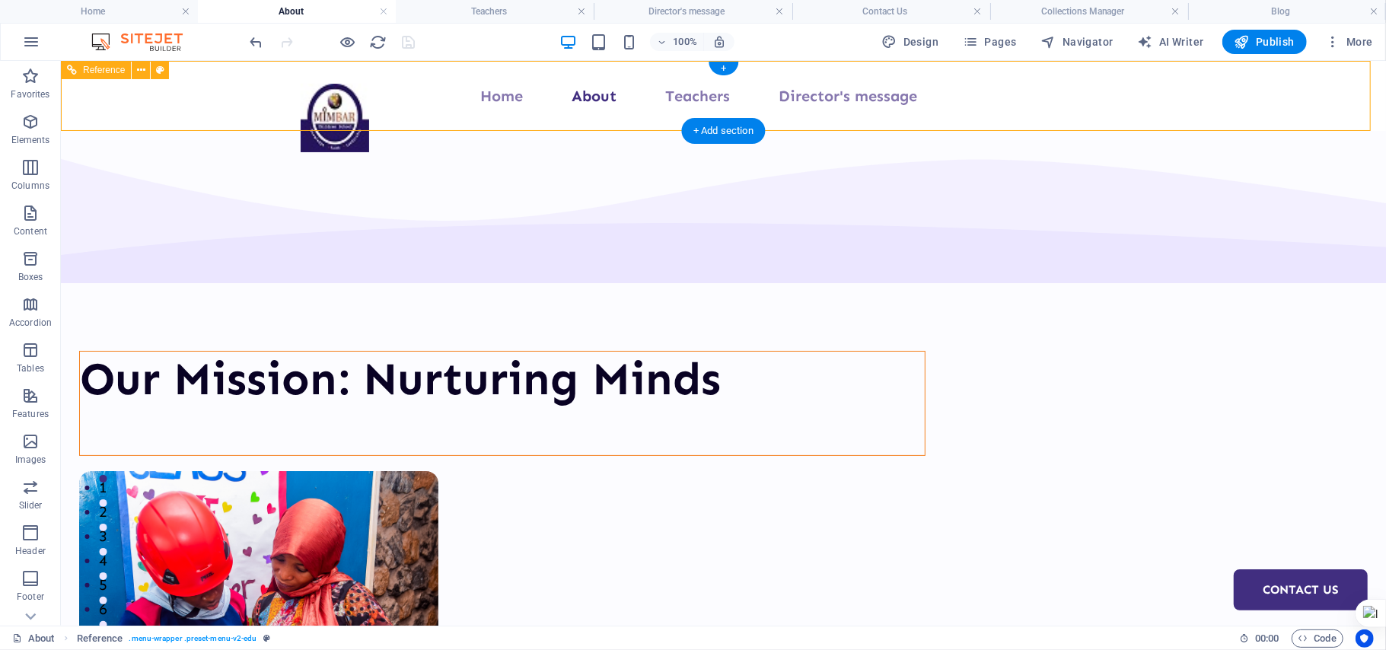
click at [520, 109] on div "Home About Teachers Director's message Contact Us" at bounding box center [722, 95] width 1325 height 70
click at [524, 91] on nav "Home About Teachers Director's message Contact Us" at bounding box center [723, 95] width 846 height 24
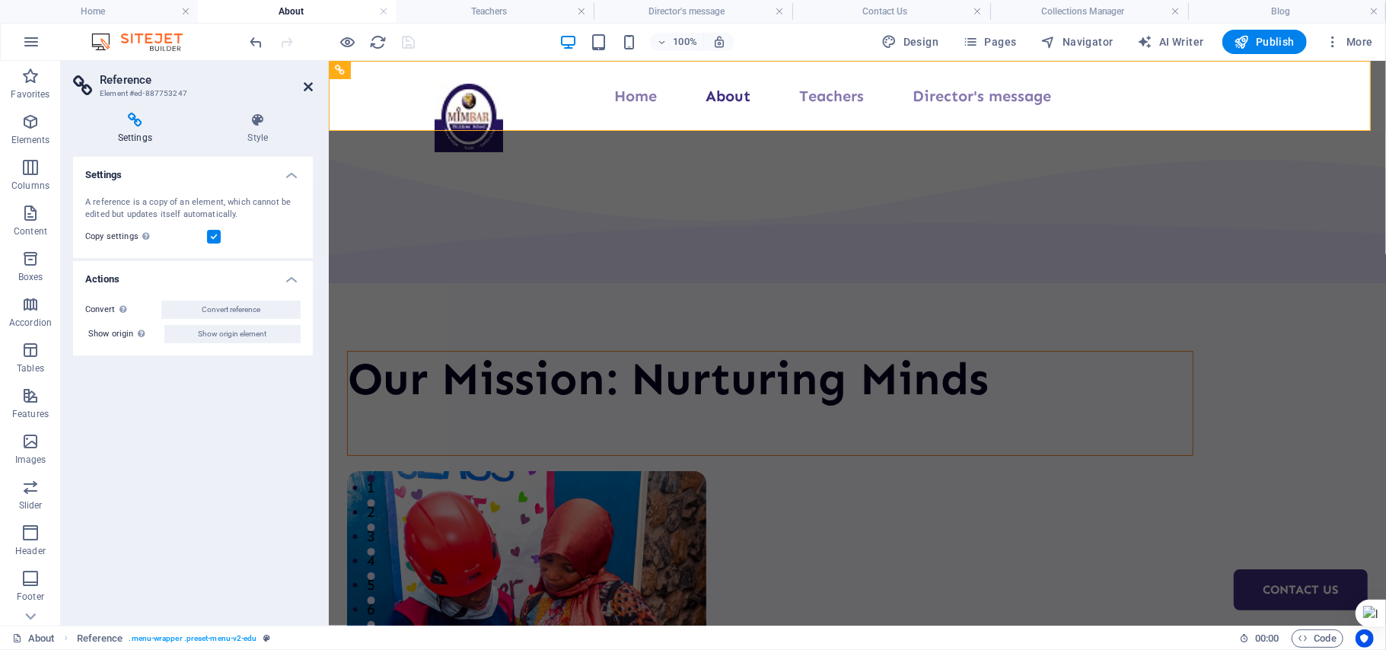
drag, startPoint x: 299, startPoint y: 87, endPoint x: 309, endPoint y: 83, distance: 10.6
click at [309, 83] on header "Reference Element #ed-887753247" at bounding box center [193, 81] width 240 height 40
click at [309, 83] on icon at bounding box center [308, 87] width 9 height 12
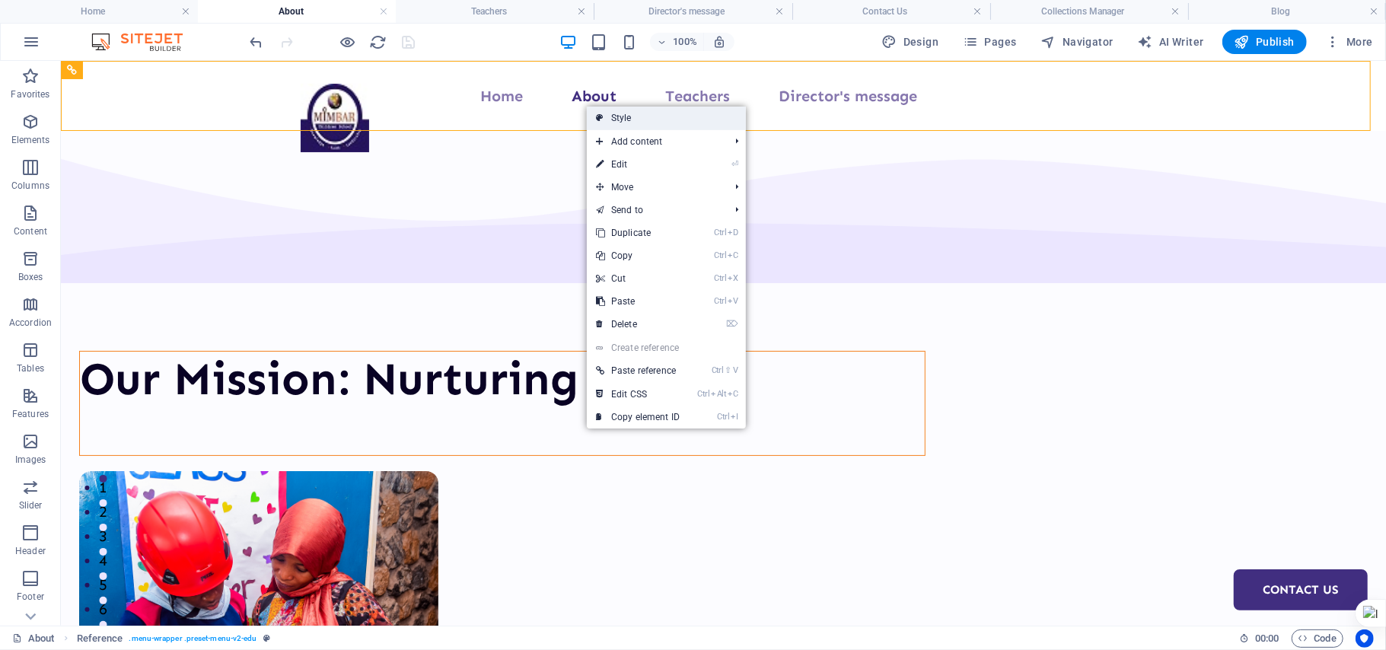
click at [607, 116] on link "Style" at bounding box center [666, 118] width 159 height 23
select select "px"
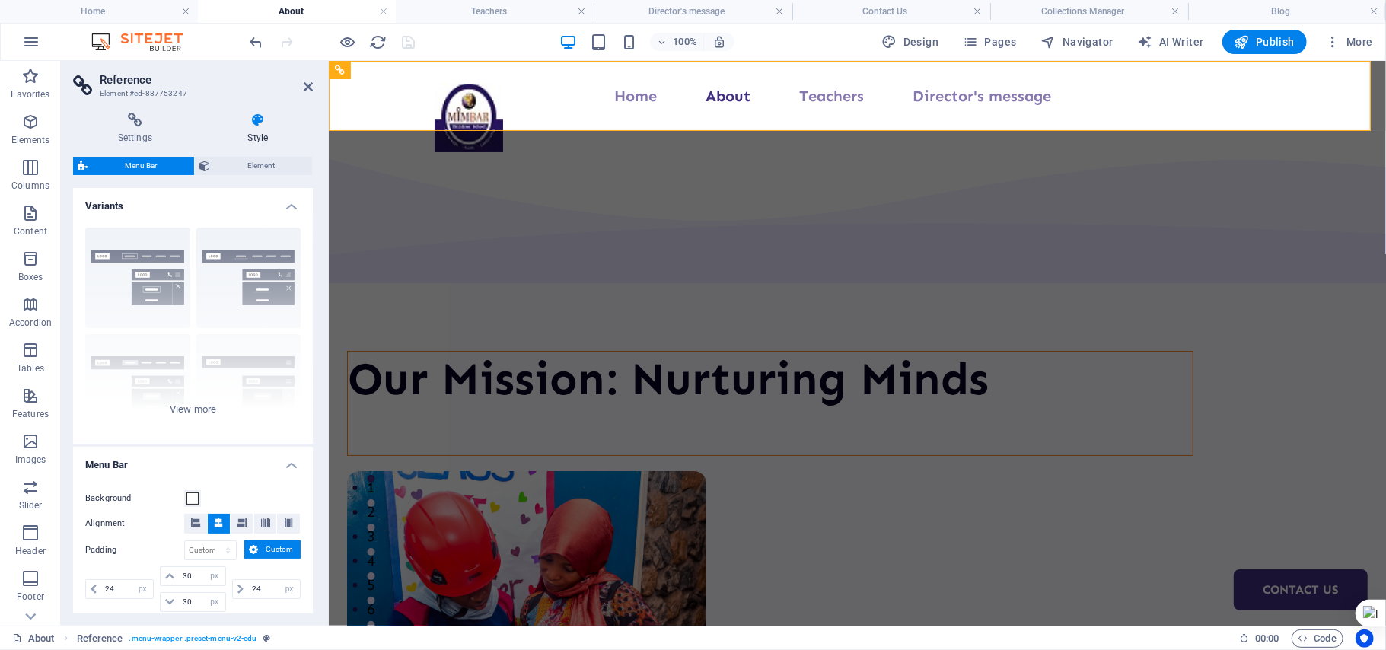
scroll to position [301, 0]
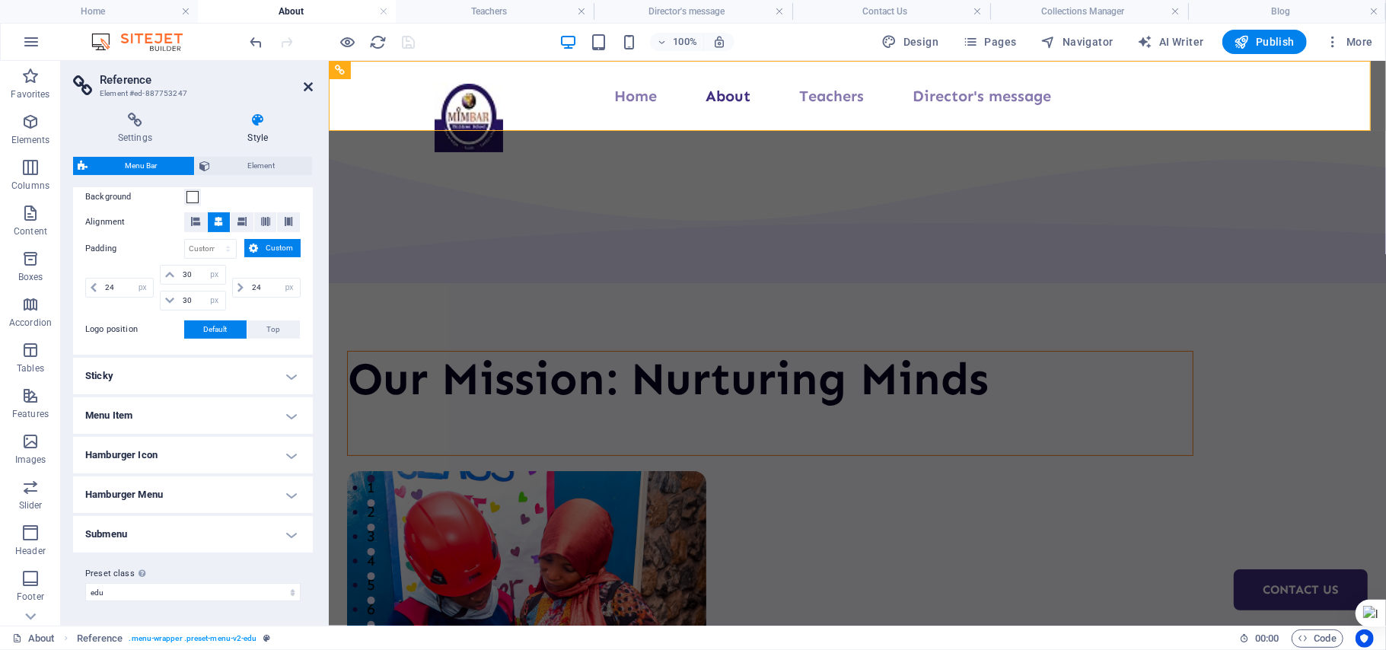
click at [305, 88] on icon at bounding box center [308, 87] width 9 height 12
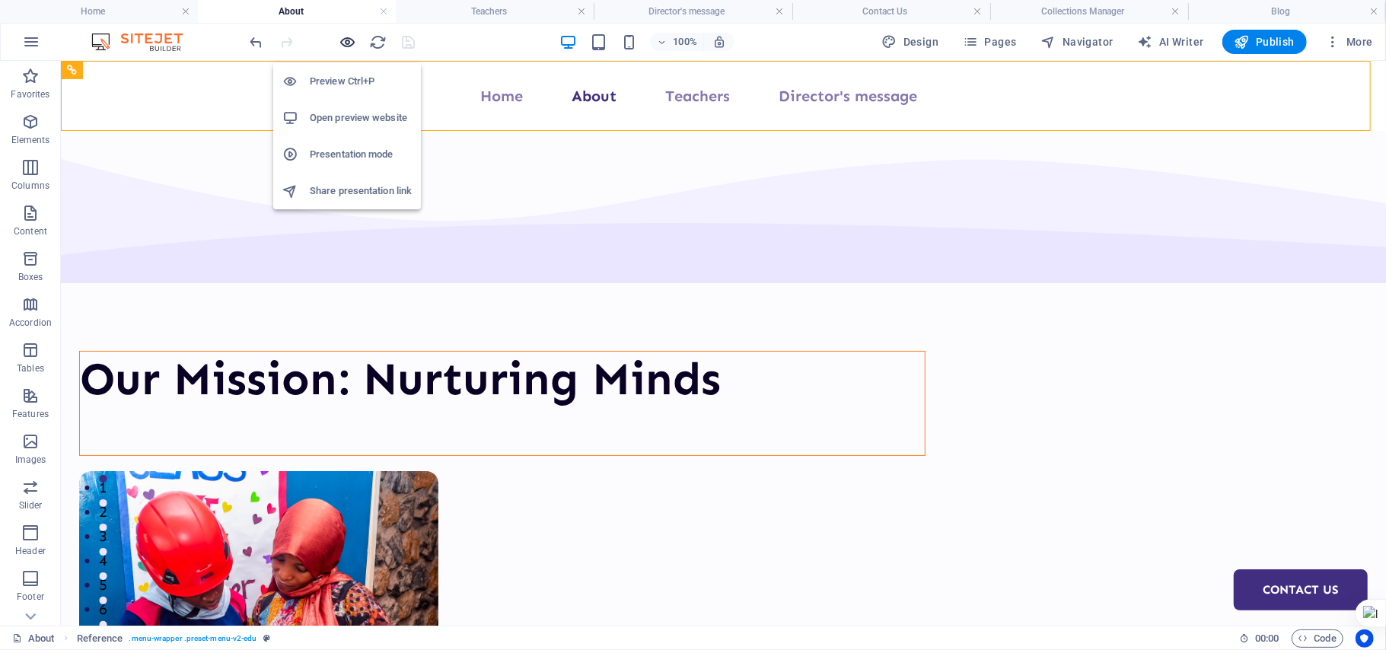
click at [343, 43] on icon "button" at bounding box center [348, 42] width 18 height 18
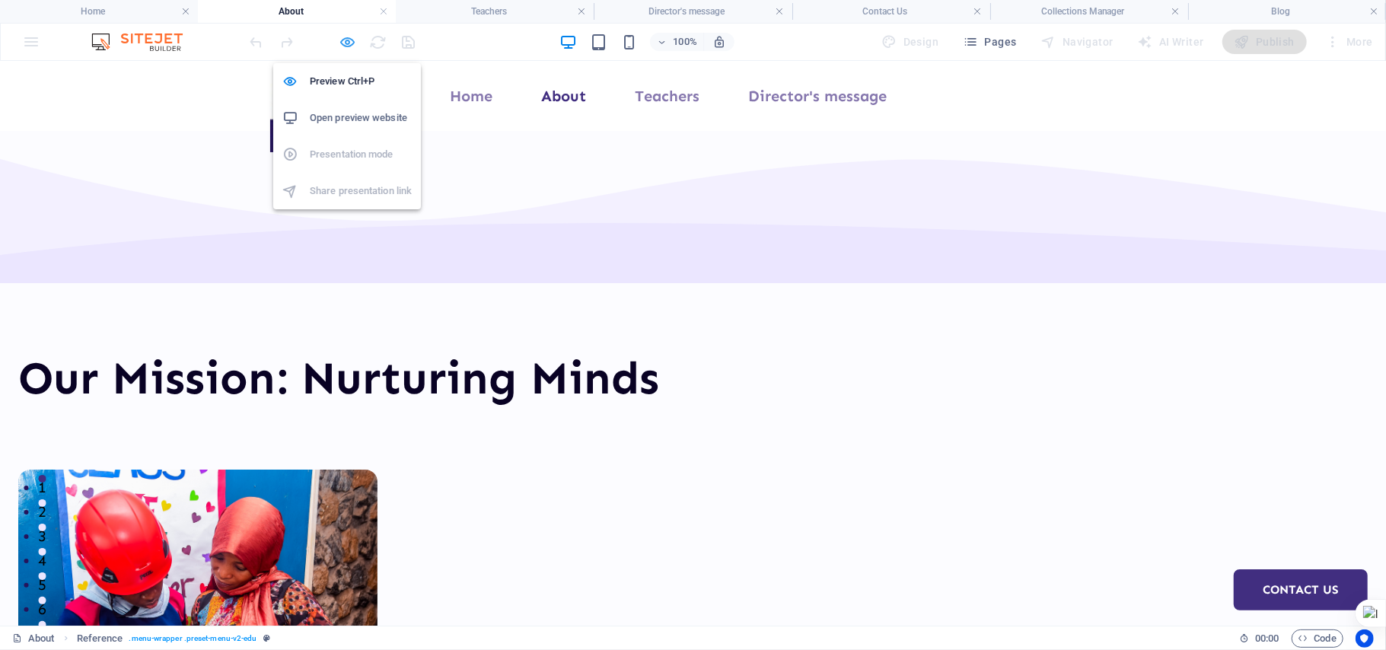
click at [343, 43] on icon "button" at bounding box center [348, 42] width 18 height 18
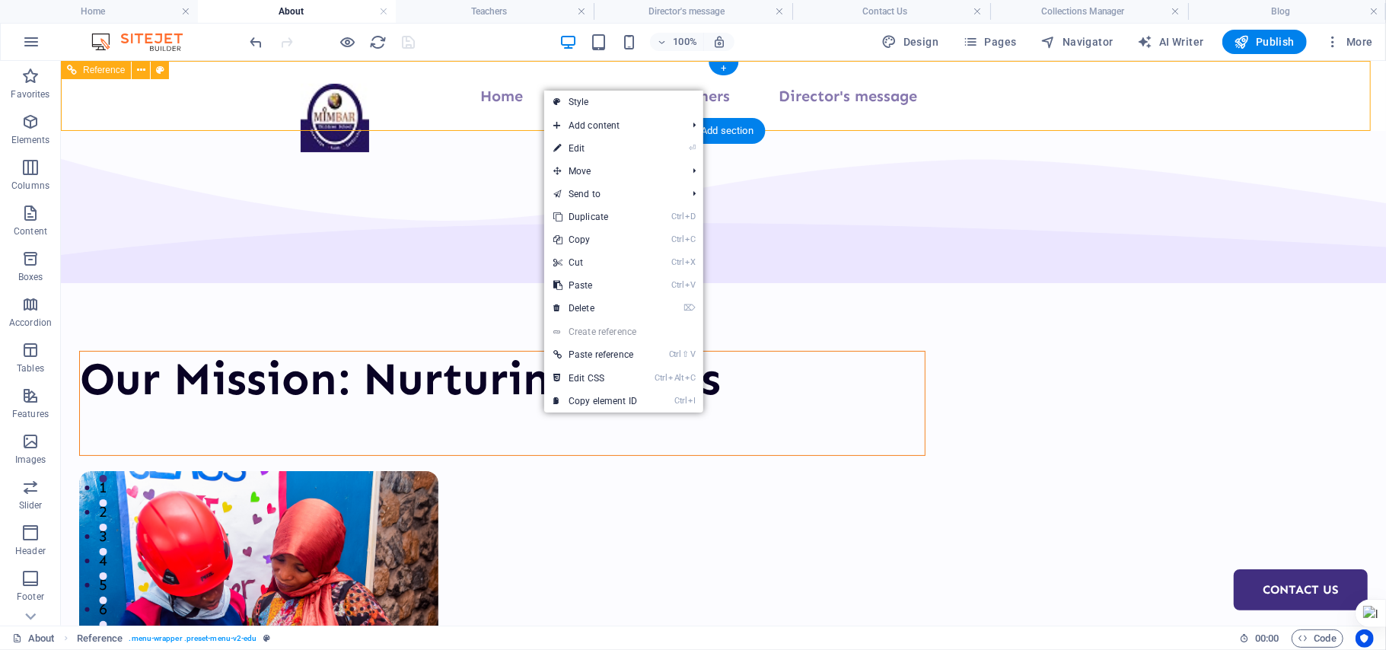
click at [503, 88] on nav "Home About Teachers Director's message Contact Us" at bounding box center [723, 95] width 846 height 24
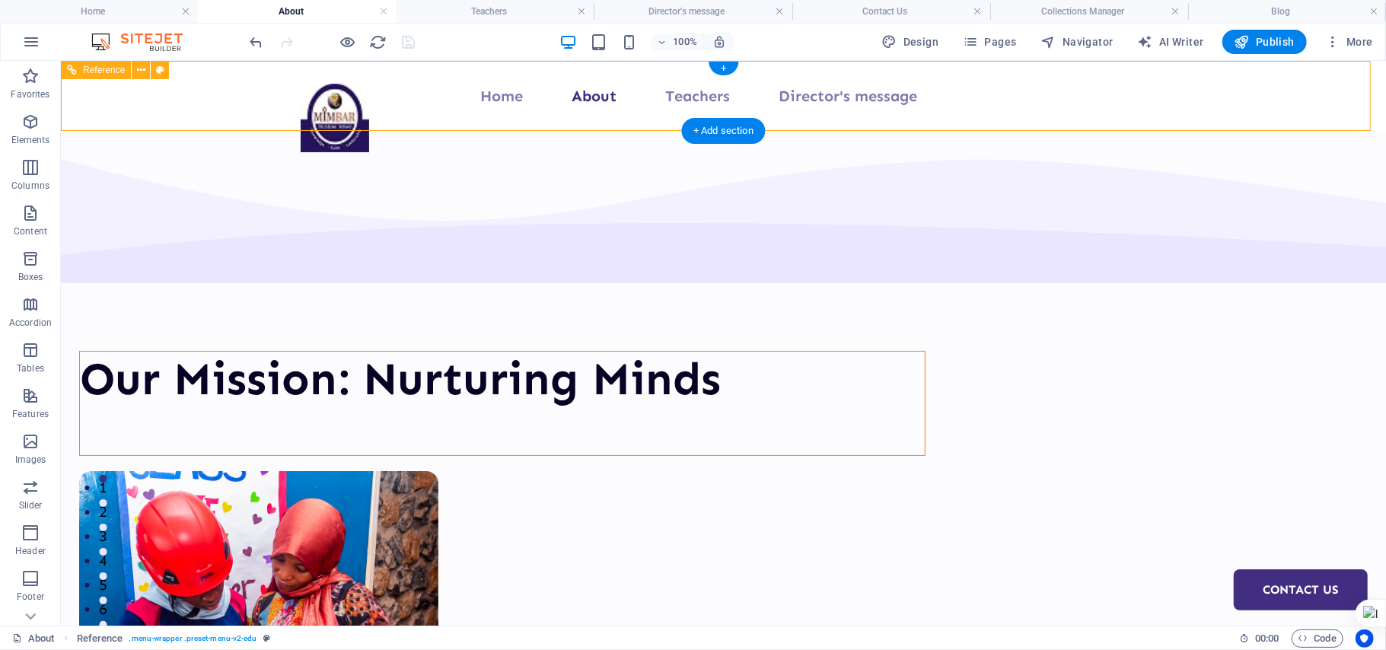
click at [503, 88] on nav "Home About Teachers Director's message Contact Us" at bounding box center [723, 95] width 846 height 24
click at [300, 88] on nav "Home About Teachers Director's message Contact Us" at bounding box center [723, 95] width 846 height 24
select select "px"
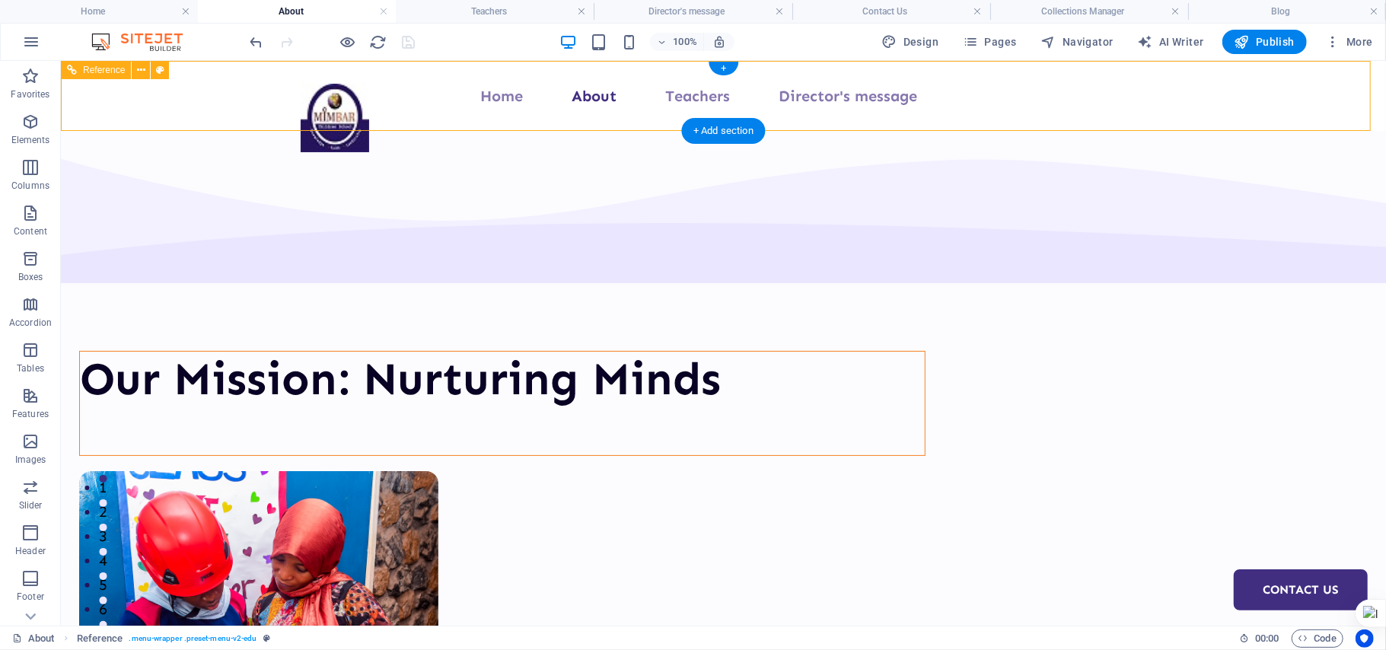
select select "px"
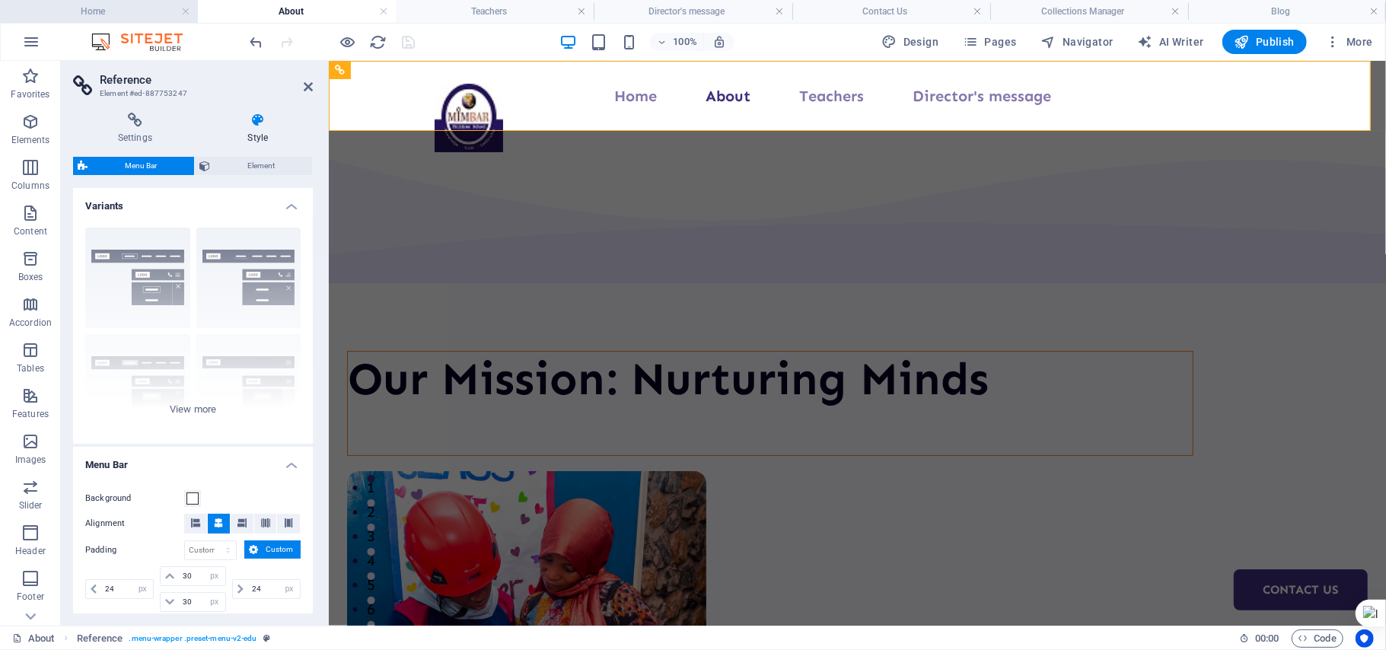
click at [150, 18] on h4 "Home" at bounding box center [99, 11] width 198 height 17
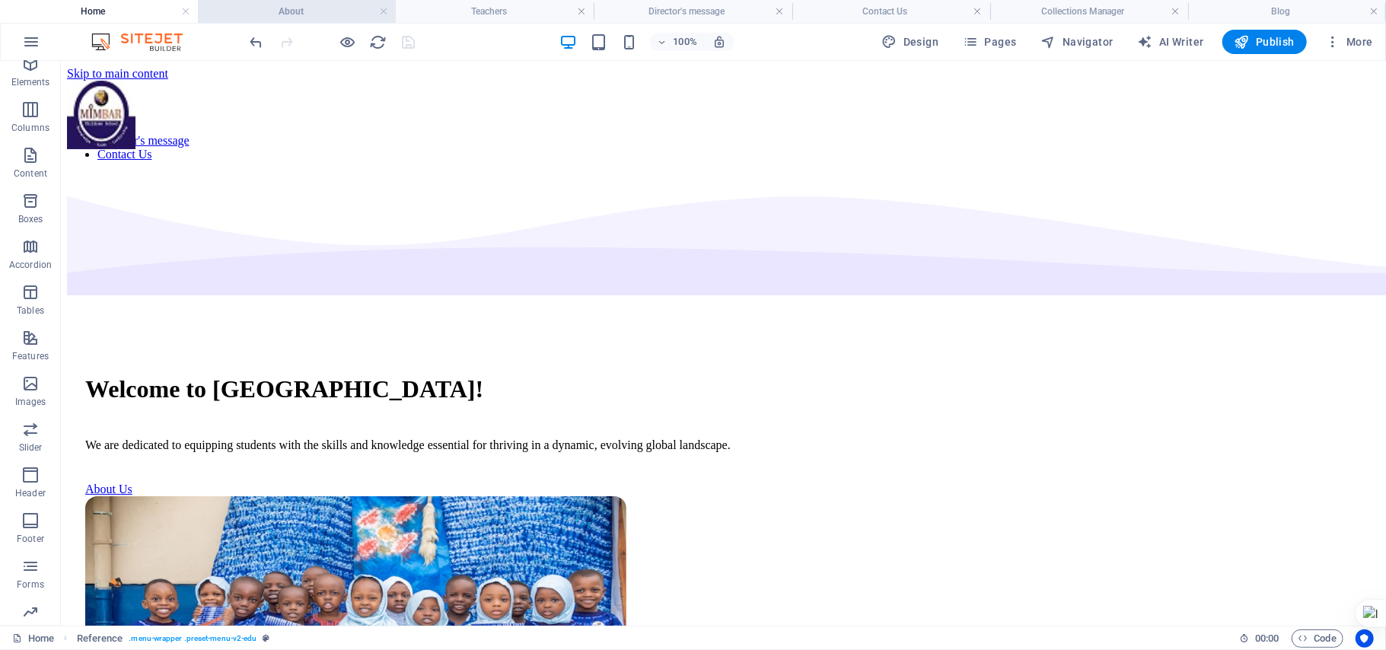
click at [349, 11] on h4 "About" at bounding box center [297, 11] width 198 height 17
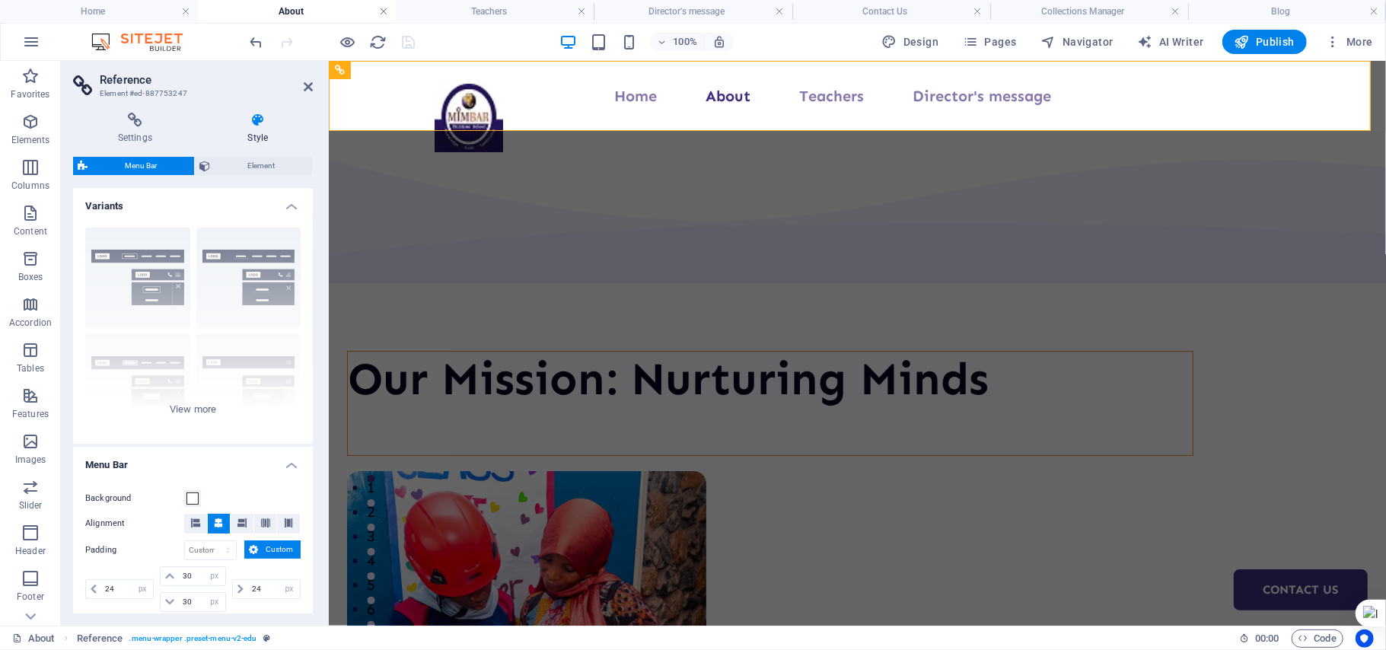
click at [384, 12] on link at bounding box center [383, 12] width 9 height 14
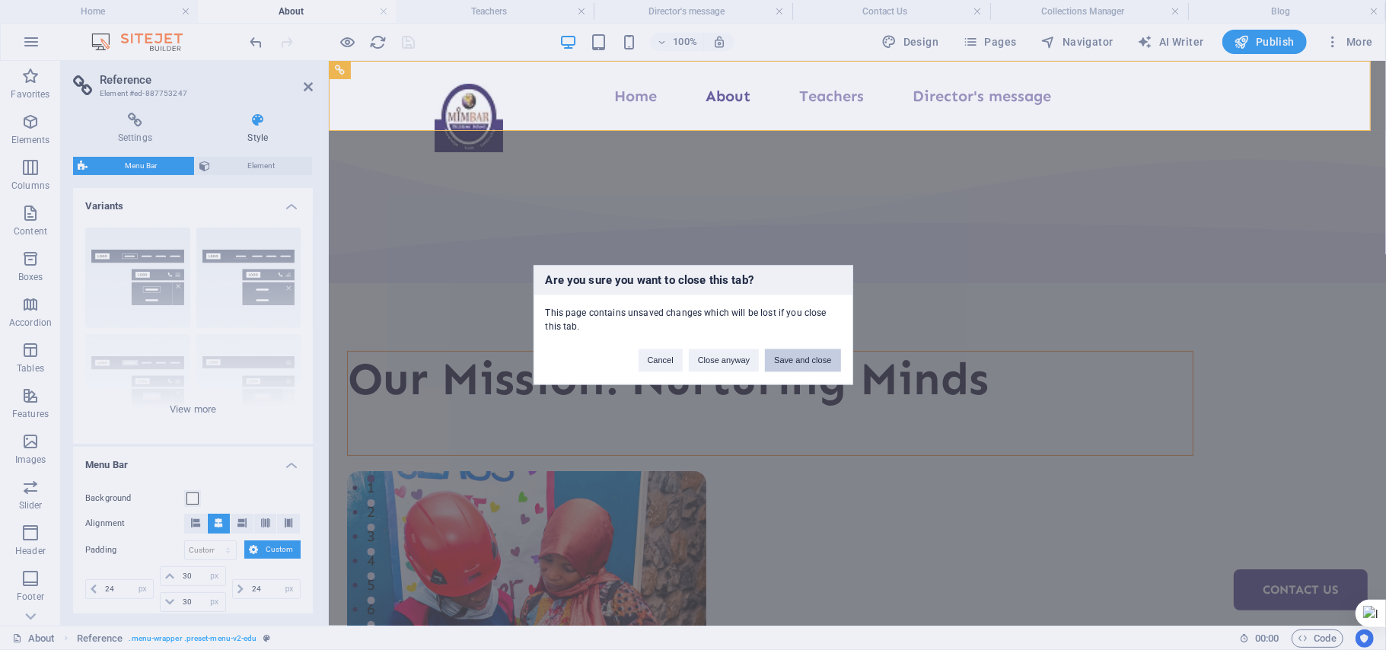
click at [810, 359] on button "Save and close" at bounding box center [802, 360] width 75 height 23
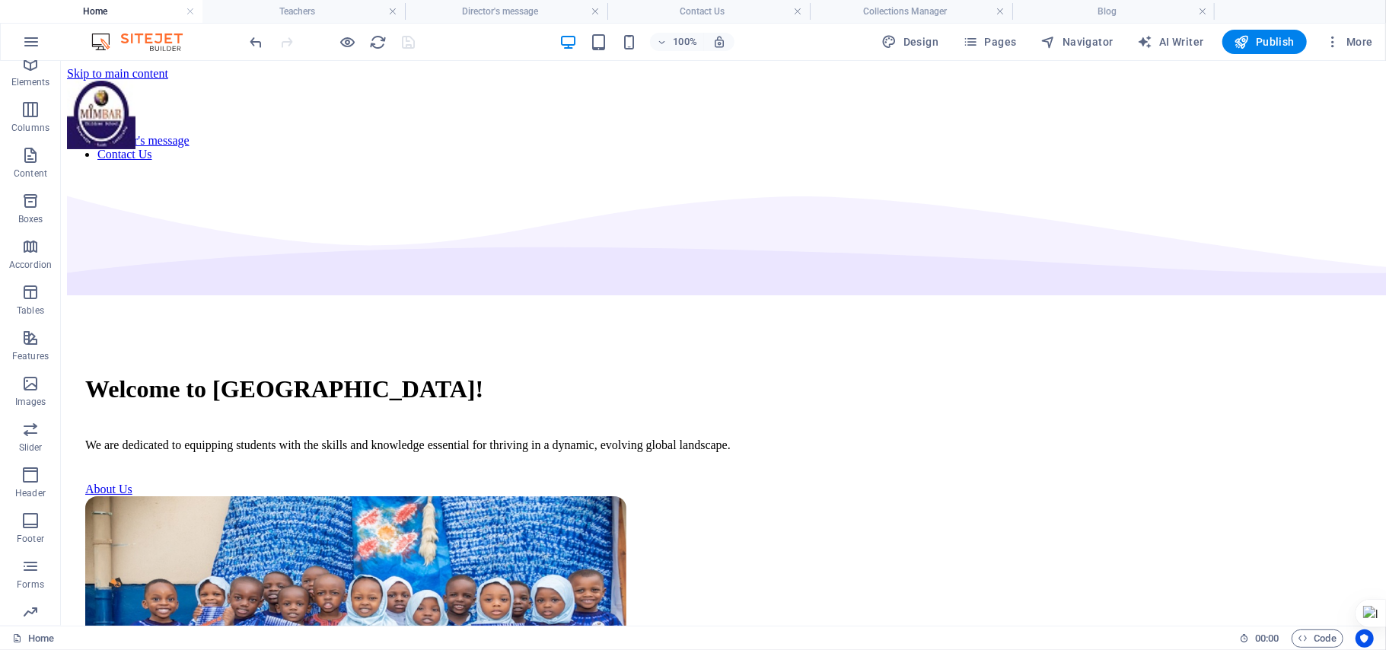
click at [397, 40] on div at bounding box center [332, 42] width 170 height 24
click at [382, 41] on icon "reload" at bounding box center [379, 42] width 18 height 18
click at [350, 41] on icon "button" at bounding box center [348, 42] width 18 height 18
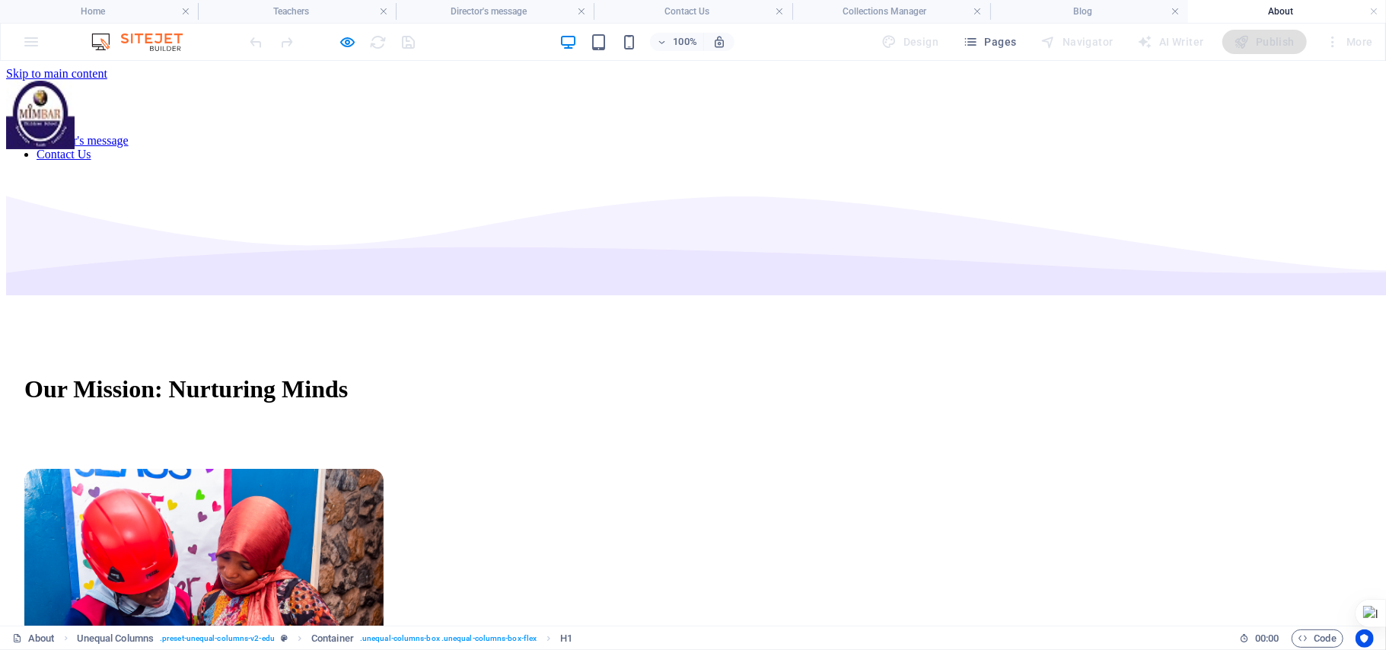
scroll to position [0, 0]
click at [354, 46] on icon "button" at bounding box center [348, 42] width 18 height 18
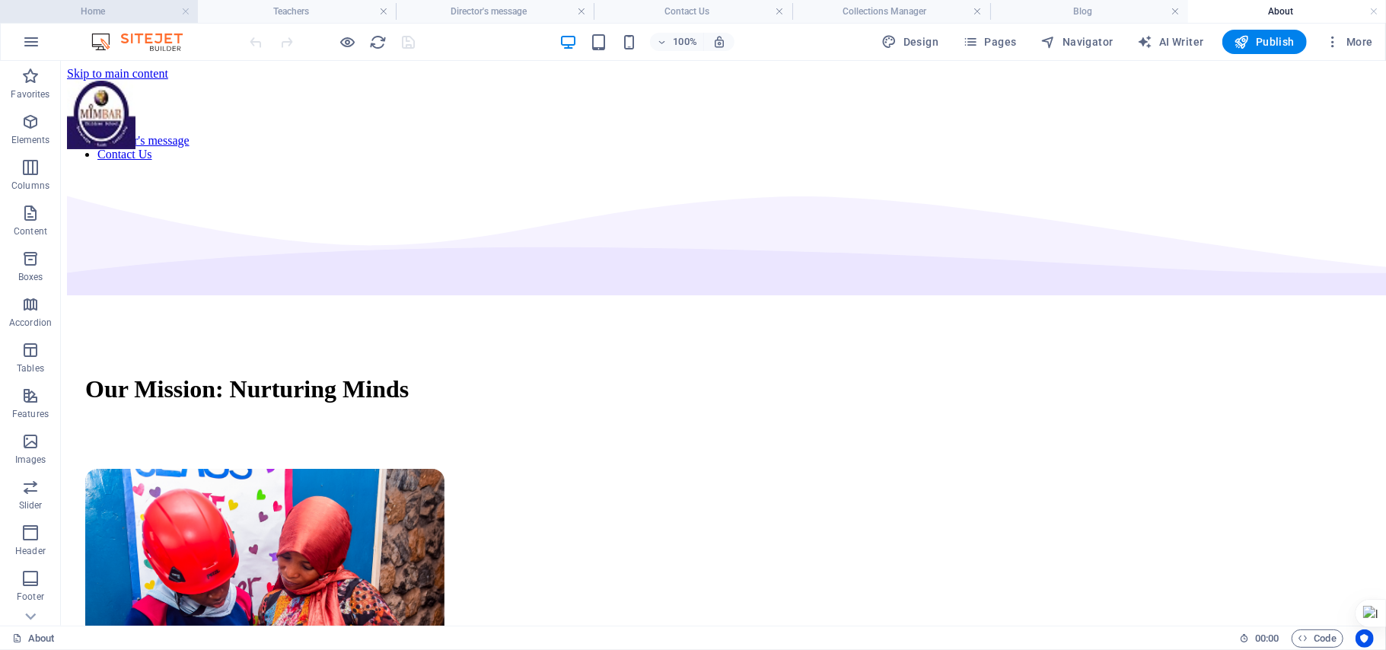
click at [119, 13] on h4 "Home" at bounding box center [99, 11] width 198 height 17
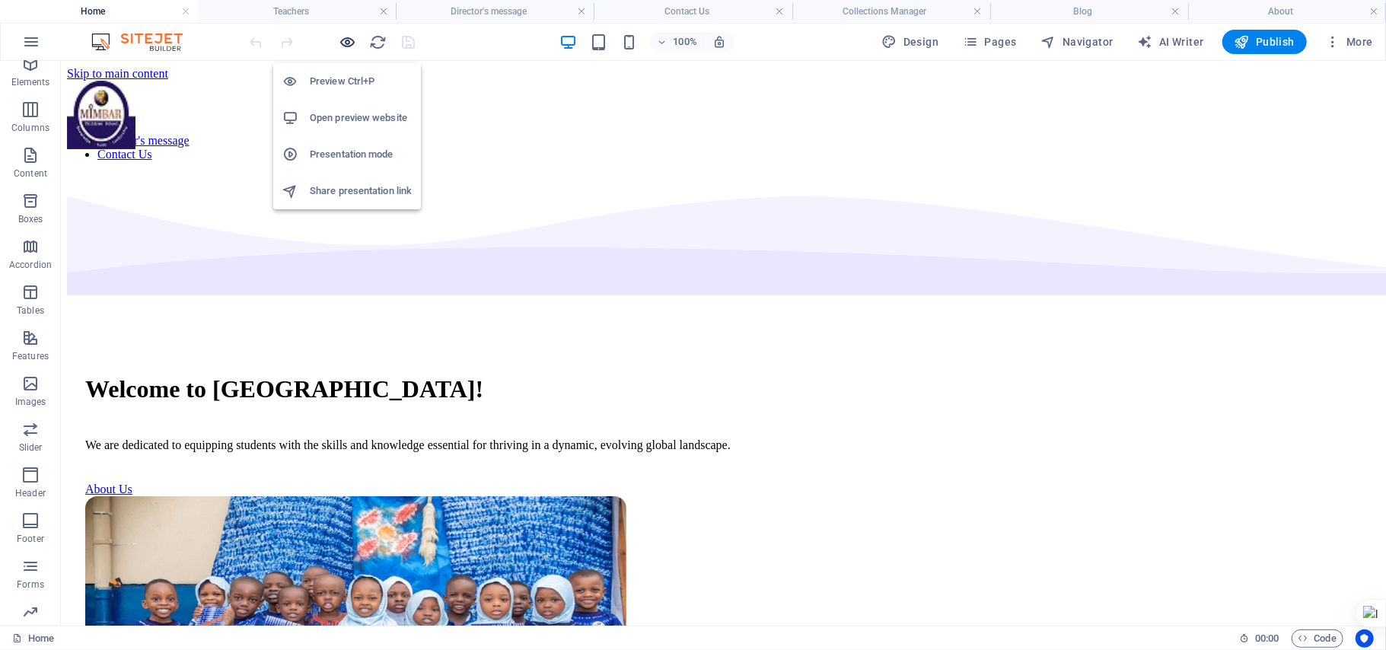
click at [343, 47] on icon "button" at bounding box center [348, 42] width 18 height 18
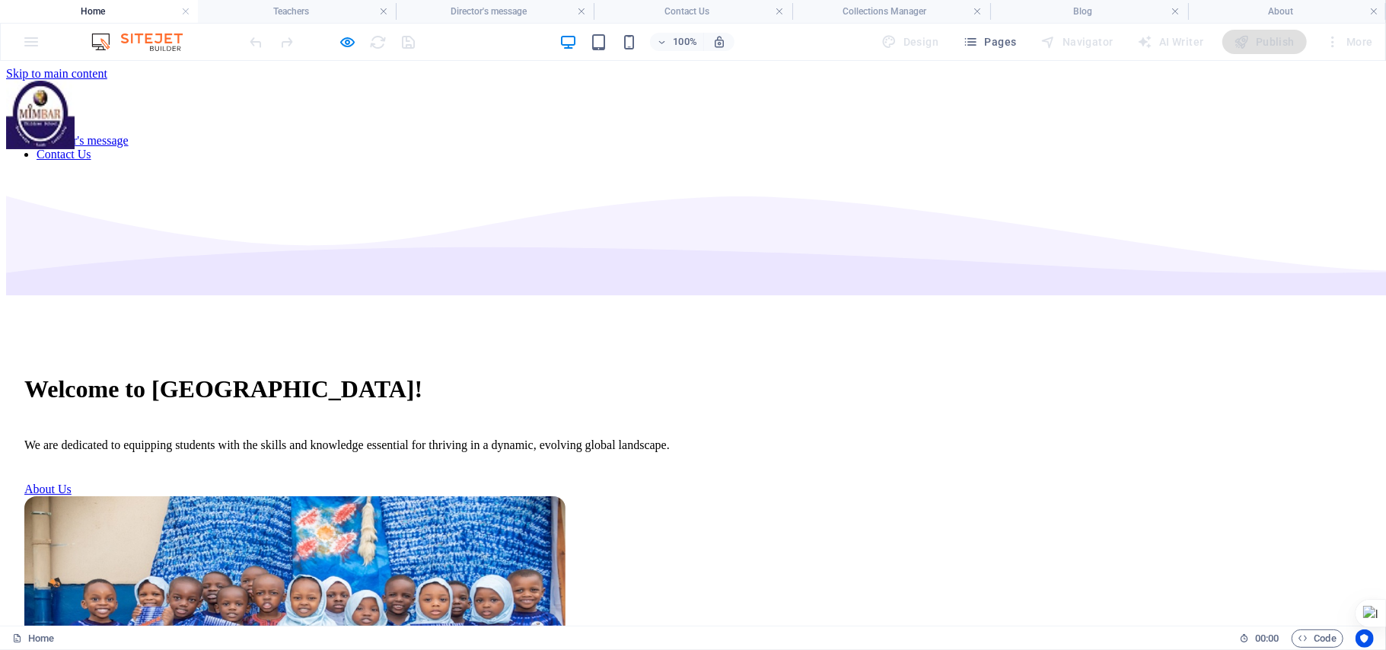
drag, startPoint x: 610, startPoint y: 104, endPoint x: 634, endPoint y: 88, distance: 29.1
click at [634, 119] on li "About" at bounding box center [708, 126] width 1343 height 14
click at [67, 119] on link "About" at bounding box center [52, 125] width 30 height 13
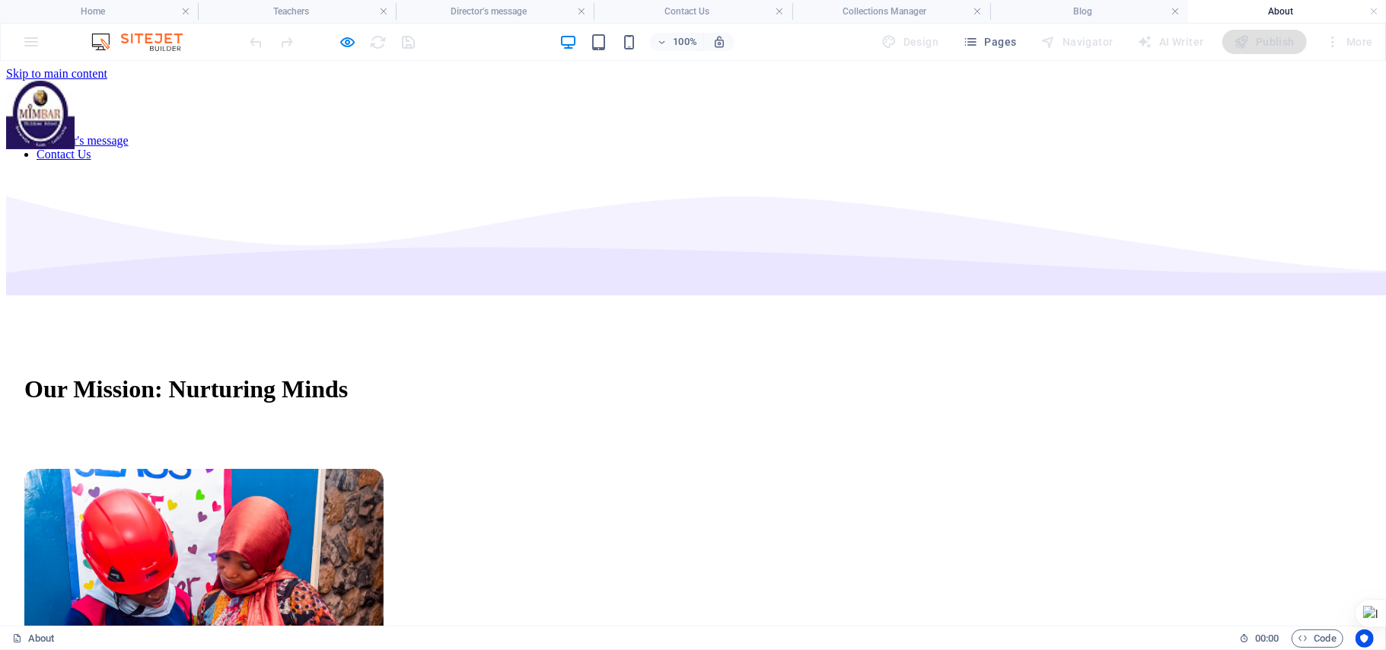
click at [66, 106] on link "Home" at bounding box center [52, 112] width 30 height 13
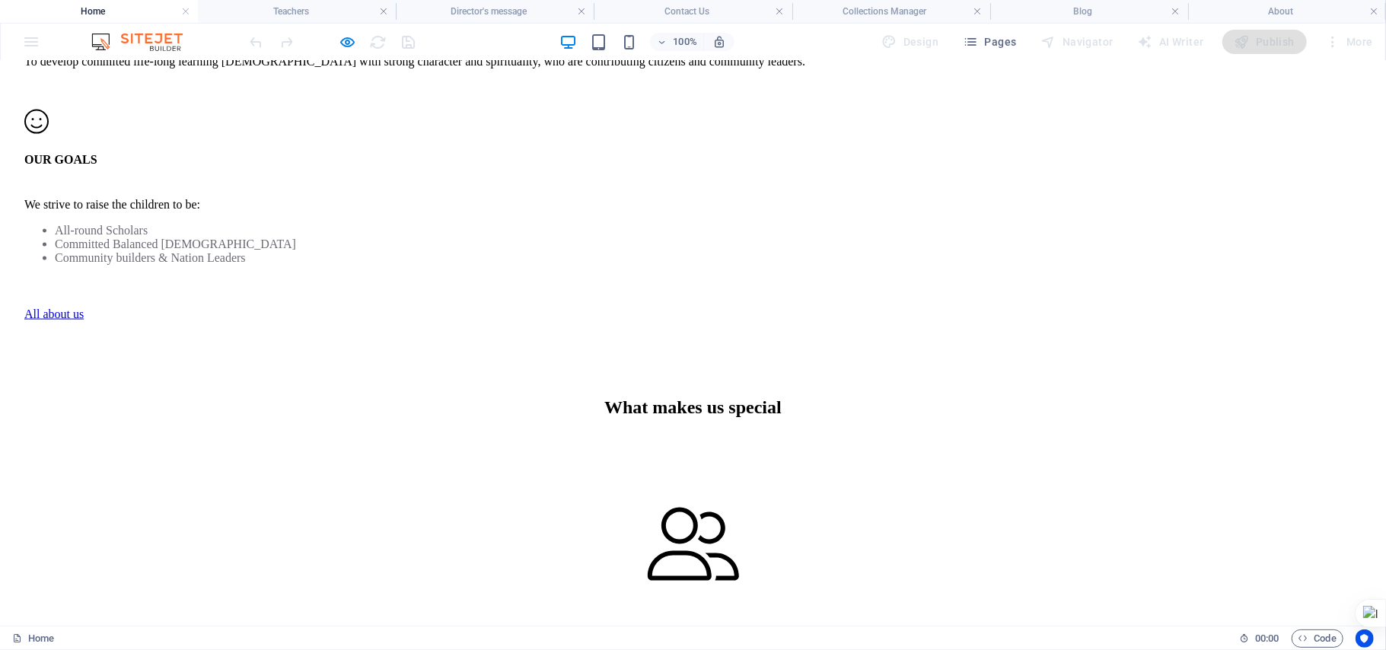
scroll to position [1590, 0]
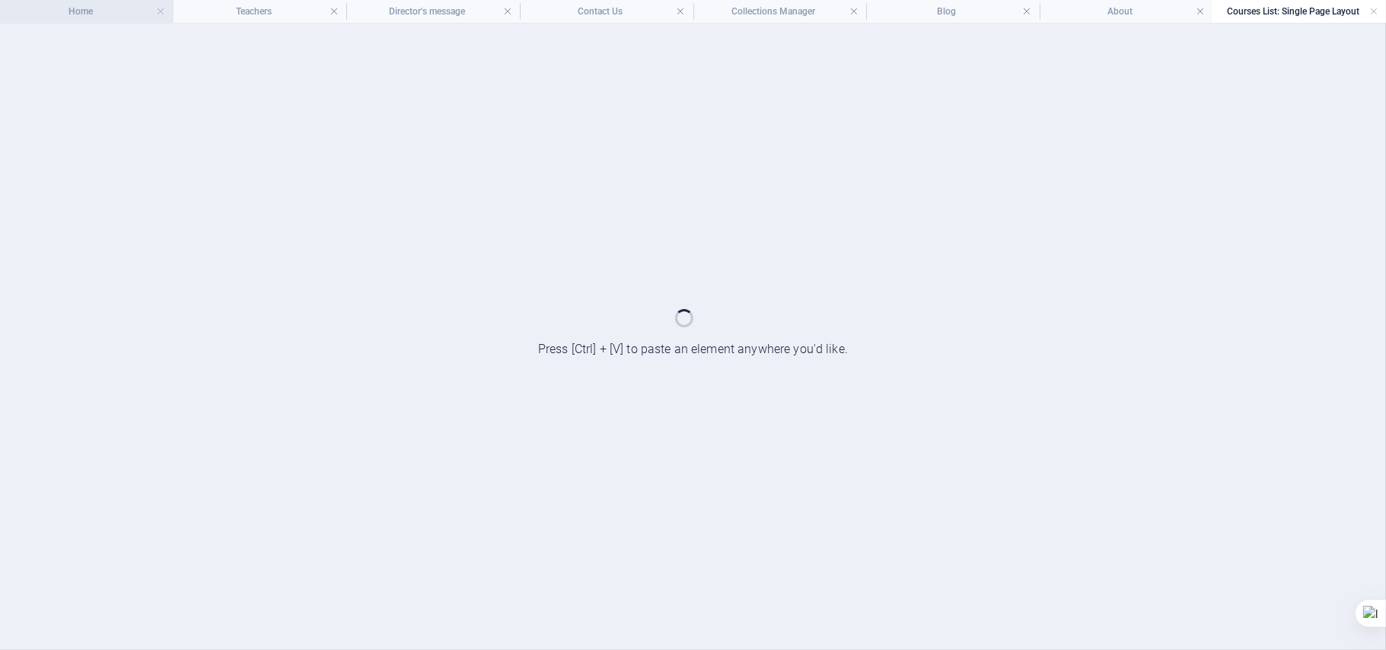
click at [93, 13] on h4 "Home" at bounding box center [87, 11] width 174 height 17
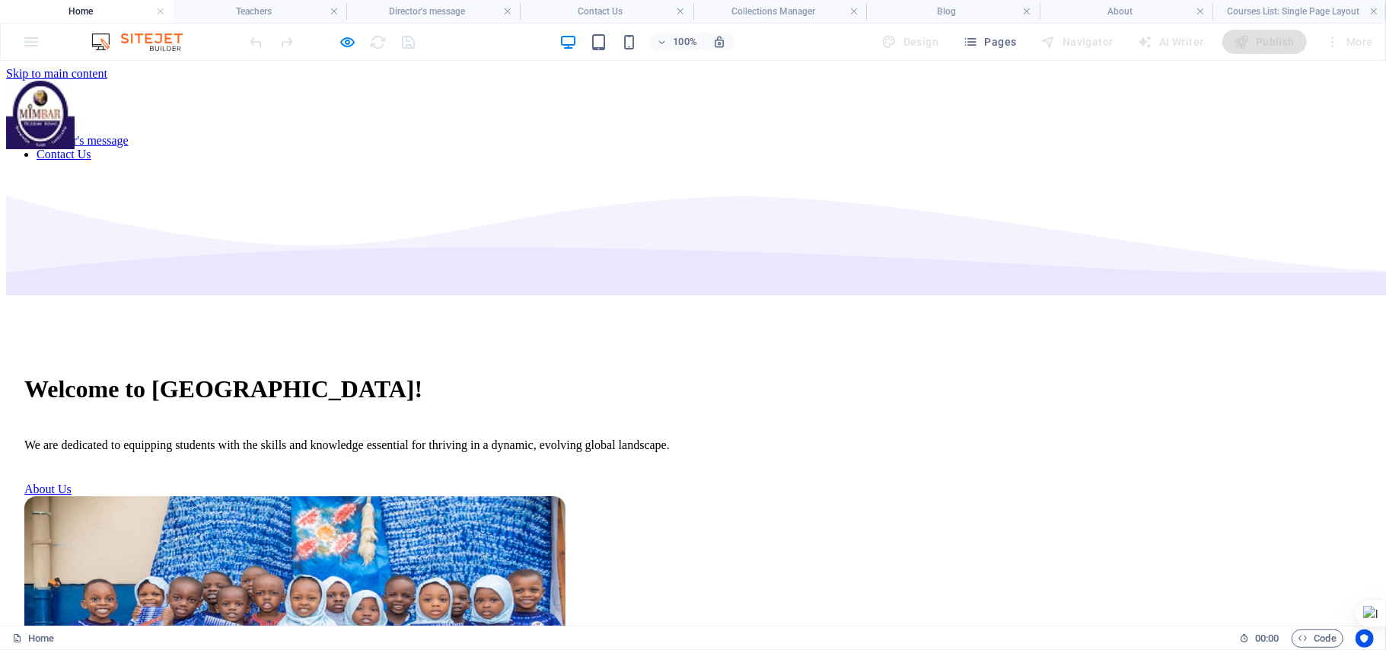
scroll to position [1590, 0]
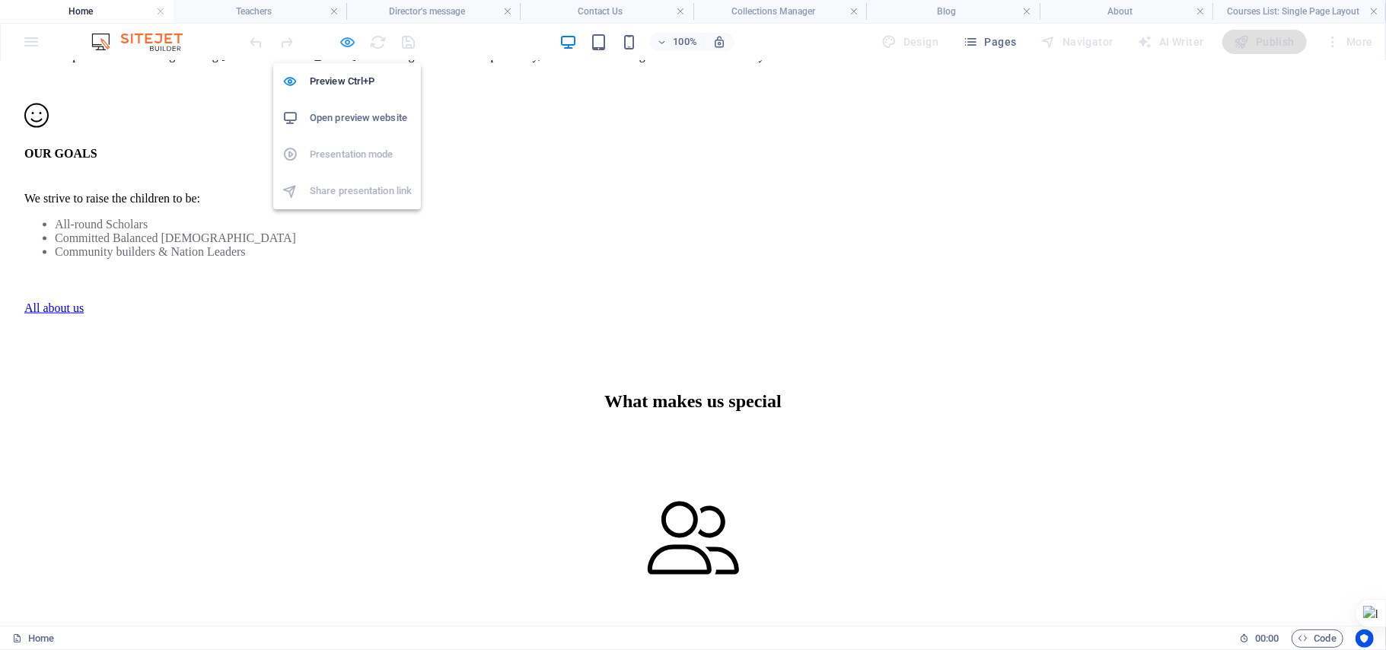
click at [347, 44] on icon "button" at bounding box center [348, 42] width 18 height 18
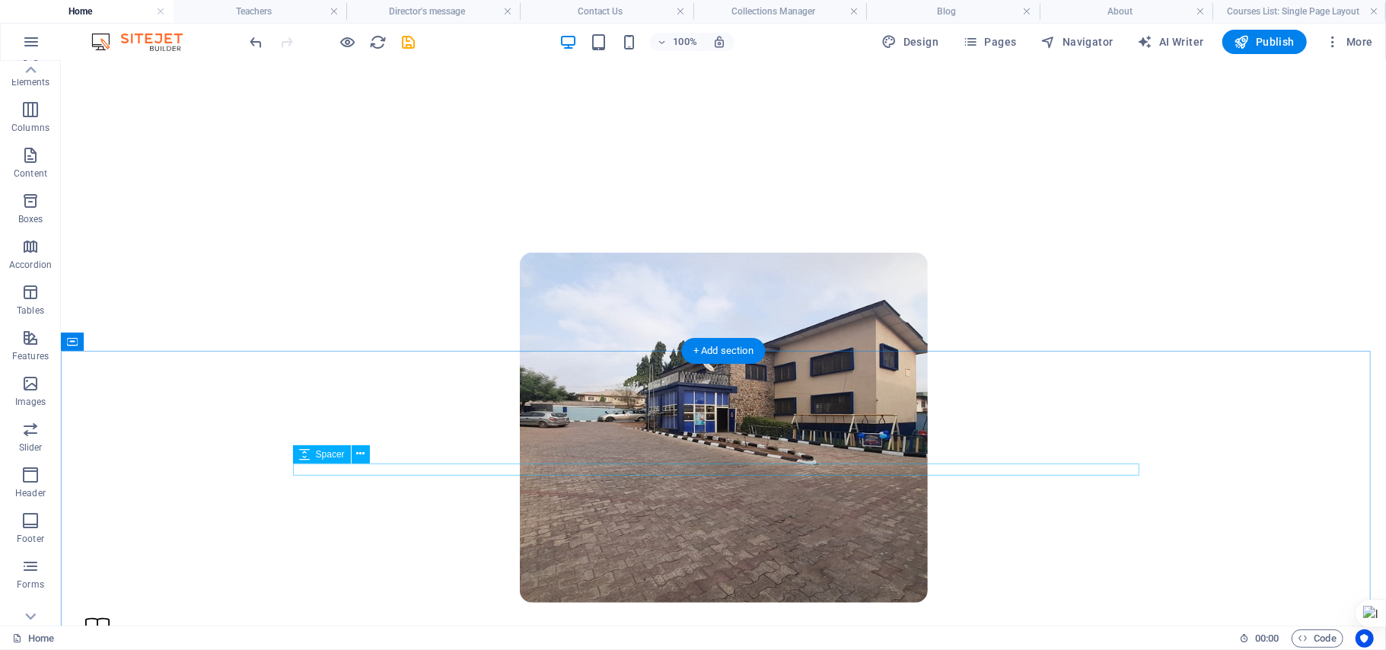
scroll to position [0, 0]
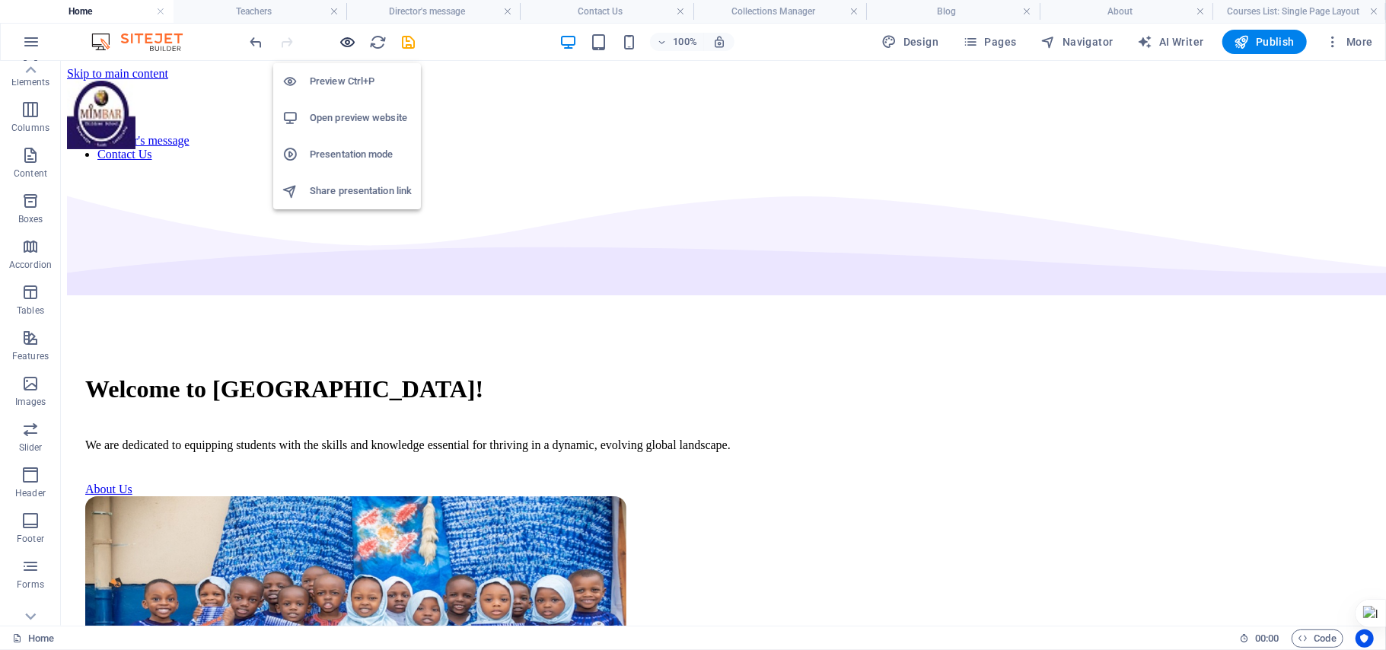
click at [352, 44] on icon "button" at bounding box center [348, 42] width 18 height 18
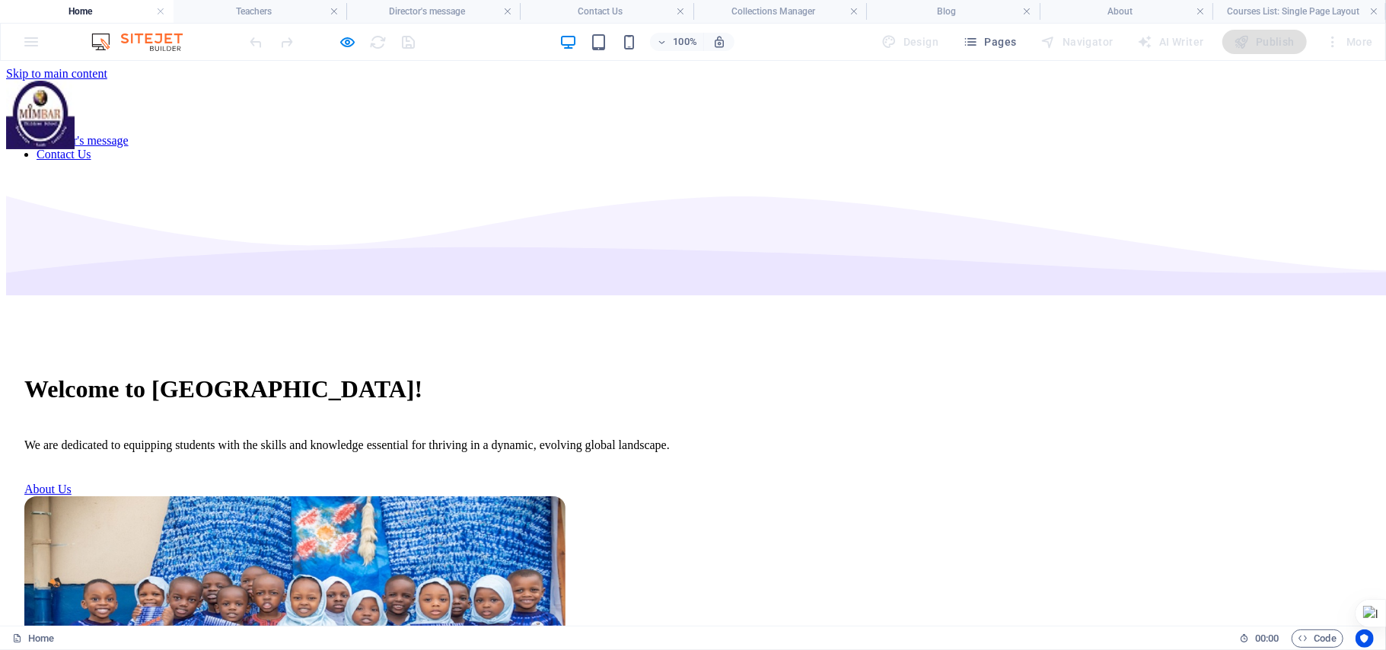
click at [67, 119] on link "About" at bounding box center [52, 125] width 30 height 13
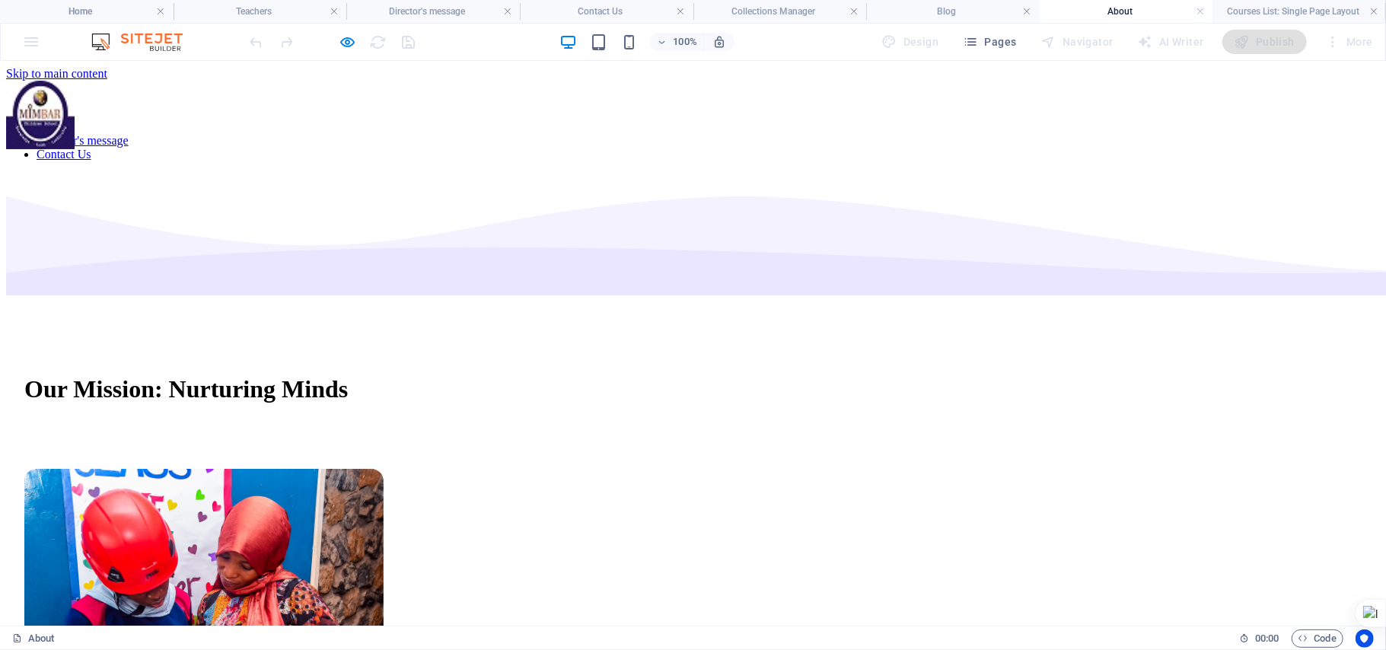
click at [91, 147] on link "Contact Us" at bounding box center [64, 153] width 55 height 13
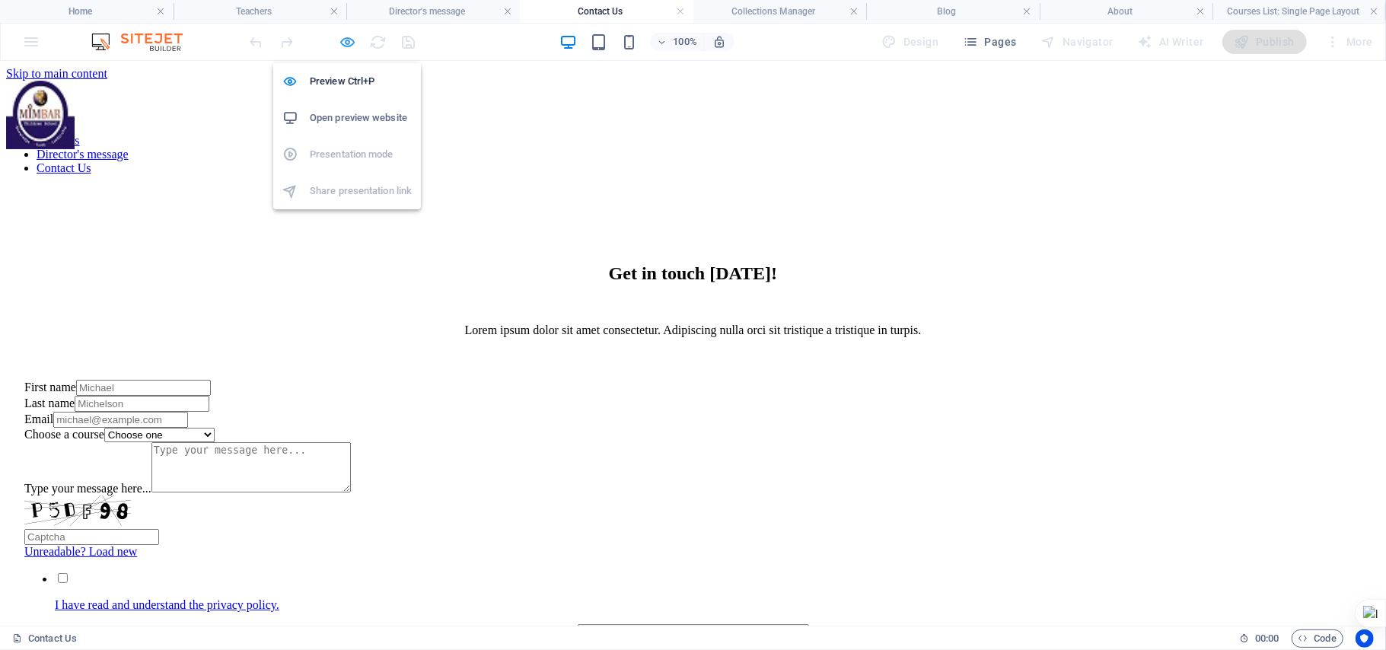
drag, startPoint x: 336, startPoint y: 47, endPoint x: 343, endPoint y: 37, distance: 12.0
click at [343, 37] on div at bounding box center [332, 42] width 170 height 24
click at [343, 37] on icon "button" at bounding box center [348, 42] width 18 height 18
click at [354, 46] on icon "button" at bounding box center [348, 42] width 18 height 18
click at [339, 76] on h6 "Preview Ctrl+P" at bounding box center [361, 81] width 102 height 18
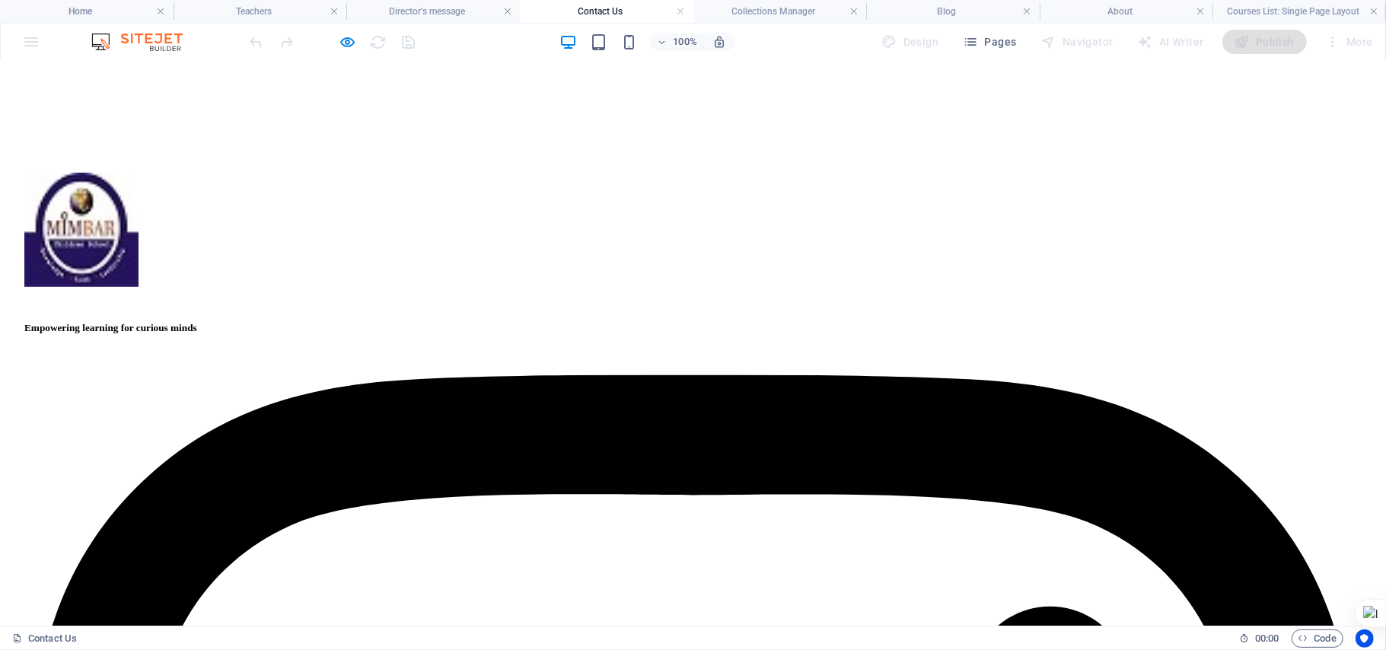
scroll to position [607, 0]
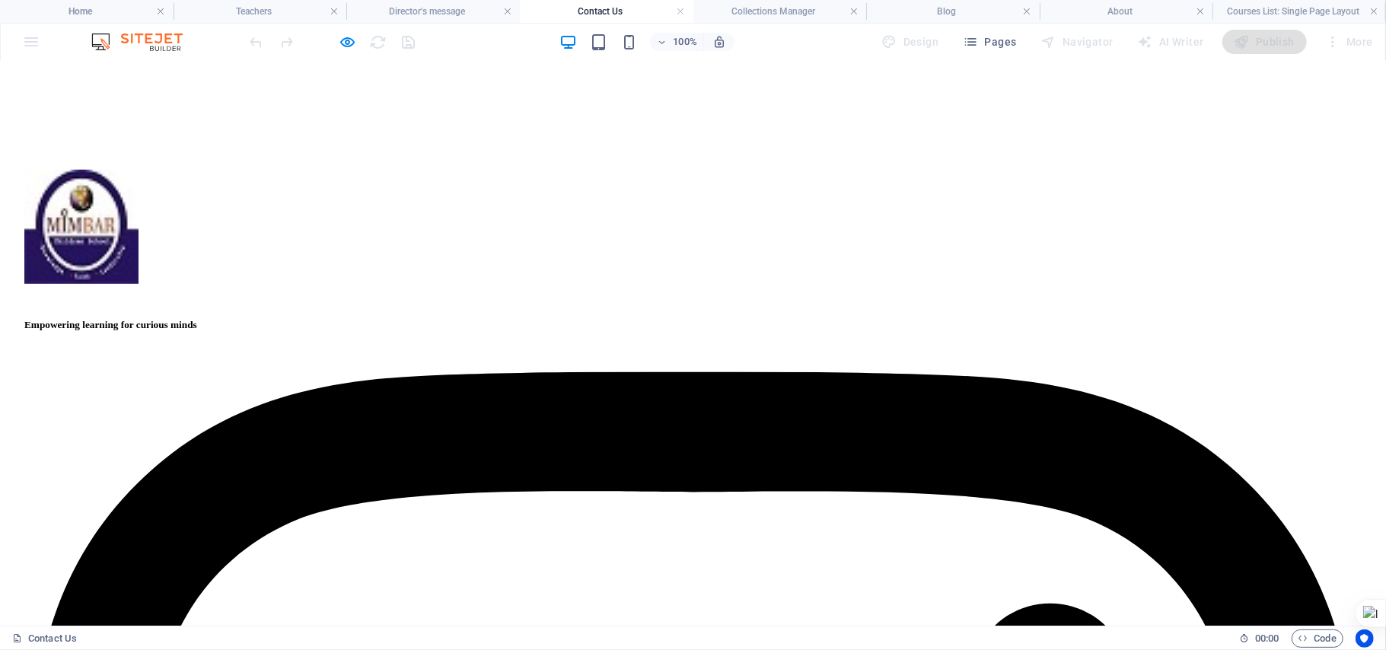
click at [671, 47] on button "Submit" at bounding box center [693, 31] width 231 height 31
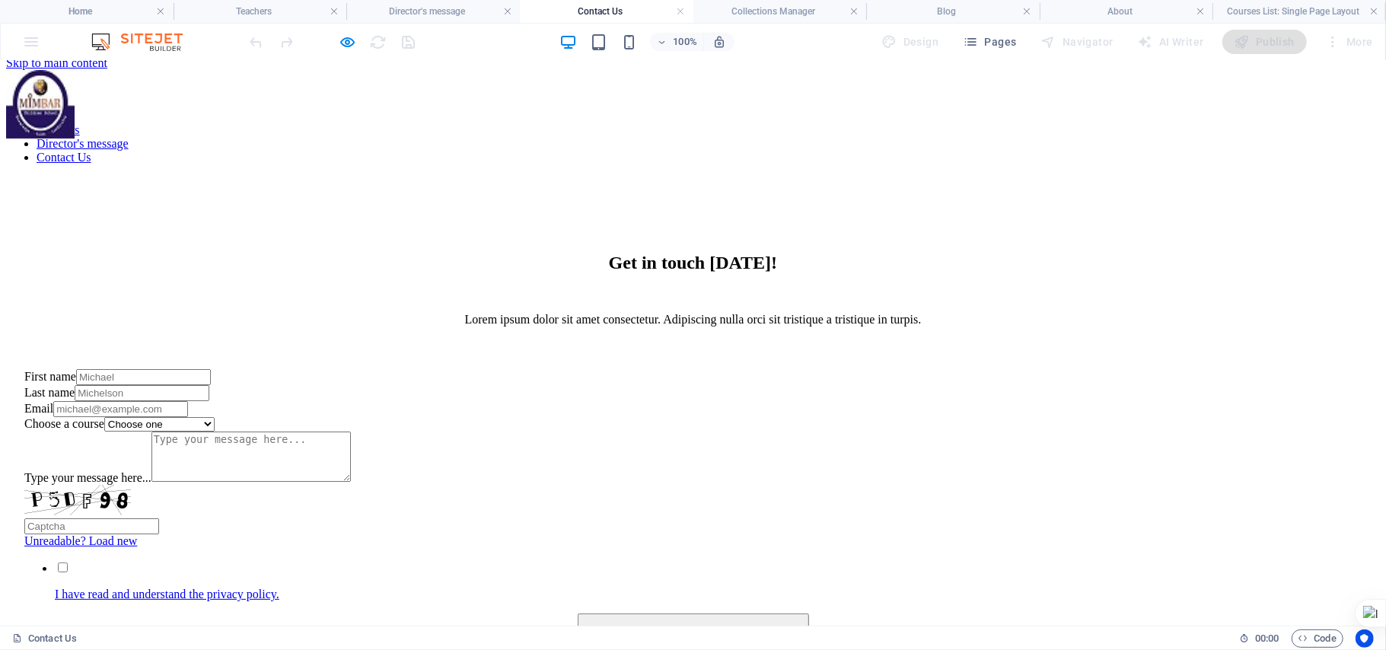
scroll to position [0, 0]
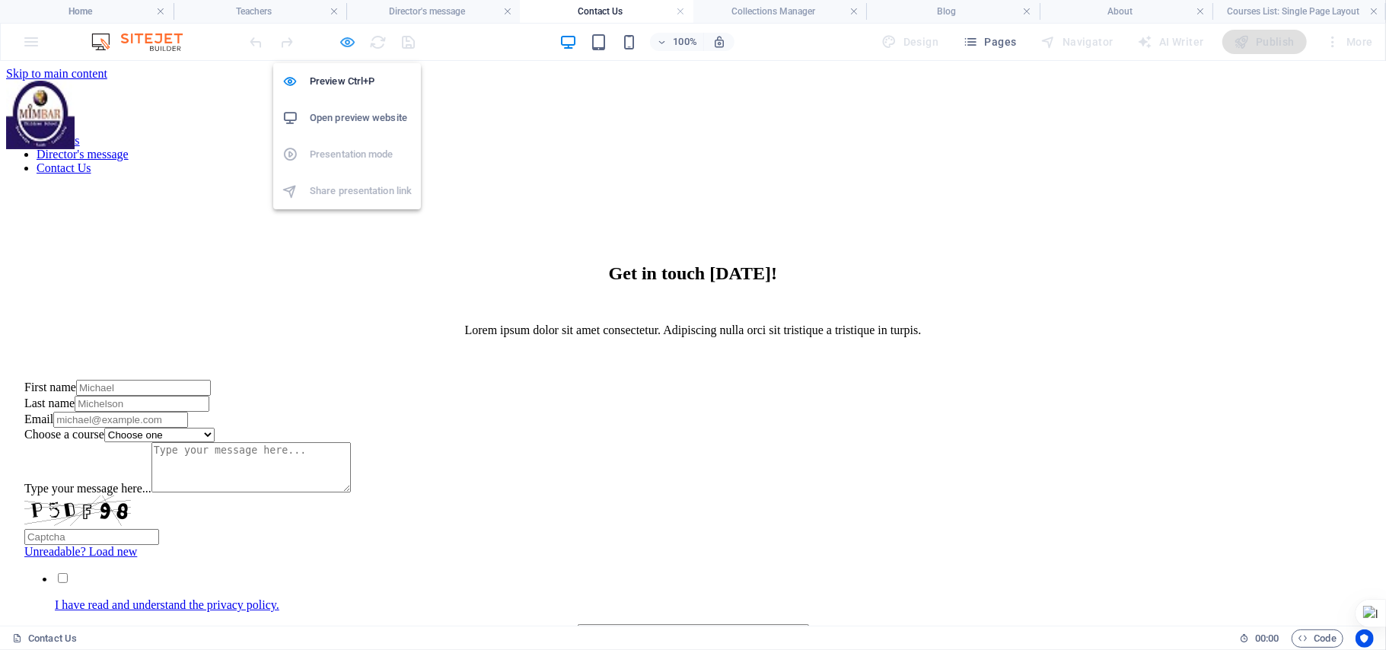
click at [346, 43] on icon "button" at bounding box center [348, 42] width 18 height 18
click at [345, 74] on h6 "Preview Ctrl+P" at bounding box center [361, 81] width 102 height 18
click at [339, 34] on icon "button" at bounding box center [348, 42] width 18 height 18
click at [343, 70] on li "Preview Ctrl+P" at bounding box center [347, 81] width 148 height 37
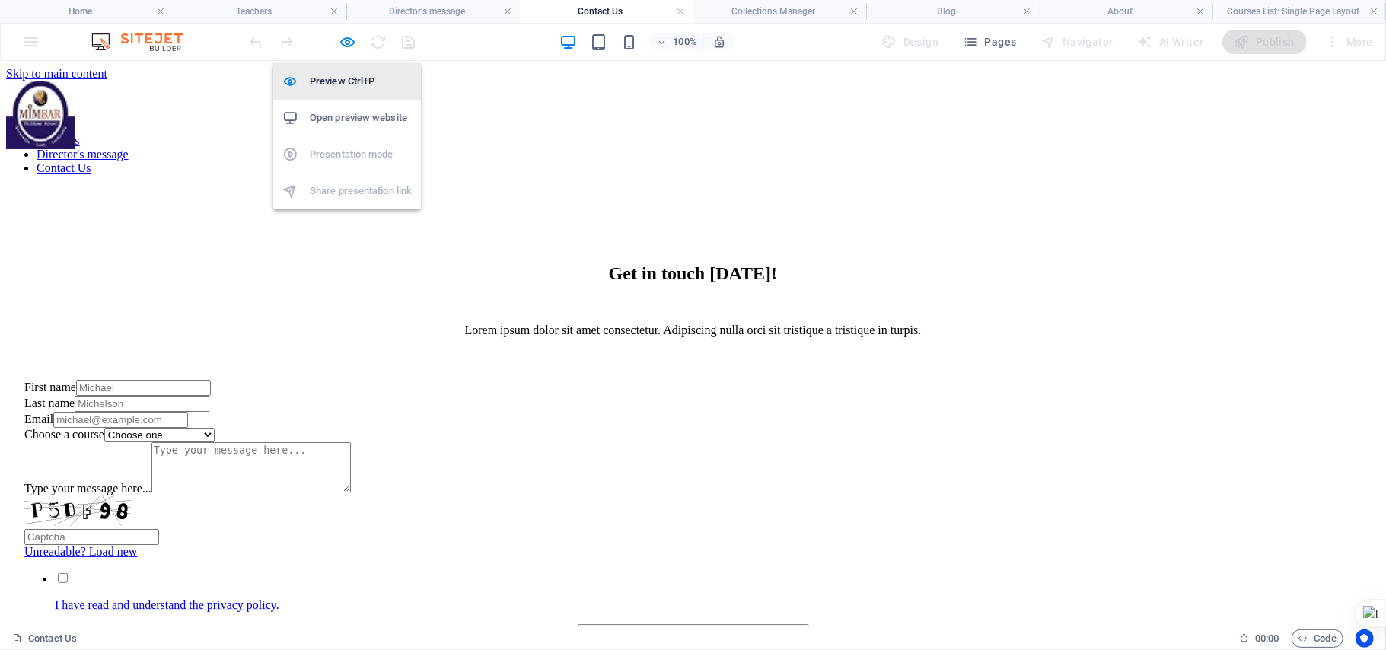
click at [343, 70] on li "Preview Ctrl+P" at bounding box center [347, 81] width 148 height 37
click at [360, 75] on h6 "Preview Ctrl+P" at bounding box center [361, 81] width 102 height 18
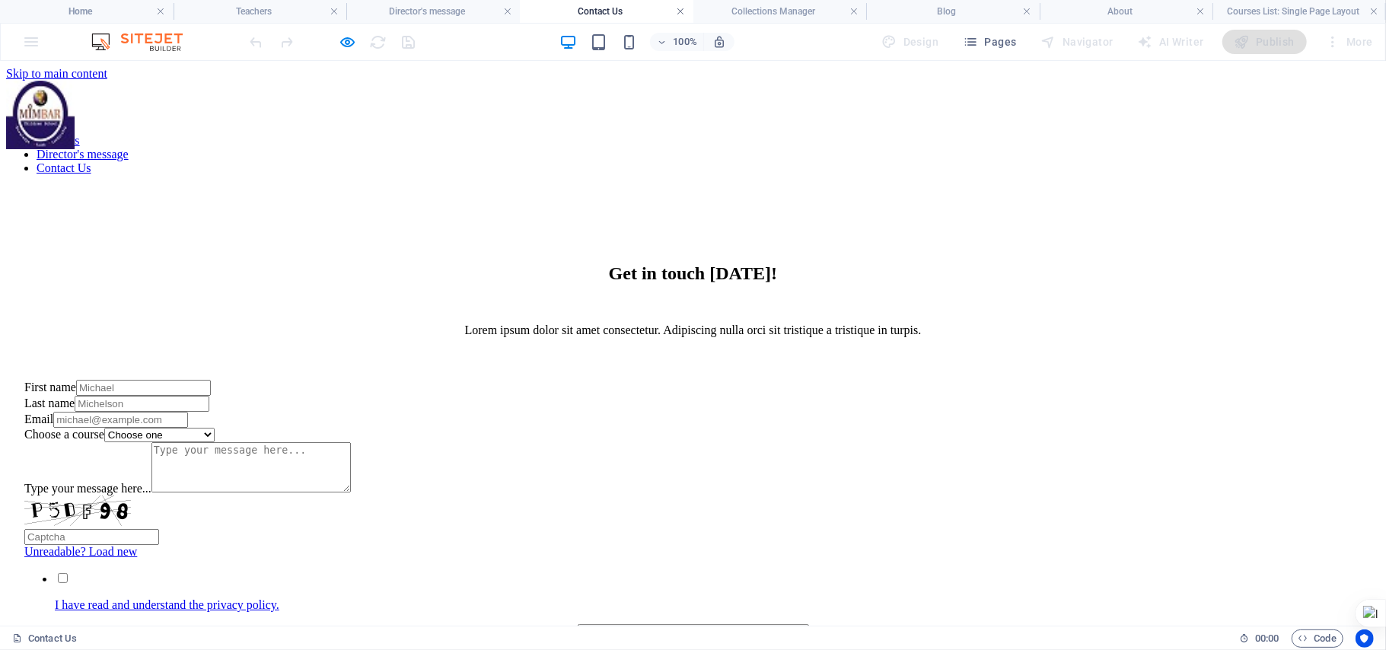
click at [680, 14] on link at bounding box center [680, 12] width 9 height 14
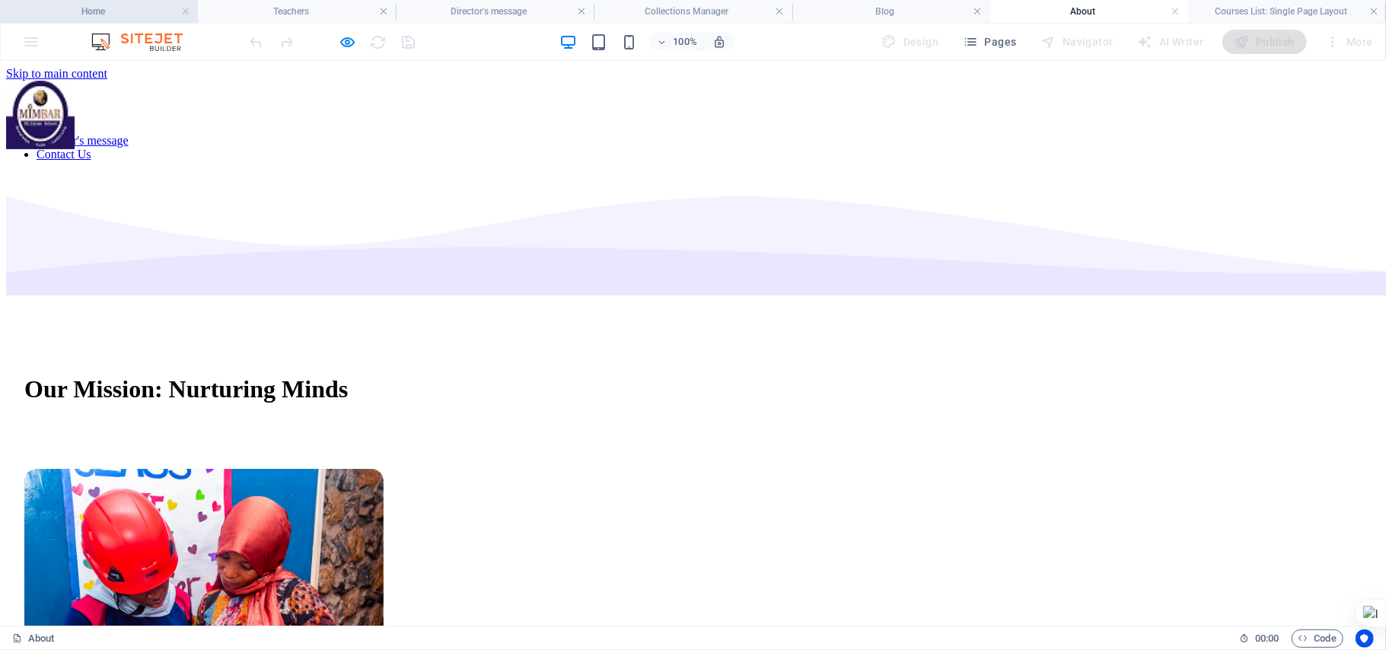
click at [132, 13] on h4 "Home" at bounding box center [99, 11] width 198 height 17
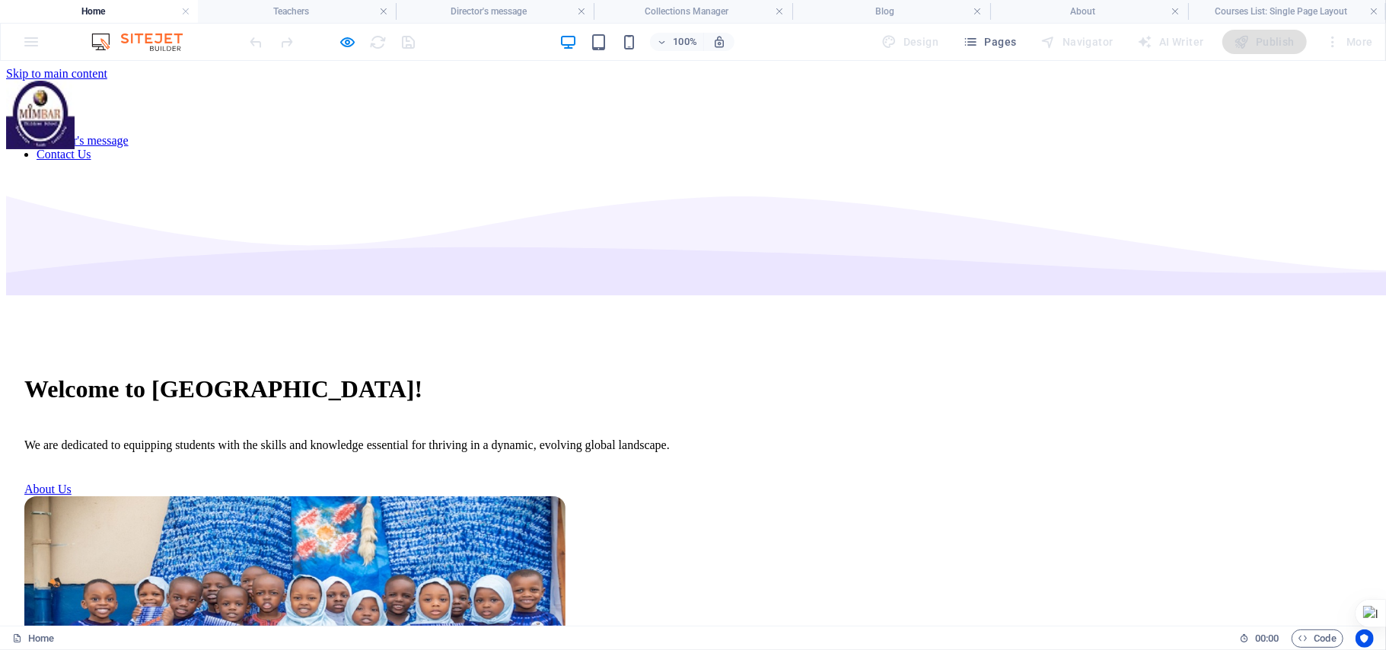
click at [91, 147] on link "Contact Us" at bounding box center [64, 153] width 55 height 13
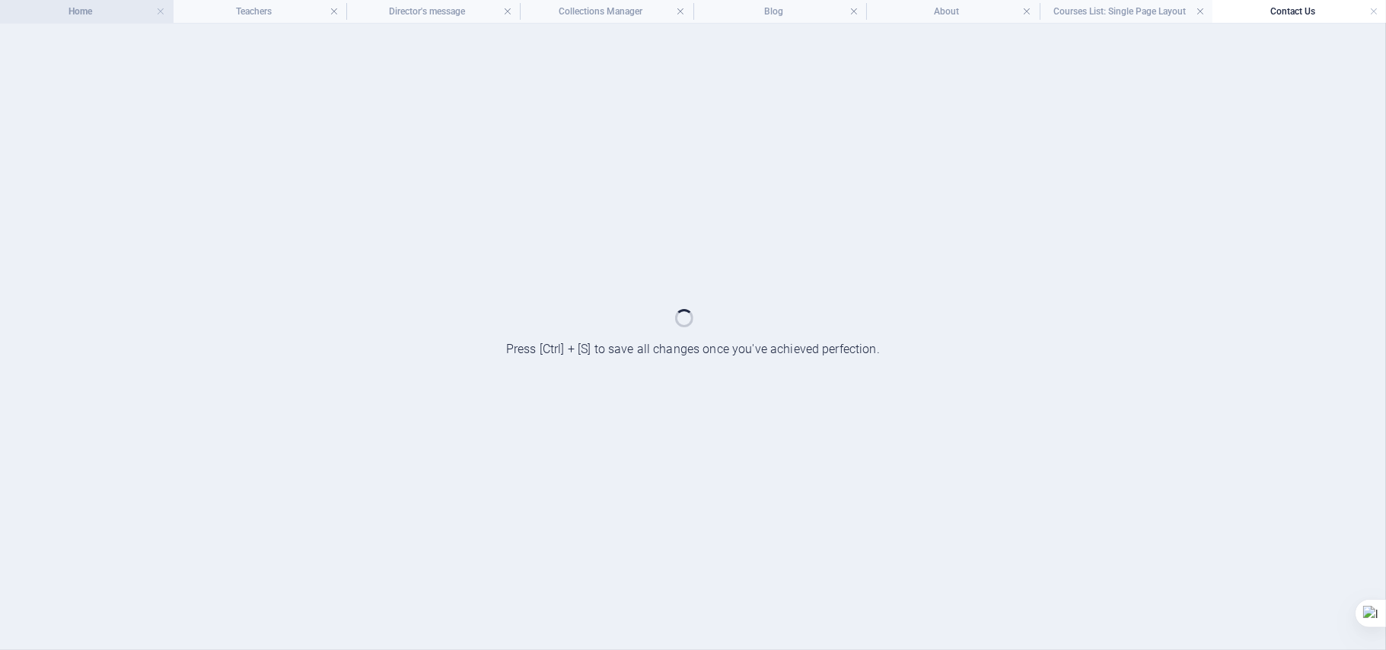
click at [49, 7] on h4 "Home" at bounding box center [87, 11] width 174 height 17
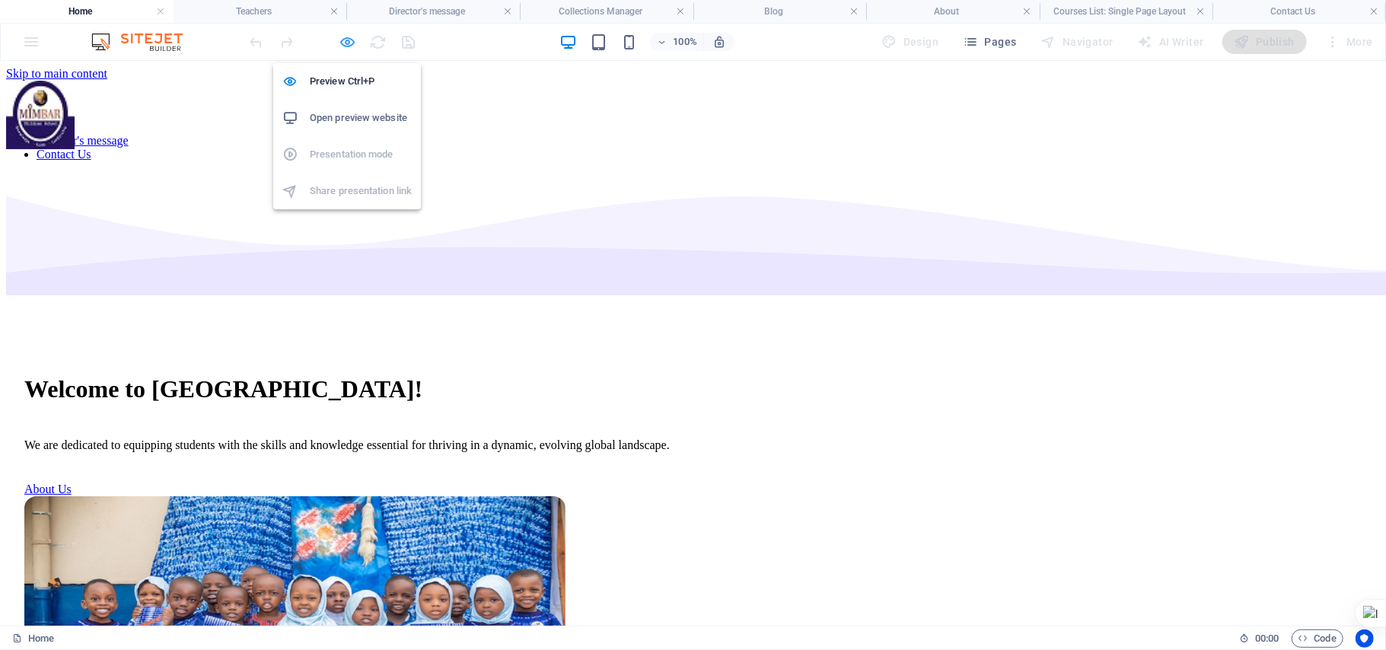
click at [350, 43] on icon "button" at bounding box center [348, 42] width 18 height 18
click at [341, 82] on h6 "Preview Ctrl+P" at bounding box center [361, 81] width 102 height 18
click at [413, 47] on div at bounding box center [332, 42] width 170 height 24
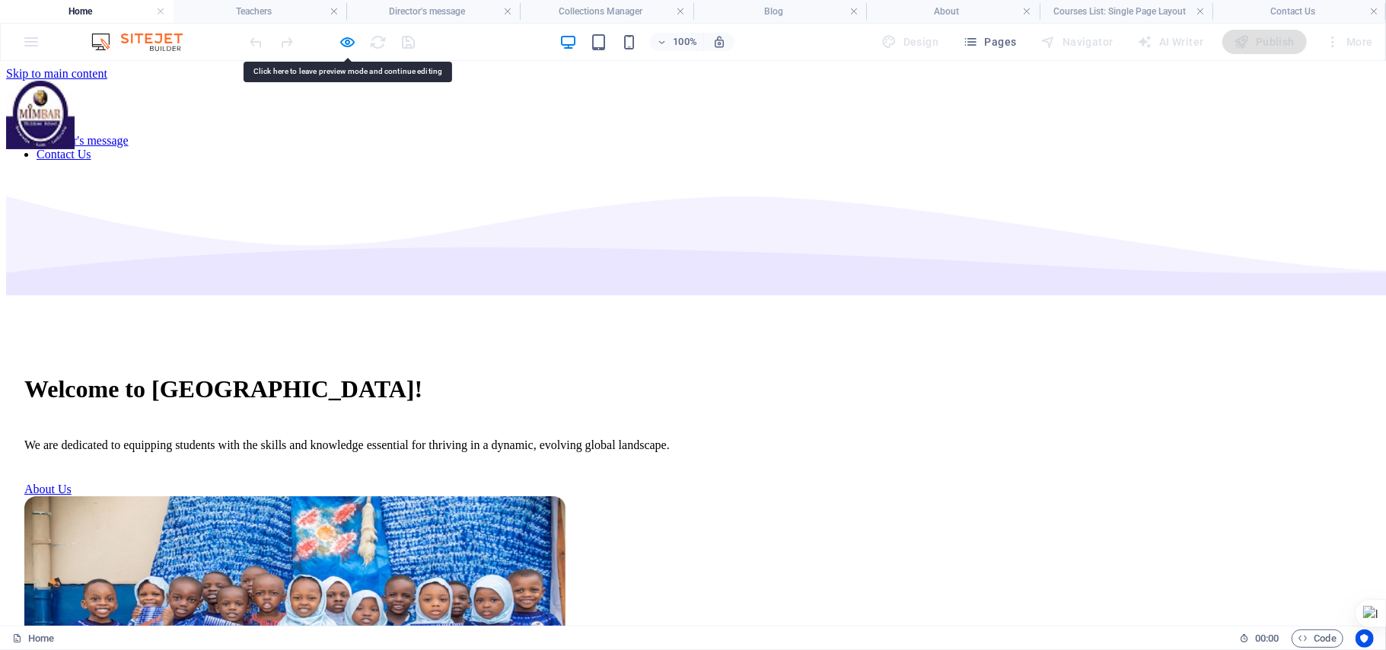
click at [67, 119] on link "About" at bounding box center [52, 125] width 30 height 13
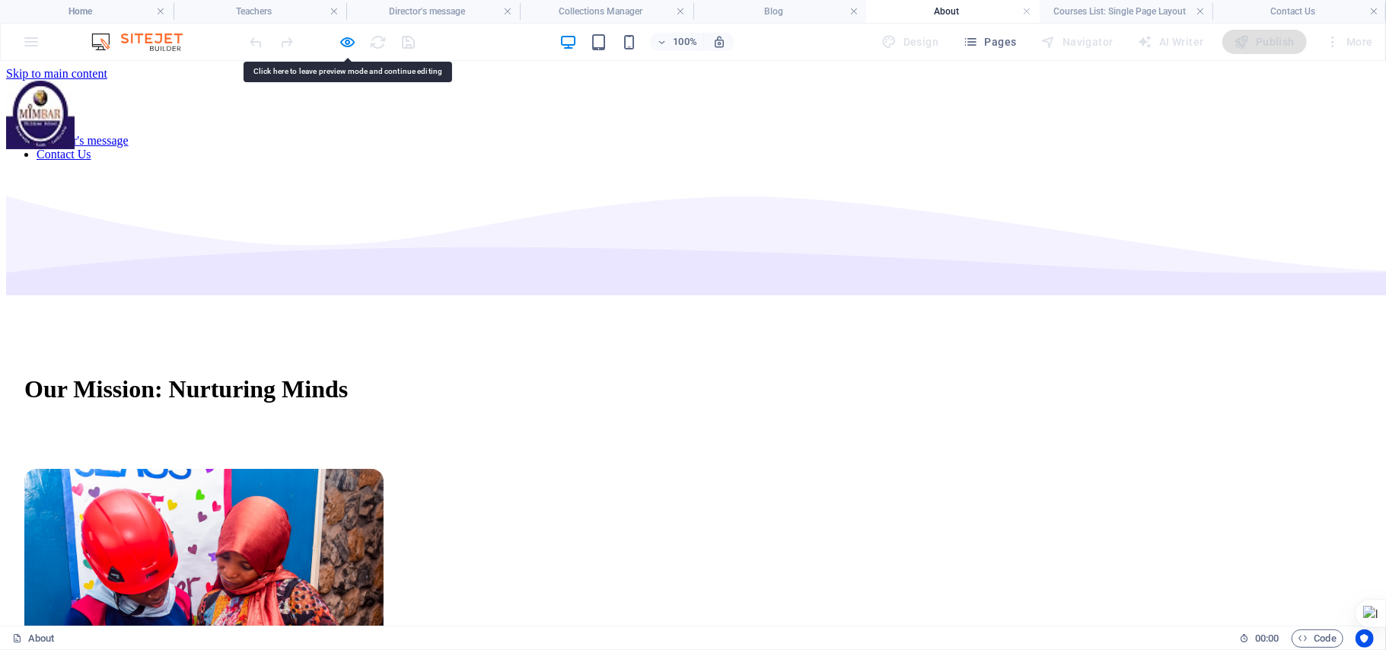
click at [129, 133] on link "Director's message" at bounding box center [83, 139] width 92 height 13
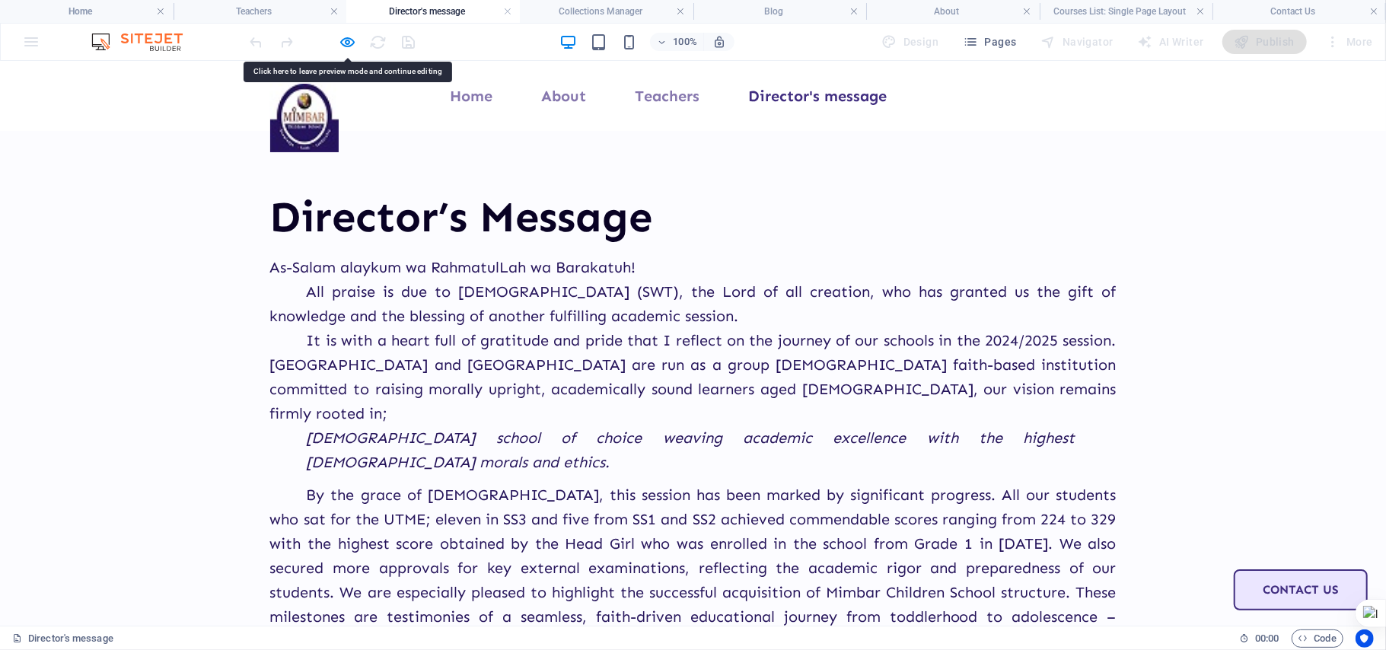
click at [1234, 569] on link "Contact Us" at bounding box center [1301, 589] width 134 height 41
